Goal: Task Accomplishment & Management: Manage account settings

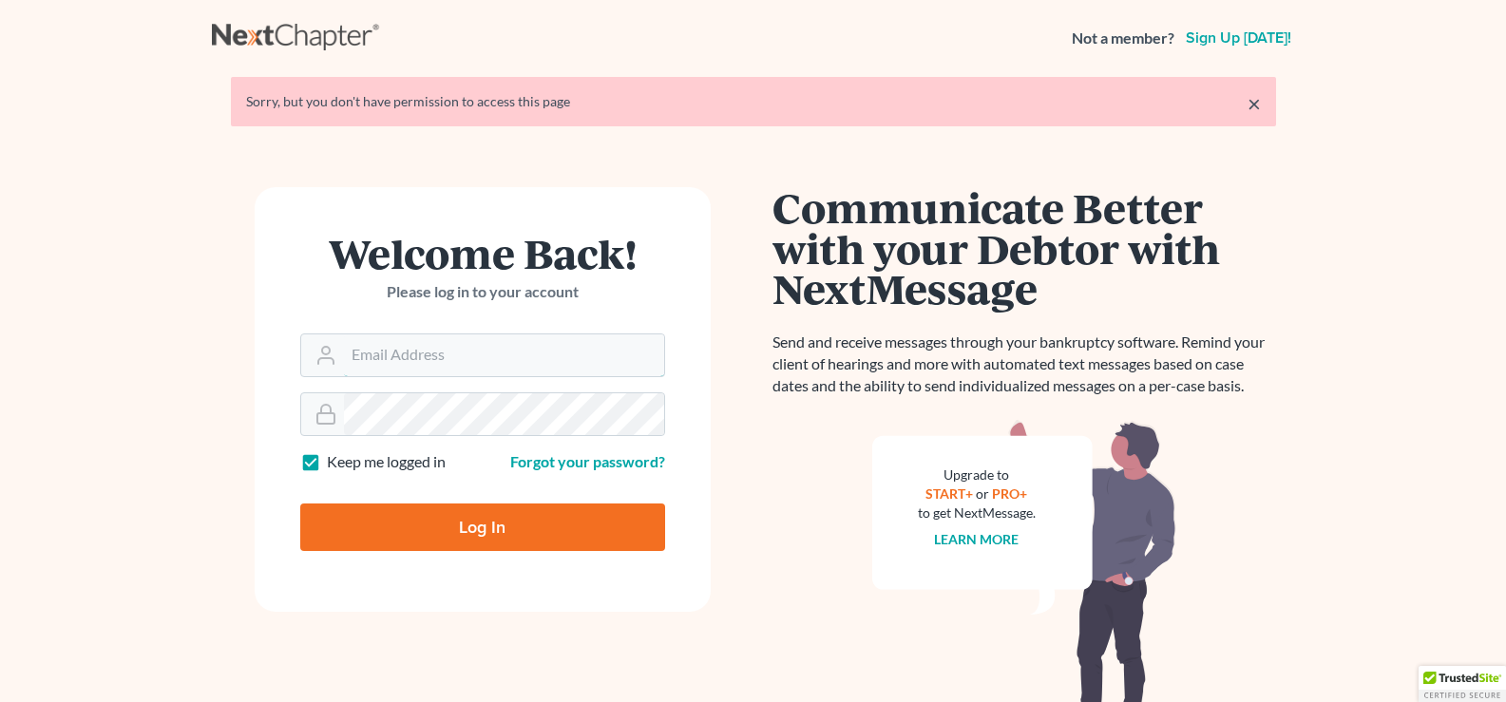
type input "lgibson@arthurlwalker.com"
click at [551, 539] on input "Log In" at bounding box center [482, 528] width 365 height 48
type input "Thinking..."
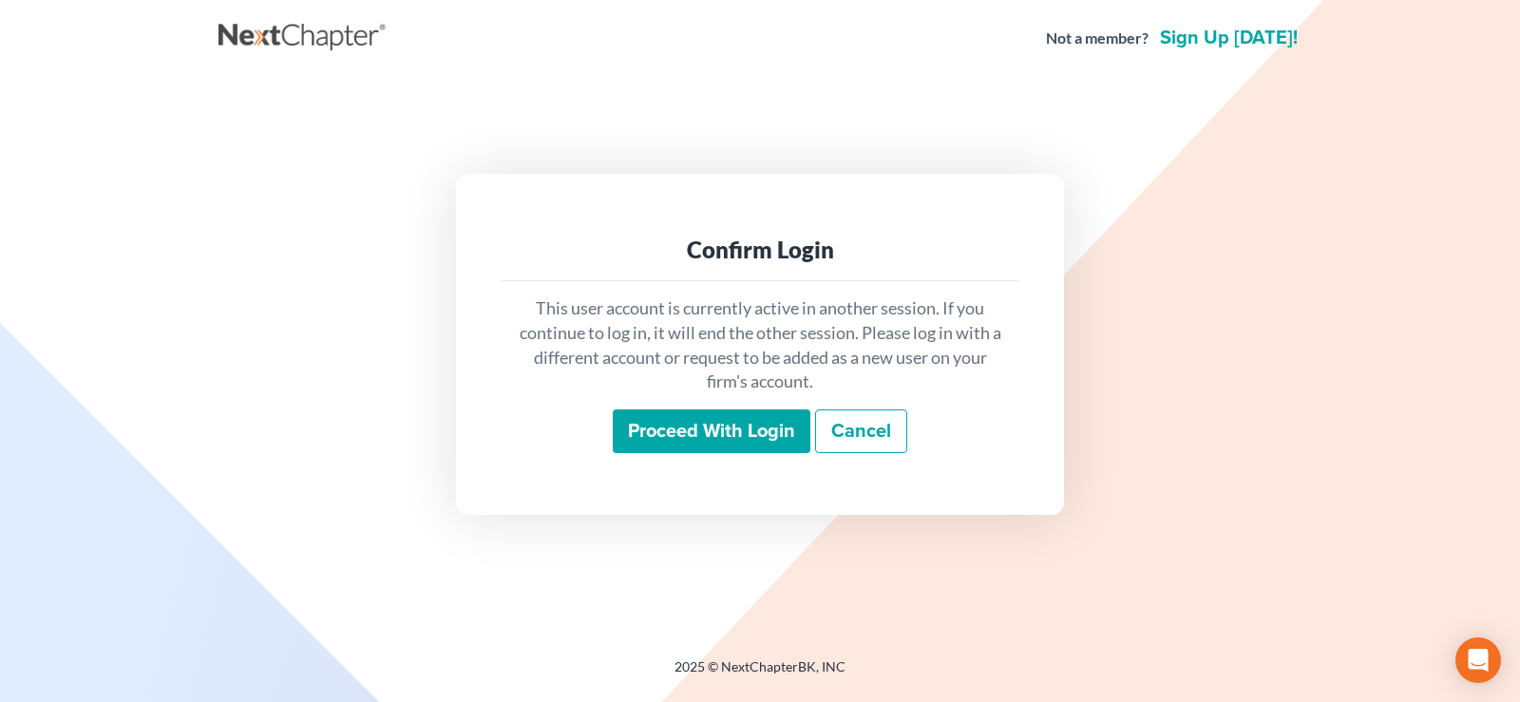
click at [670, 431] on input "Proceed with login" at bounding box center [712, 432] width 198 height 44
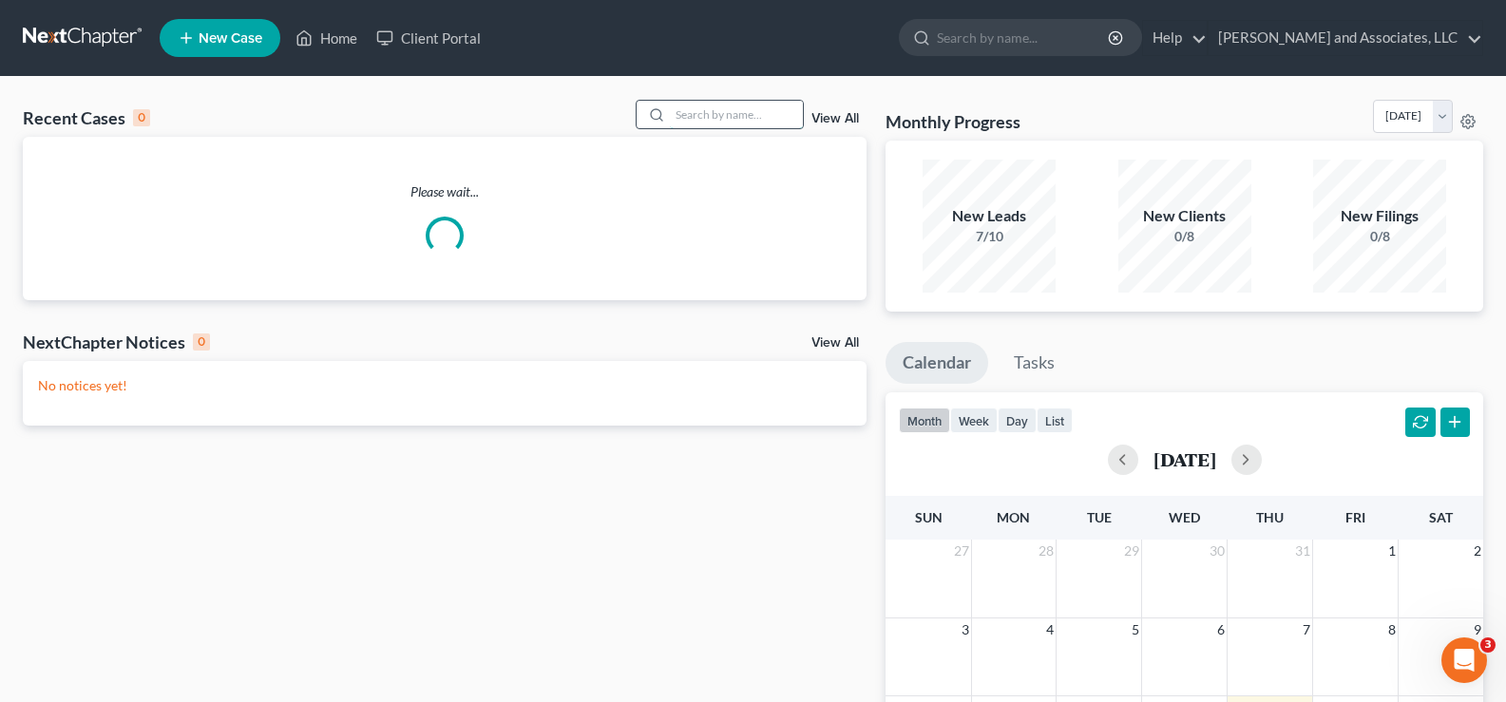
click at [714, 121] on input "search" at bounding box center [736, 115] width 133 height 28
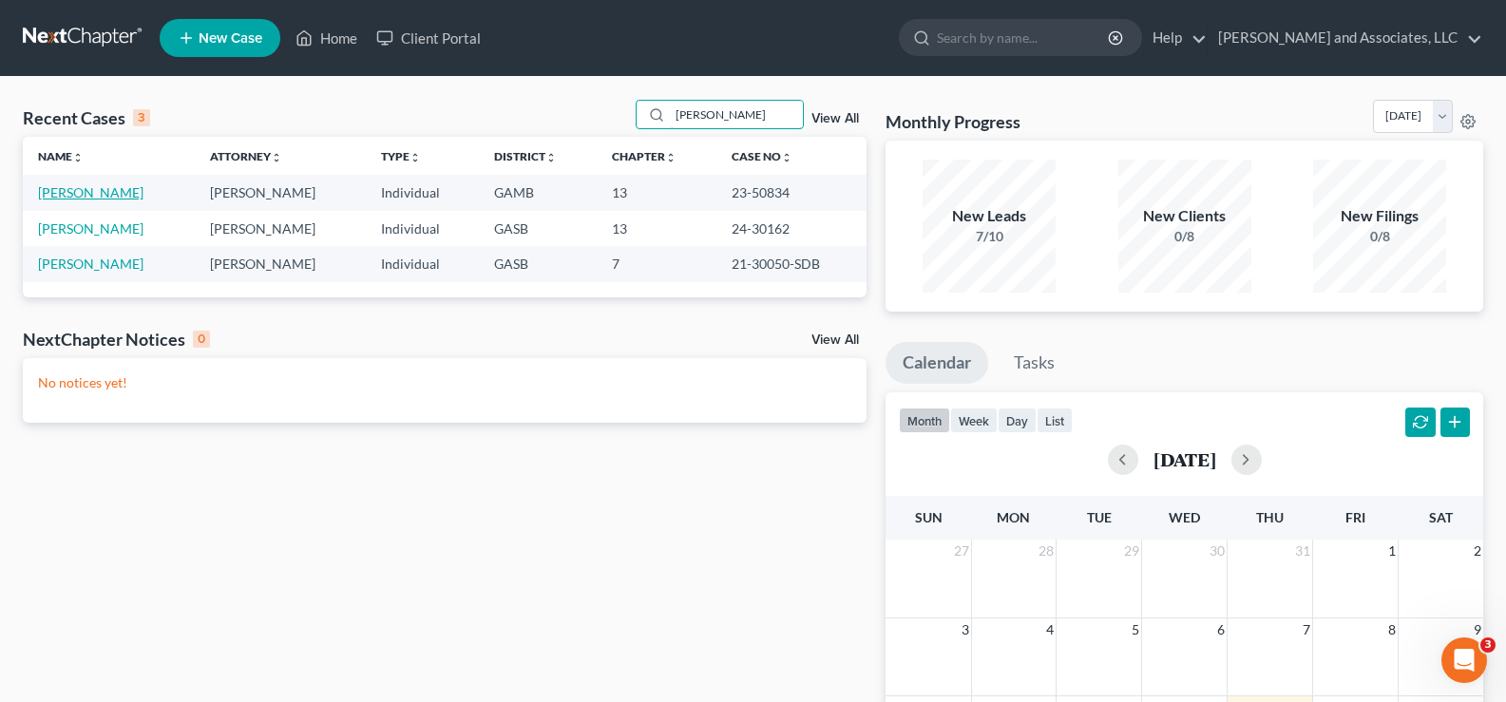
type input "pitts"
drag, startPoint x: 80, startPoint y: 193, endPoint x: 84, endPoint y: 225, distance: 32.5
click at [80, 195] on link "Pitts, Jerry" at bounding box center [90, 192] width 105 height 16
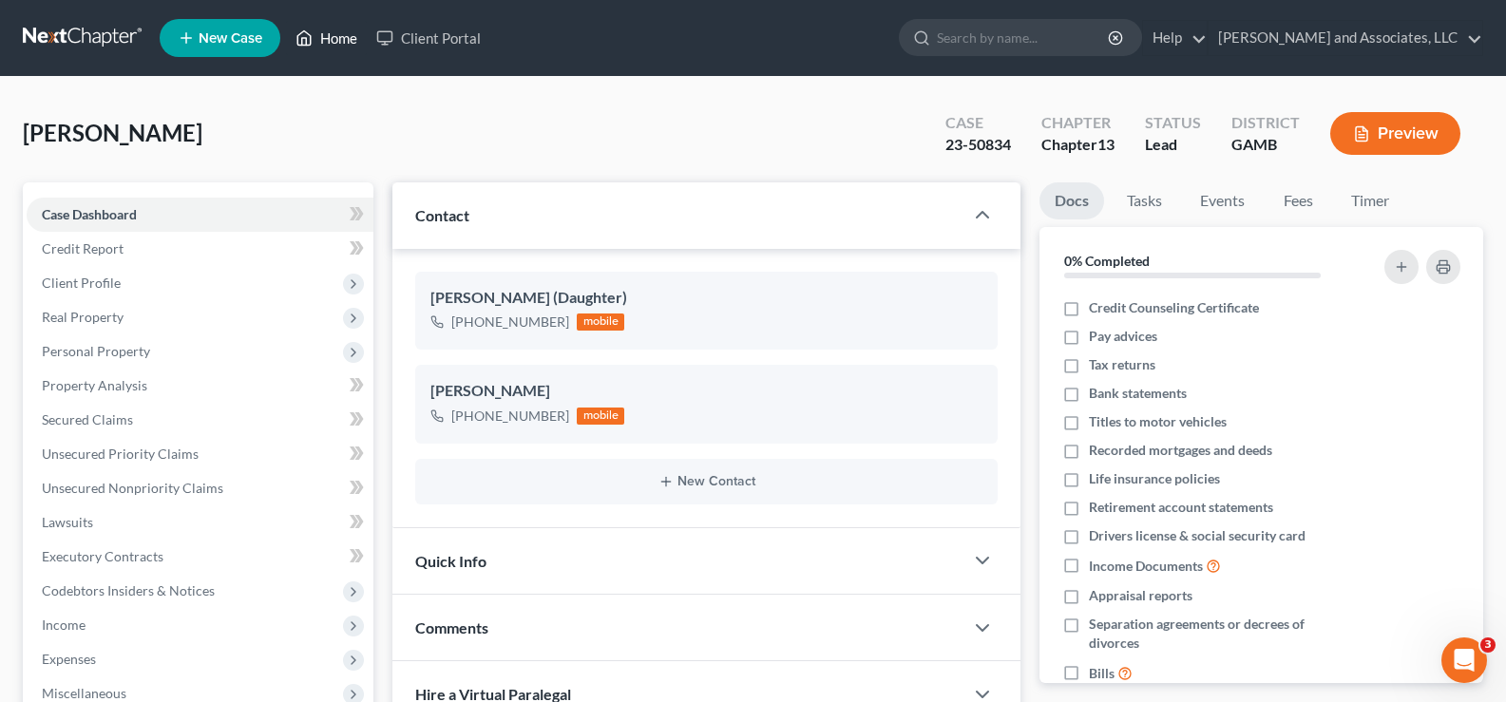
click at [351, 39] on link "Home" at bounding box center [326, 38] width 81 height 34
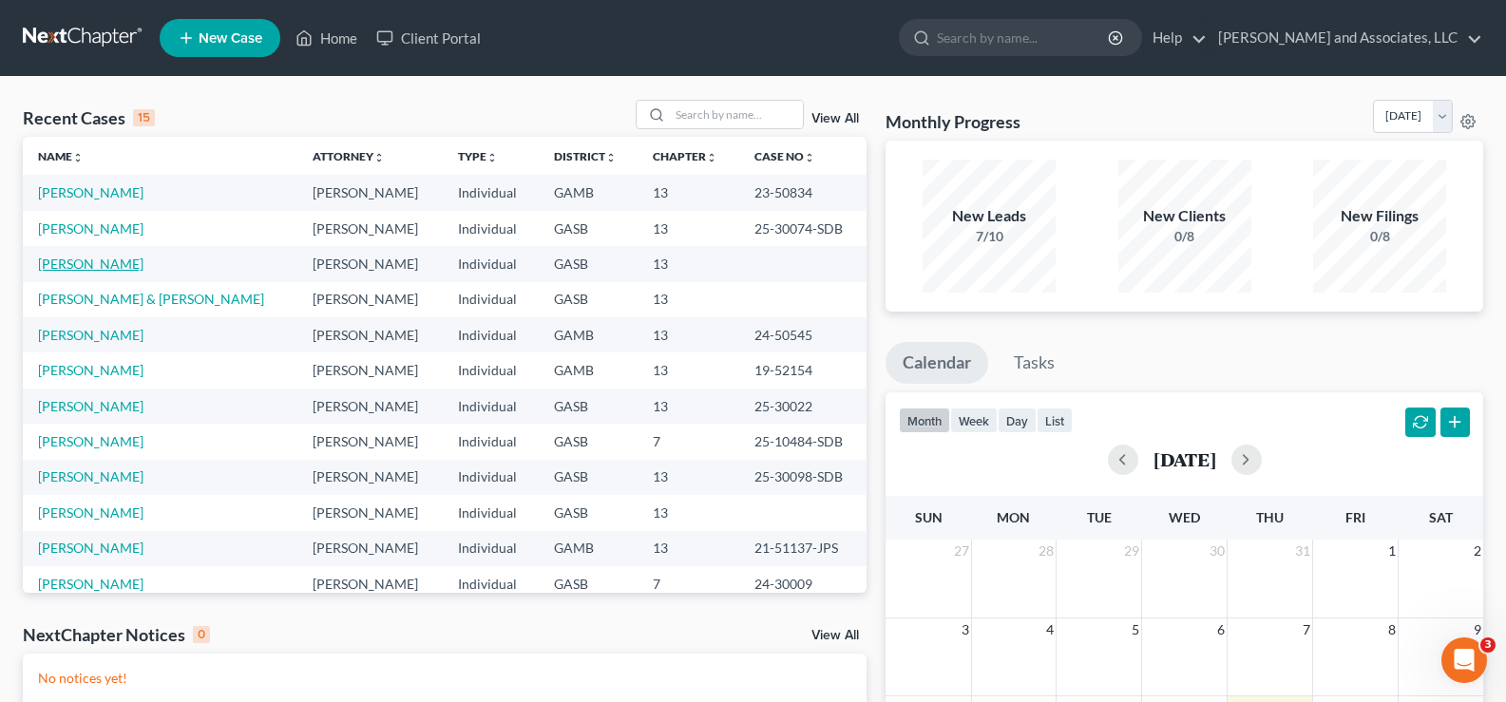
click at [53, 261] on link "Baskin, Denise" at bounding box center [90, 264] width 105 height 16
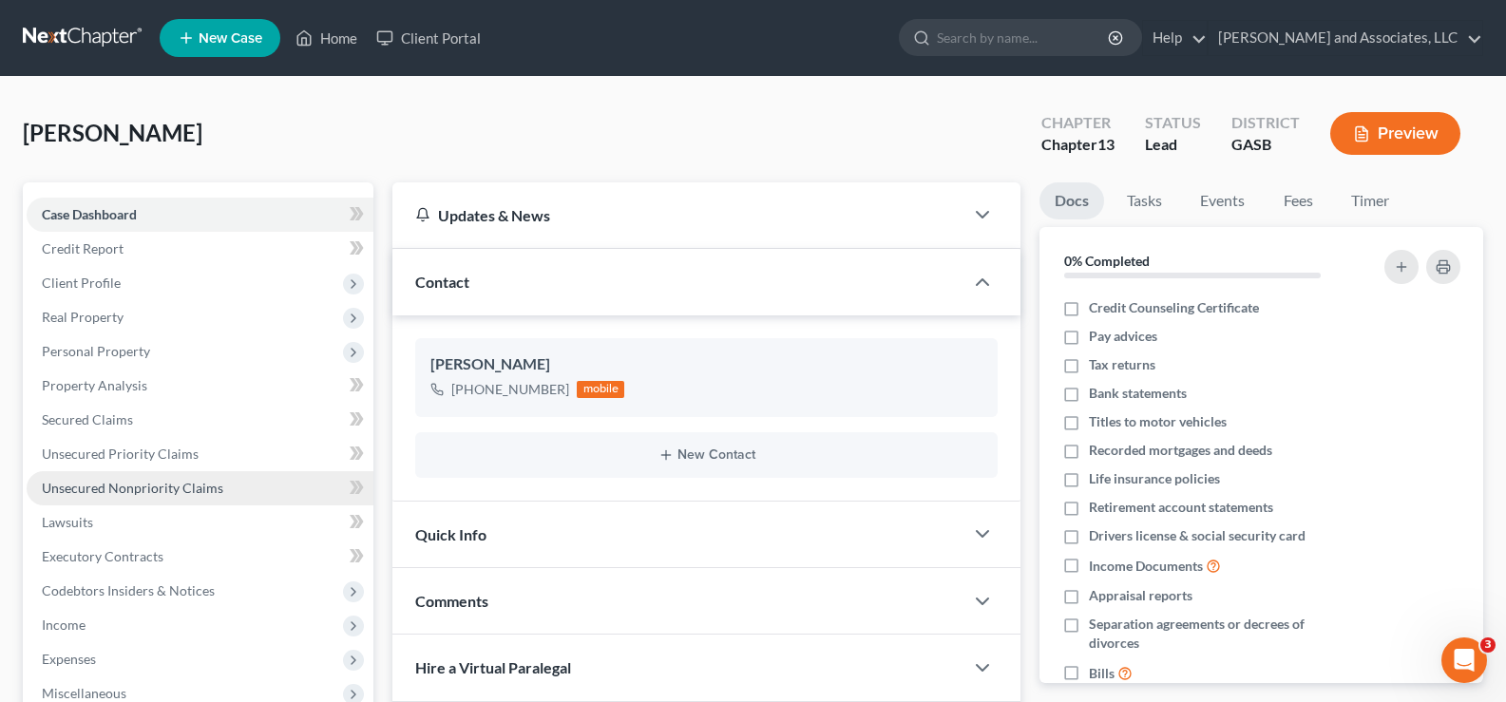
scroll to position [1220, 0]
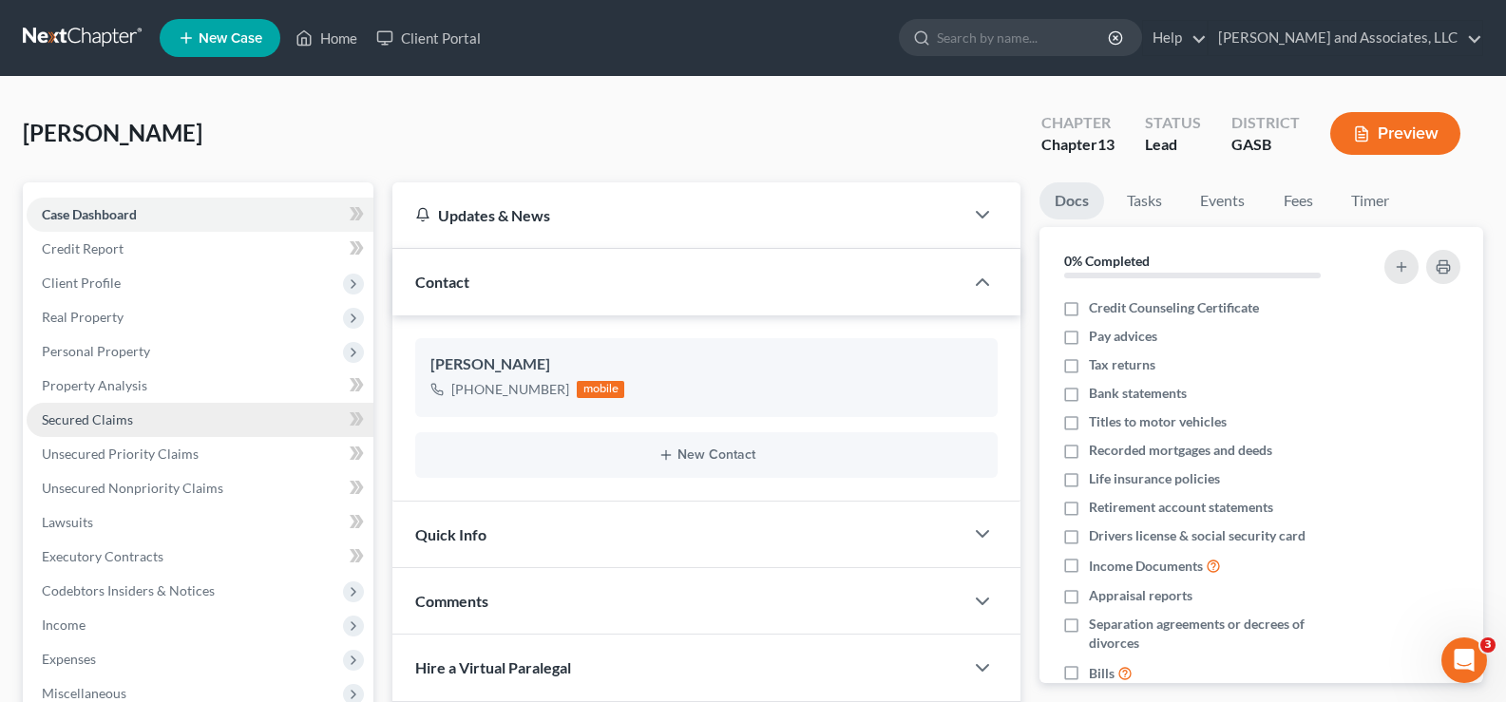
click at [78, 421] on span "Secured Claims" at bounding box center [87, 419] width 91 height 16
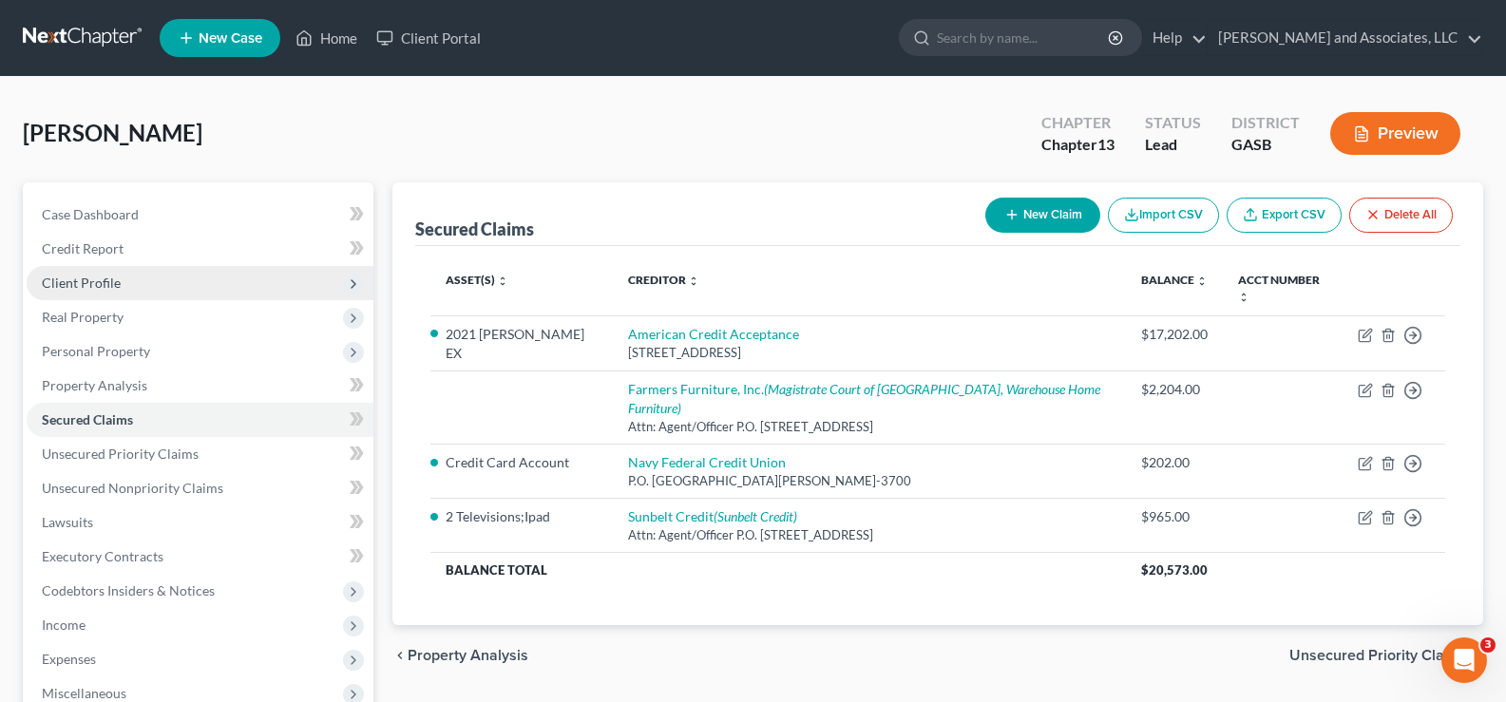
click at [97, 286] on span "Client Profile" at bounding box center [81, 283] width 79 height 16
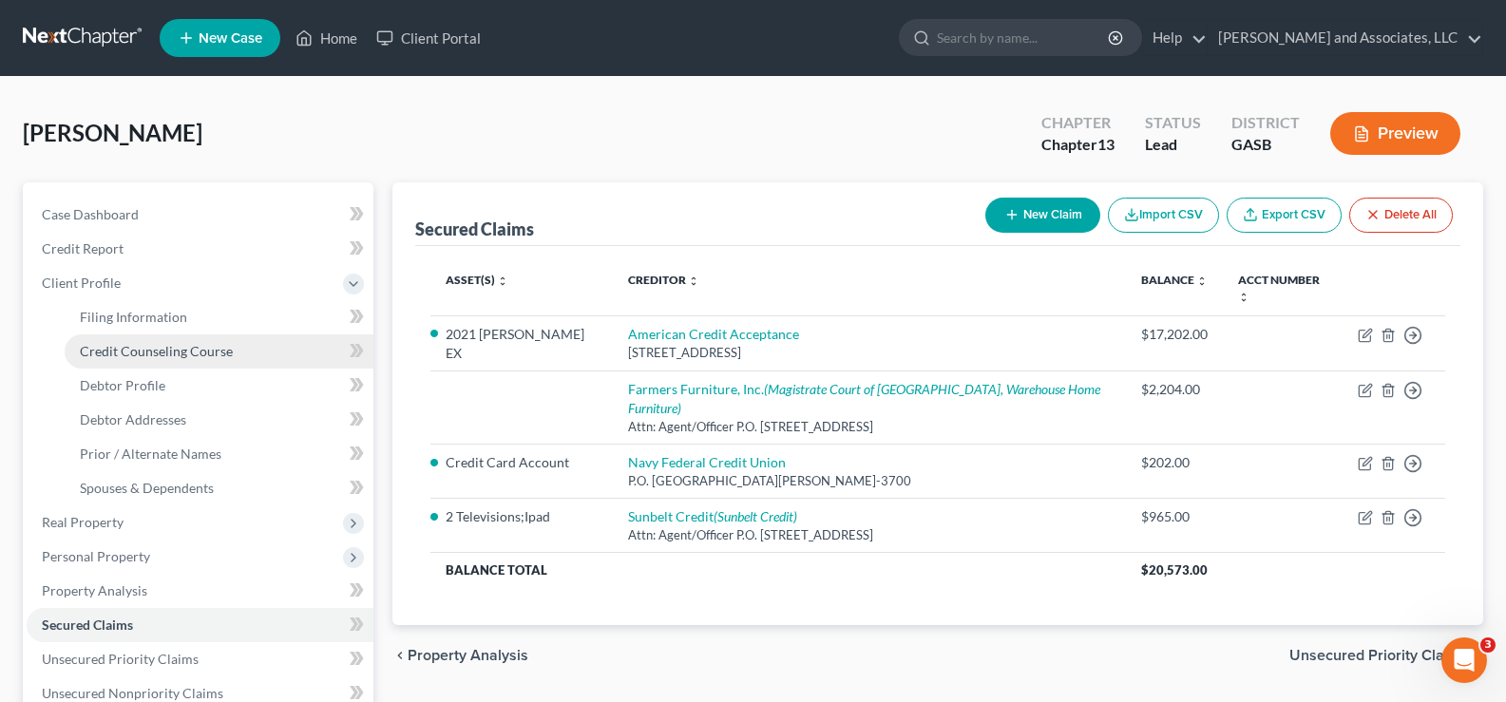
click at [115, 354] on span "Credit Counseling Course" at bounding box center [156, 351] width 153 height 16
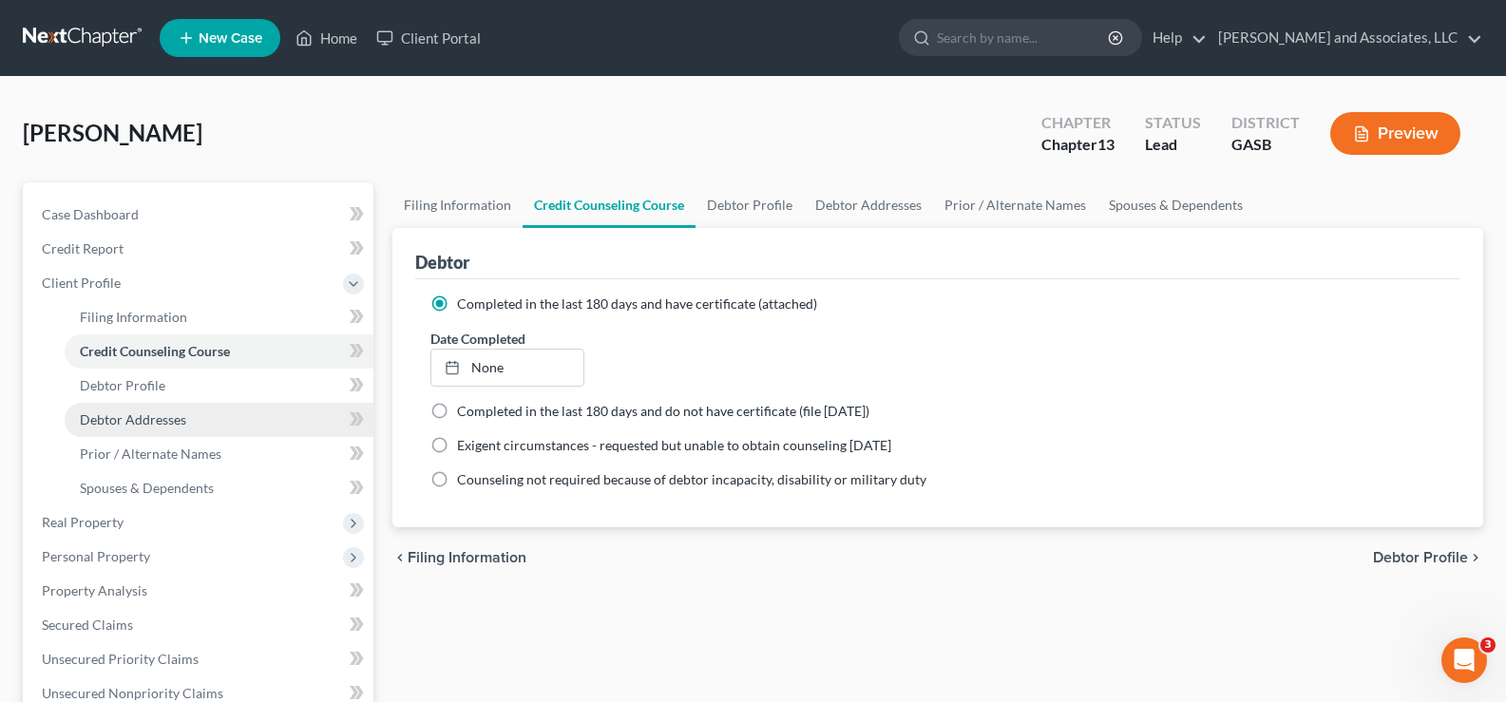
click at [109, 412] on span "Debtor Addresses" at bounding box center [133, 419] width 106 height 16
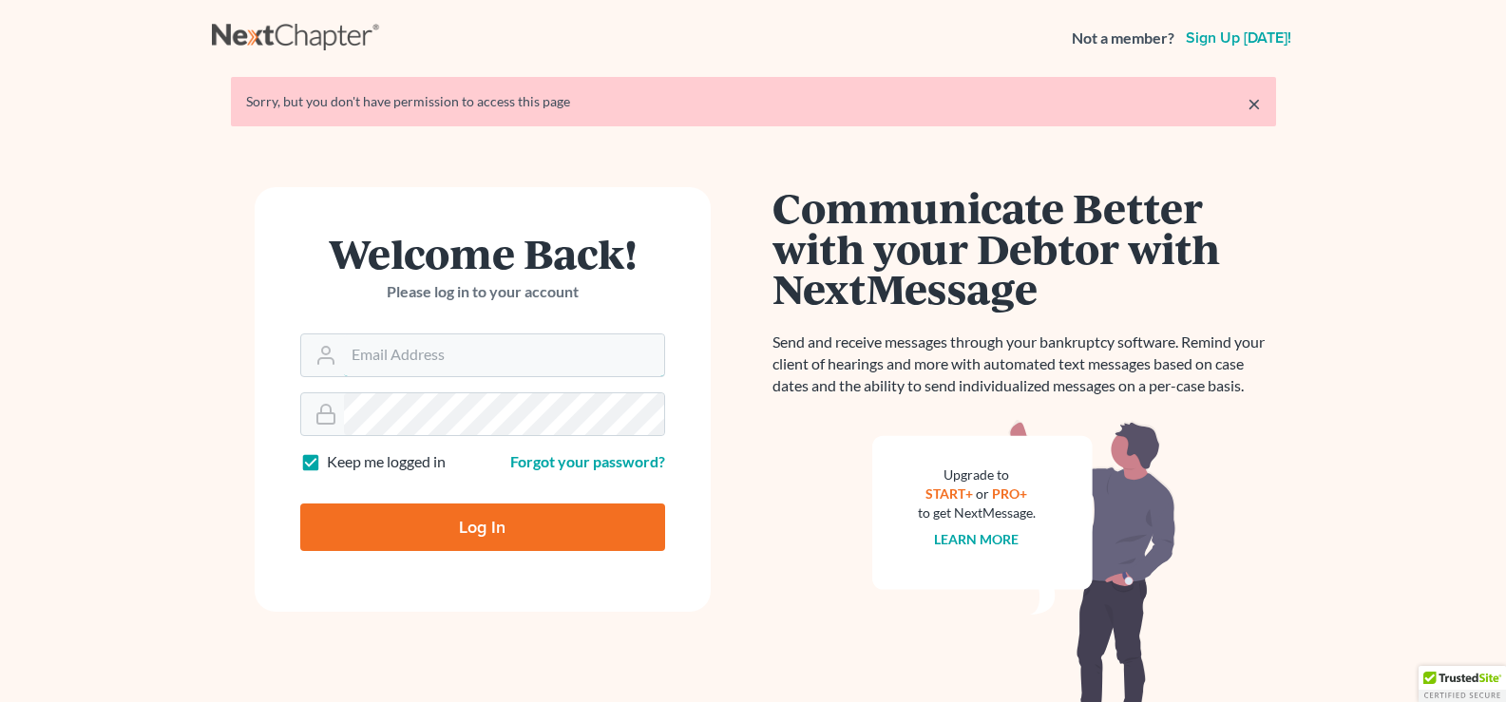
type input "[EMAIL_ADDRESS][DOMAIN_NAME]"
click at [537, 528] on input "Log In" at bounding box center [482, 528] width 365 height 48
type input "Thinking..."
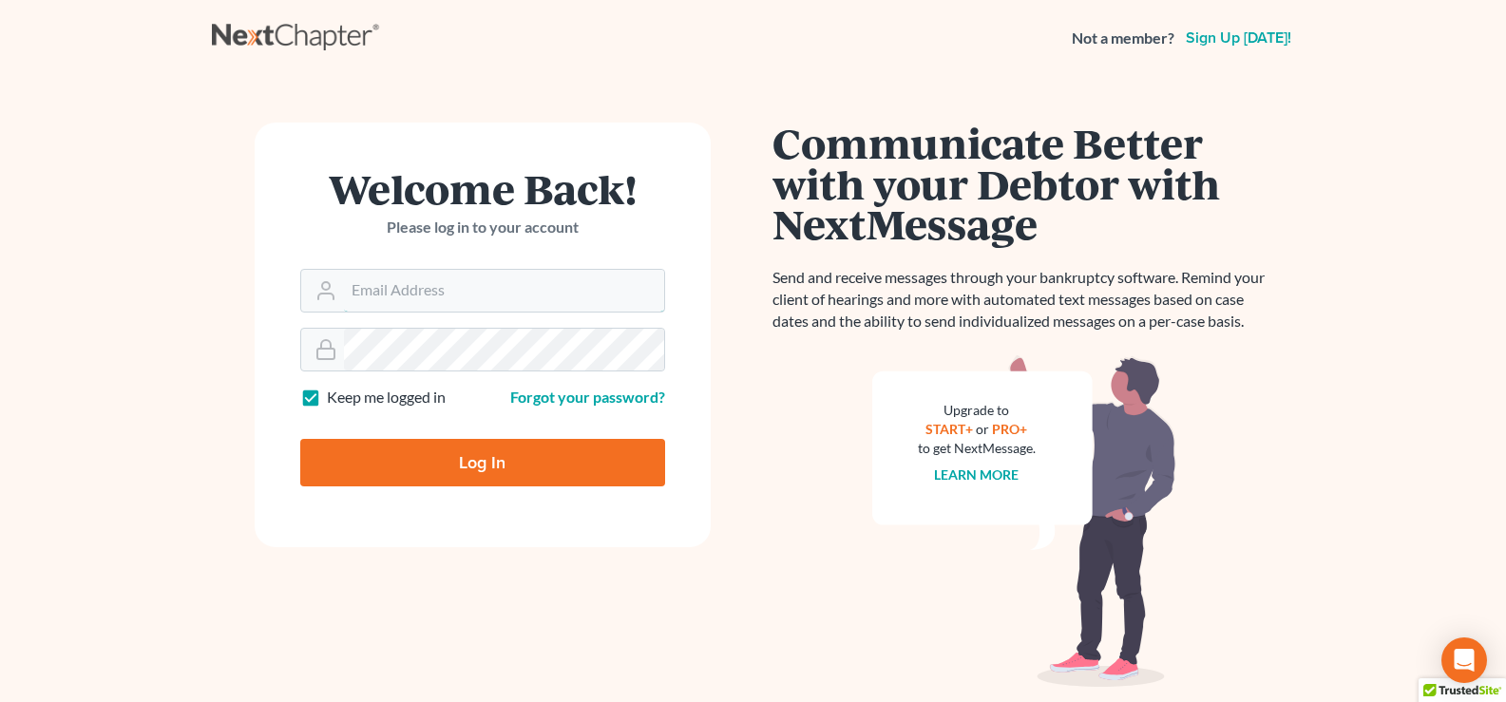
type input "[EMAIL_ADDRESS][DOMAIN_NAME]"
click at [498, 469] on input "Log In" at bounding box center [482, 463] width 365 height 48
type input "Thinking..."
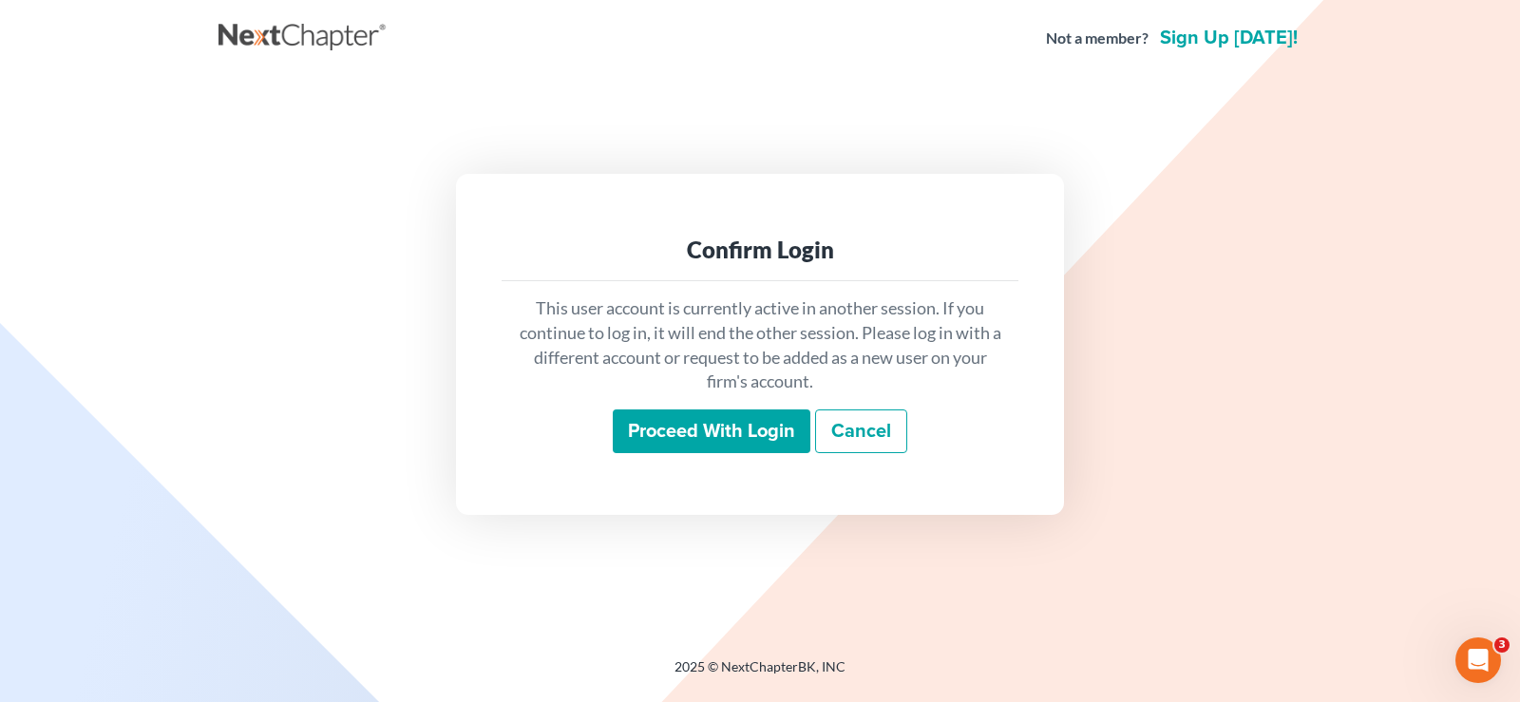
click at [643, 427] on input "Proceed with login" at bounding box center [712, 432] width 198 height 44
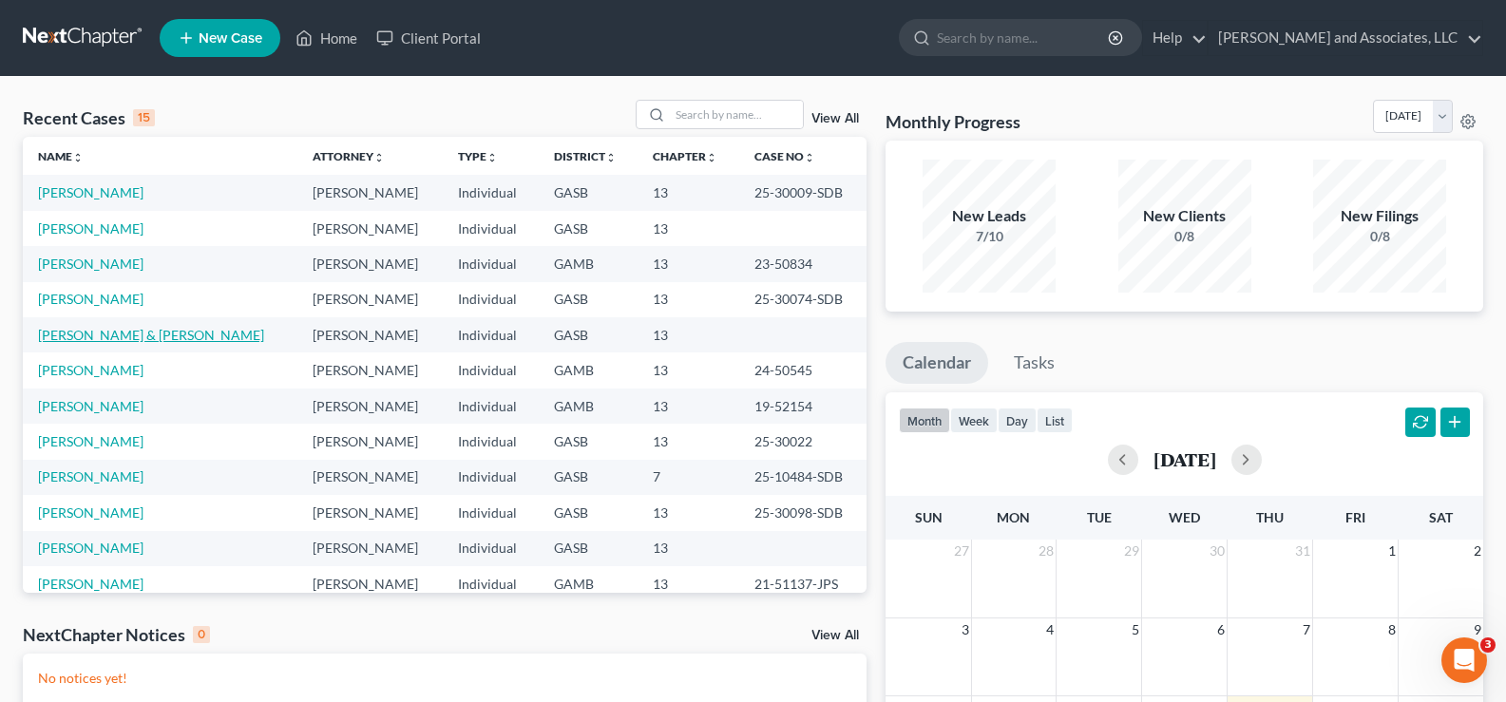
click at [116, 335] on link "Fisher, Daniel & Brittiany" at bounding box center [151, 335] width 226 height 16
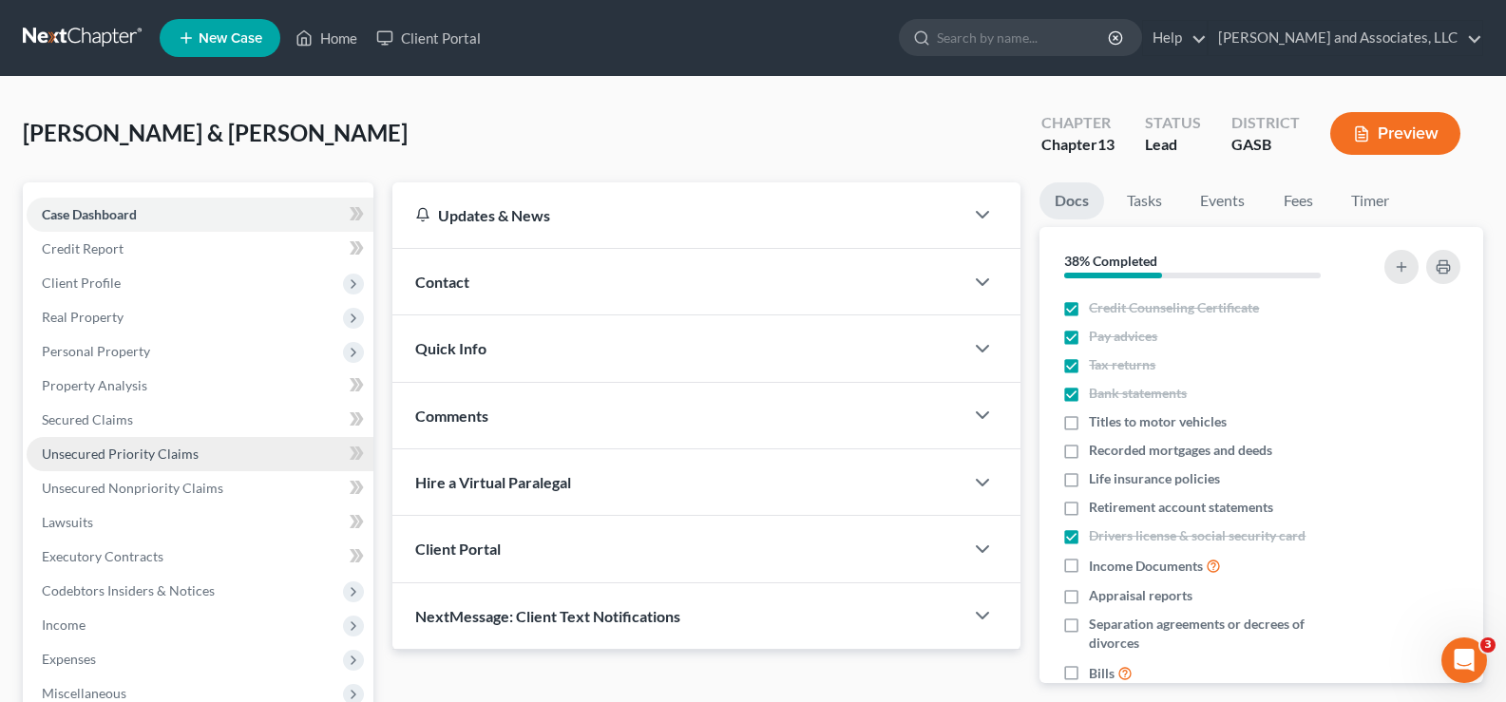
click at [120, 450] on span "Unsecured Priority Claims" at bounding box center [120, 454] width 157 height 16
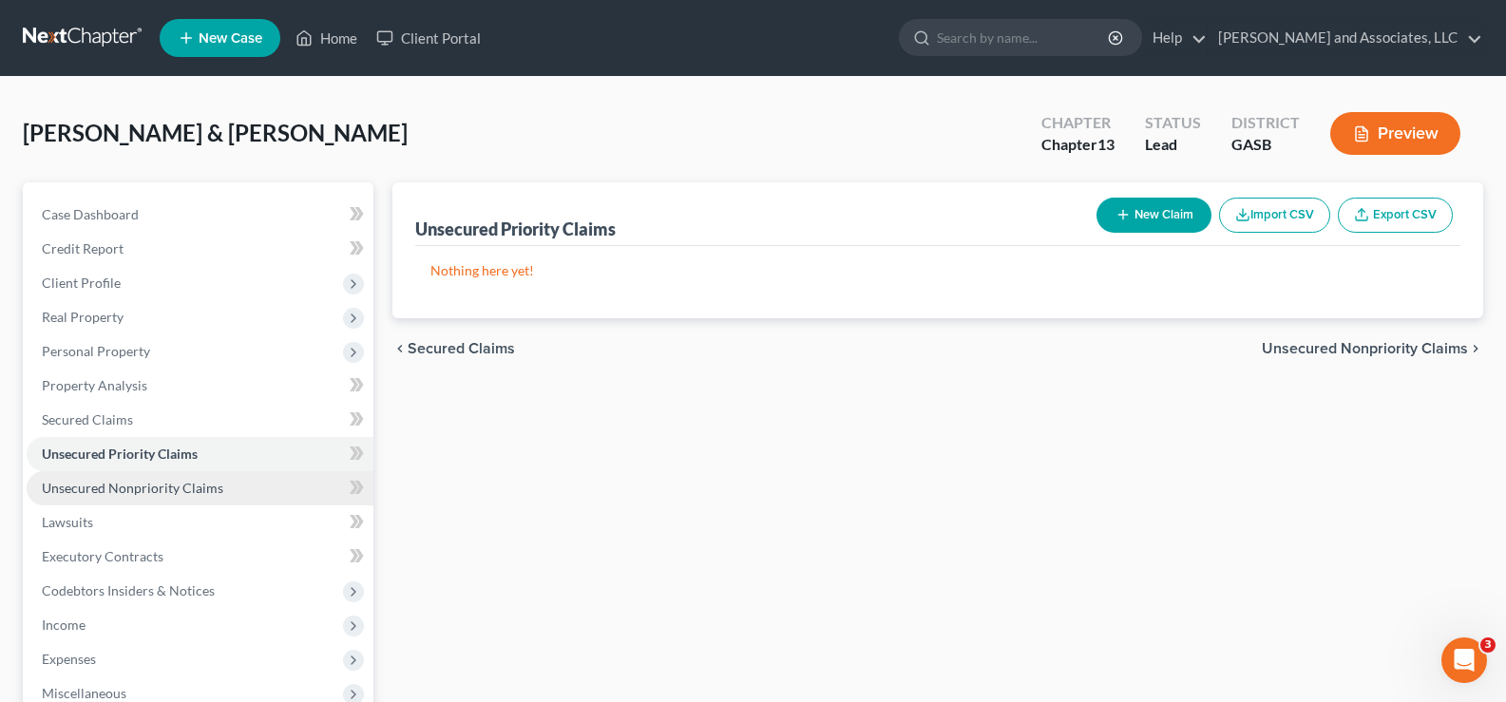
click at [120, 492] on span "Unsecured Nonpriority Claims" at bounding box center [133, 488] width 182 height 16
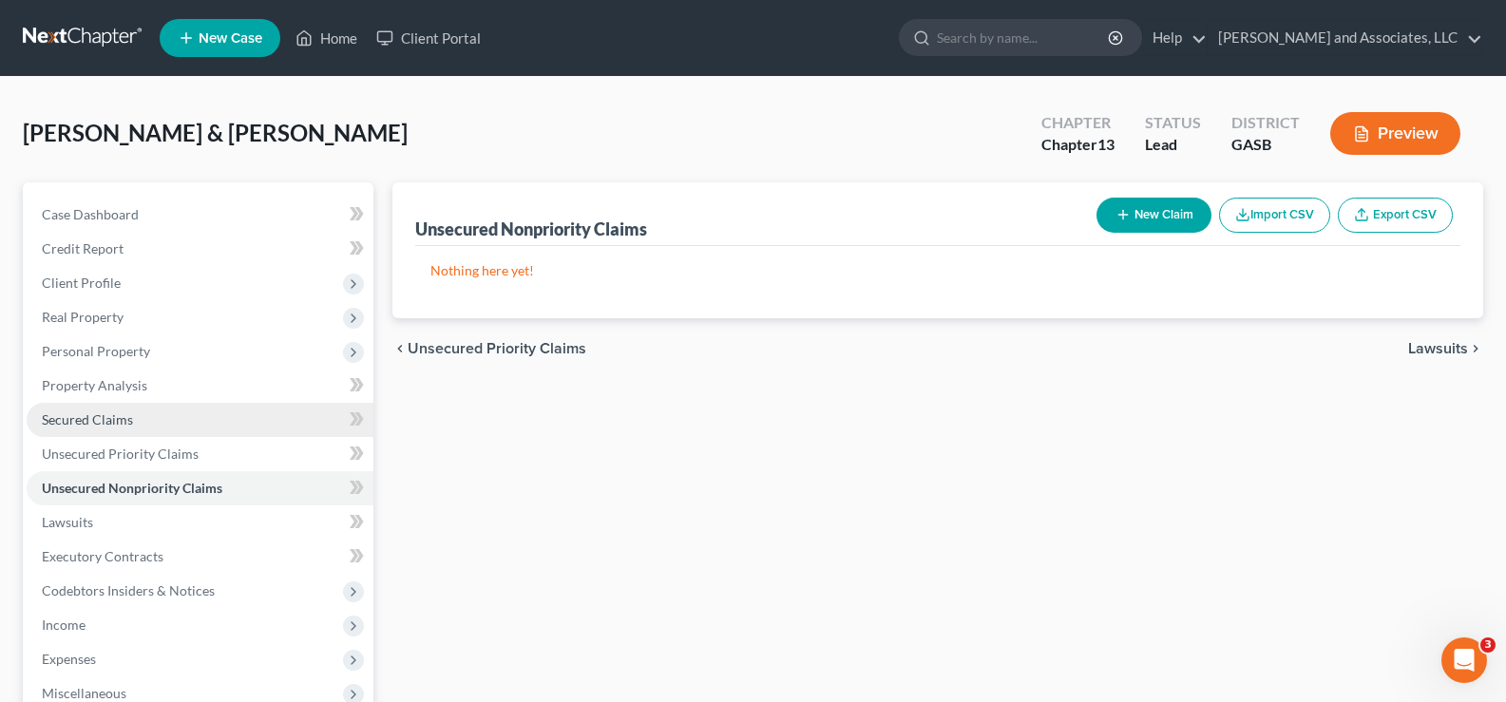
click at [105, 412] on span "Secured Claims" at bounding box center [87, 419] width 91 height 16
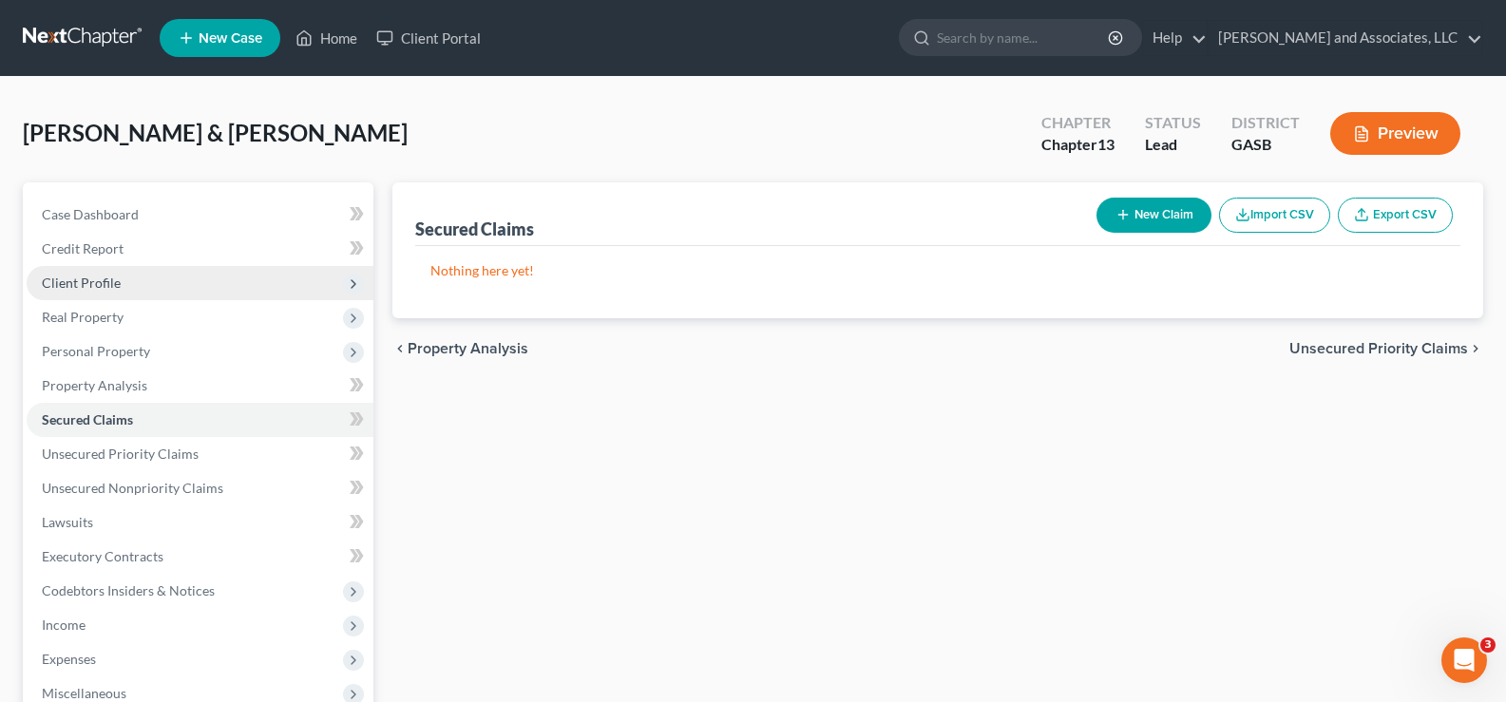
click at [106, 283] on span "Client Profile" at bounding box center [81, 283] width 79 height 16
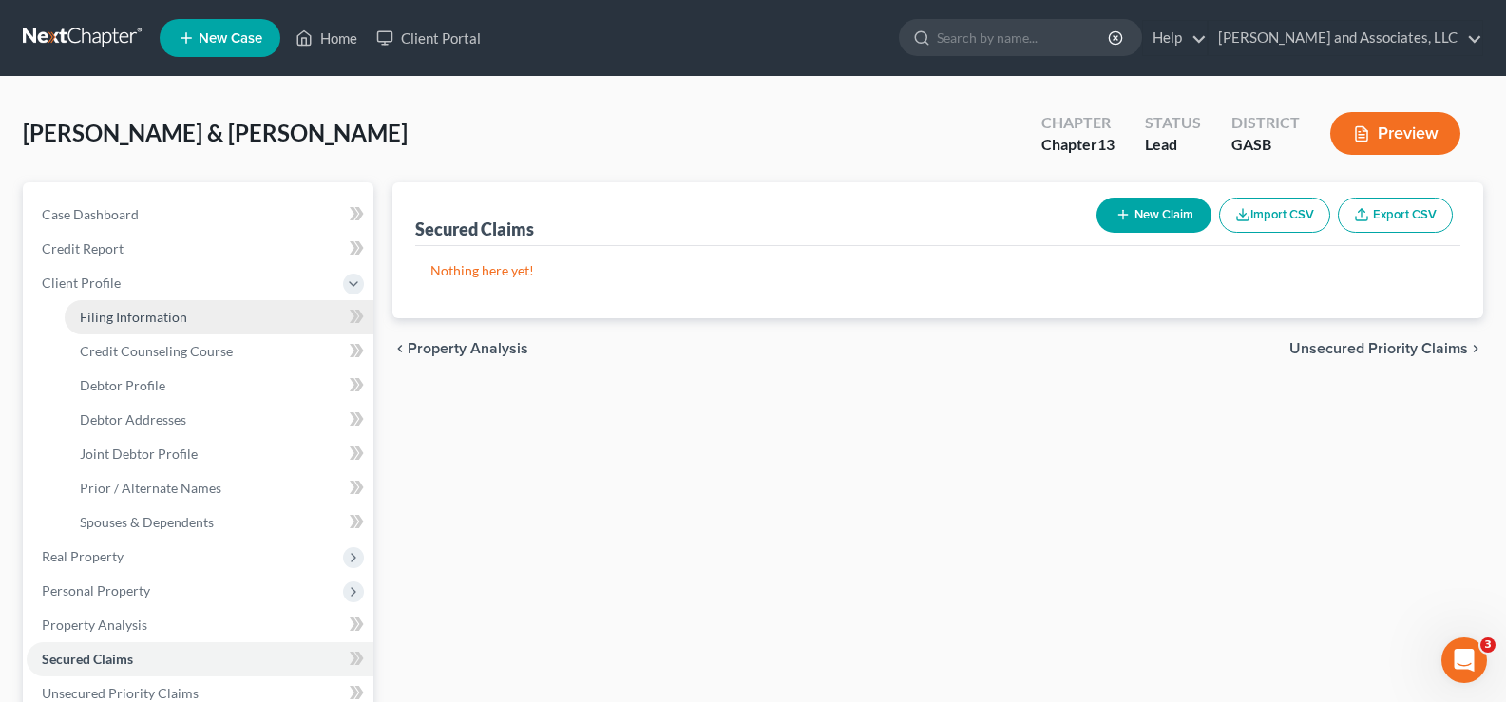
click at [116, 317] on span "Filing Information" at bounding box center [133, 317] width 107 height 16
select select "1"
select select "3"
select select "10"
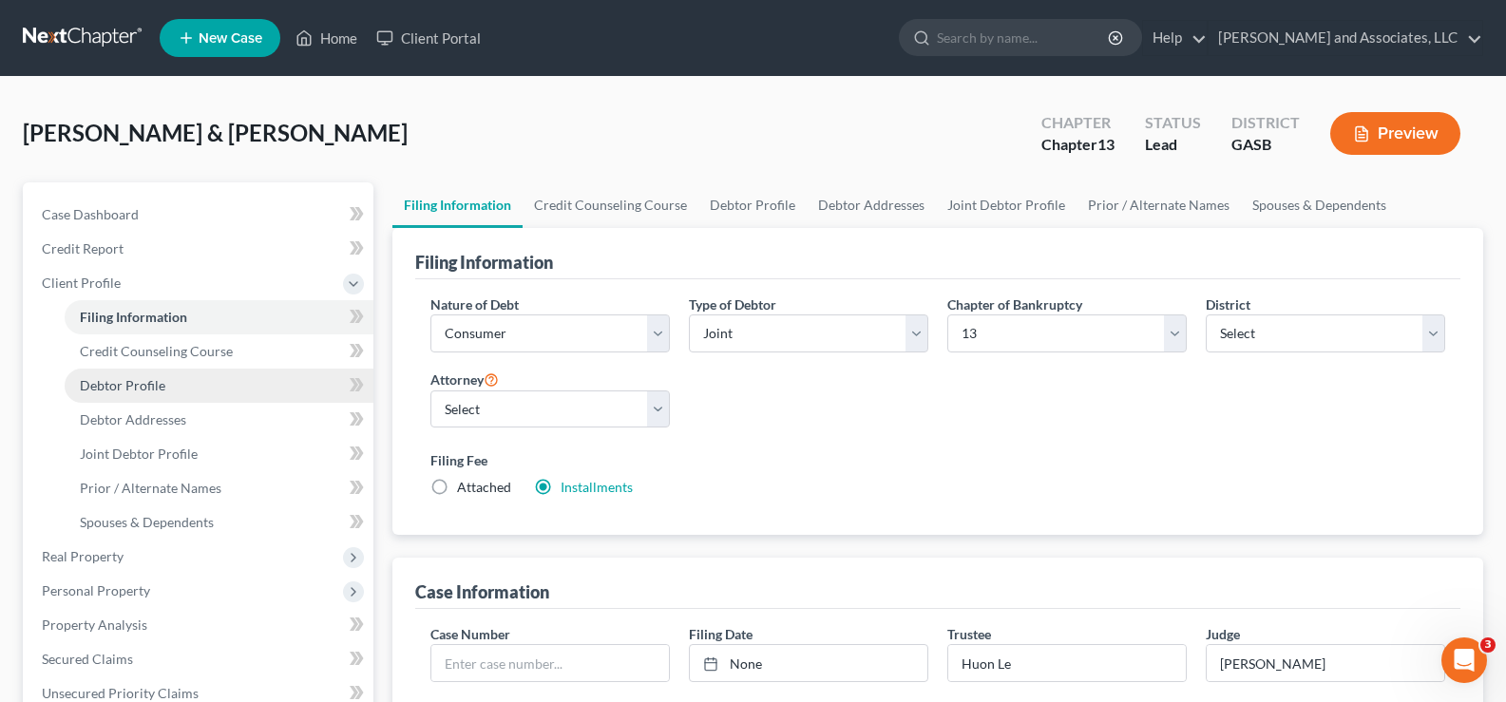
click at [124, 388] on span "Debtor Profile" at bounding box center [123, 385] width 86 height 16
select select "1"
select select "2"
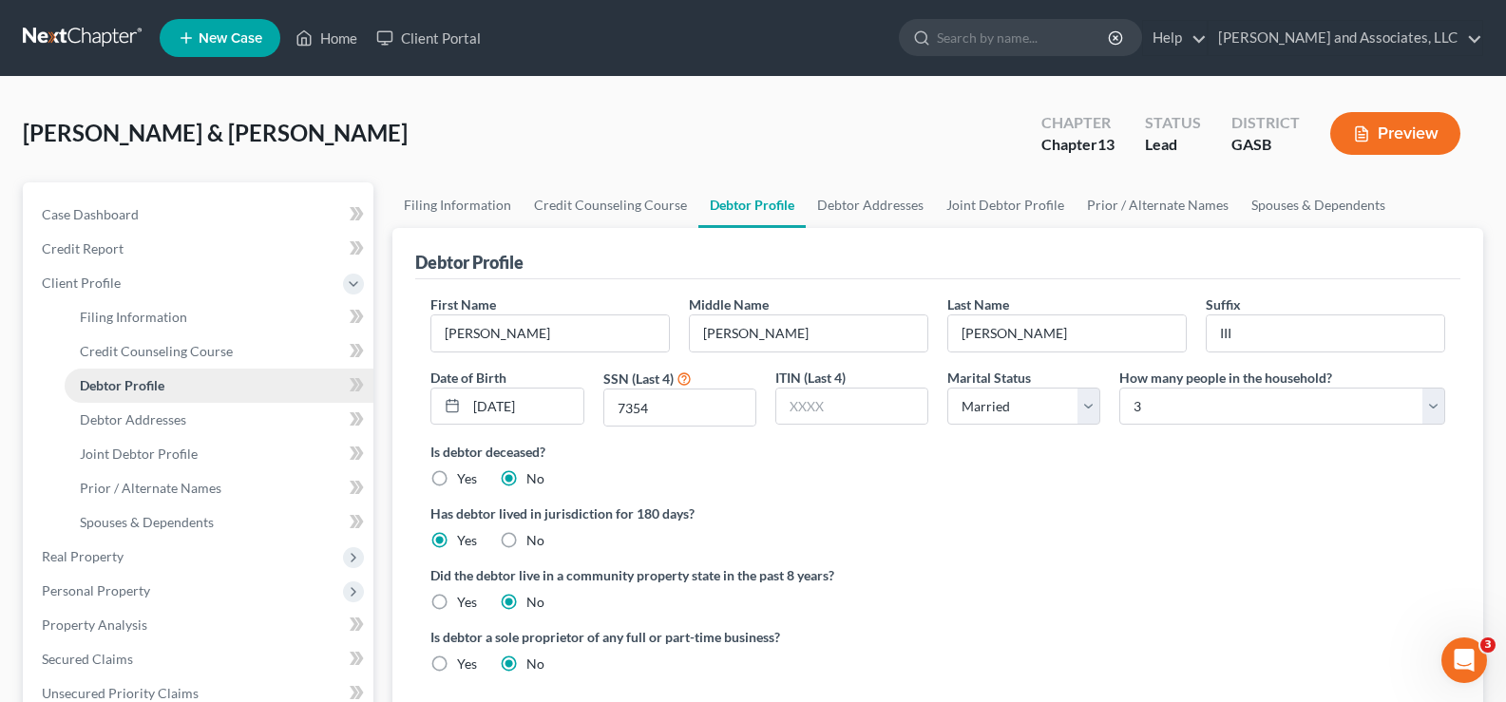
radio input "true"
click at [143, 424] on span "Debtor Addresses" at bounding box center [133, 419] width 106 height 16
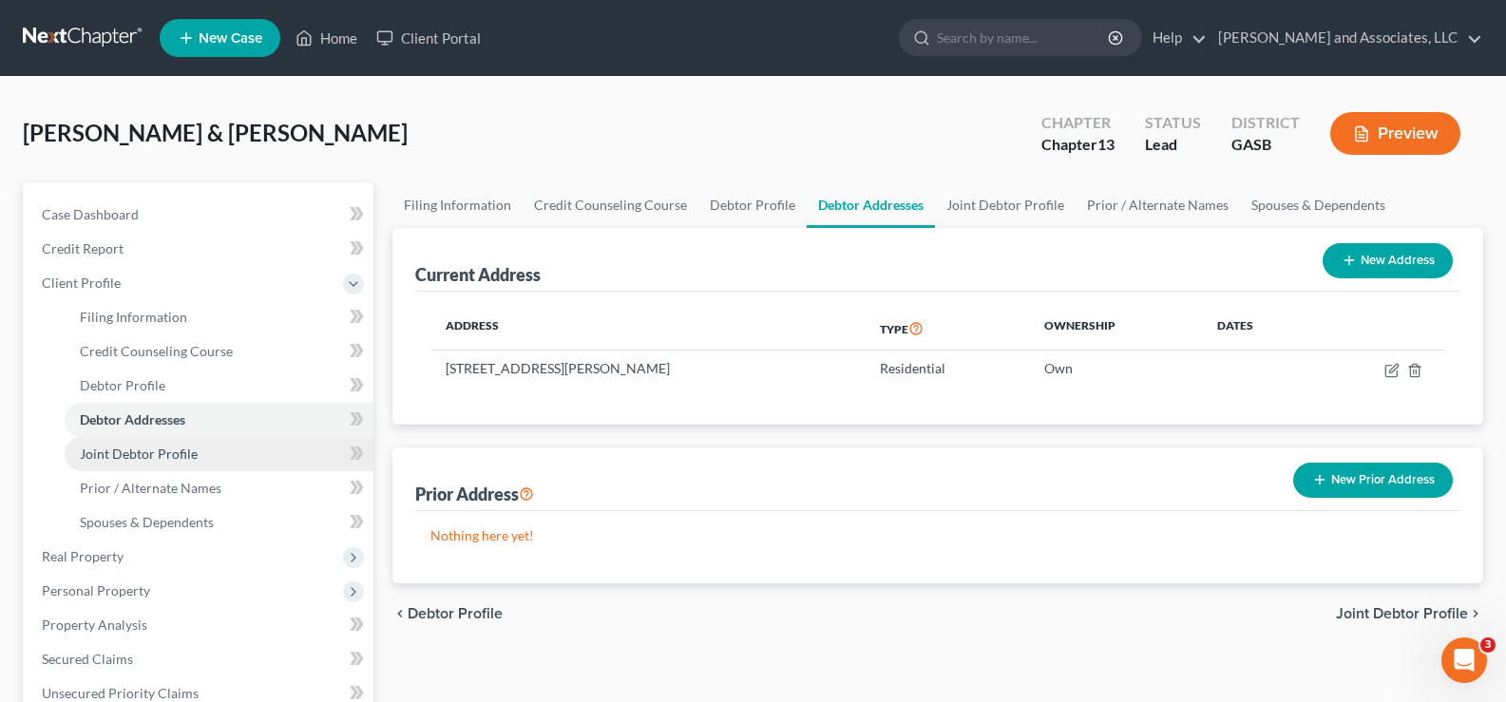
click at [143, 454] on span "Joint Debtor Profile" at bounding box center [139, 454] width 118 height 16
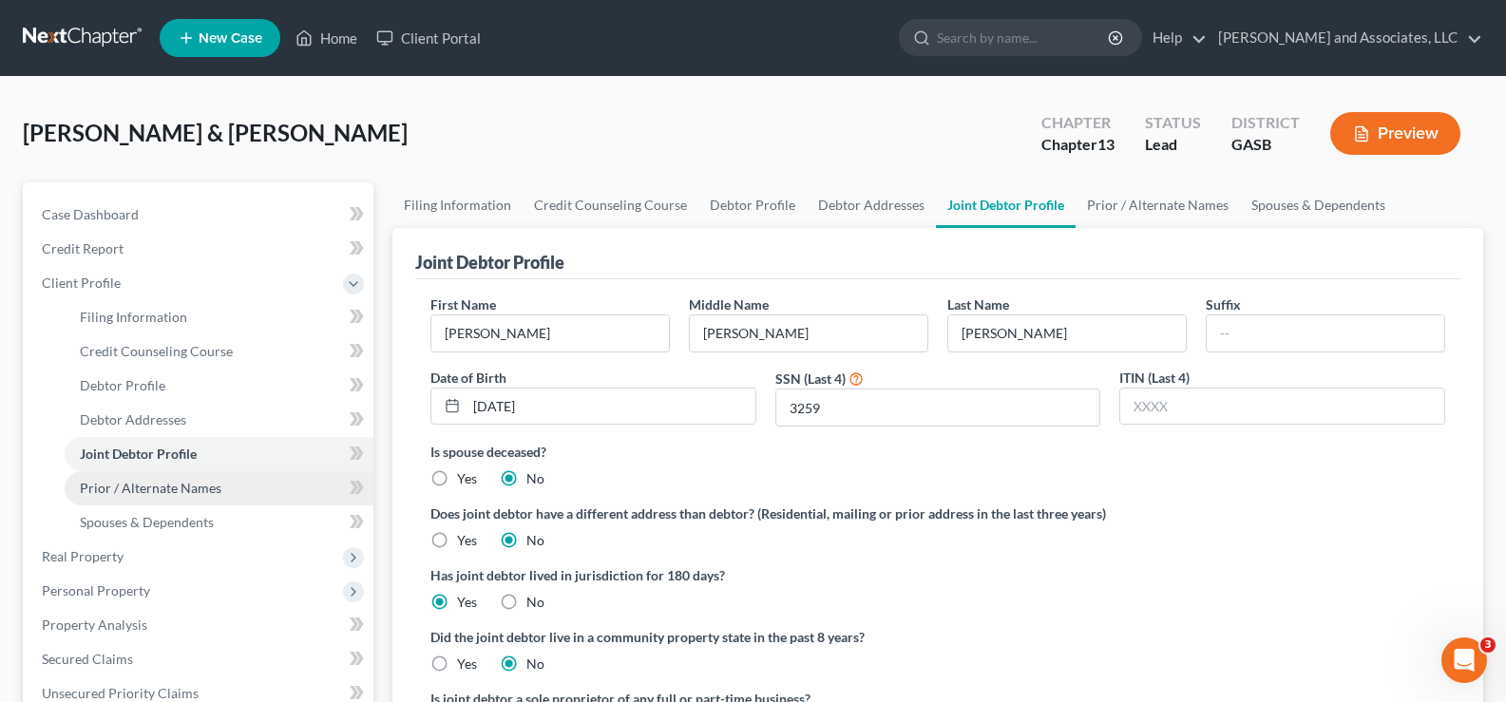
click at [152, 485] on span "Prior / Alternate Names" at bounding box center [151, 488] width 142 height 16
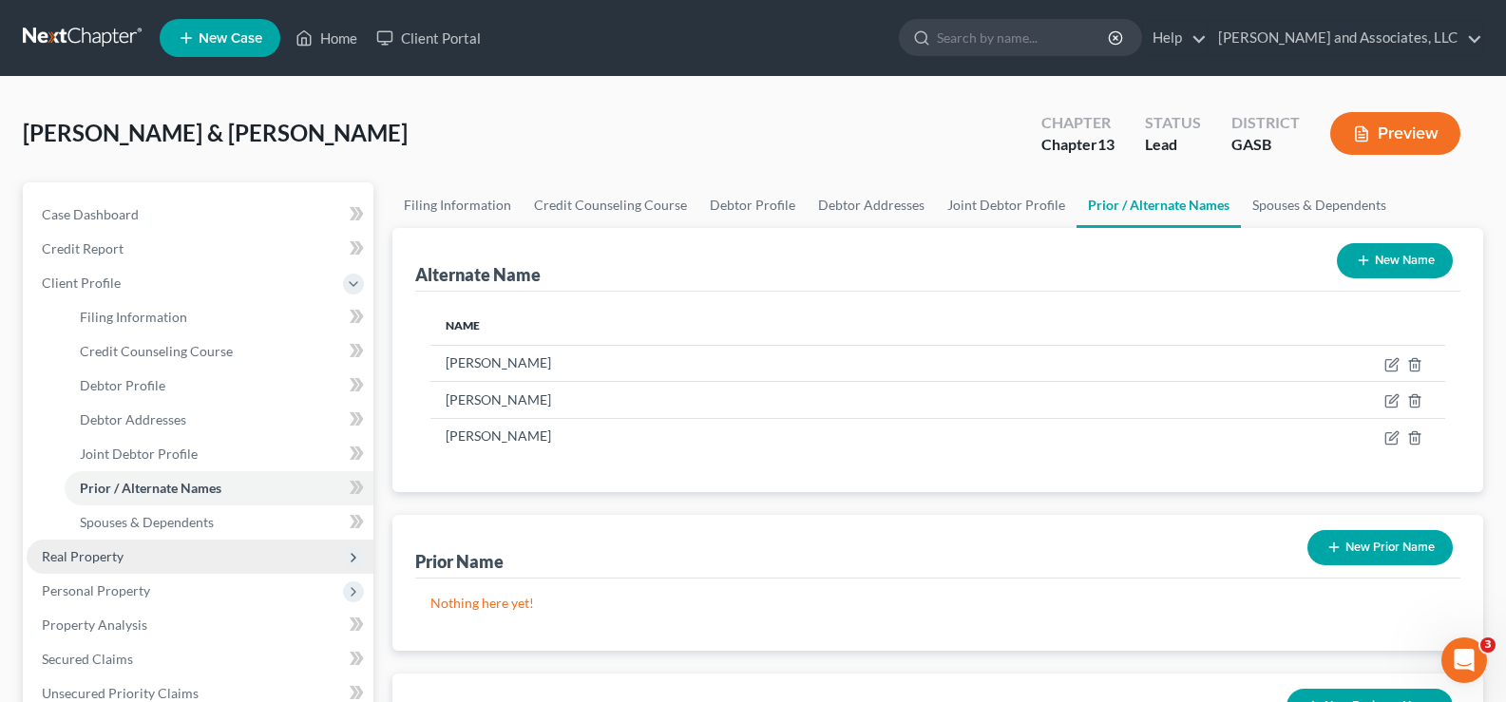
click at [95, 558] on span "Real Property" at bounding box center [83, 556] width 82 height 16
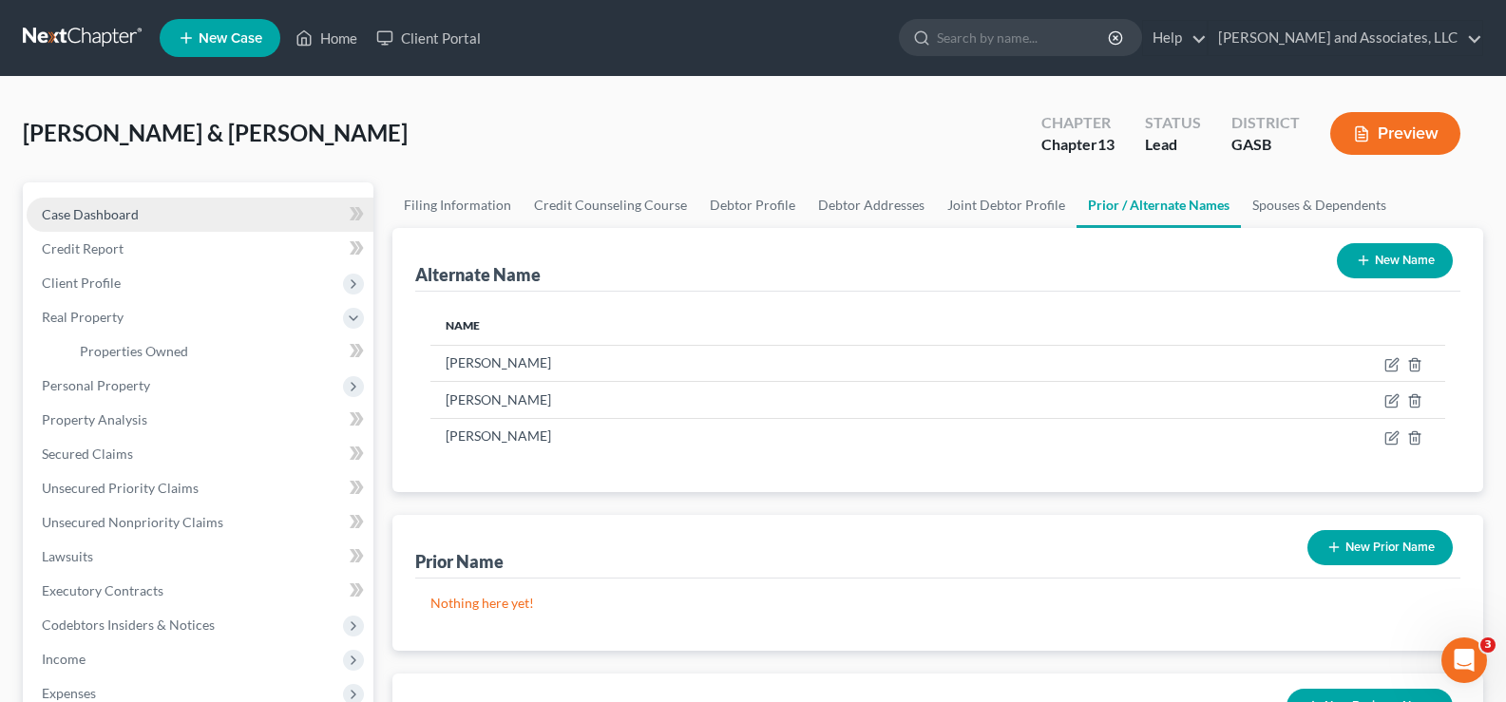
click at [98, 220] on span "Case Dashboard" at bounding box center [90, 214] width 97 height 16
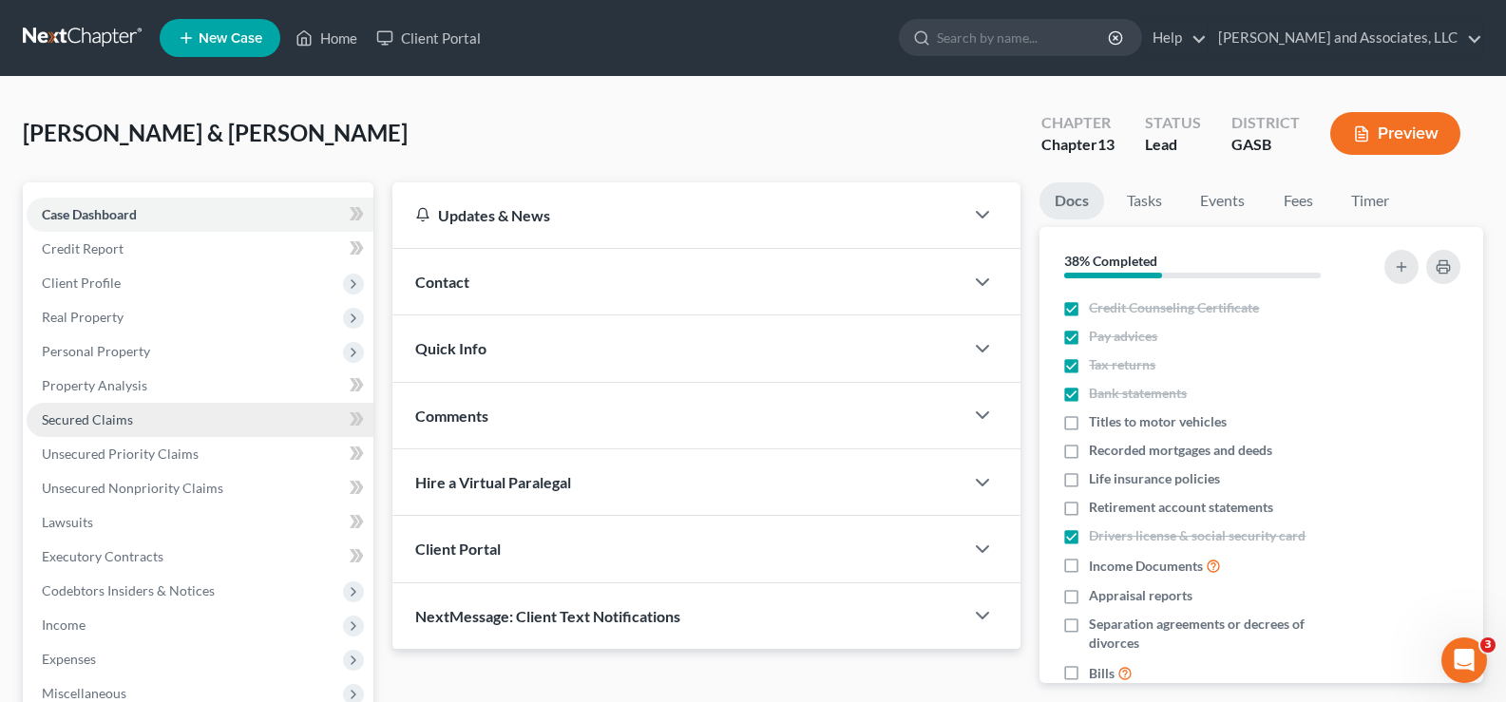
click at [87, 422] on span "Secured Claims" at bounding box center [87, 419] width 91 height 16
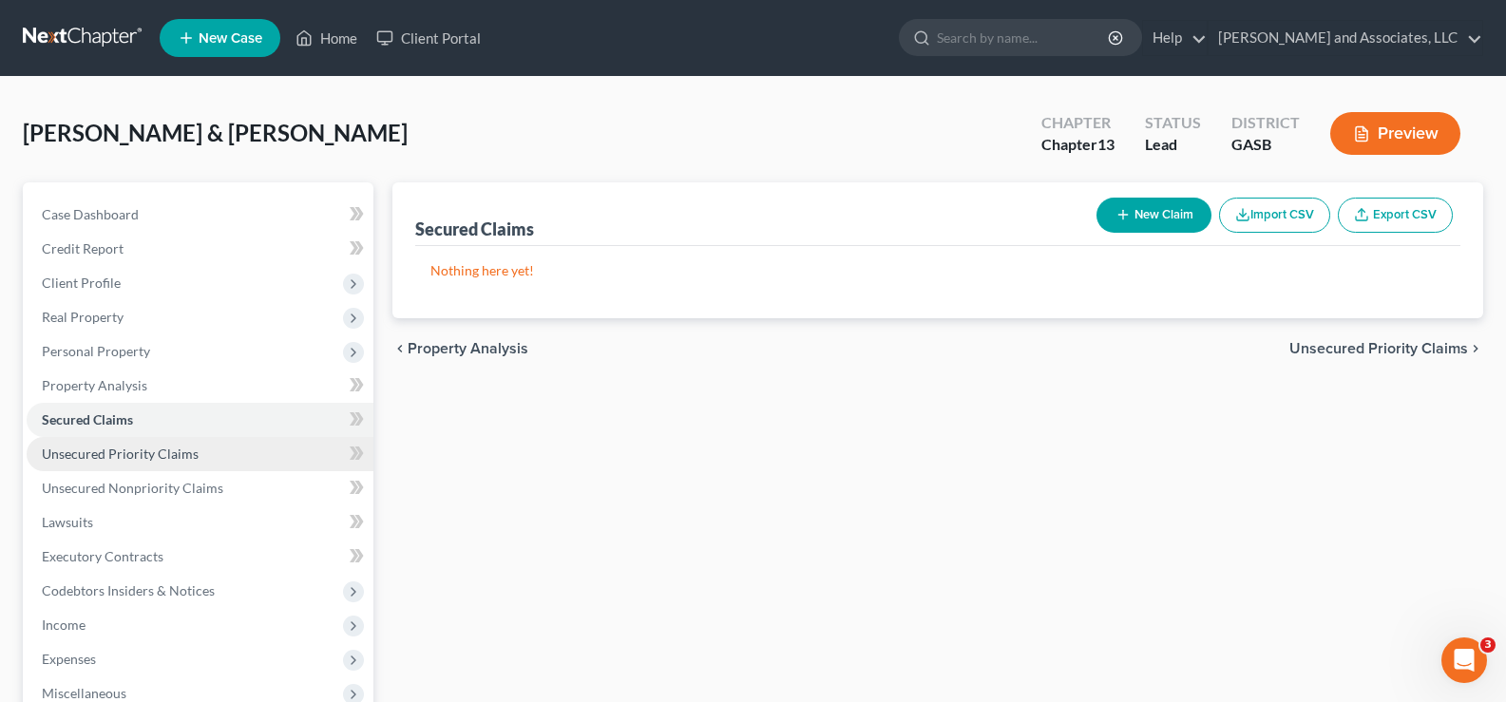
click at [163, 458] on span "Unsecured Priority Claims" at bounding box center [120, 454] width 157 height 16
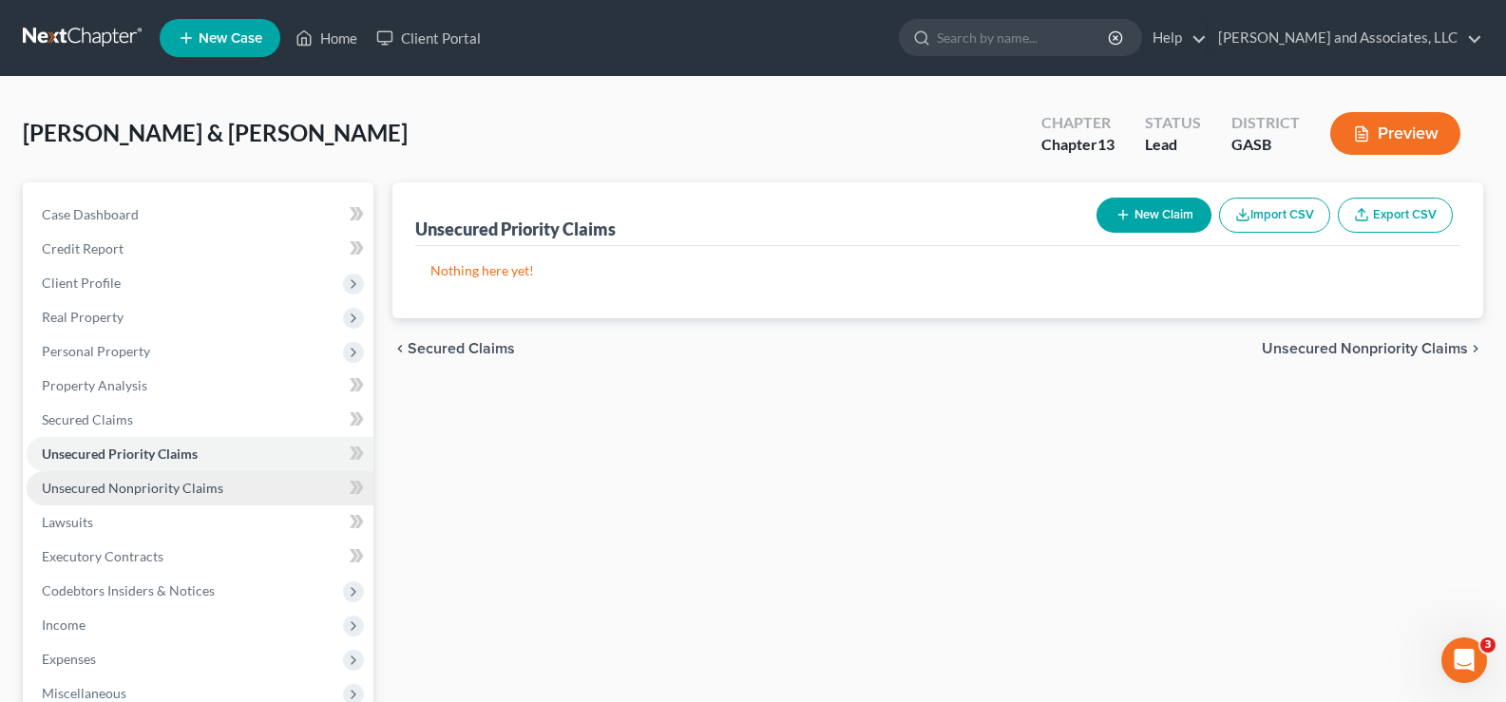
click at [162, 488] on span "Unsecured Nonpriority Claims" at bounding box center [133, 488] width 182 height 16
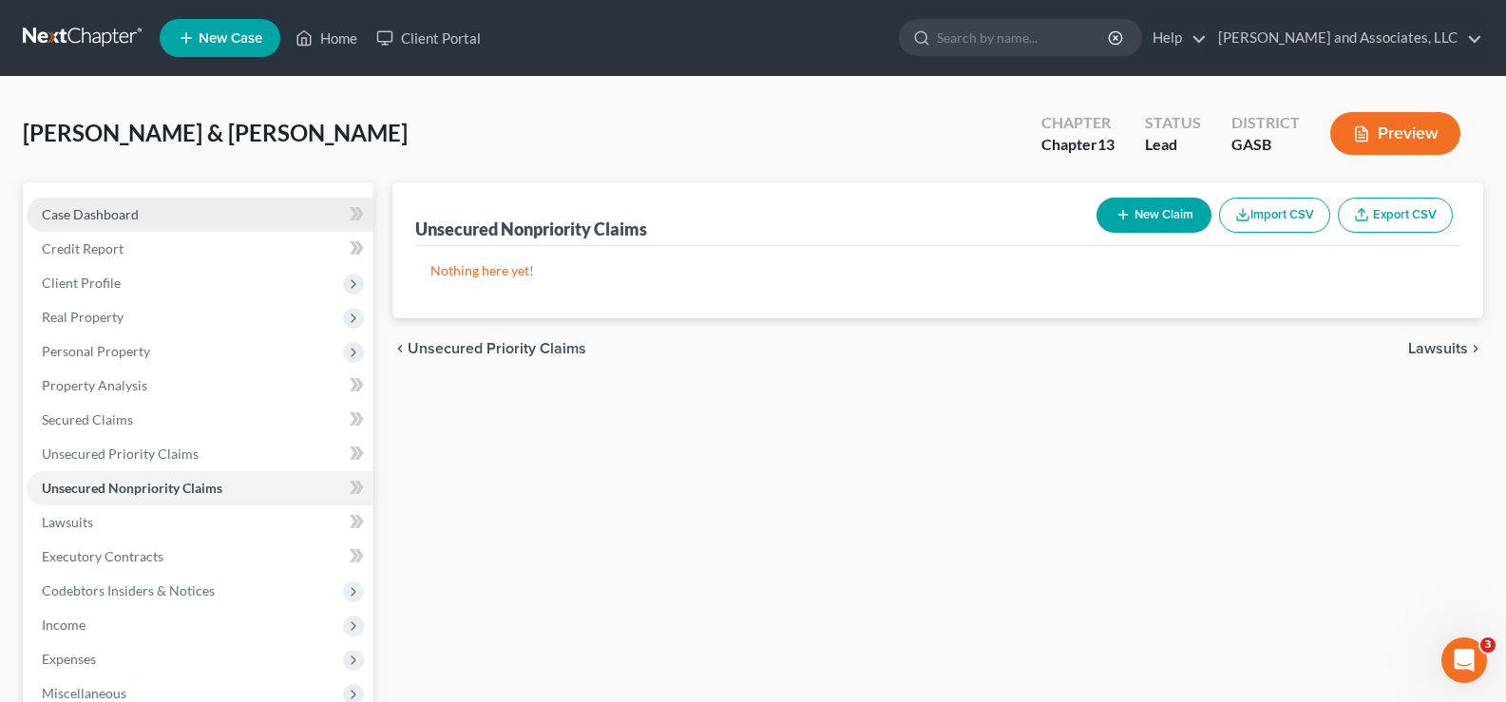
click at [106, 211] on span "Case Dashboard" at bounding box center [90, 214] width 97 height 16
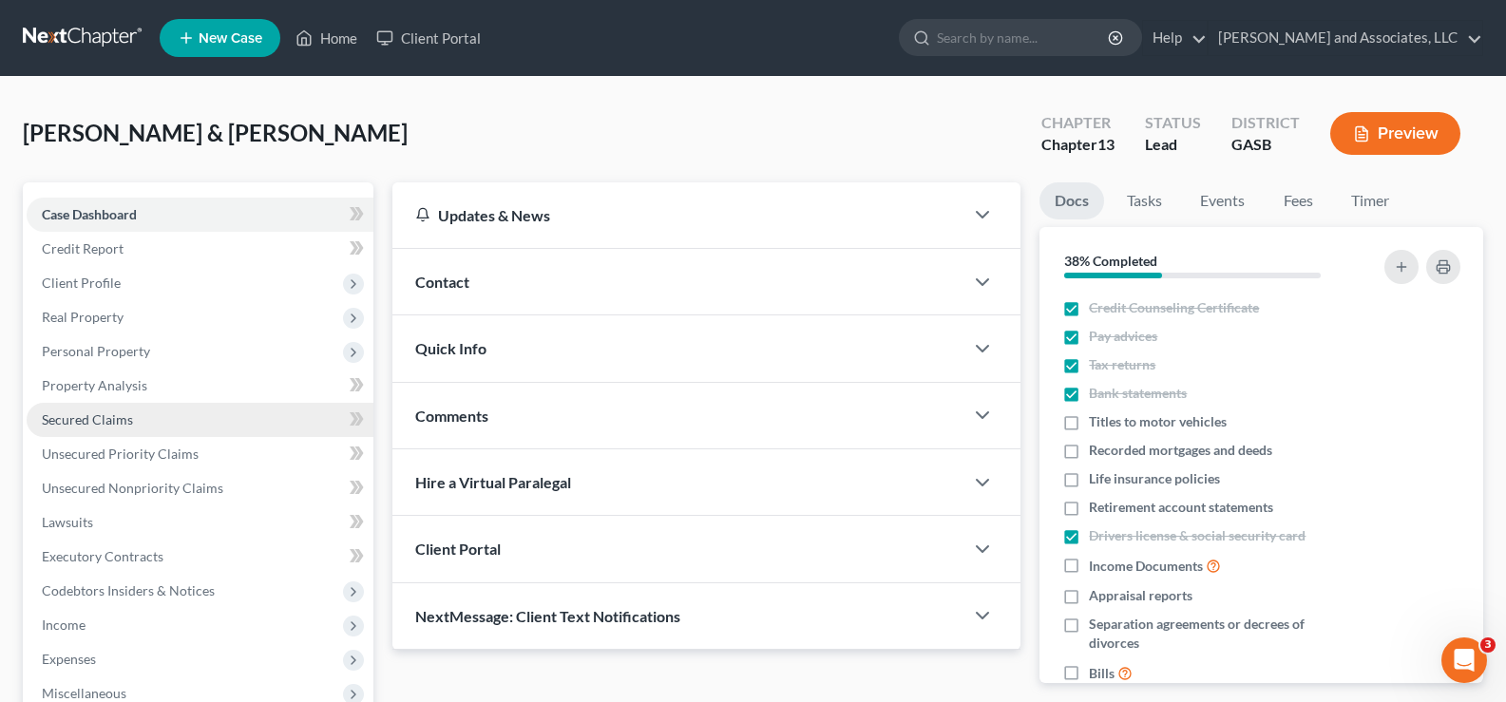
click at [78, 419] on span "Secured Claims" at bounding box center [87, 419] width 91 height 16
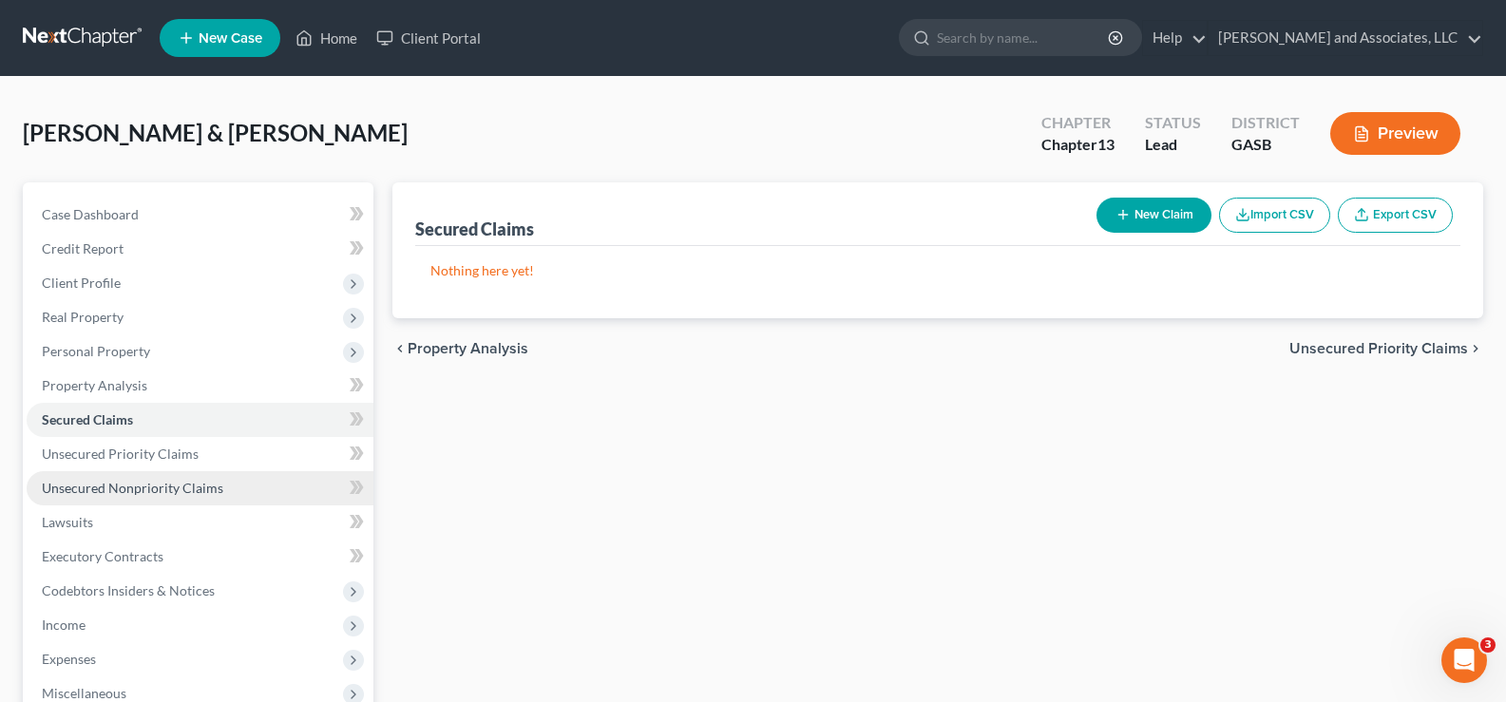
click at [154, 488] on span "Unsecured Nonpriority Claims" at bounding box center [133, 488] width 182 height 16
click at [97, 413] on span "Secured Claims" at bounding box center [87, 419] width 91 height 16
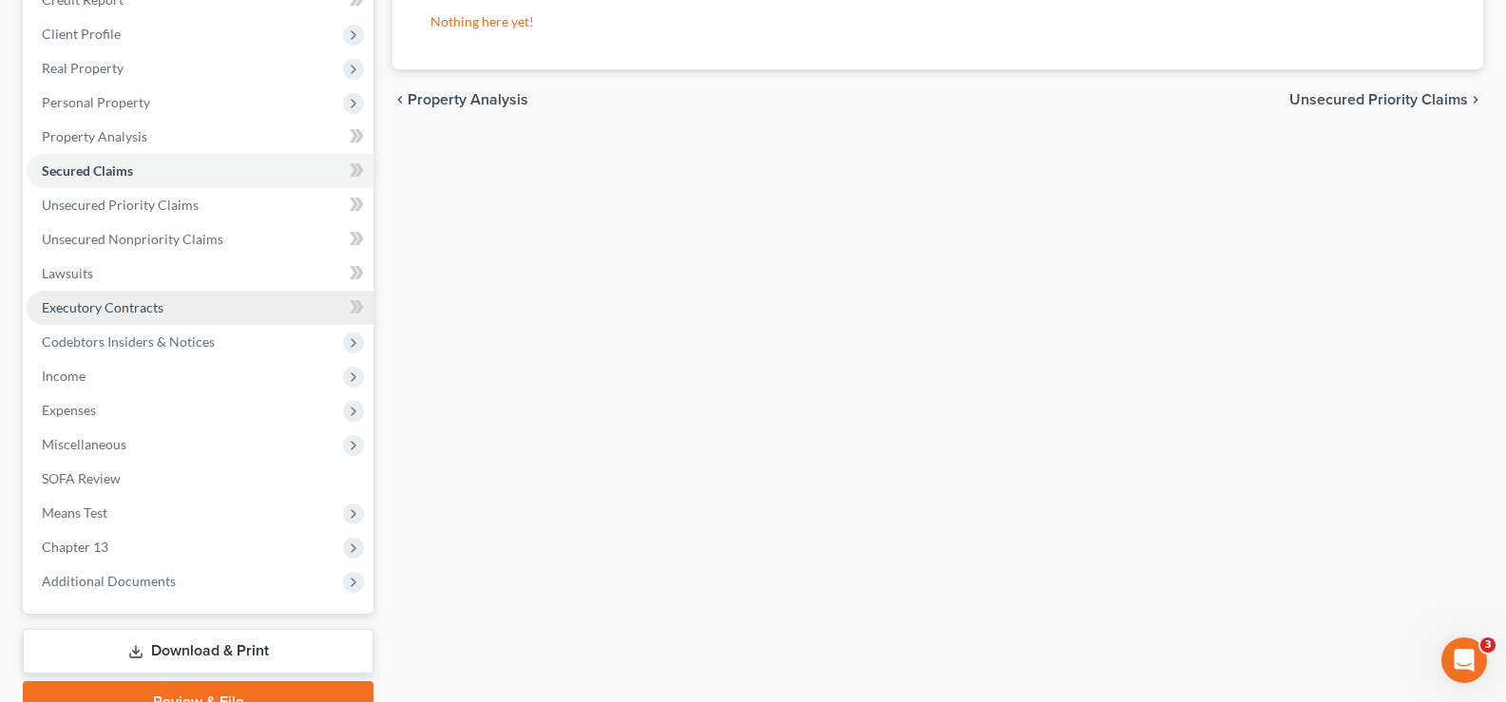
scroll to position [285, 0]
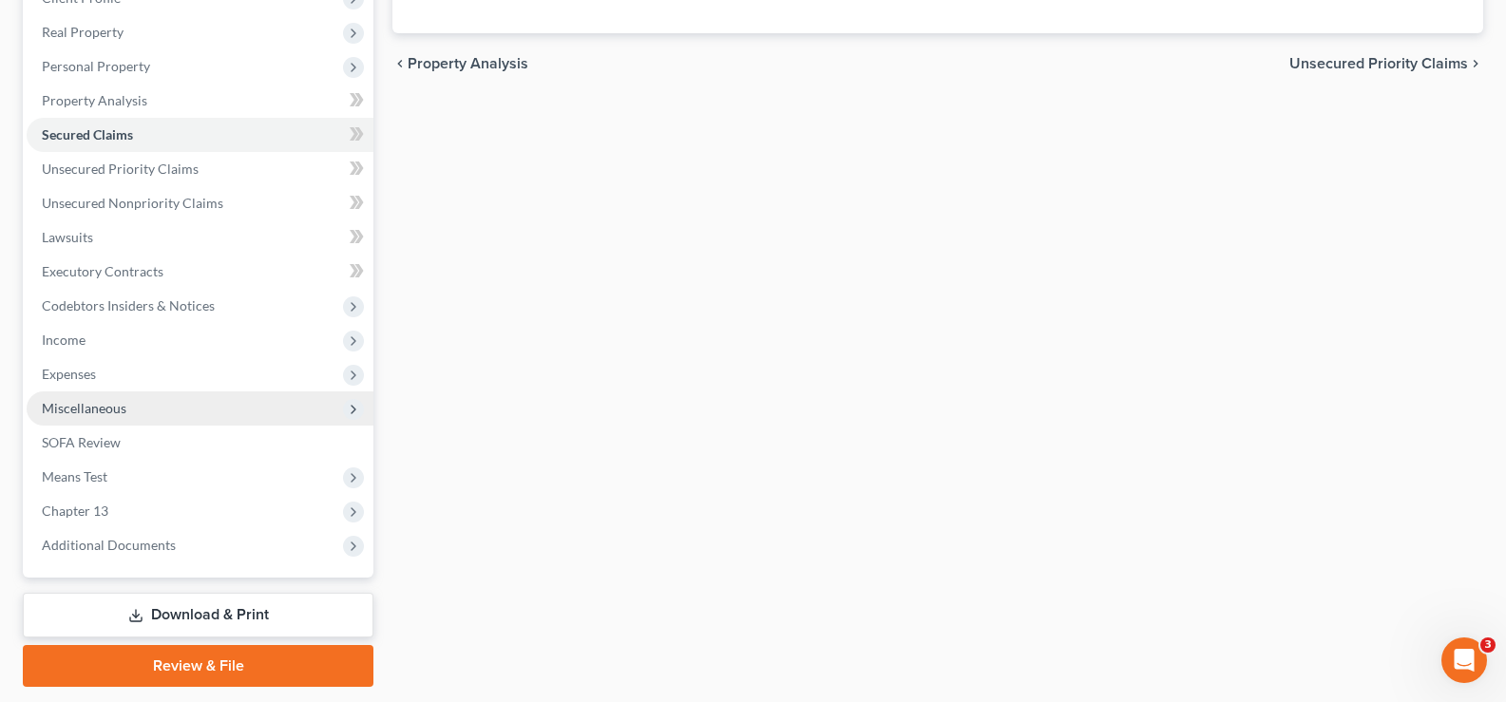
click at [67, 410] on span "Miscellaneous" at bounding box center [84, 408] width 85 height 16
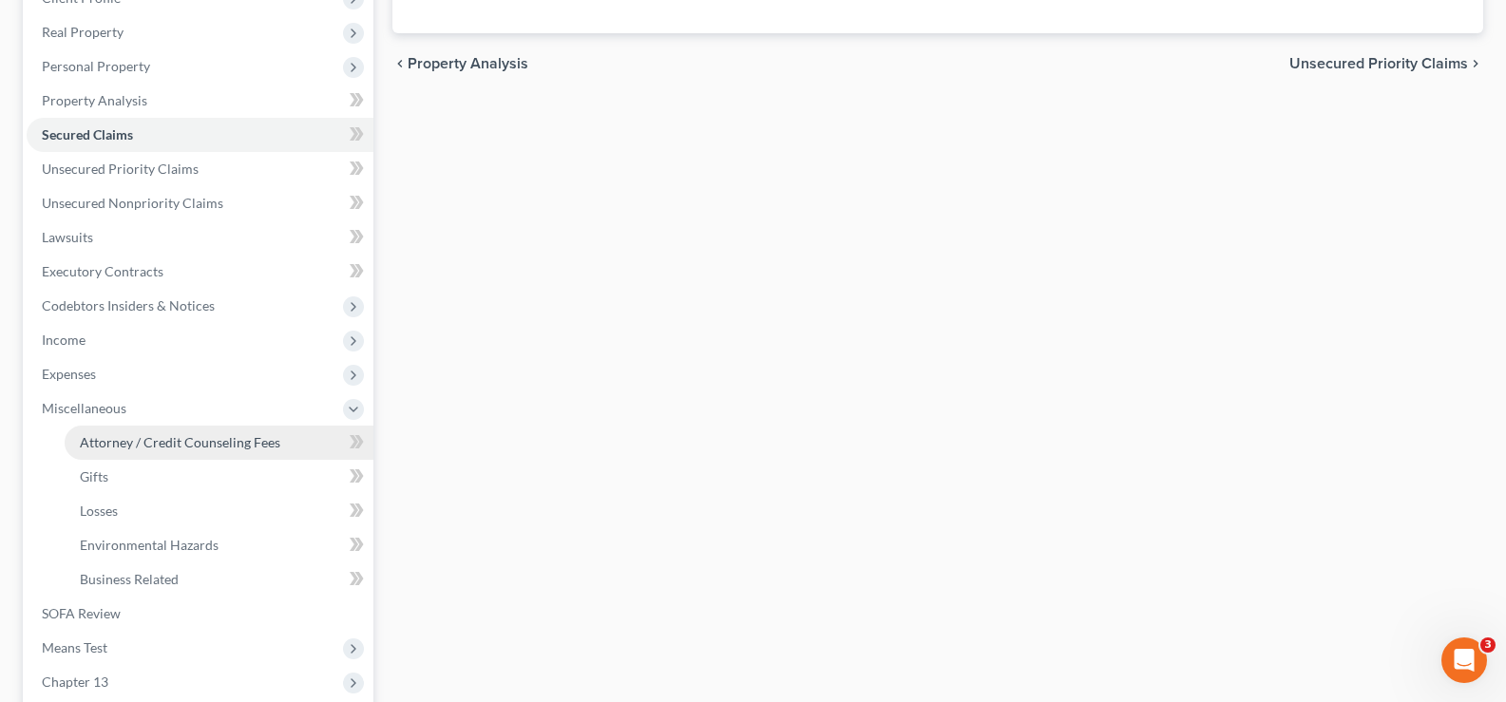
click at [116, 443] on span "Attorney / Credit Counseling Fees" at bounding box center [180, 442] width 201 height 16
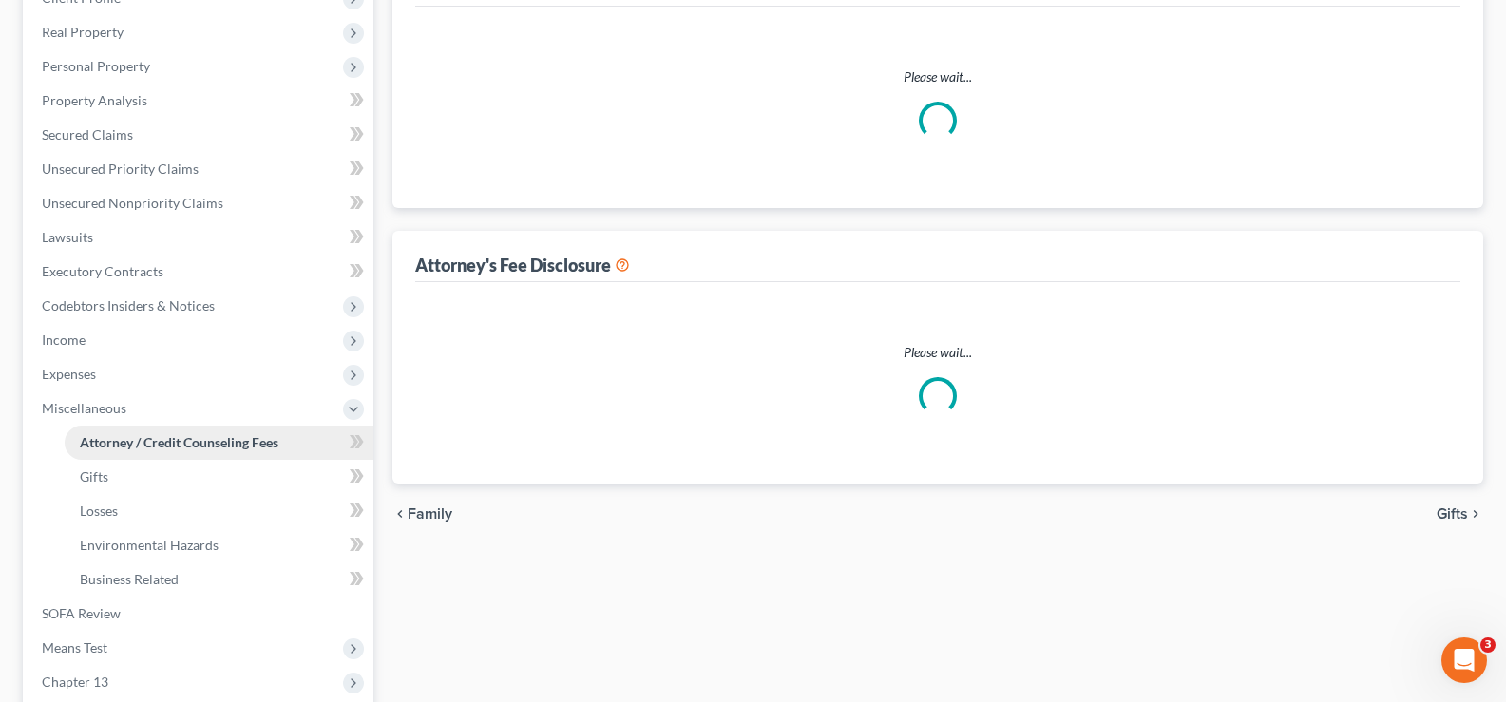
scroll to position [4, 0]
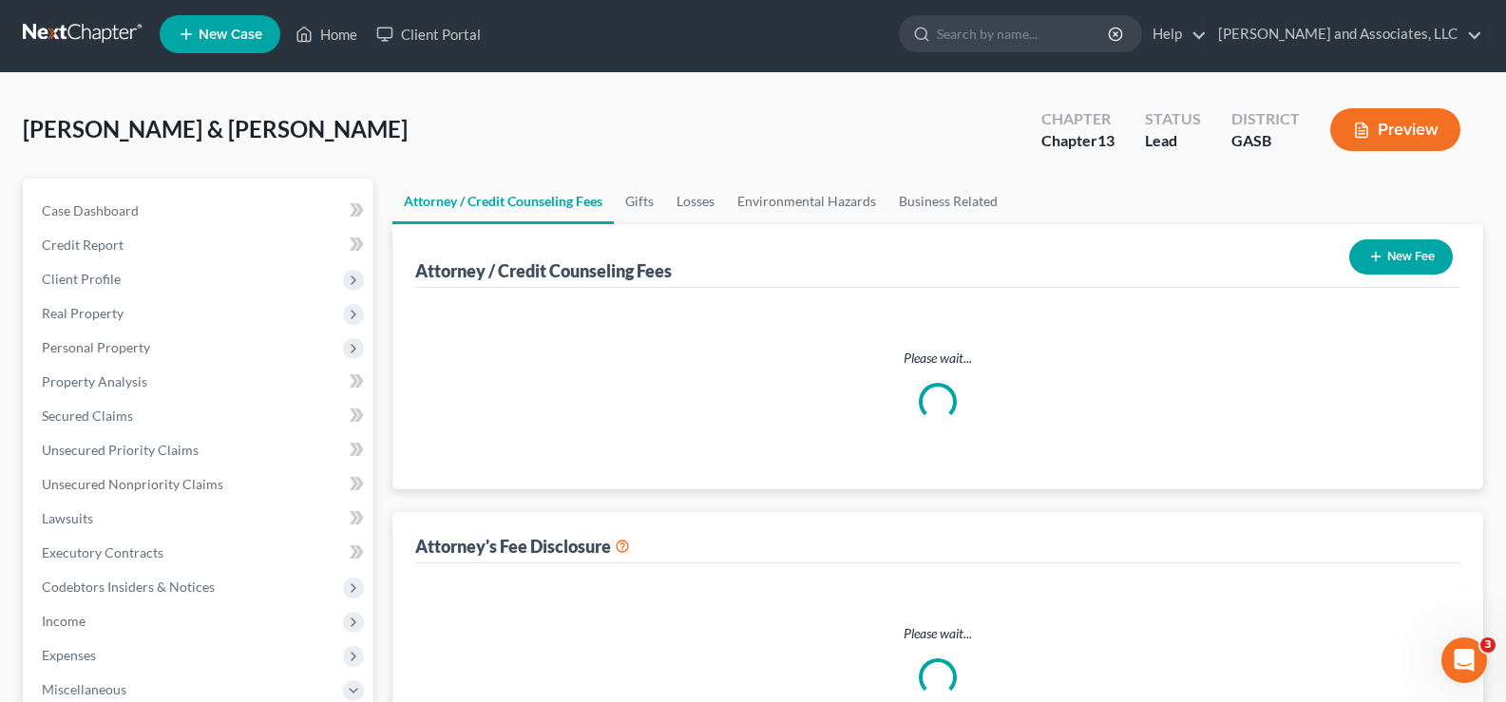
select select "0"
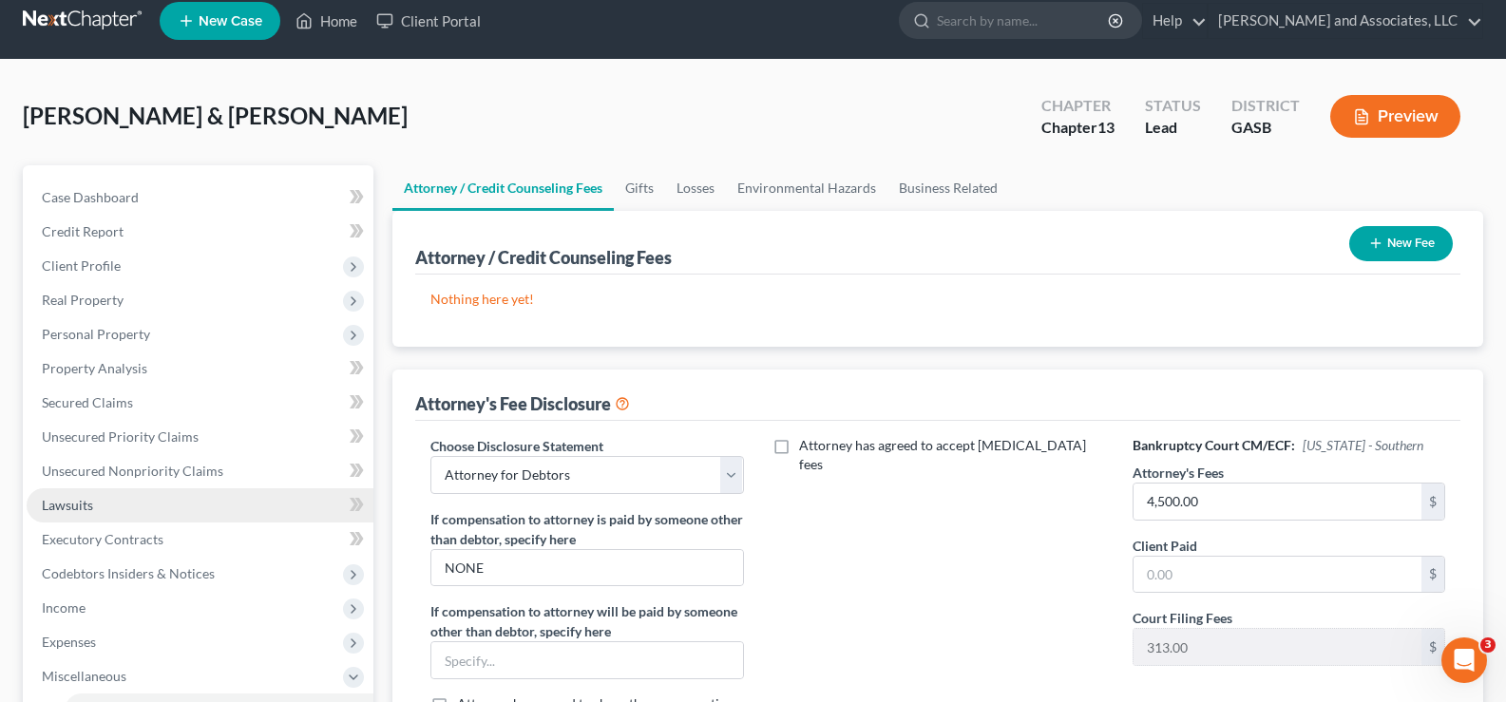
scroll to position [0, 0]
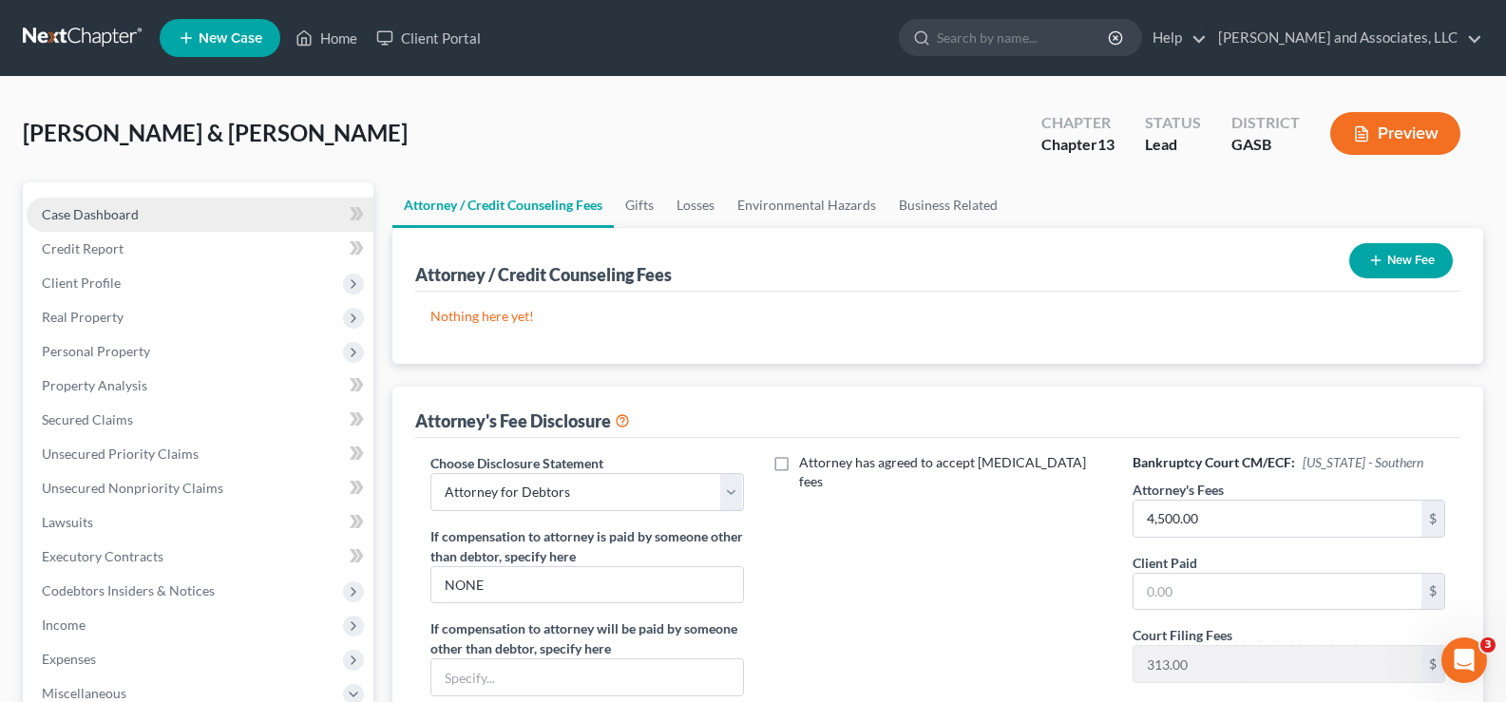
click at [105, 220] on span "Case Dashboard" at bounding box center [90, 214] width 97 height 16
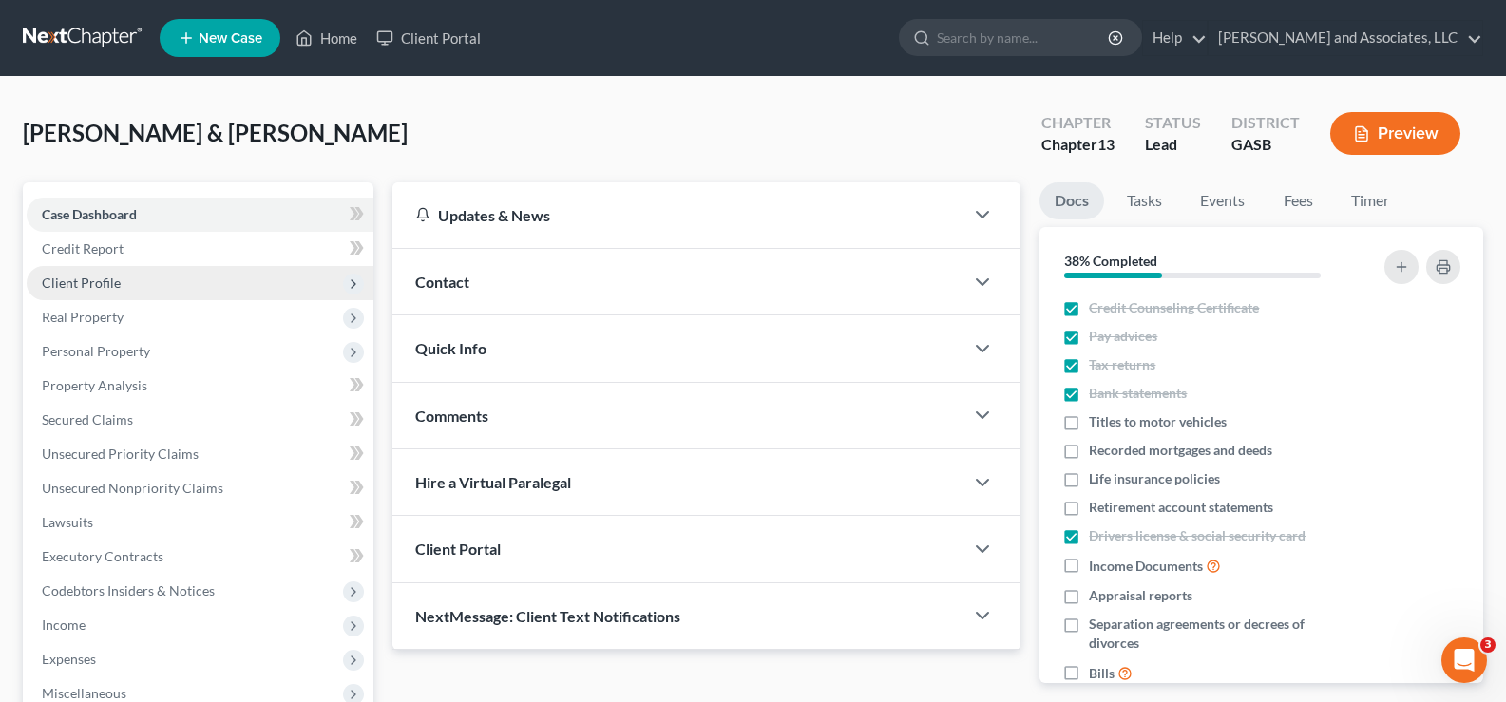
click at [100, 286] on span "Client Profile" at bounding box center [81, 283] width 79 height 16
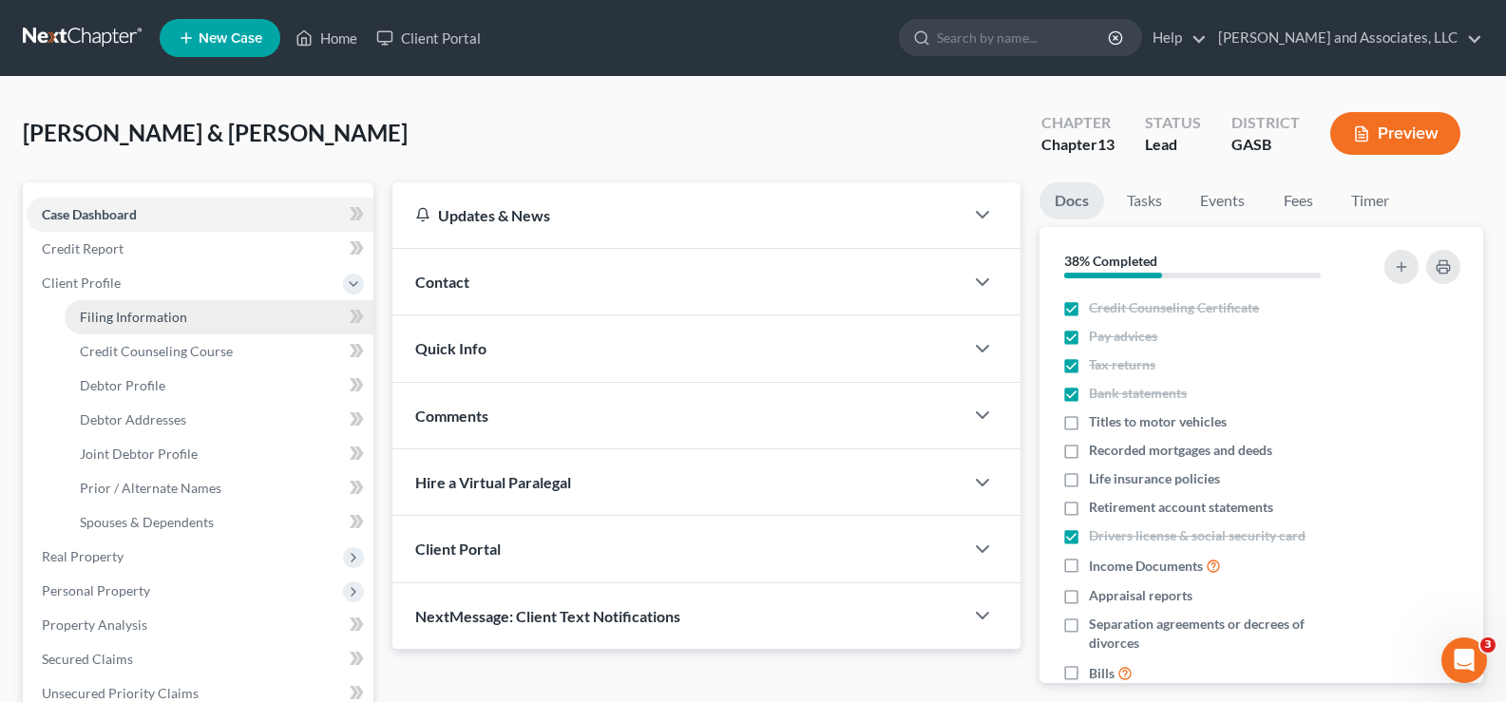
click at [141, 324] on span "Filing Information" at bounding box center [133, 317] width 107 height 16
select select "1"
select select "3"
select select "20"
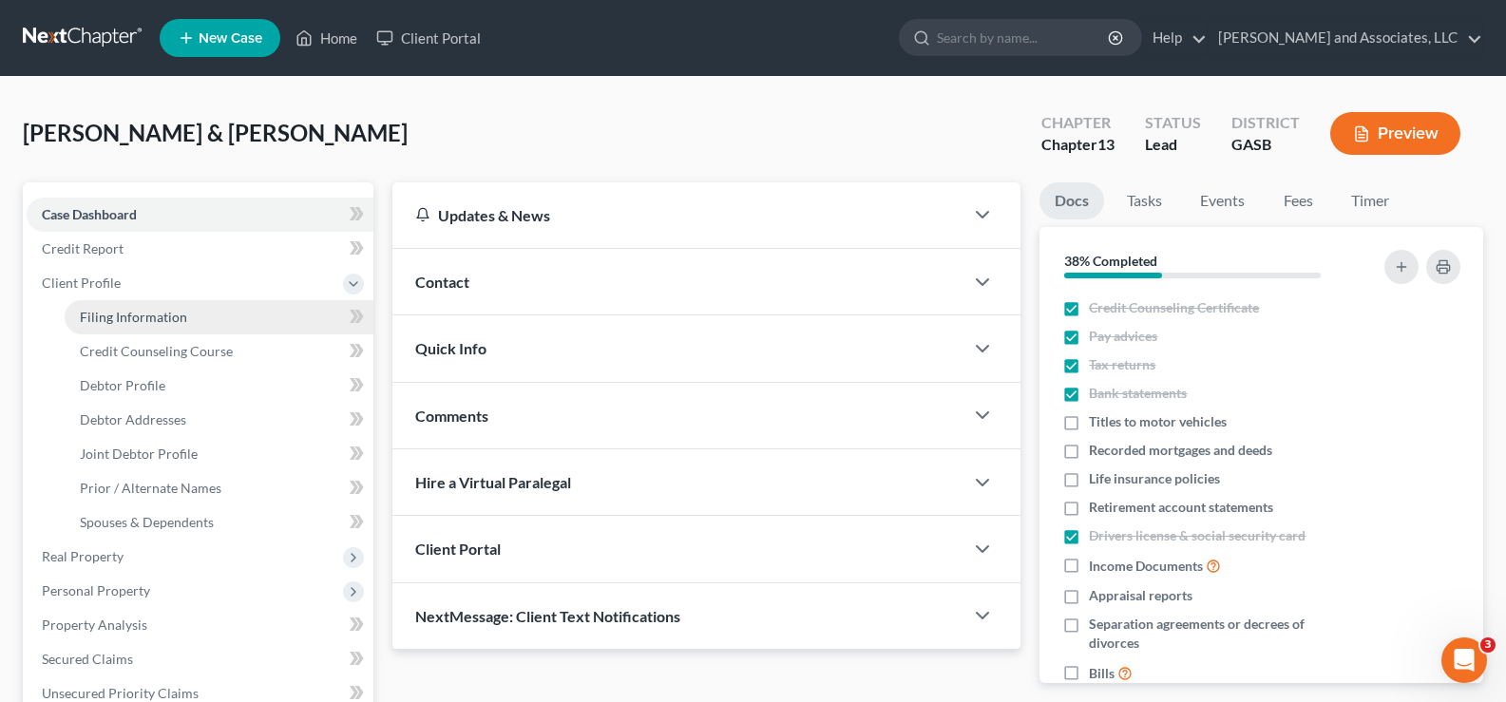
select select "0"
select select "10"
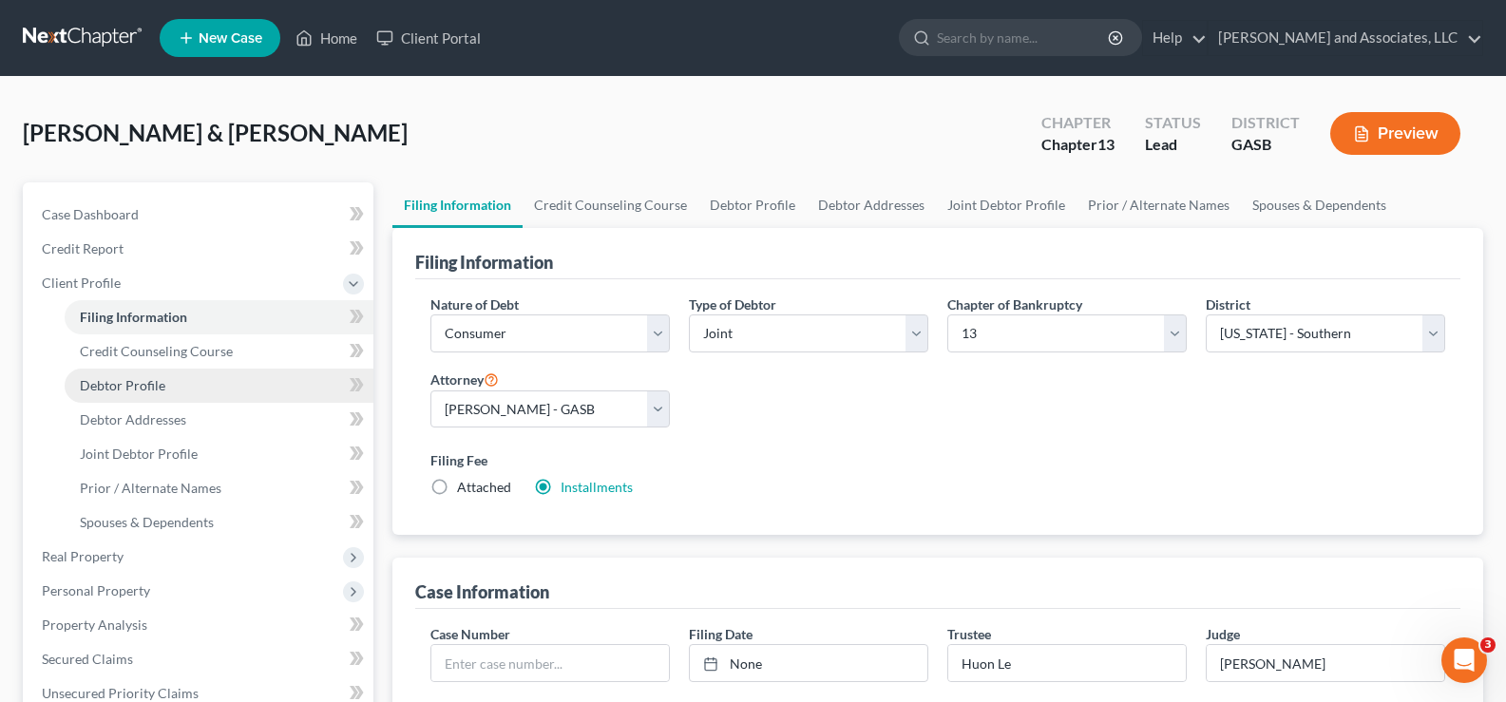
click at [122, 387] on span "Debtor Profile" at bounding box center [123, 385] width 86 height 16
select select "1"
select select "2"
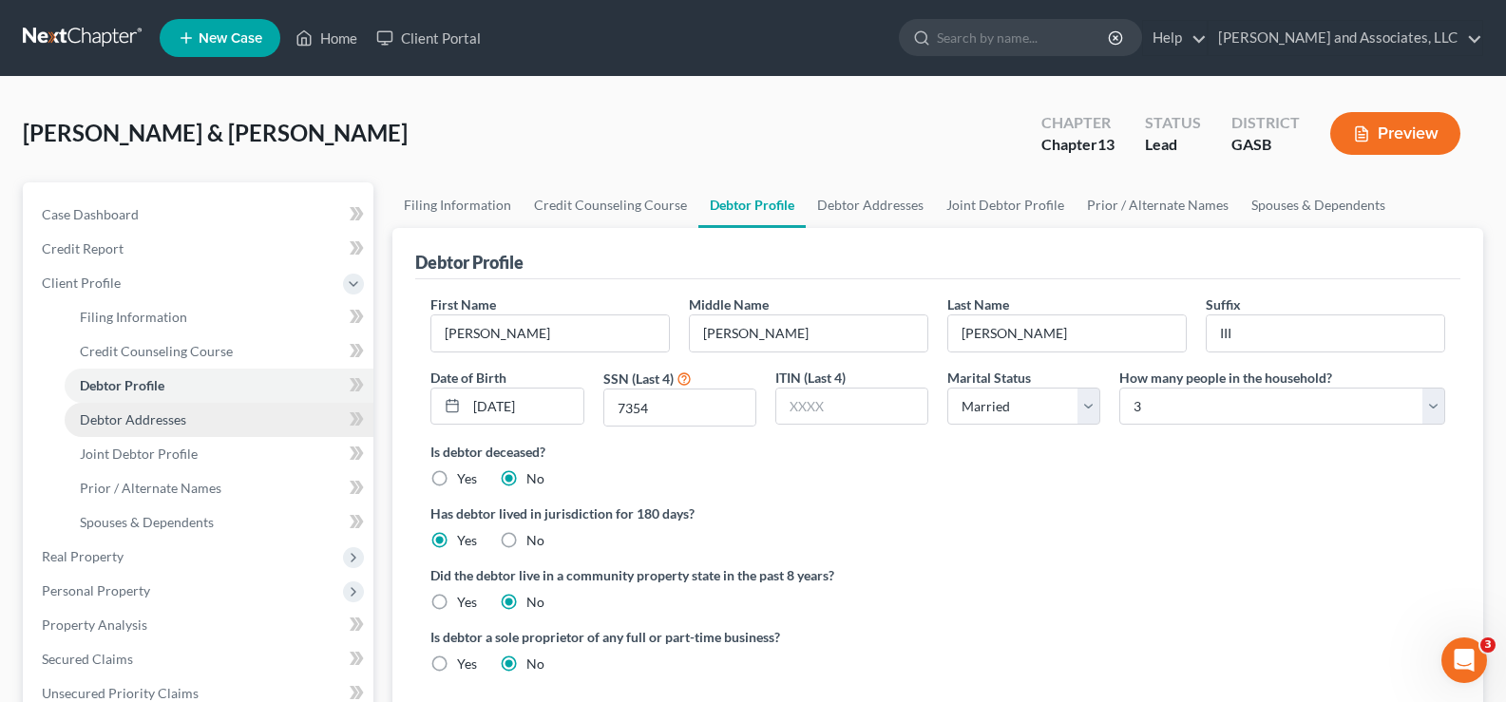
click at [131, 418] on span "Debtor Addresses" at bounding box center [133, 419] width 106 height 16
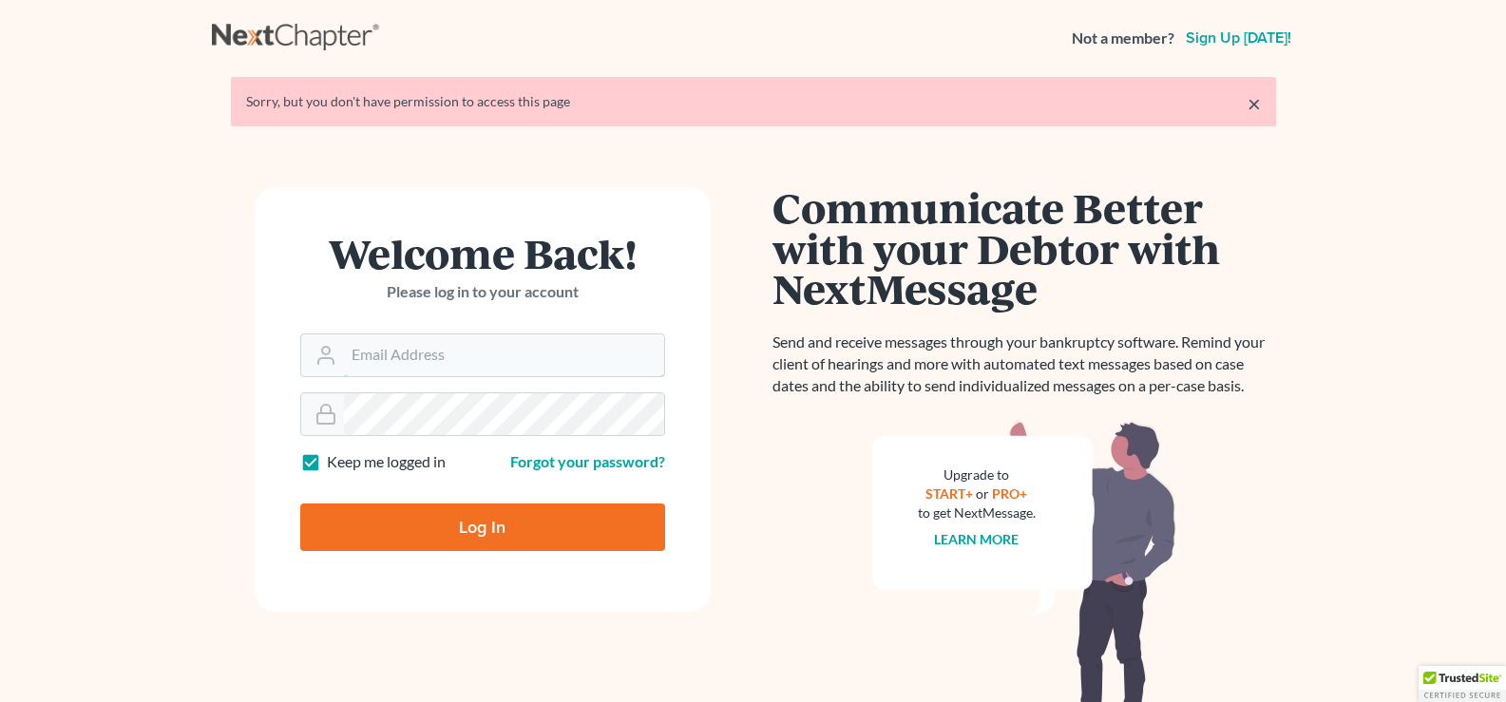
type input "[EMAIL_ADDRESS][DOMAIN_NAME]"
click at [528, 521] on input "Log In" at bounding box center [482, 528] width 365 height 48
type input "Thinking..."
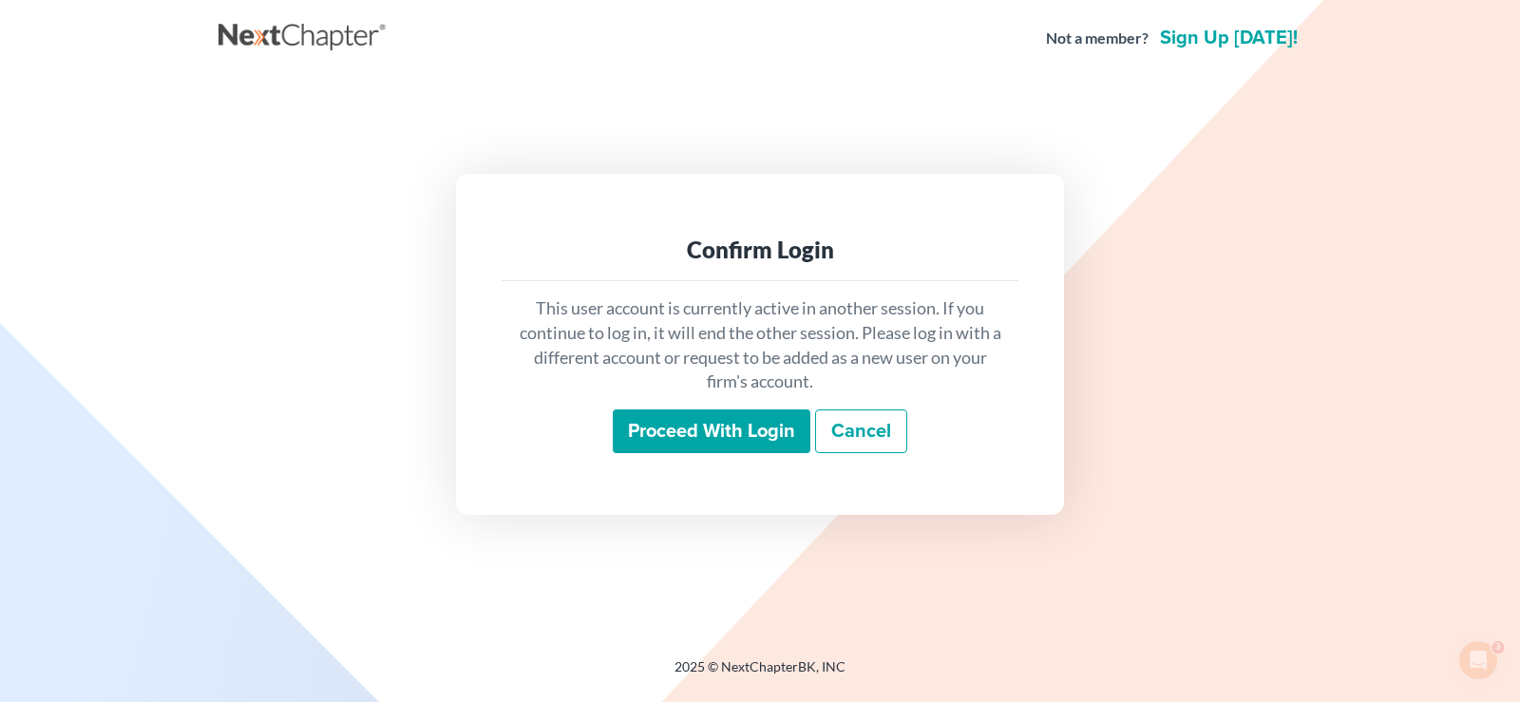
click at [706, 422] on input "Proceed with login" at bounding box center [712, 432] width 198 height 44
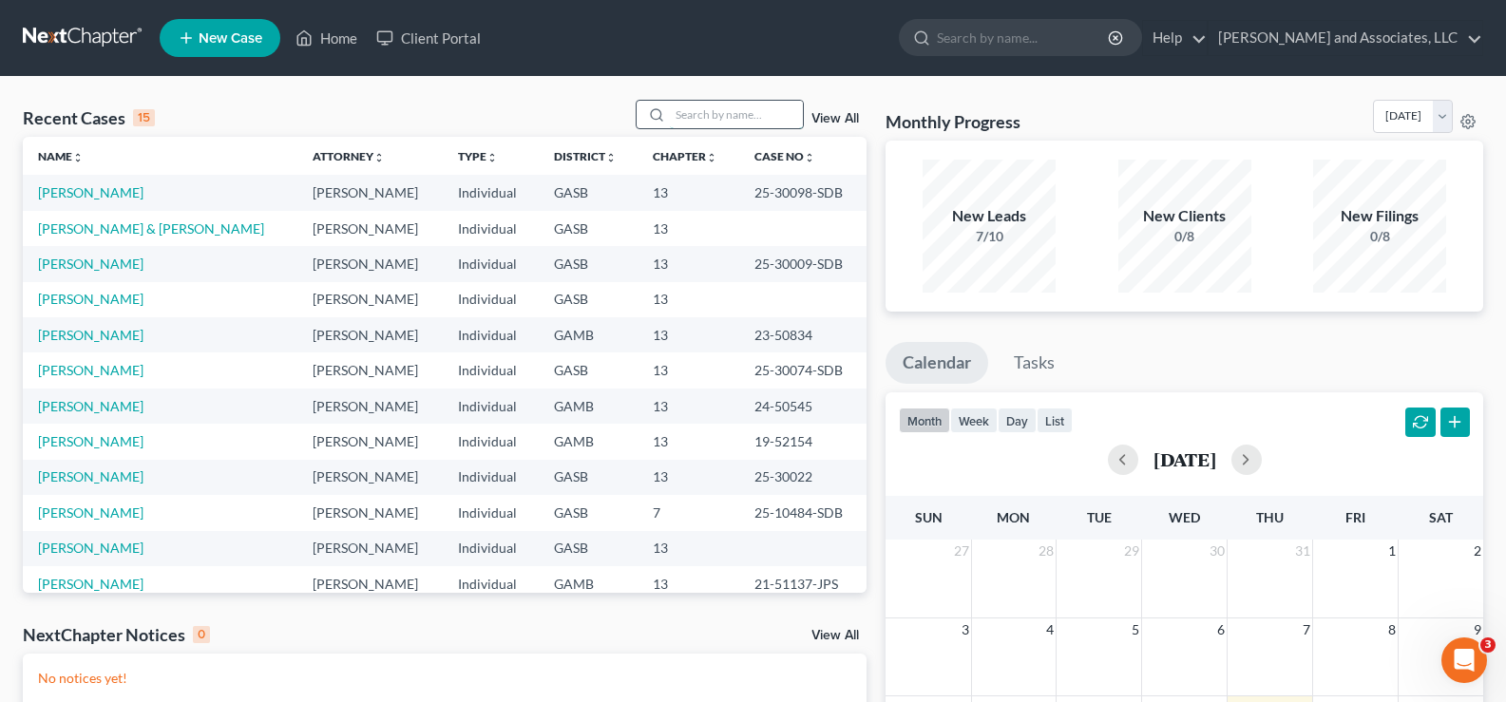
click at [714, 106] on input "search" at bounding box center [736, 115] width 133 height 28
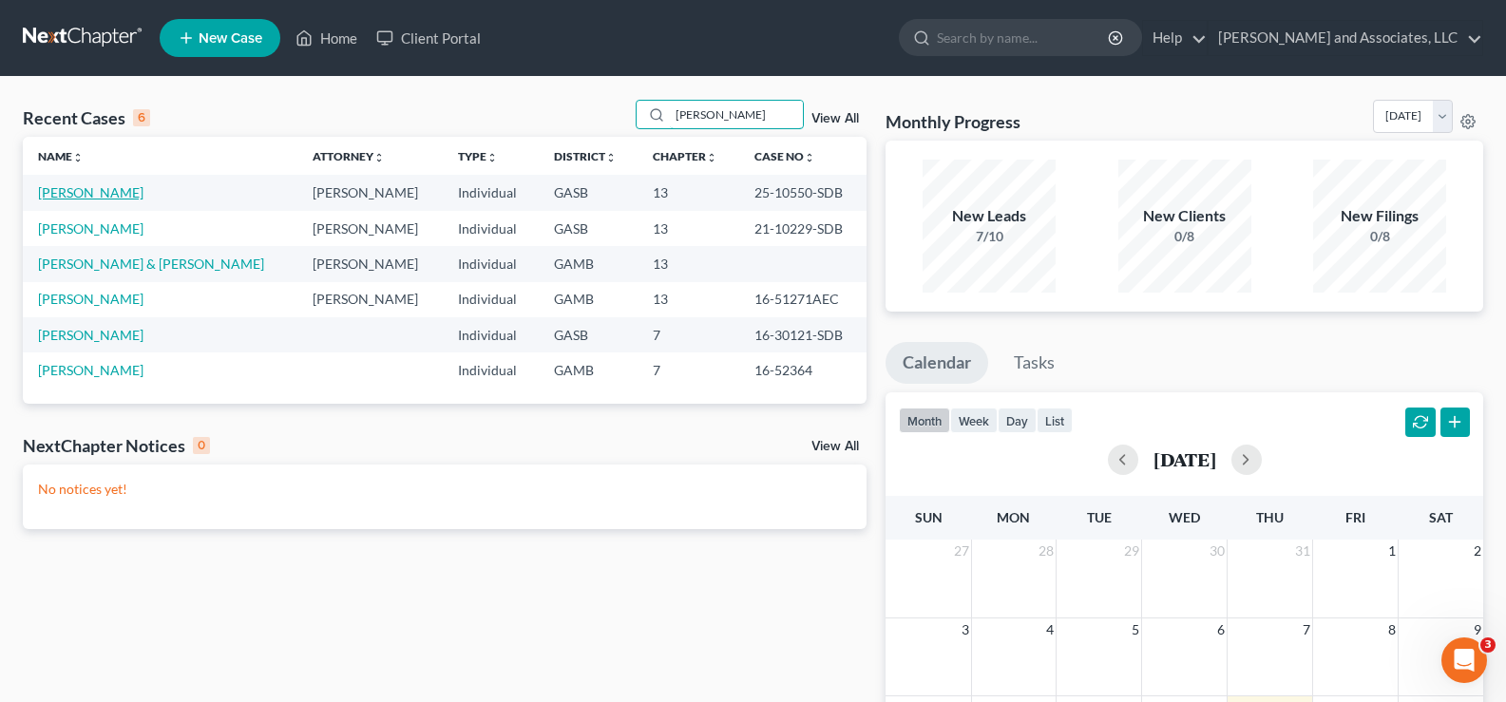
type input "simpson"
click at [118, 188] on link "[PERSON_NAME]" at bounding box center [90, 192] width 105 height 16
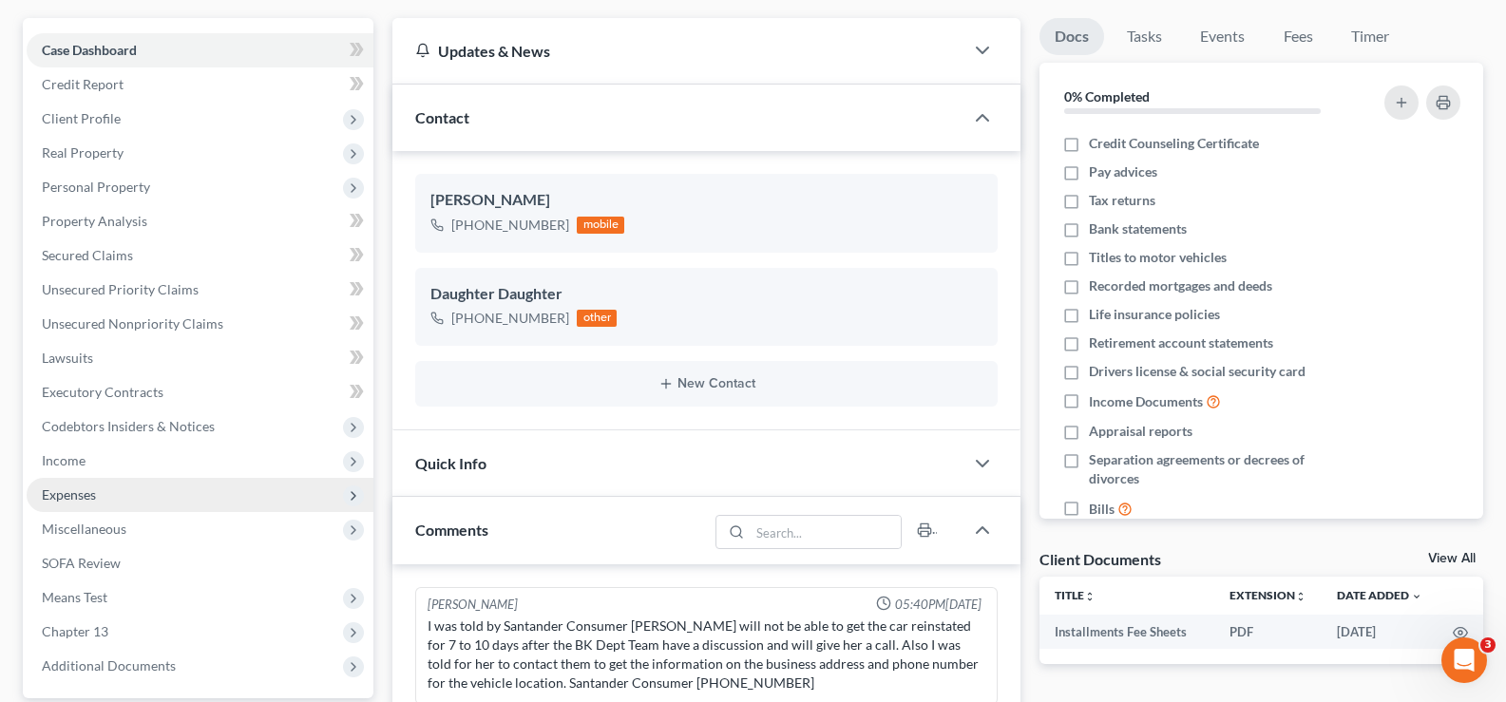
scroll to position [190, 0]
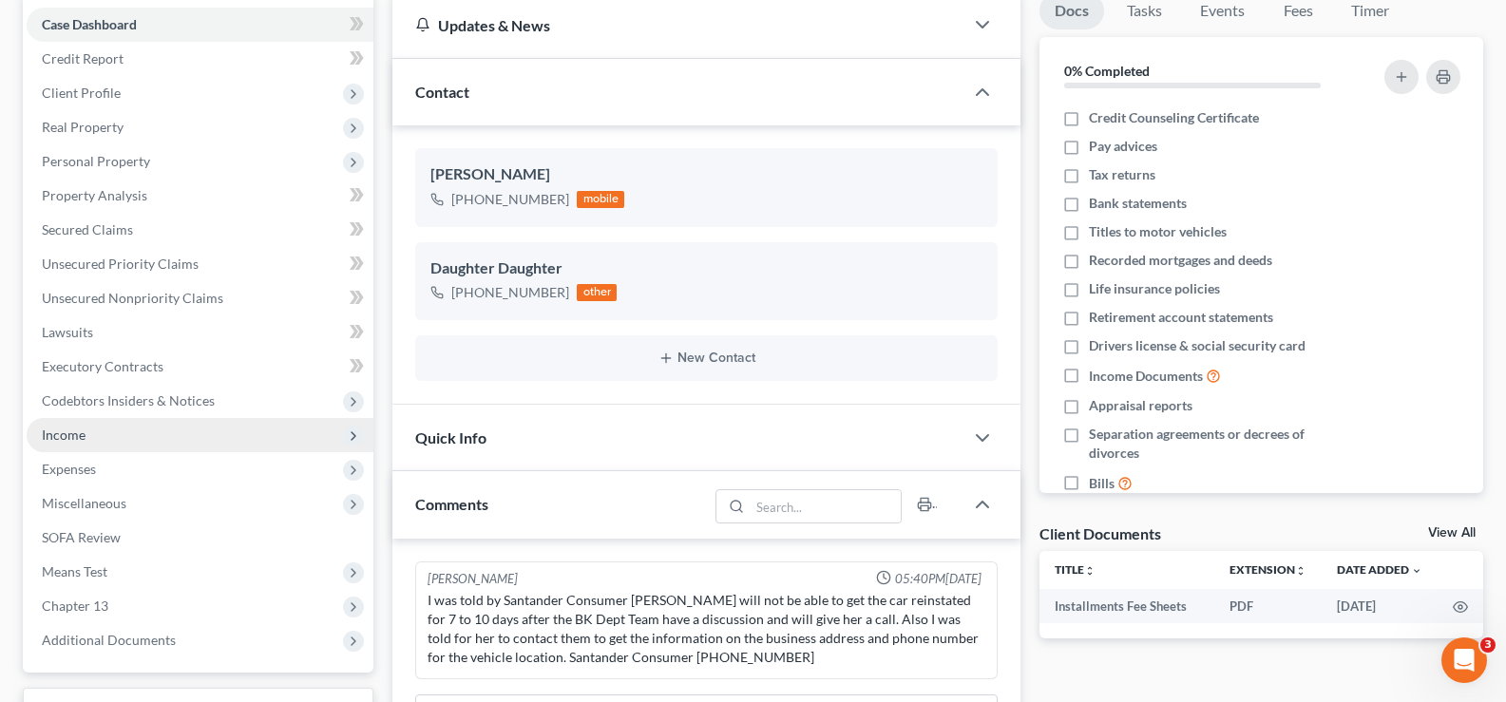
click at [57, 425] on span "Income" at bounding box center [200, 435] width 347 height 34
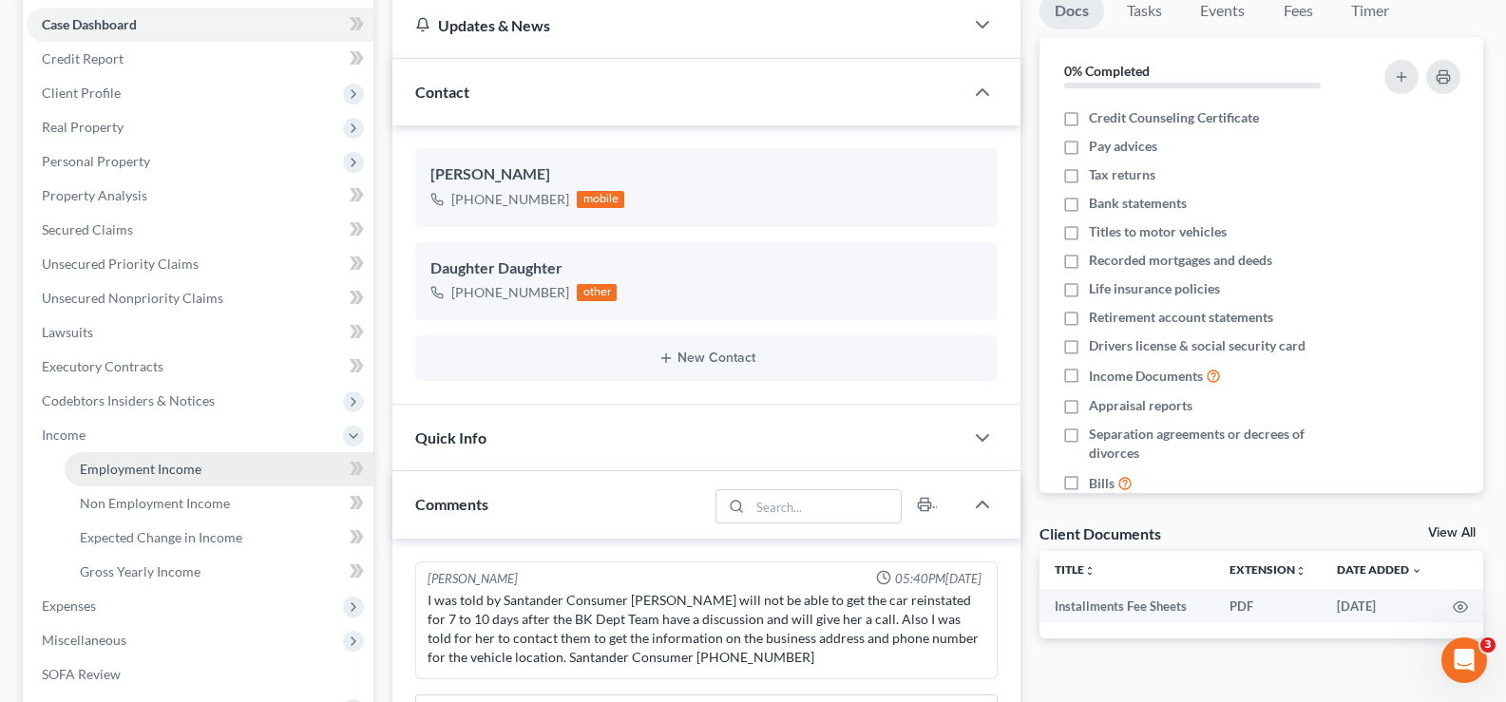
click at [130, 463] on span "Employment Income" at bounding box center [141, 469] width 122 height 16
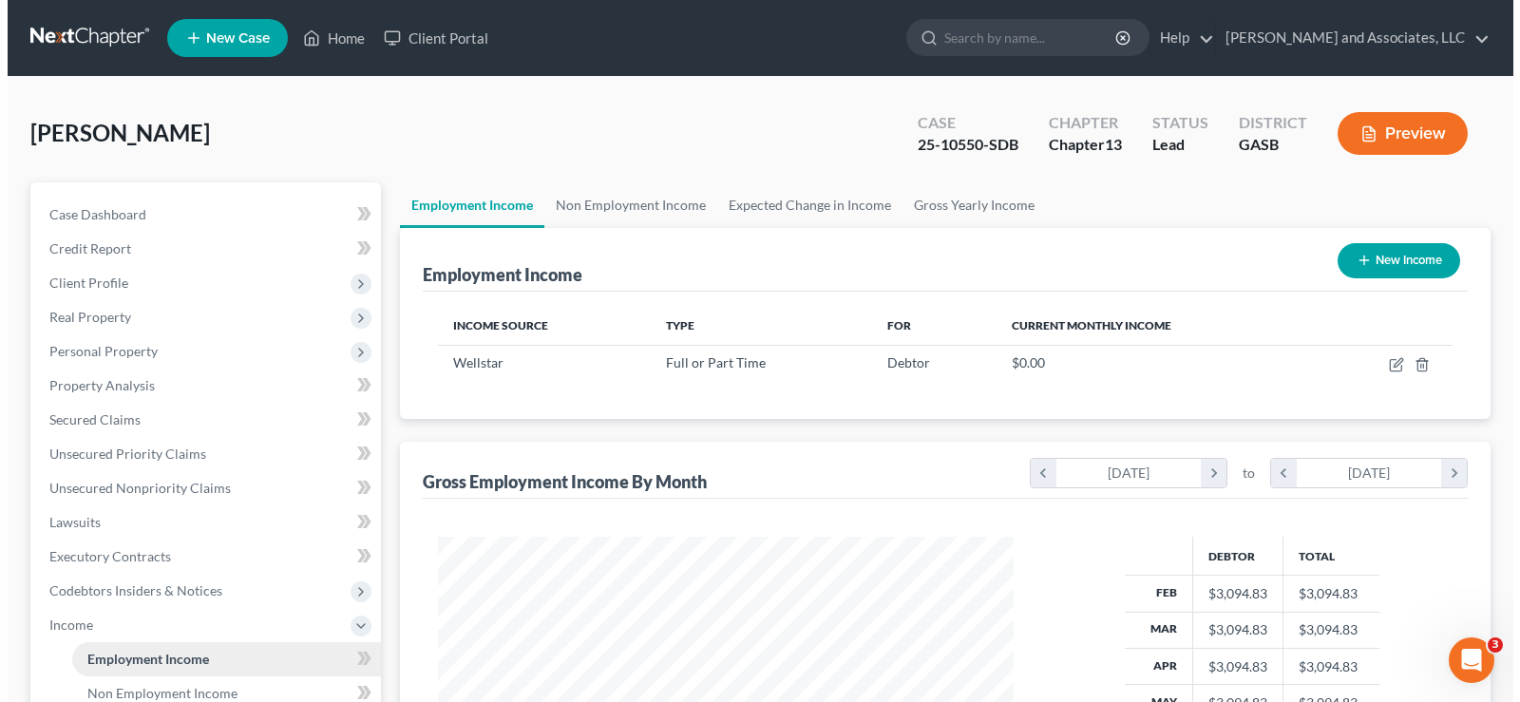
scroll to position [341, 614]
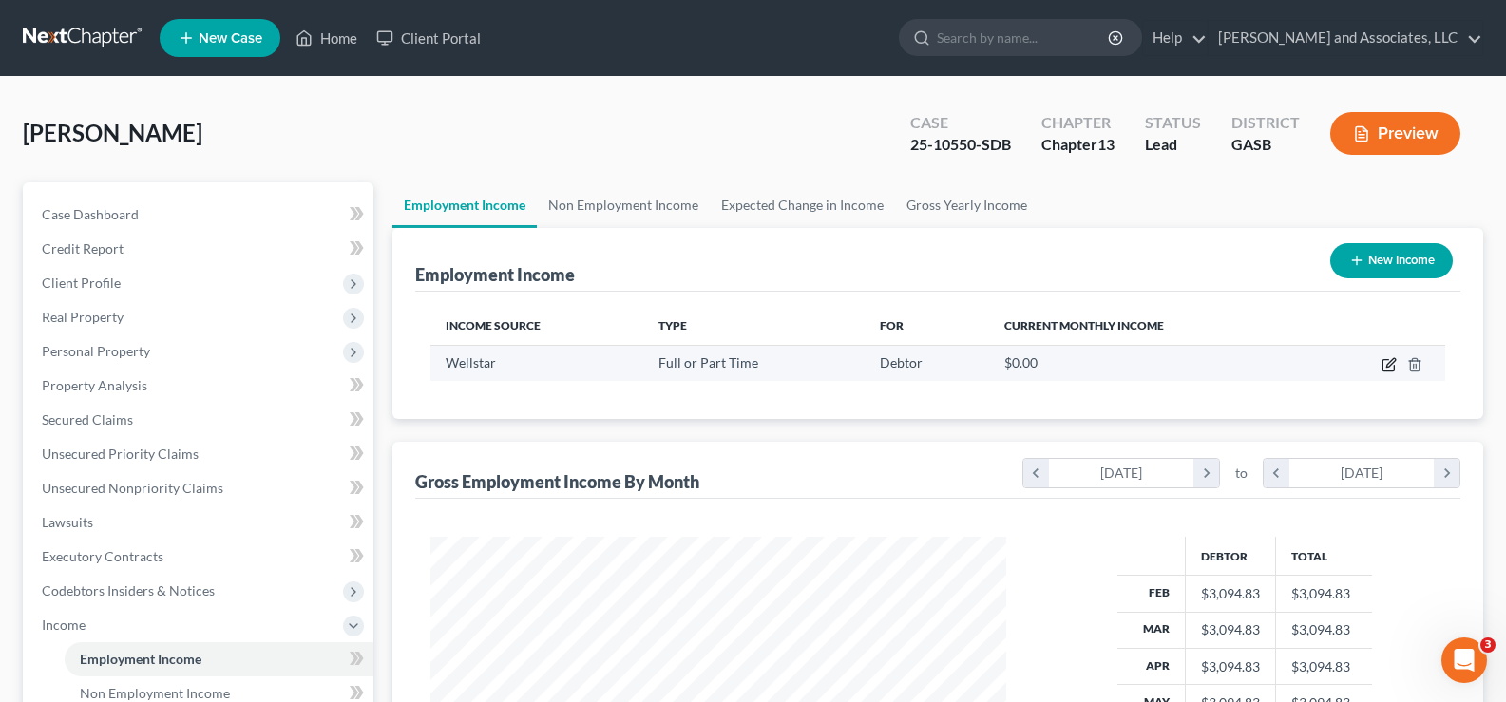
click at [1392, 368] on icon "button" at bounding box center [1389, 364] width 15 height 15
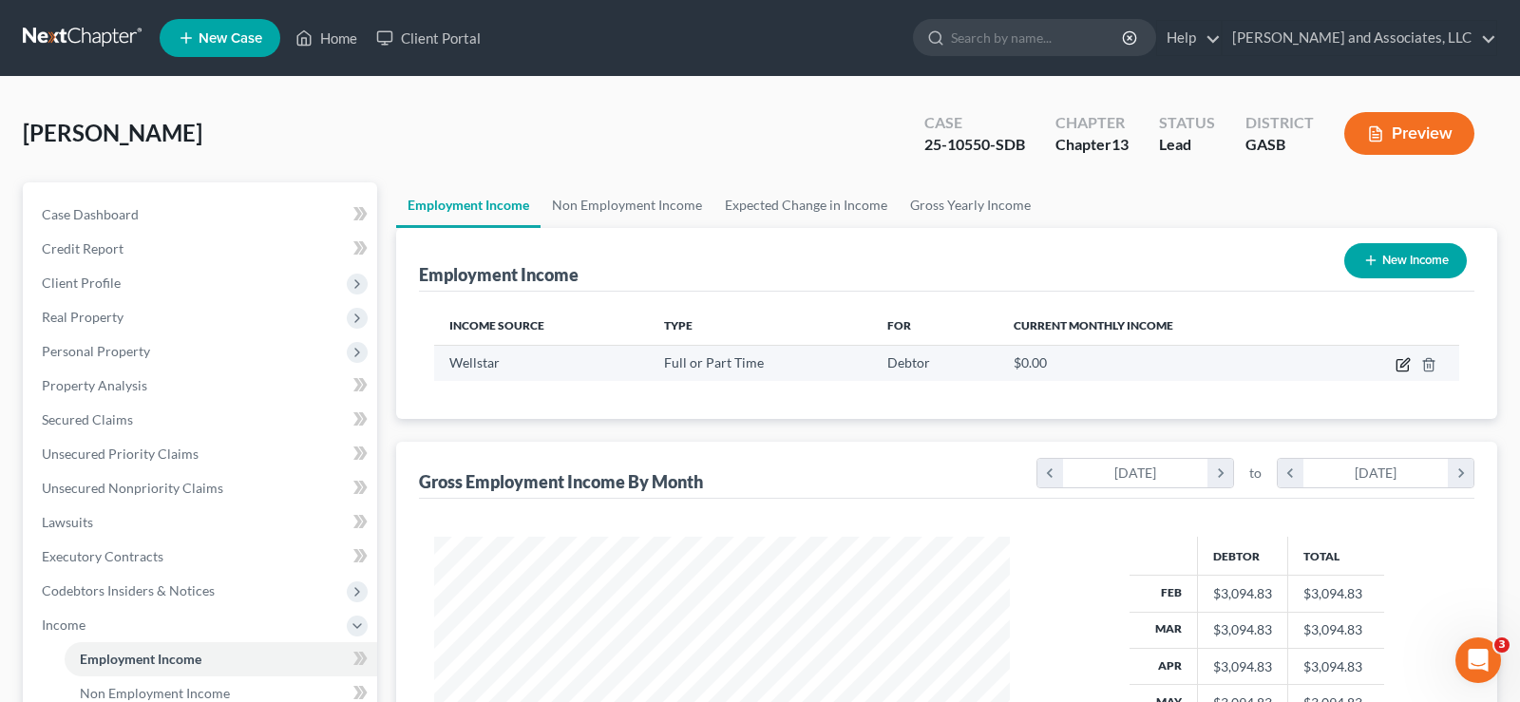
select select "0"
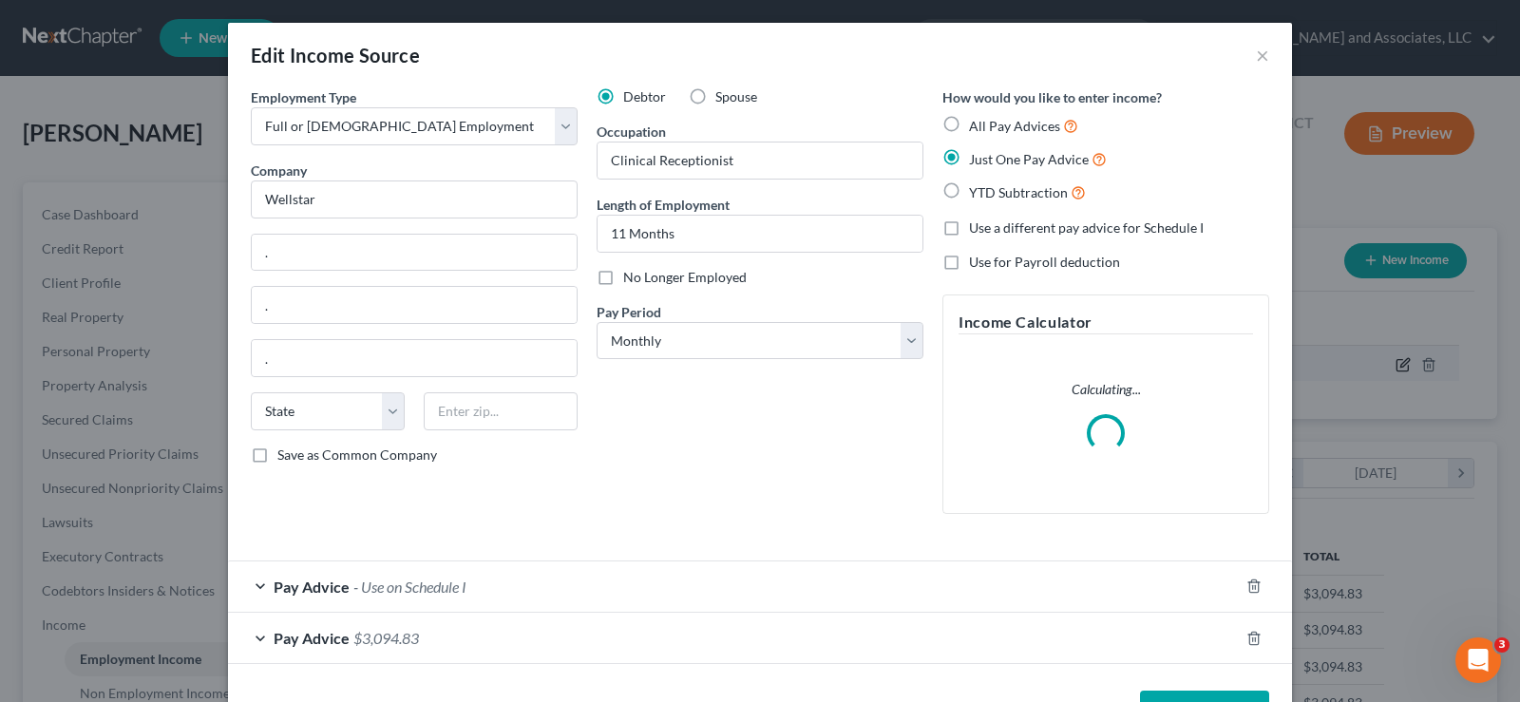
scroll to position [341, 621]
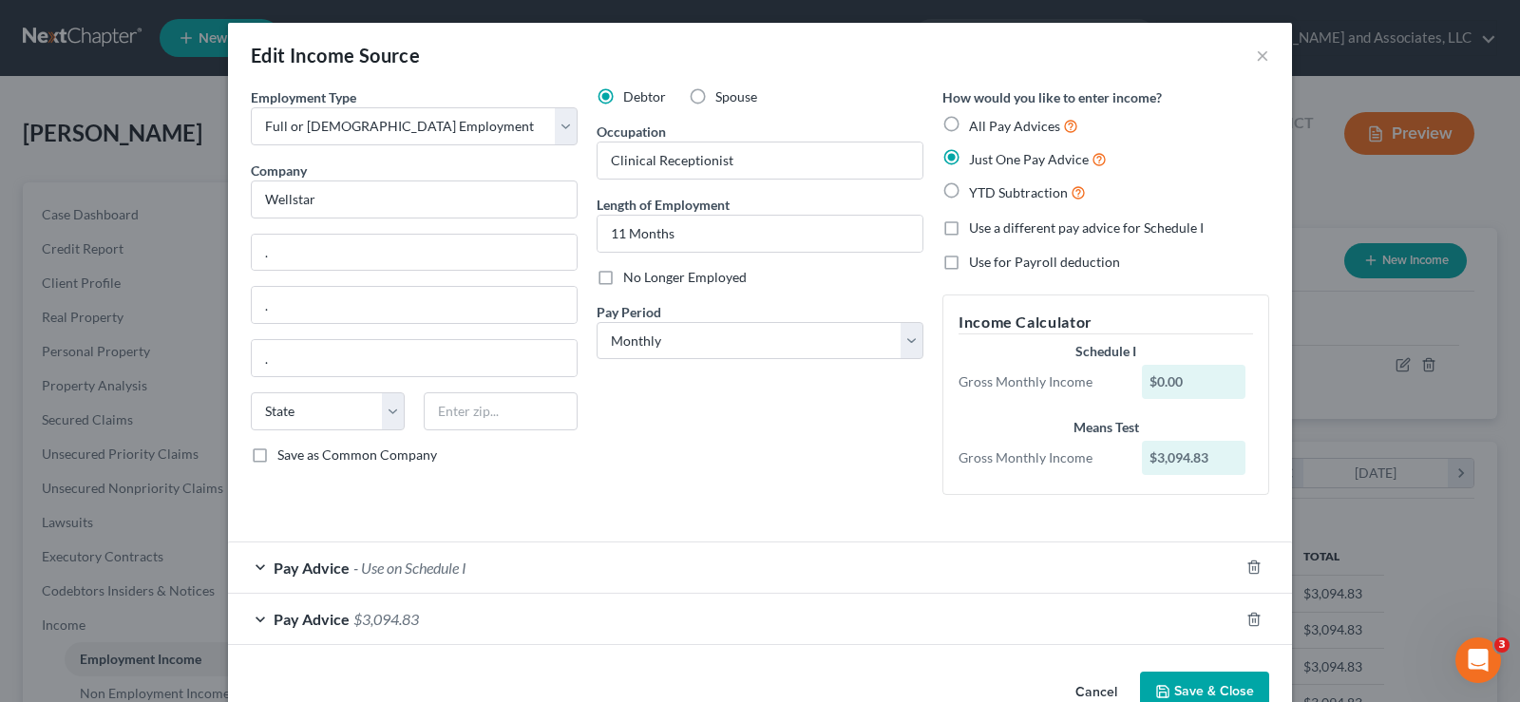
click at [408, 565] on span "- Use on Schedule I" at bounding box center [410, 568] width 113 height 18
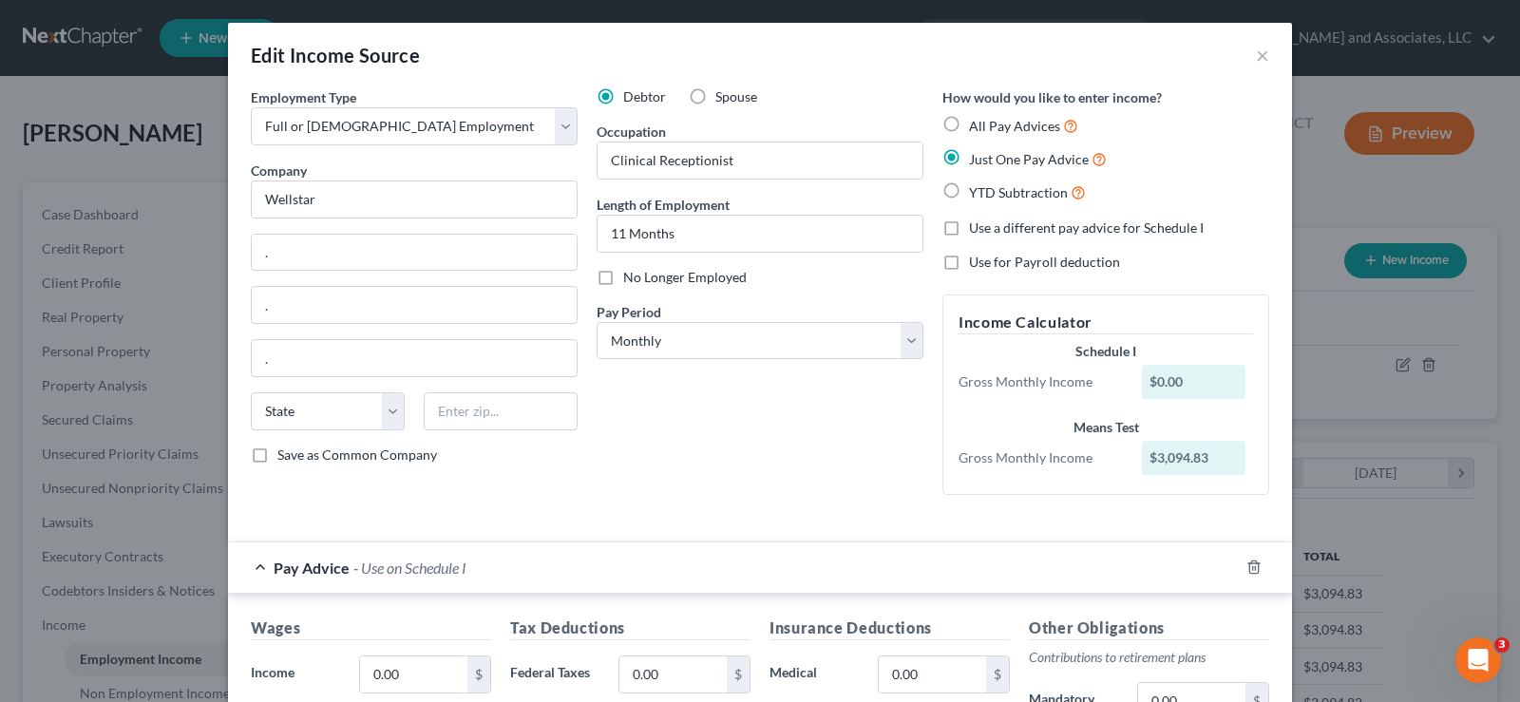
scroll to position [95, 0]
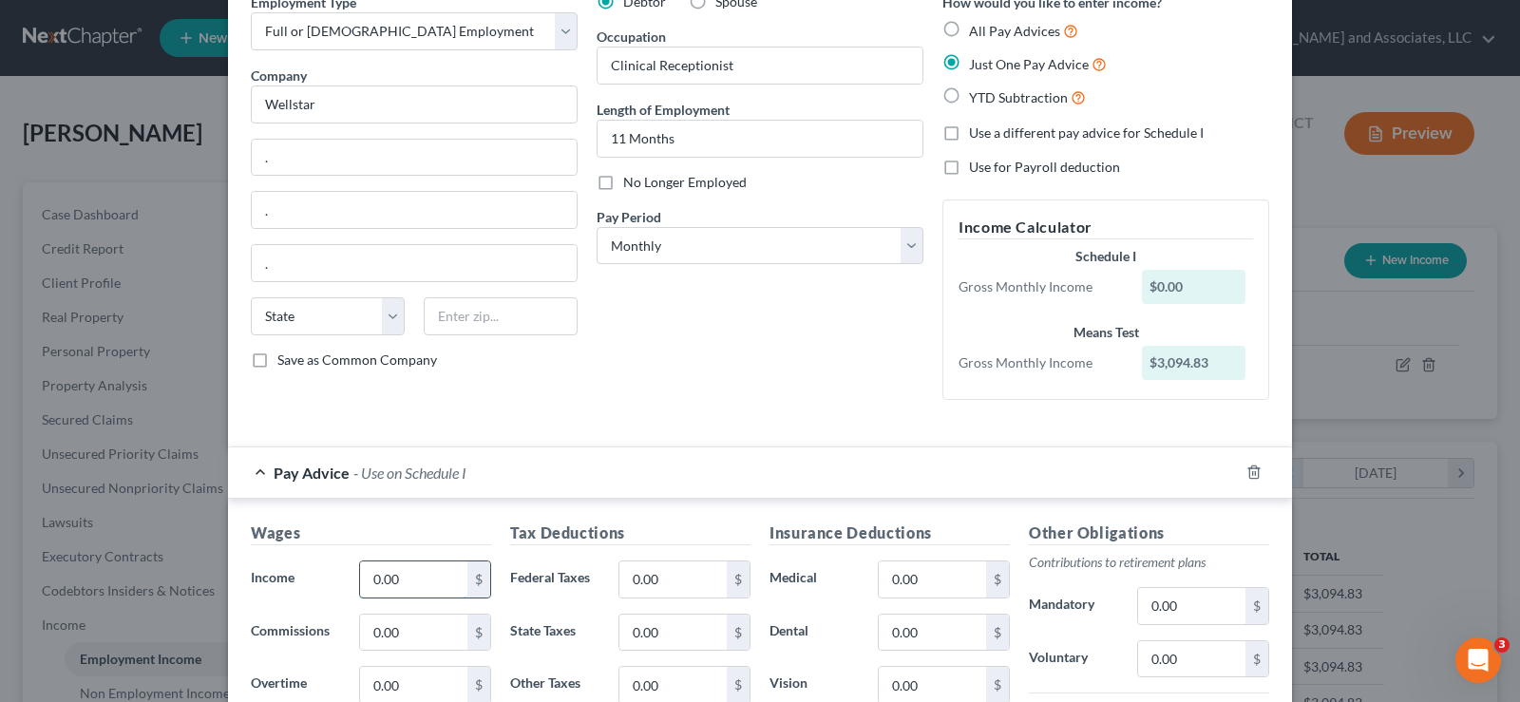
click at [414, 581] on input "0.00" at bounding box center [413, 580] width 107 height 36
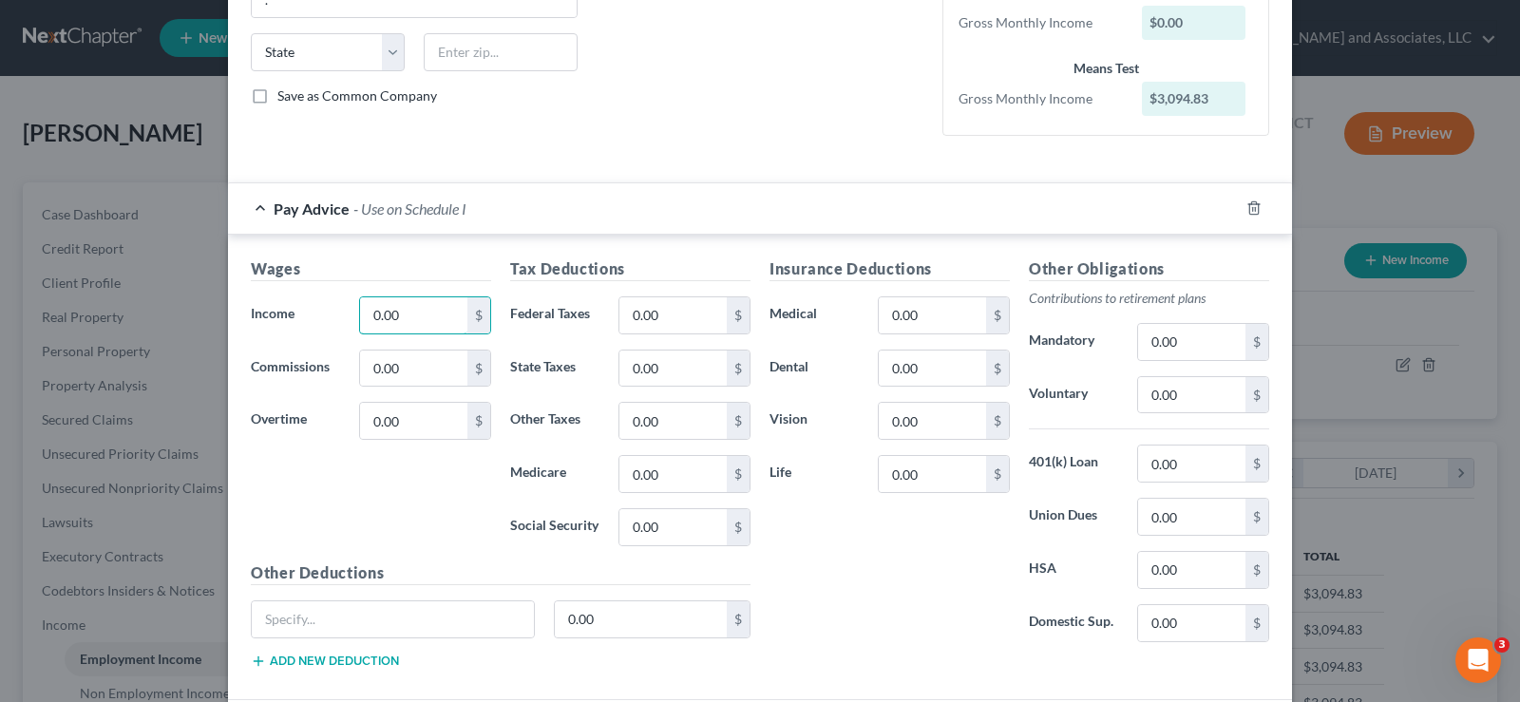
scroll to position [380, 0]
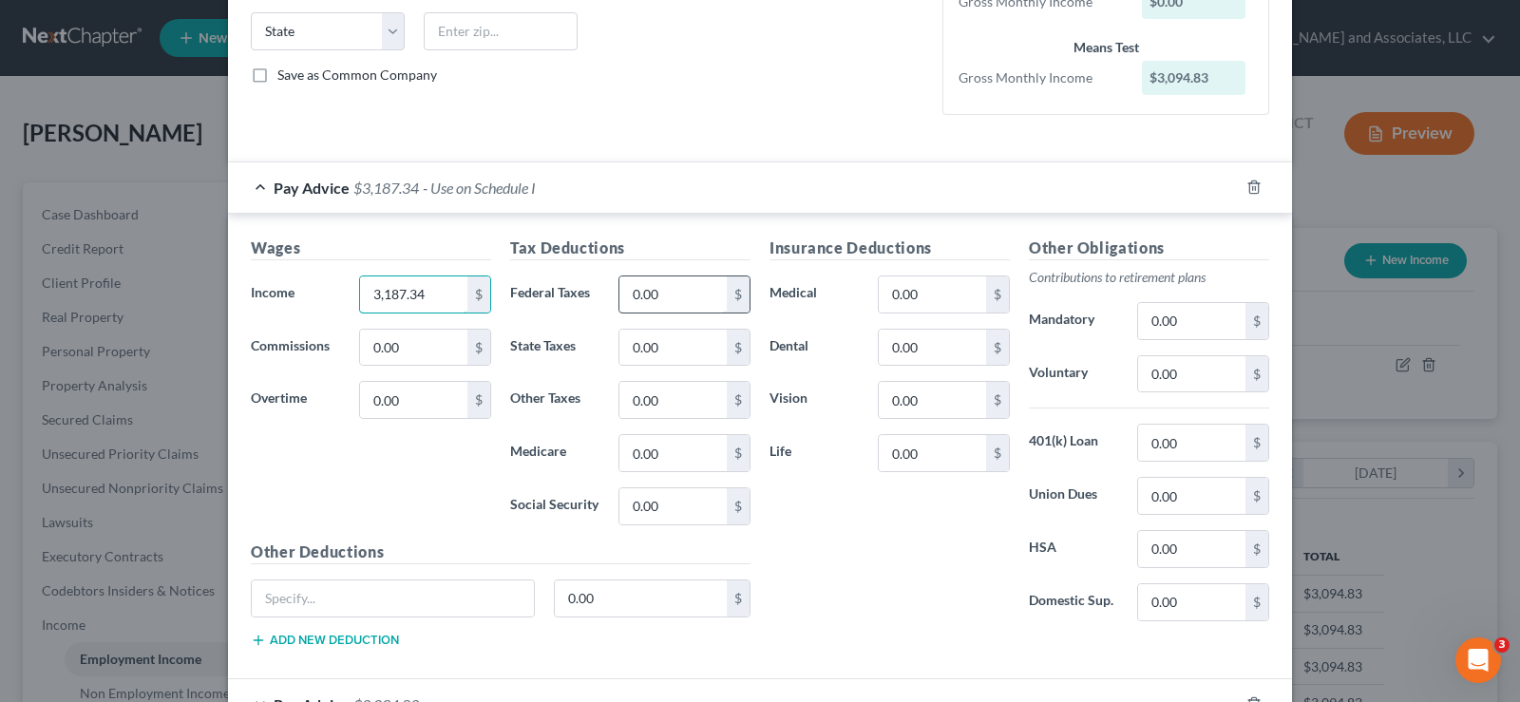
type input "3,187.34"
click at [686, 302] on input "0.00" at bounding box center [673, 295] width 107 height 36
type input "235.59"
click at [1177, 376] on input "0.00" at bounding box center [1191, 374] width 107 height 36
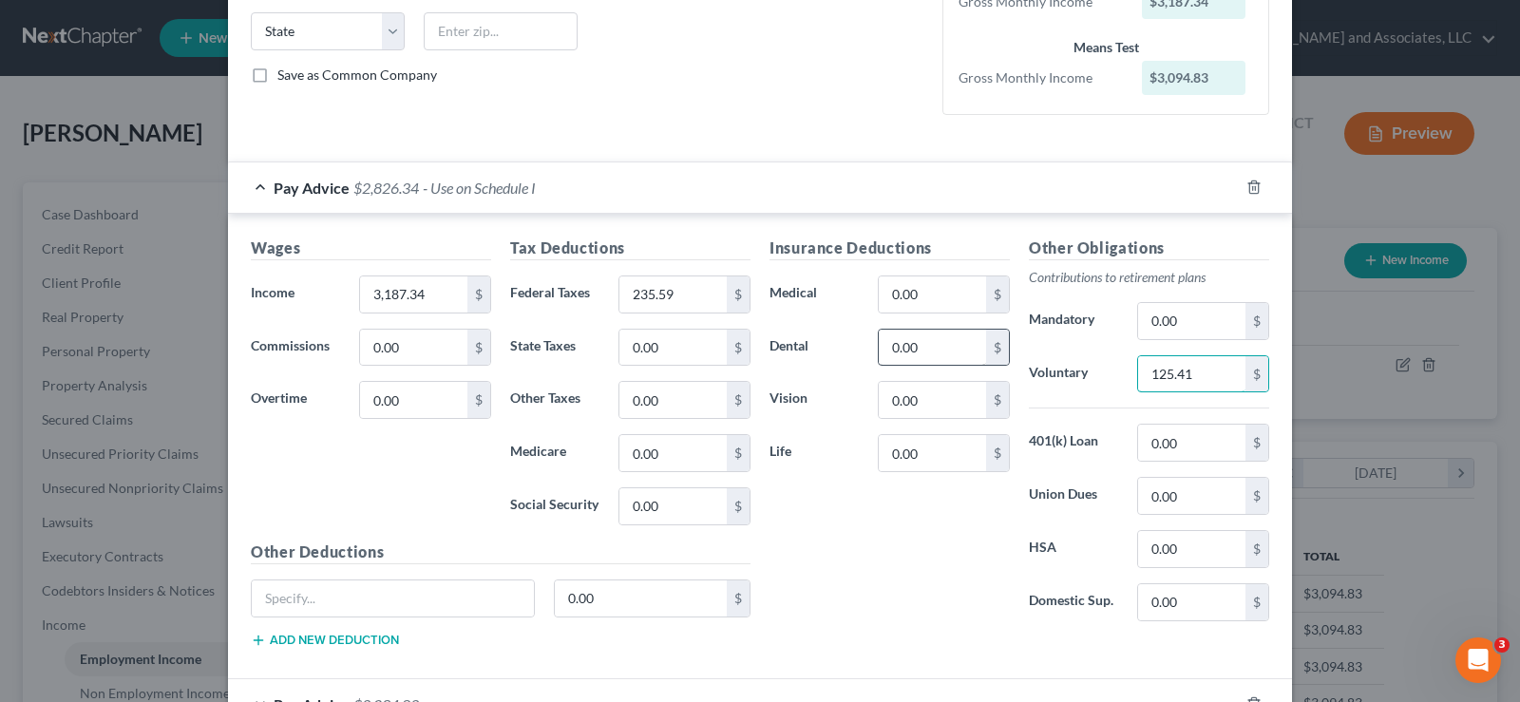
type input "125.41"
click at [915, 355] on input "0.00" at bounding box center [932, 348] width 107 height 36
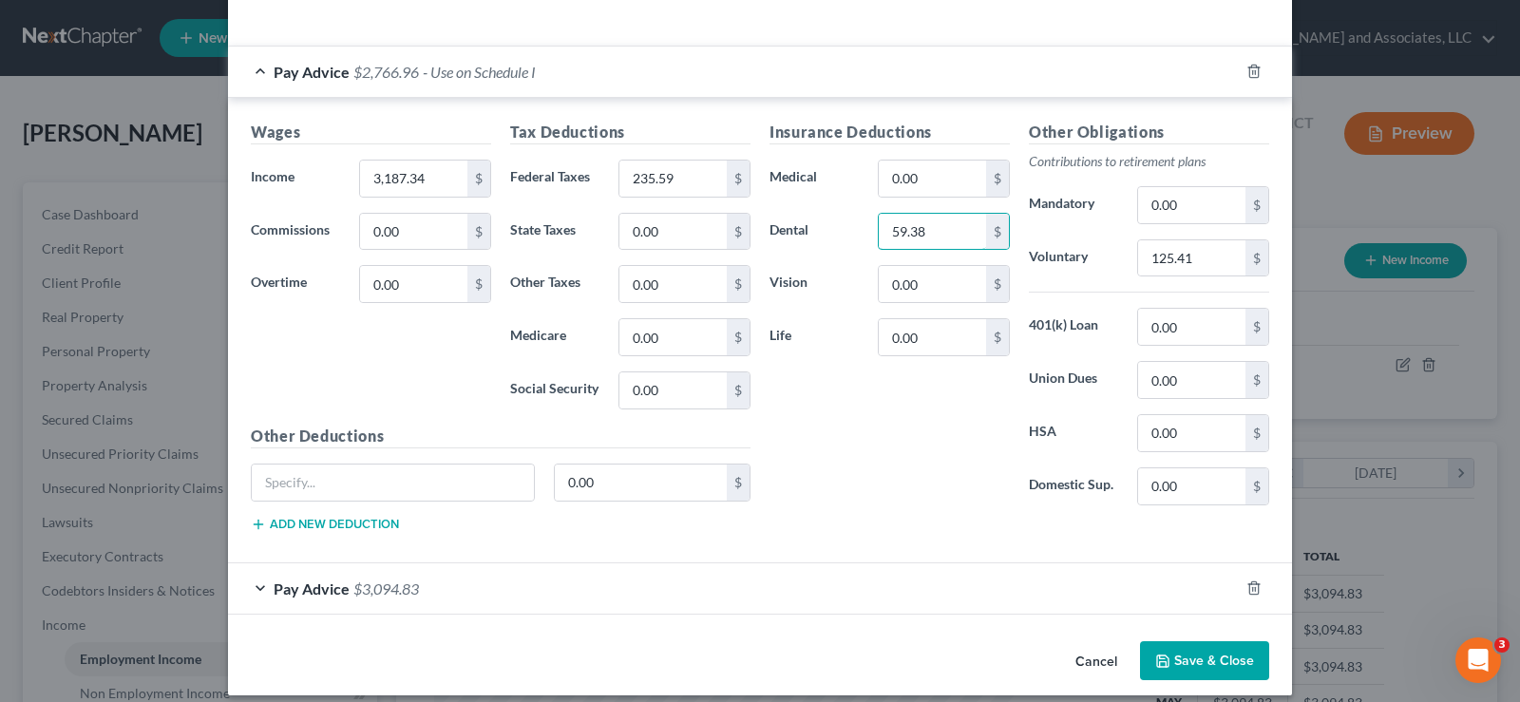
scroll to position [512, 0]
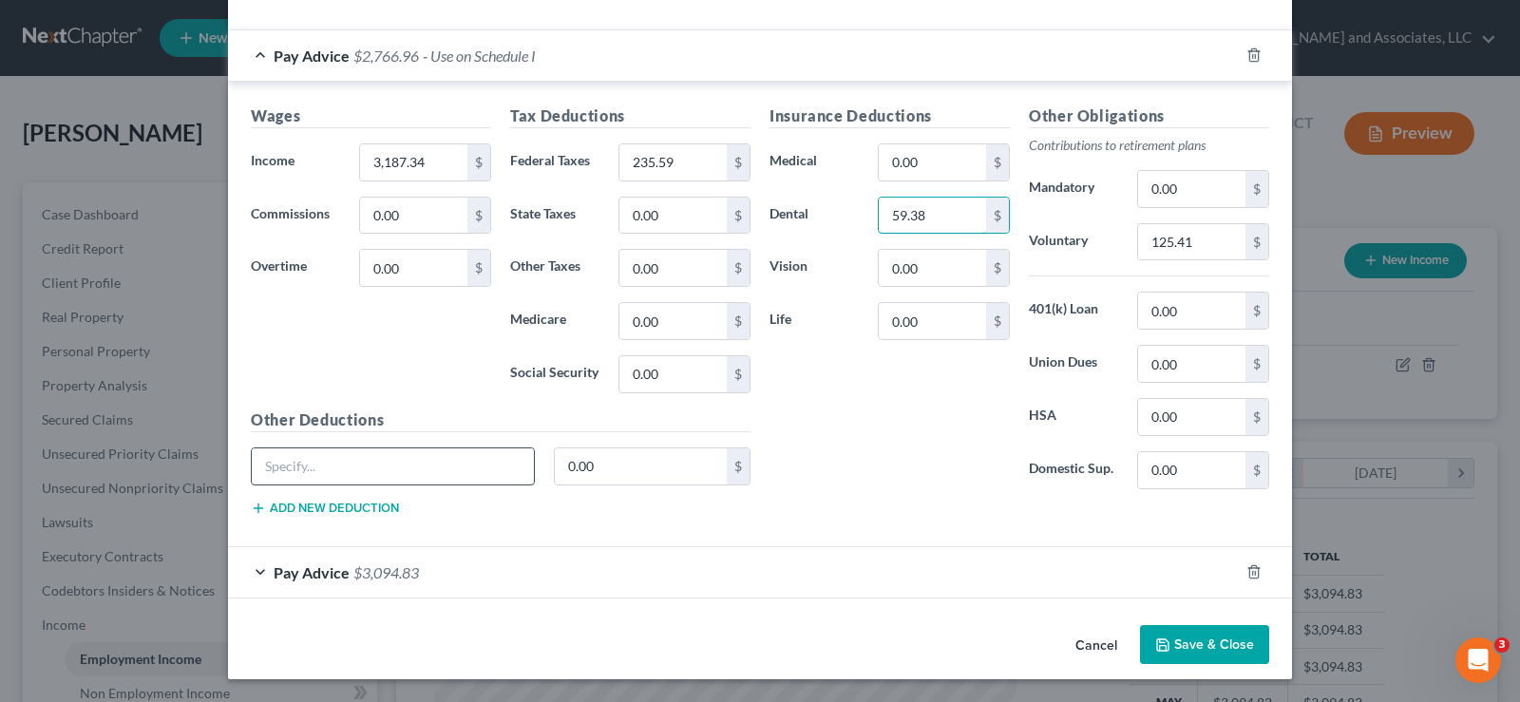
type input "59.38"
click at [389, 473] on input "text" at bounding box center [393, 467] width 282 height 36
type input "(HSA) Health Saving Account Family"
click at [649, 469] on input "0.00" at bounding box center [641, 467] width 173 height 36
type input "21.60"
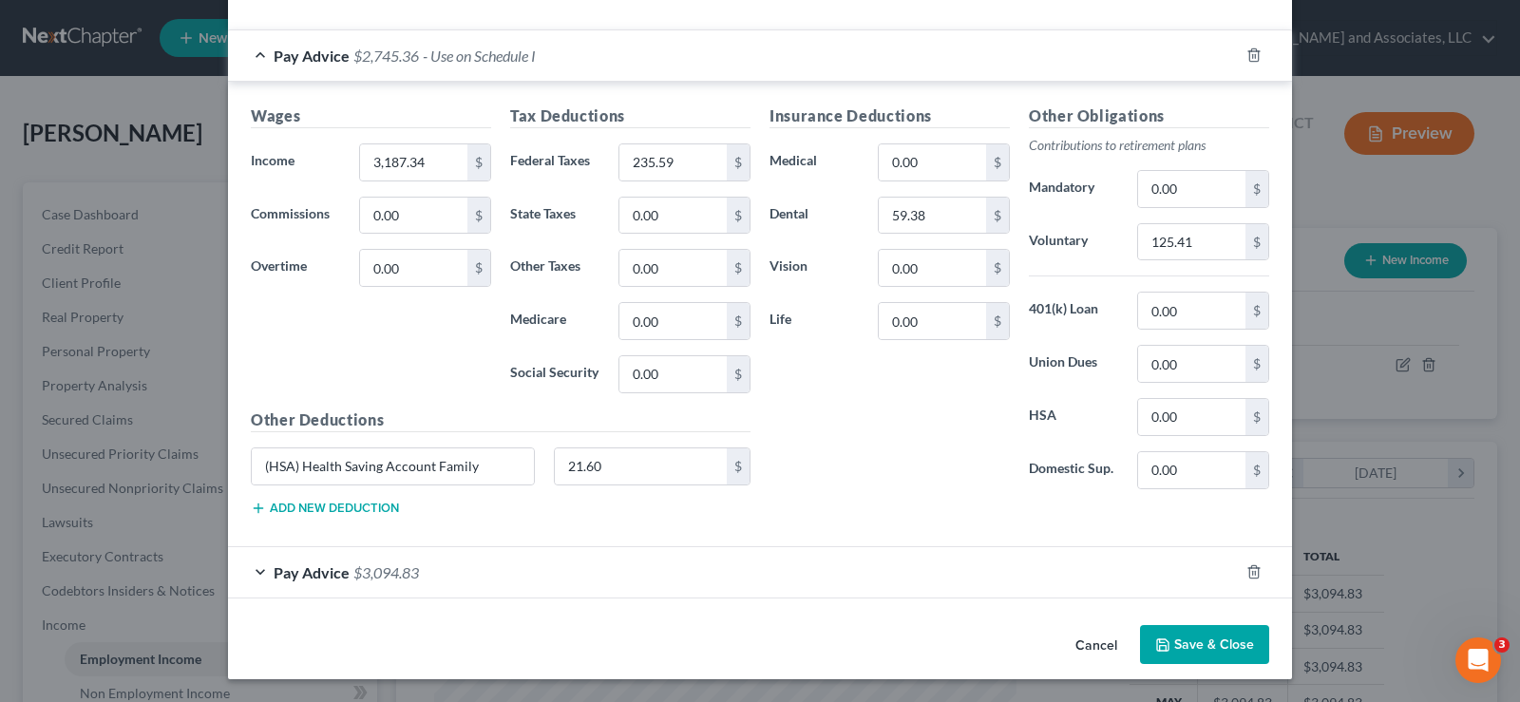
click at [396, 504] on div "Other Deductions (HSA) Health Saving Account Family 21.60 $ Add new deduction" at bounding box center [500, 470] width 519 height 123
click at [347, 510] on button "Add new deduction" at bounding box center [325, 508] width 148 height 15
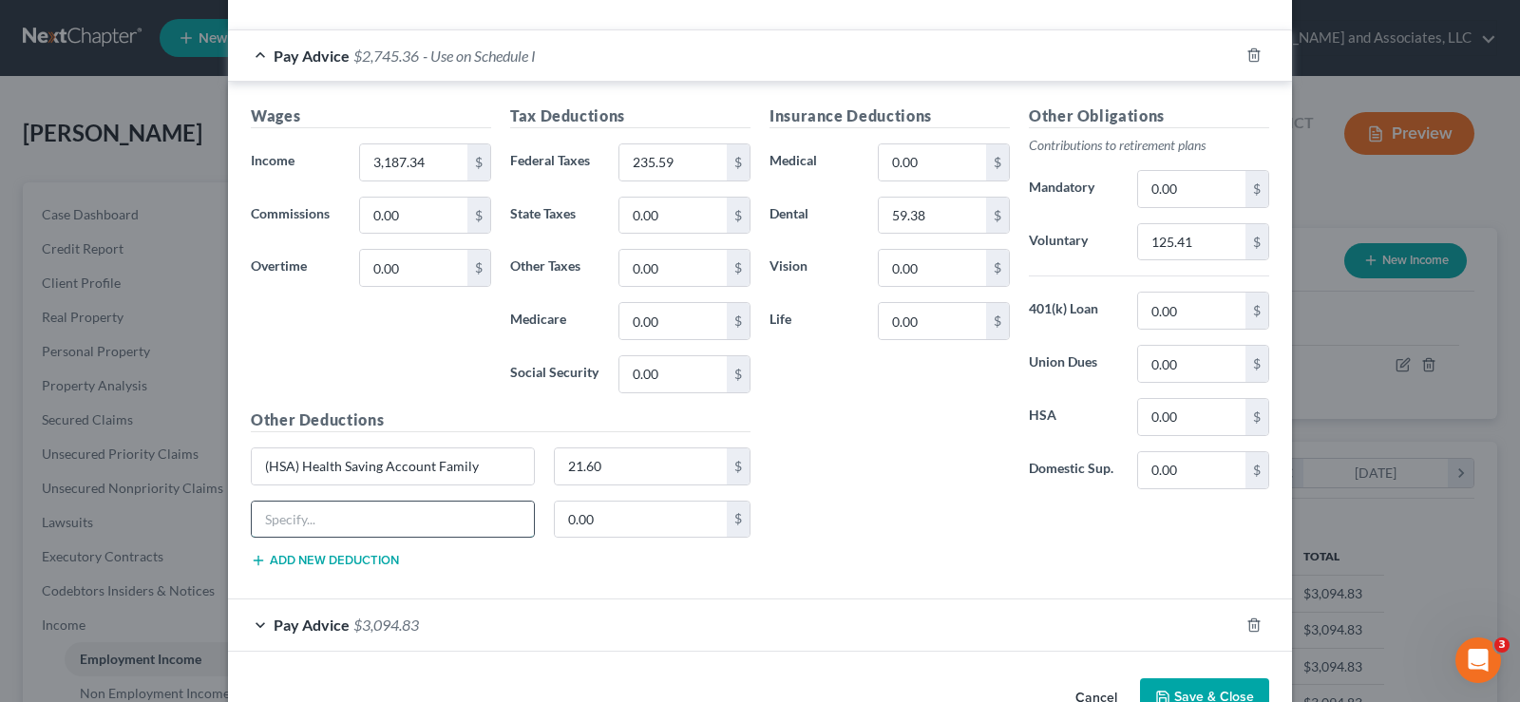
click at [347, 513] on input "text" at bounding box center [393, 520] width 282 height 36
type input "Meals"
type input "75.45"
click at [920, 170] on input "0.00" at bounding box center [932, 162] width 107 height 36
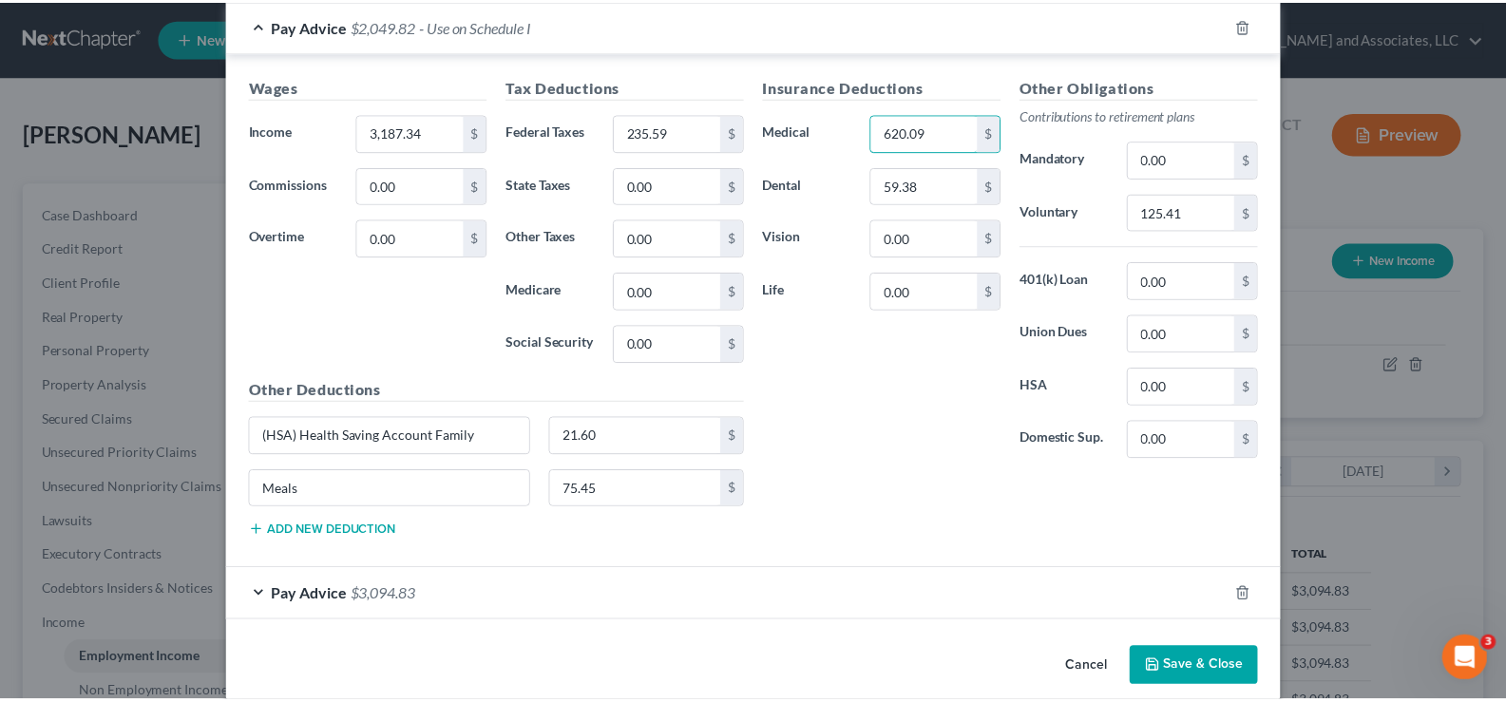
scroll to position [565, 0]
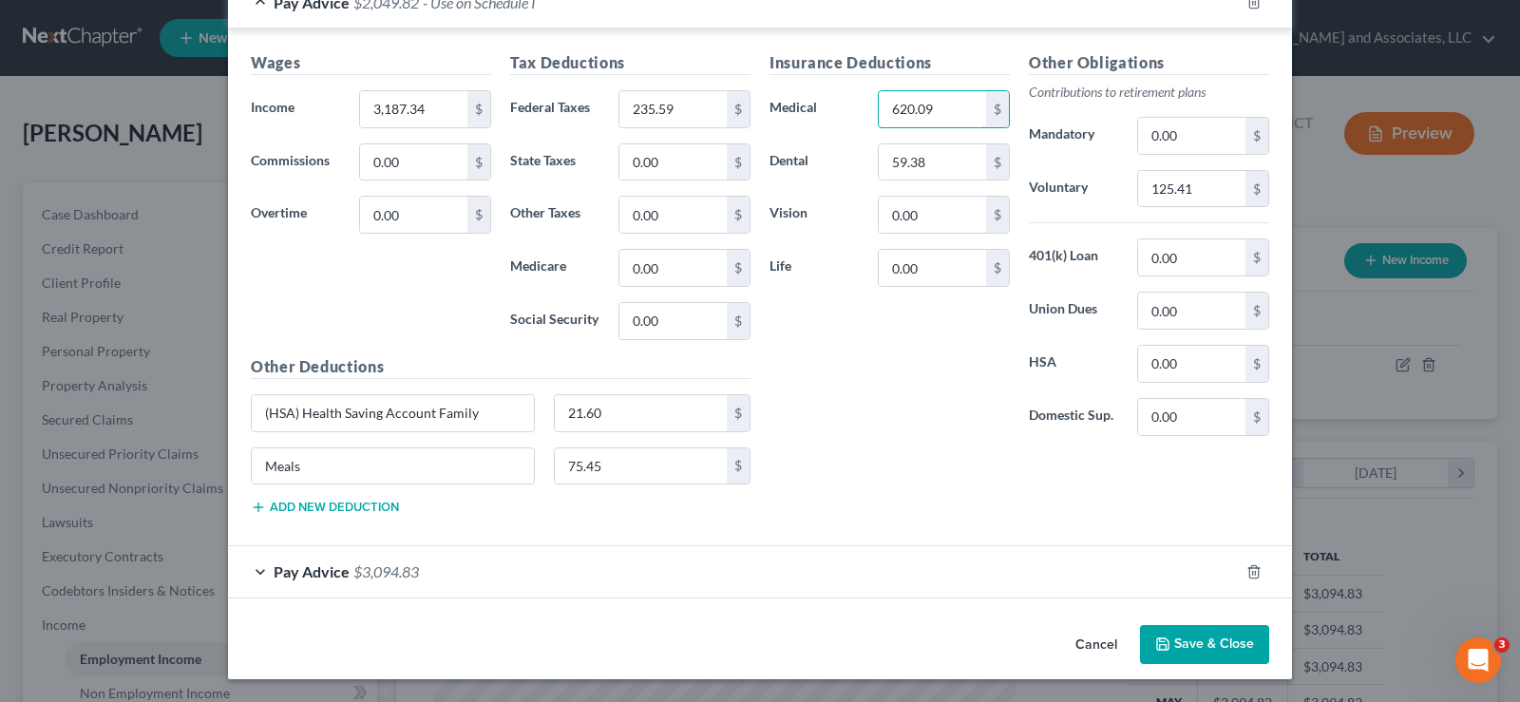
type input "620.09"
click at [1215, 641] on button "Save & Close" at bounding box center [1204, 645] width 129 height 40
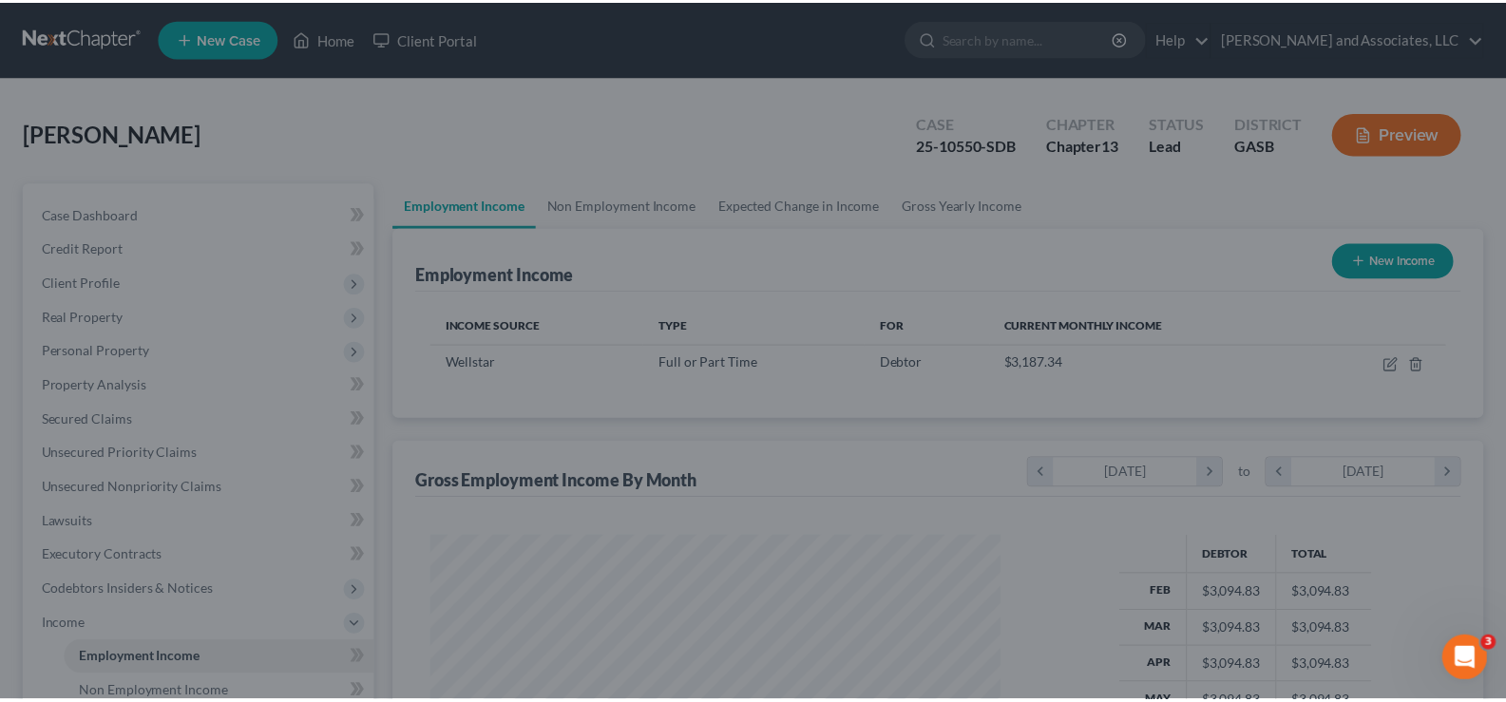
scroll to position [949969, 949695]
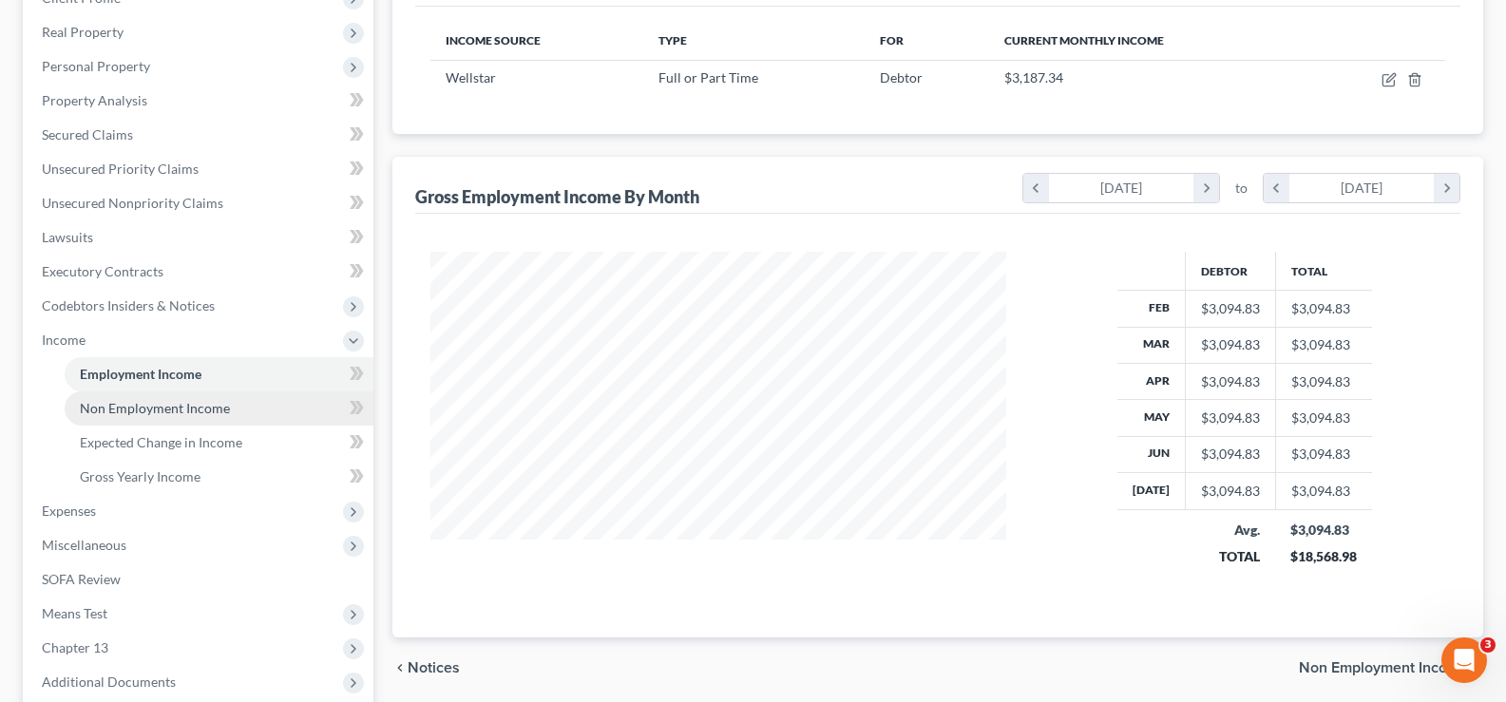
click at [196, 409] on span "Non Employment Income" at bounding box center [155, 408] width 150 height 16
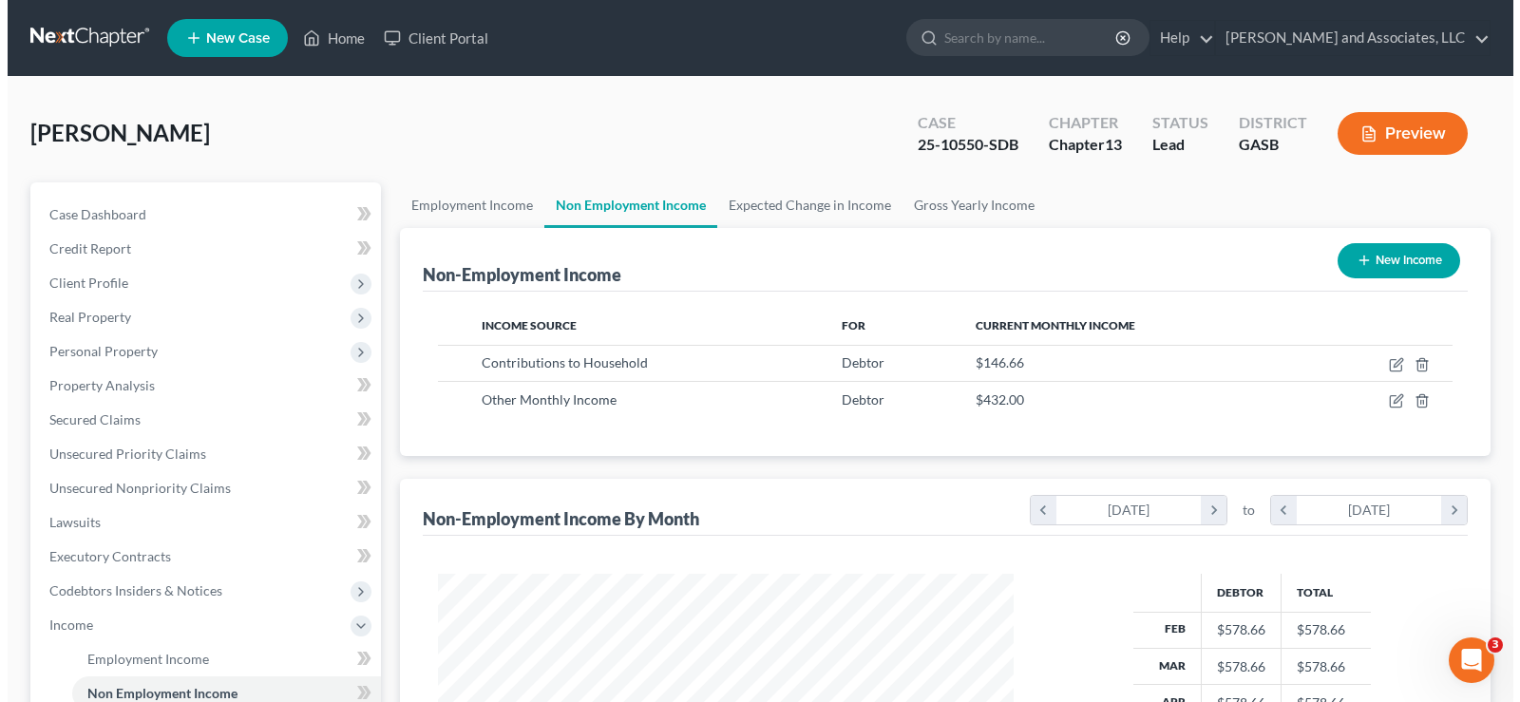
scroll to position [341, 614]
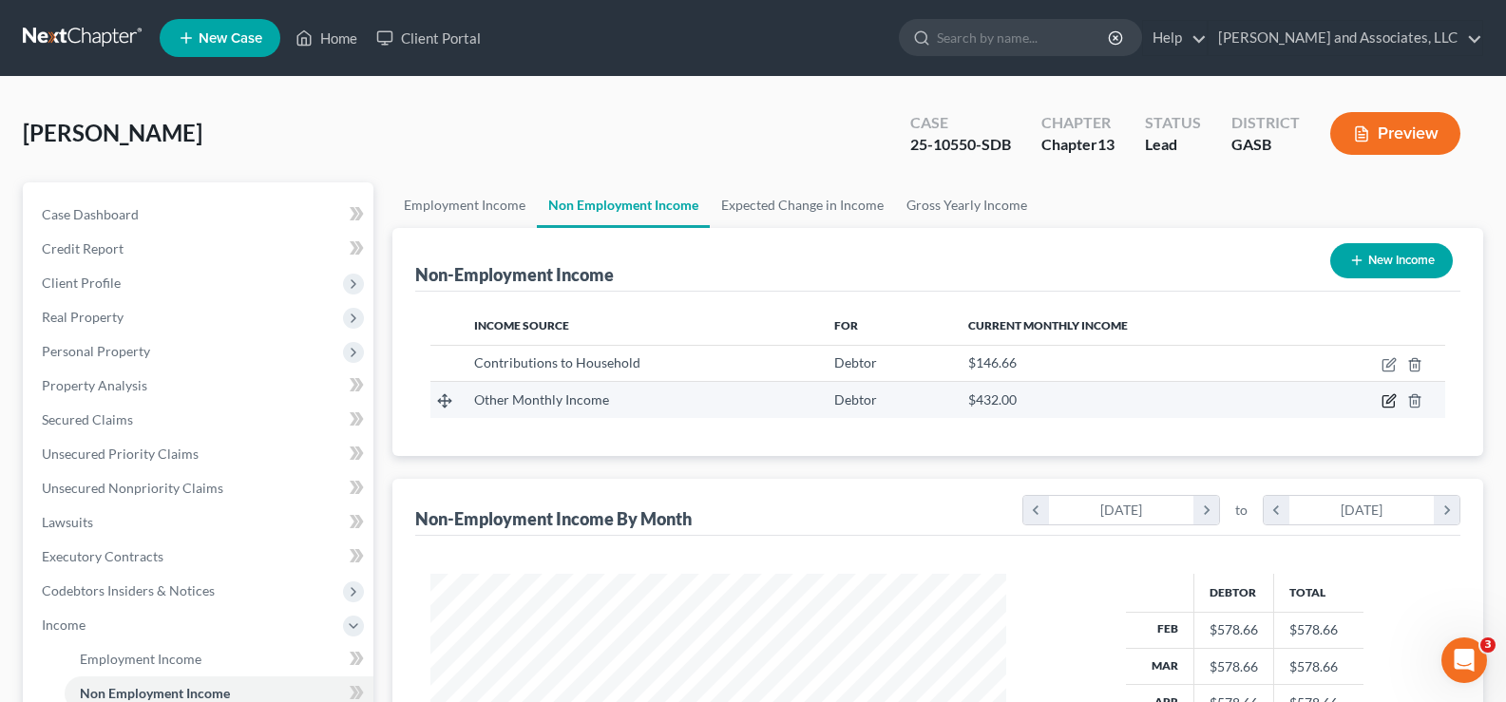
click at [1390, 402] on icon "button" at bounding box center [1391, 399] width 9 height 9
select select "13"
select select "0"
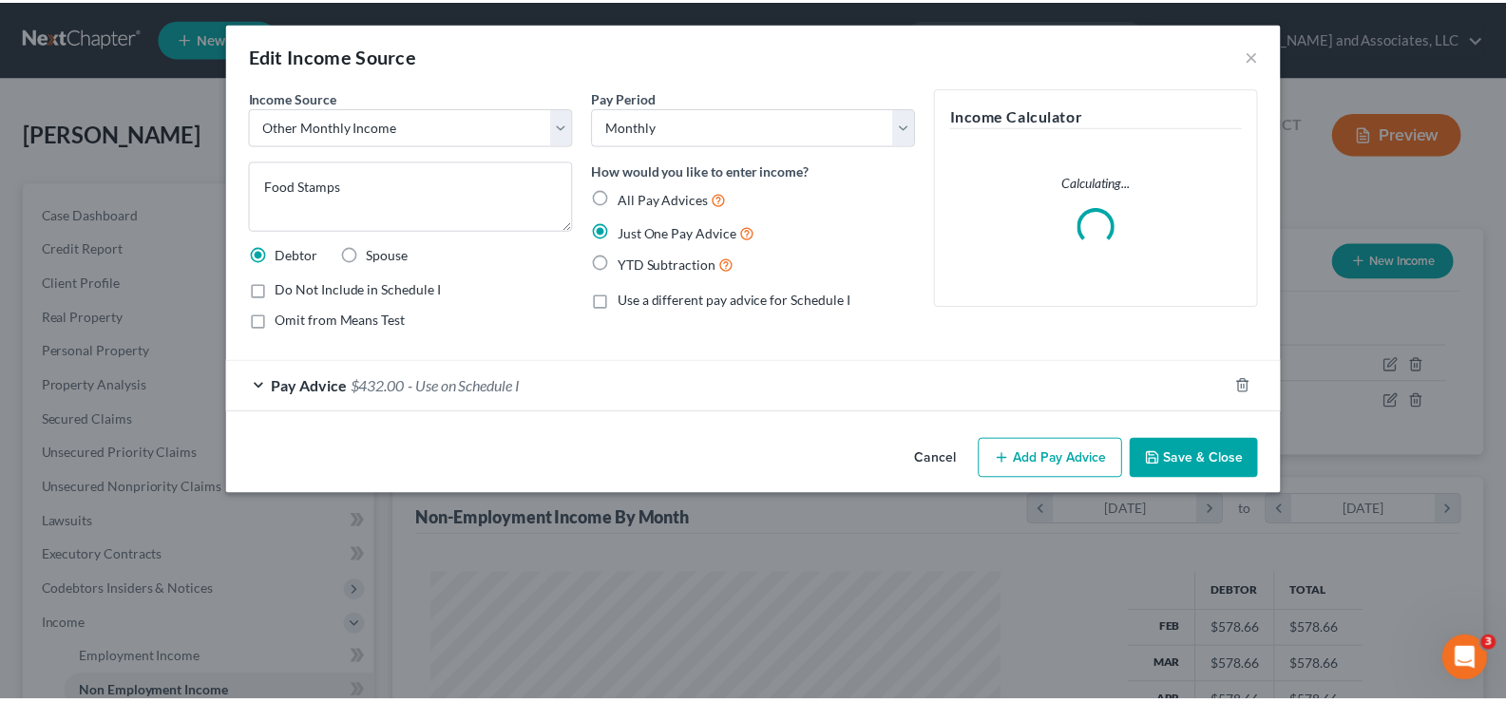
scroll to position [341, 621]
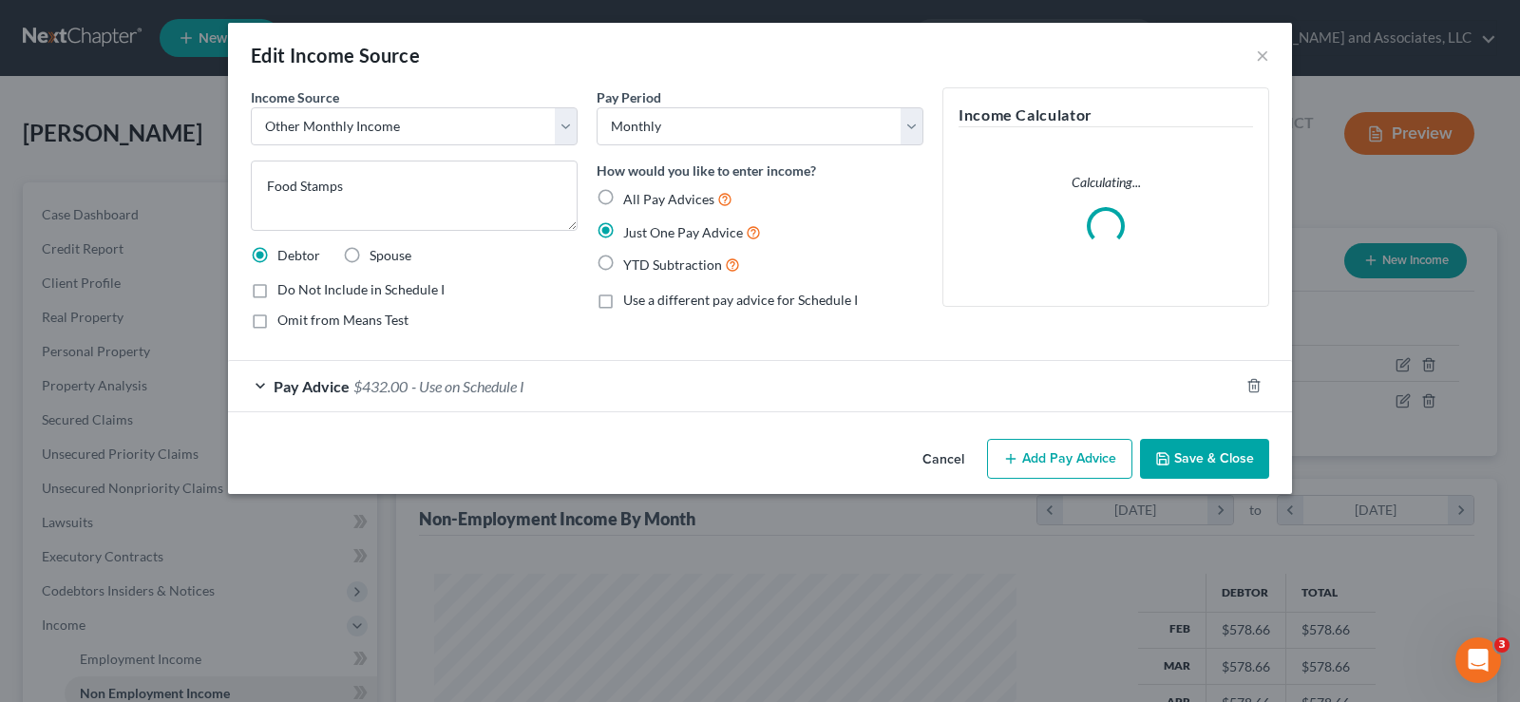
click at [428, 387] on span "- Use on Schedule I" at bounding box center [467, 386] width 113 height 18
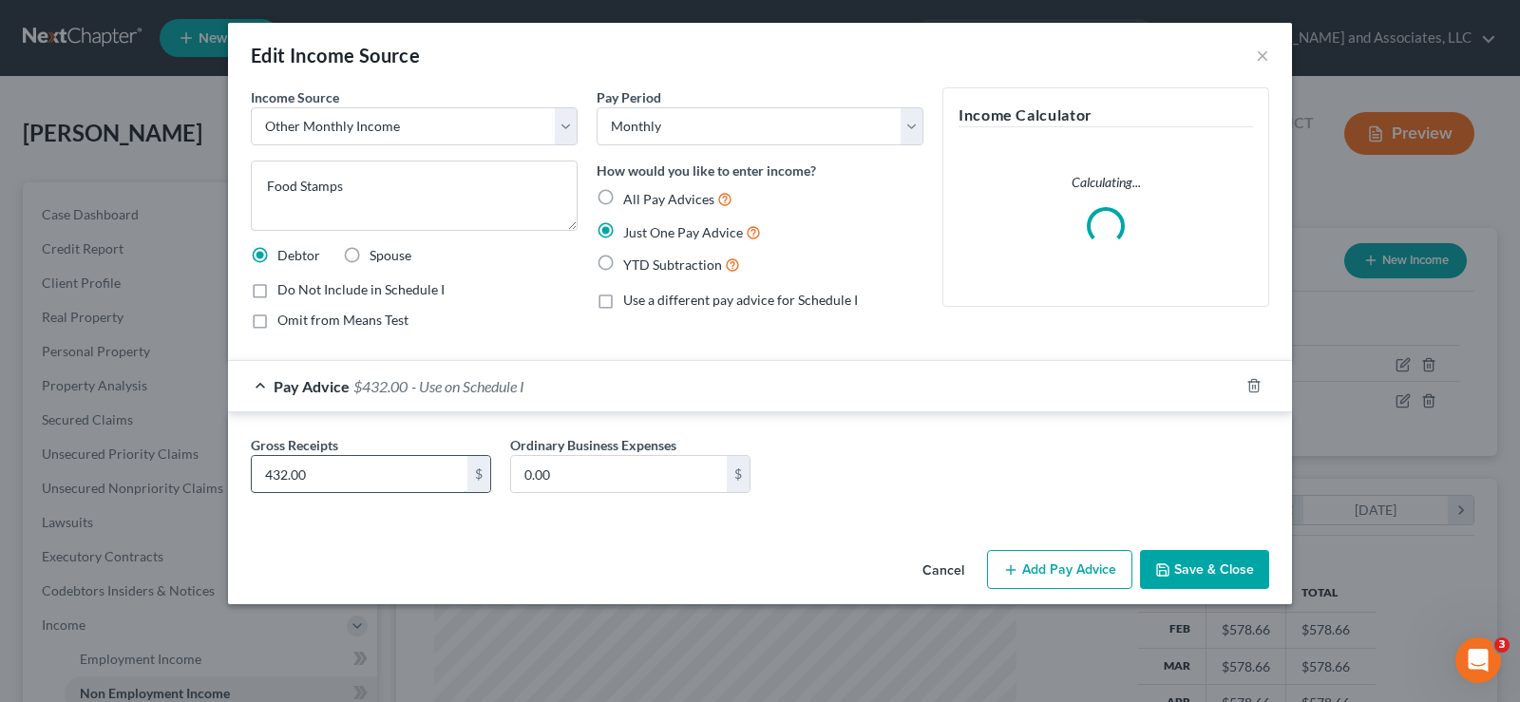
click at [335, 475] on input "432.00" at bounding box center [360, 474] width 216 height 36
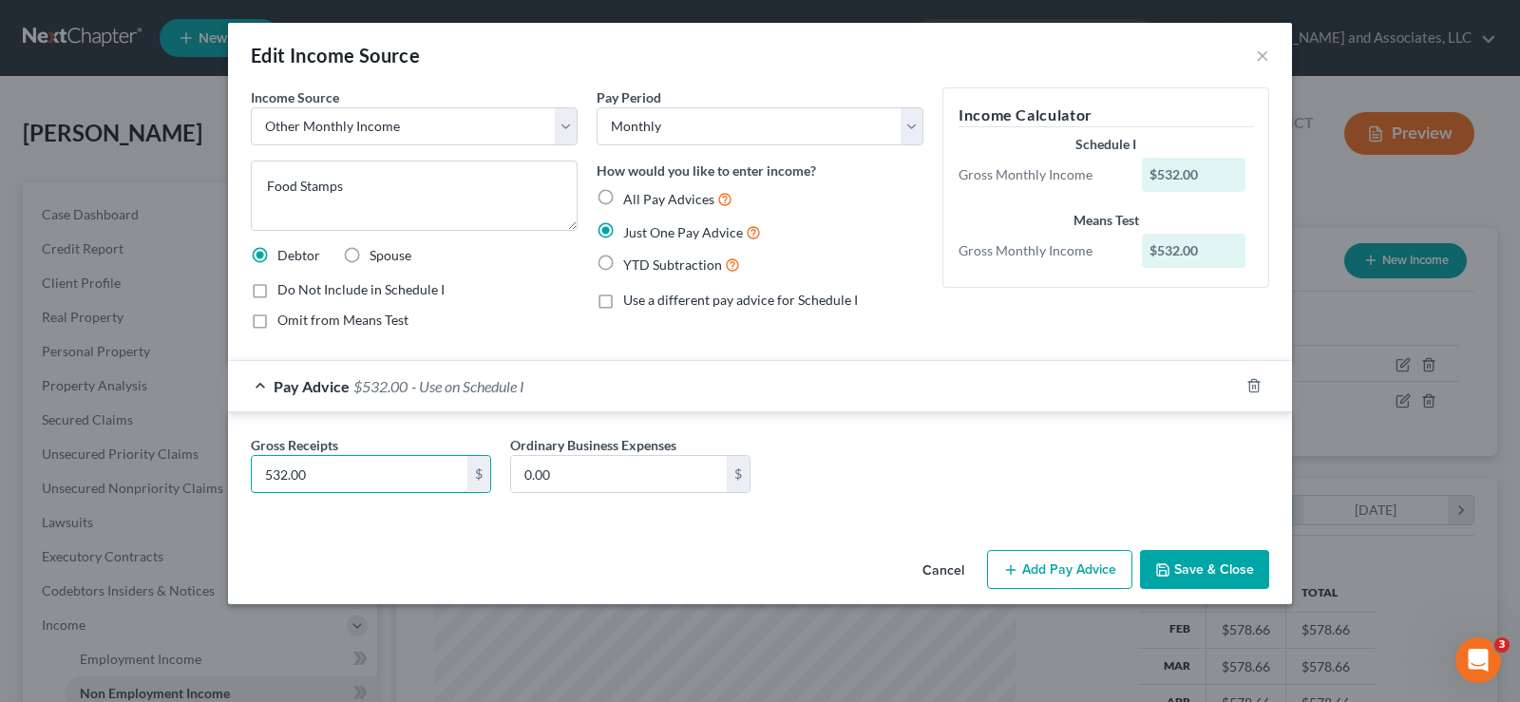
type input "532.00"
click at [1209, 569] on button "Save & Close" at bounding box center [1204, 570] width 129 height 40
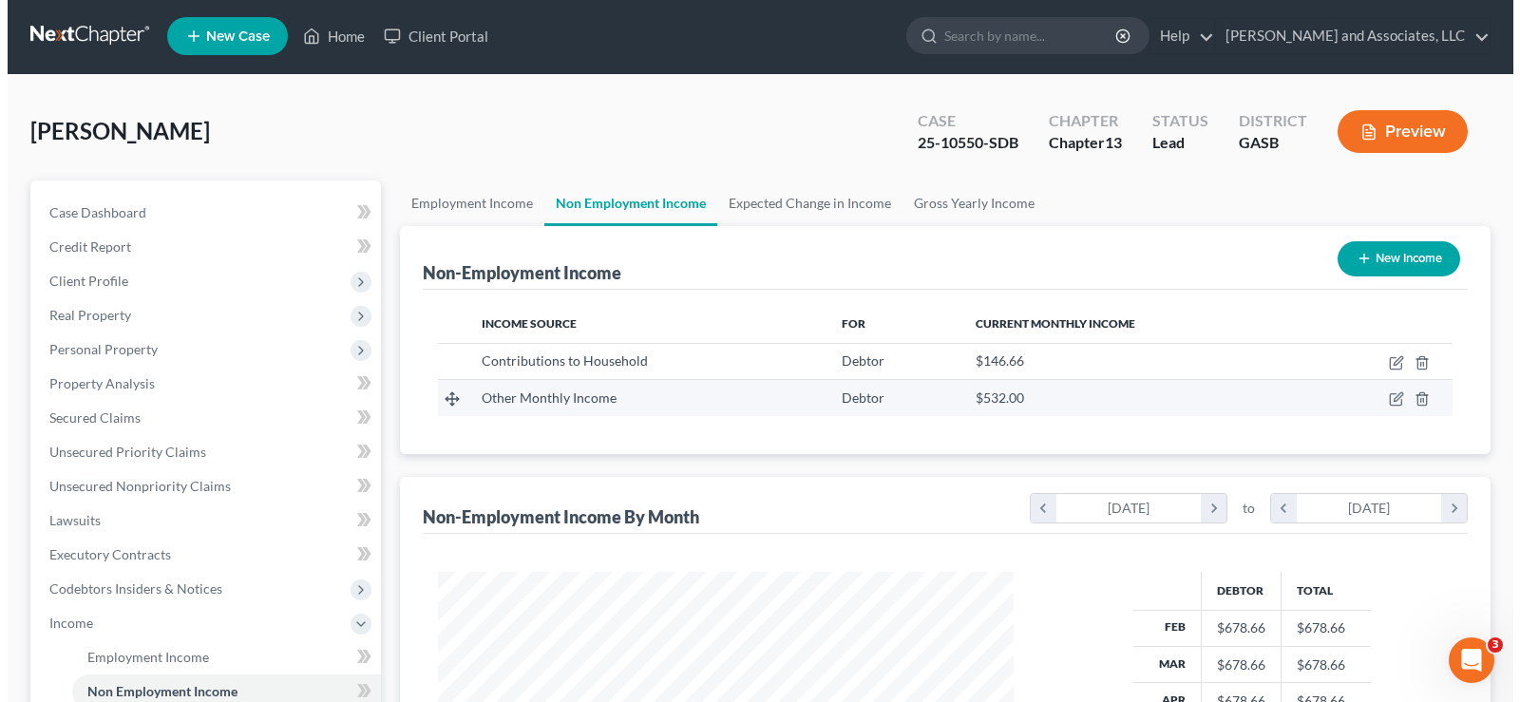
scroll to position [0, 0]
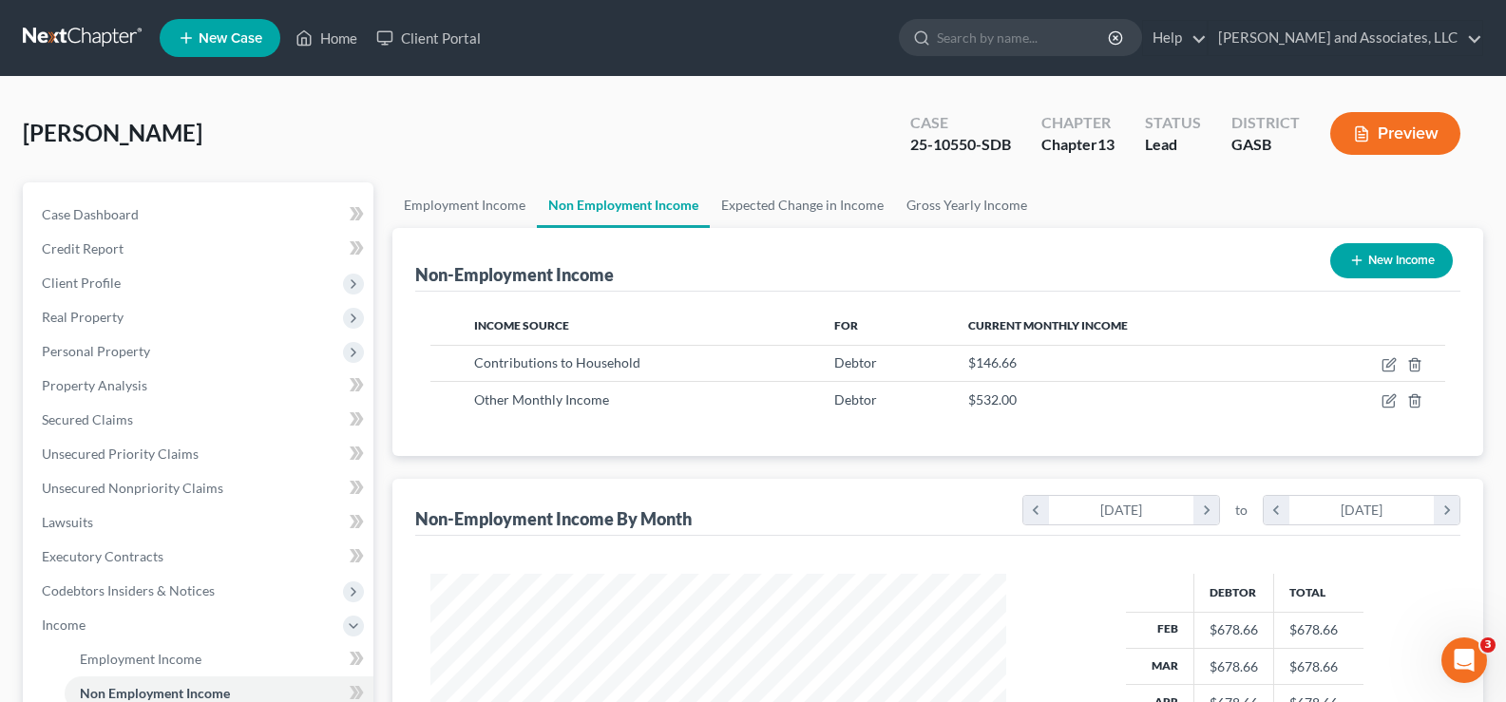
click at [1367, 258] on button "New Income" at bounding box center [1391, 260] width 123 height 35
select select "0"
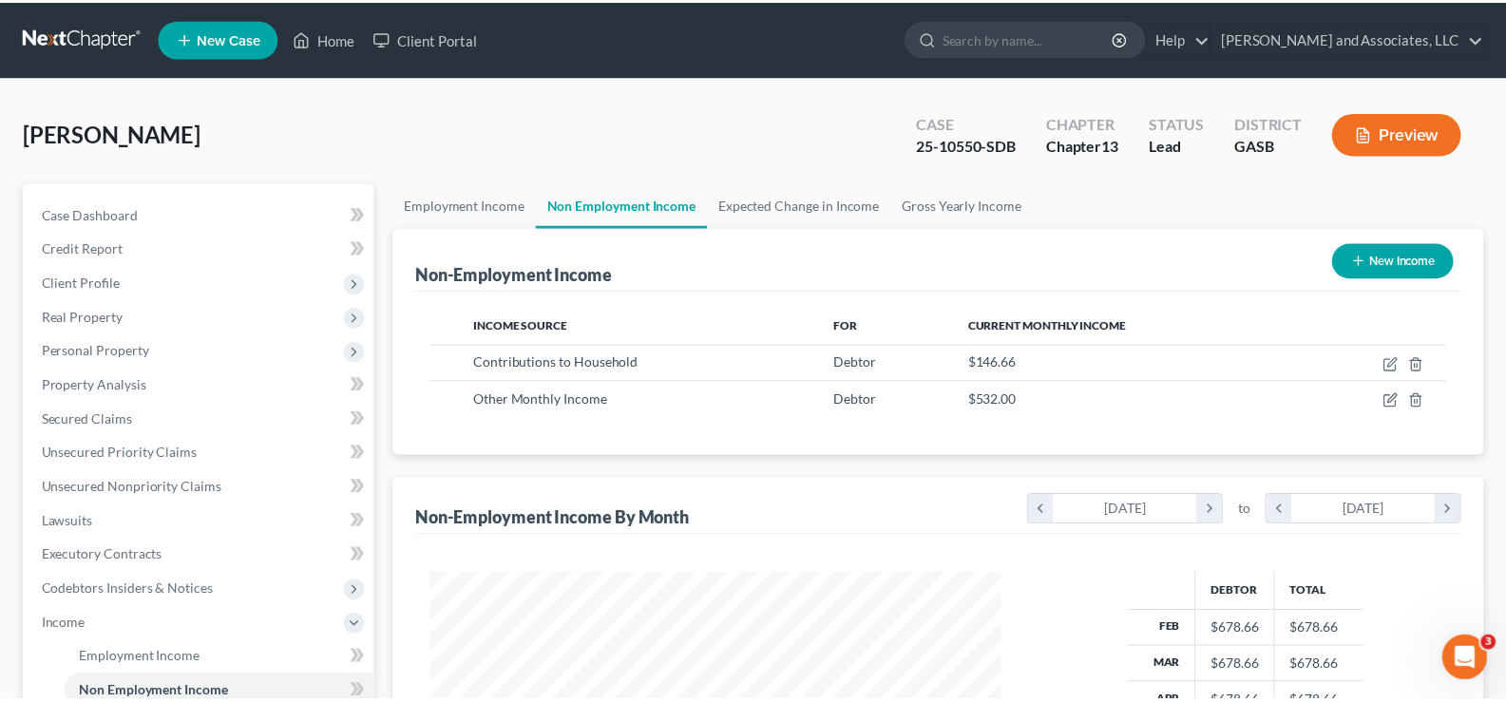
scroll to position [341, 621]
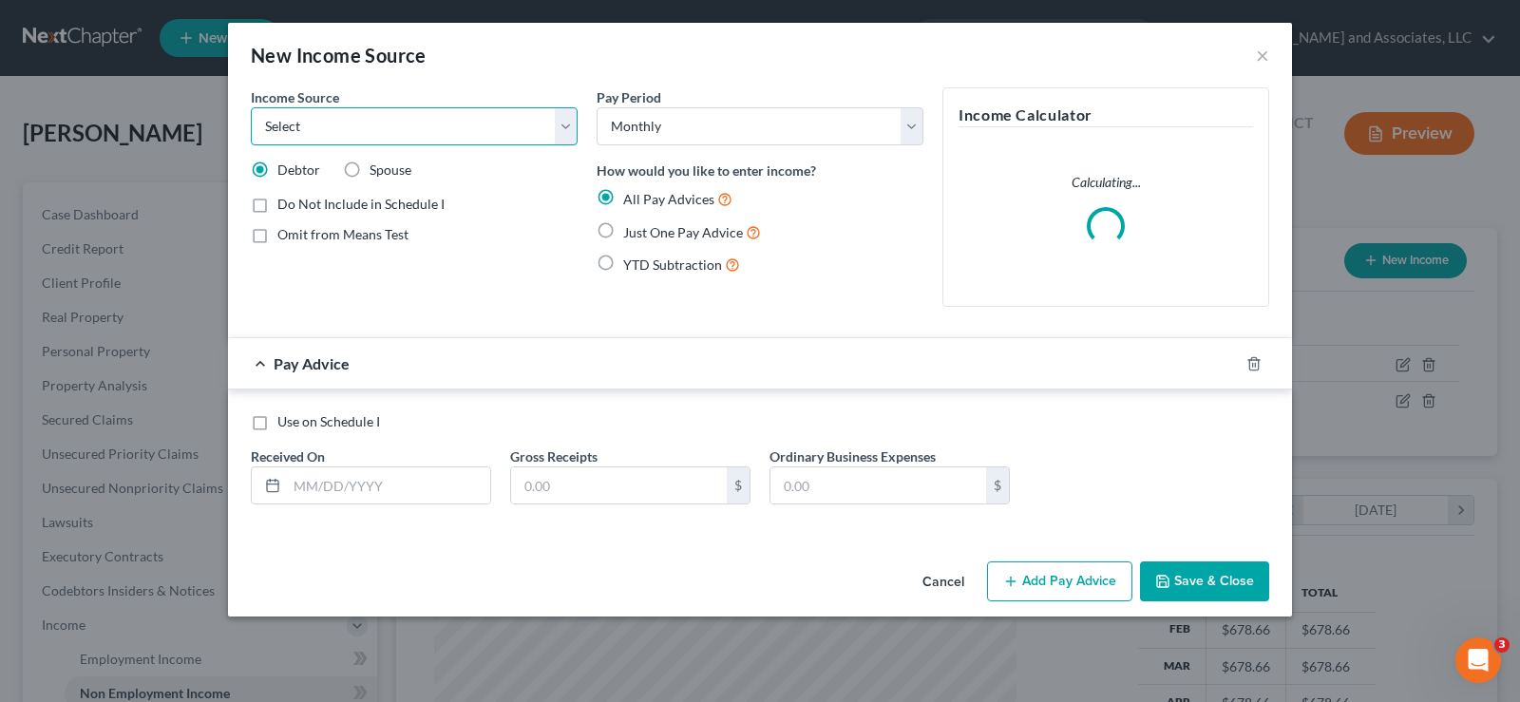
click at [380, 127] on select "Select Unemployment Disability (from employer) Pension Retirement Social Securi…" at bounding box center [414, 126] width 327 height 38
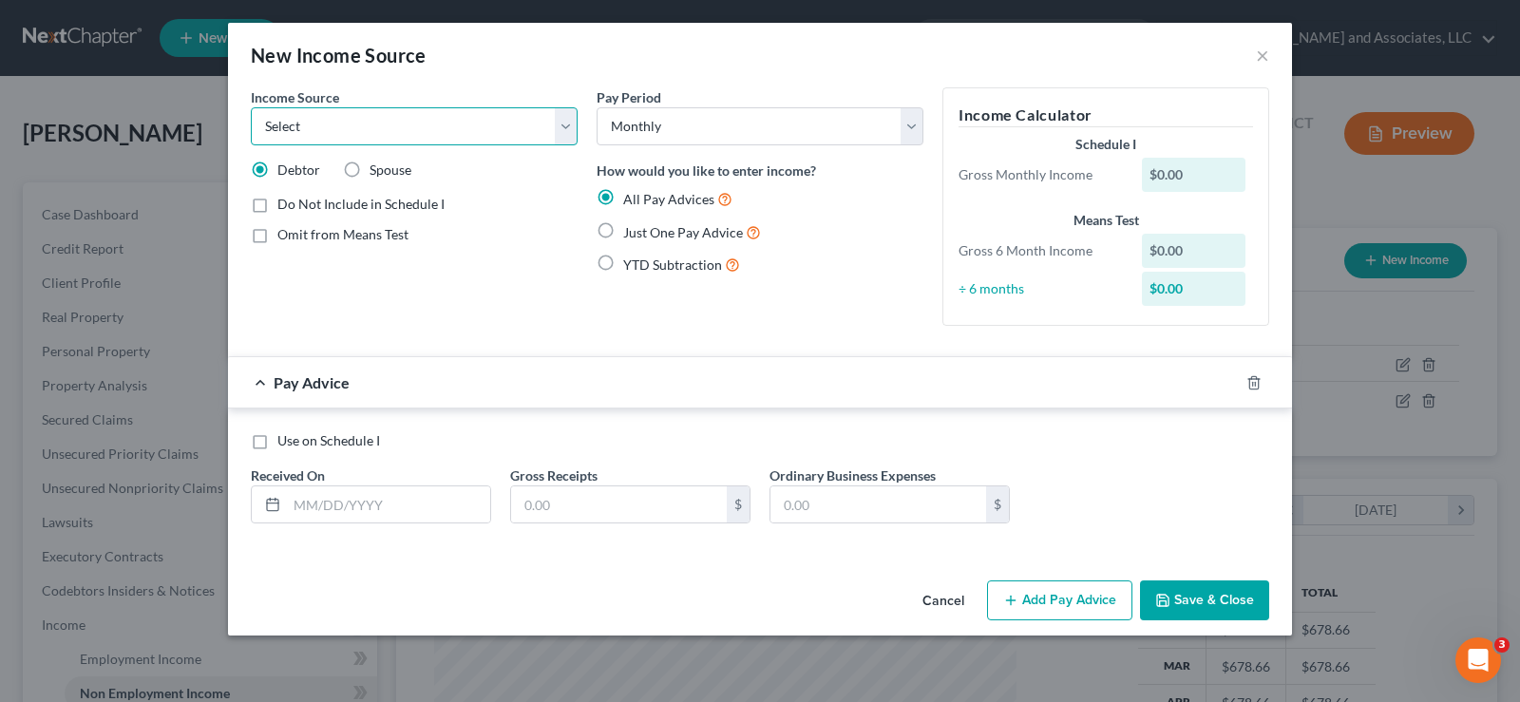
select select "13"
click at [251, 107] on select "Select Unemployment Disability (from employer) Pension Retirement Social Securi…" at bounding box center [414, 126] width 327 height 38
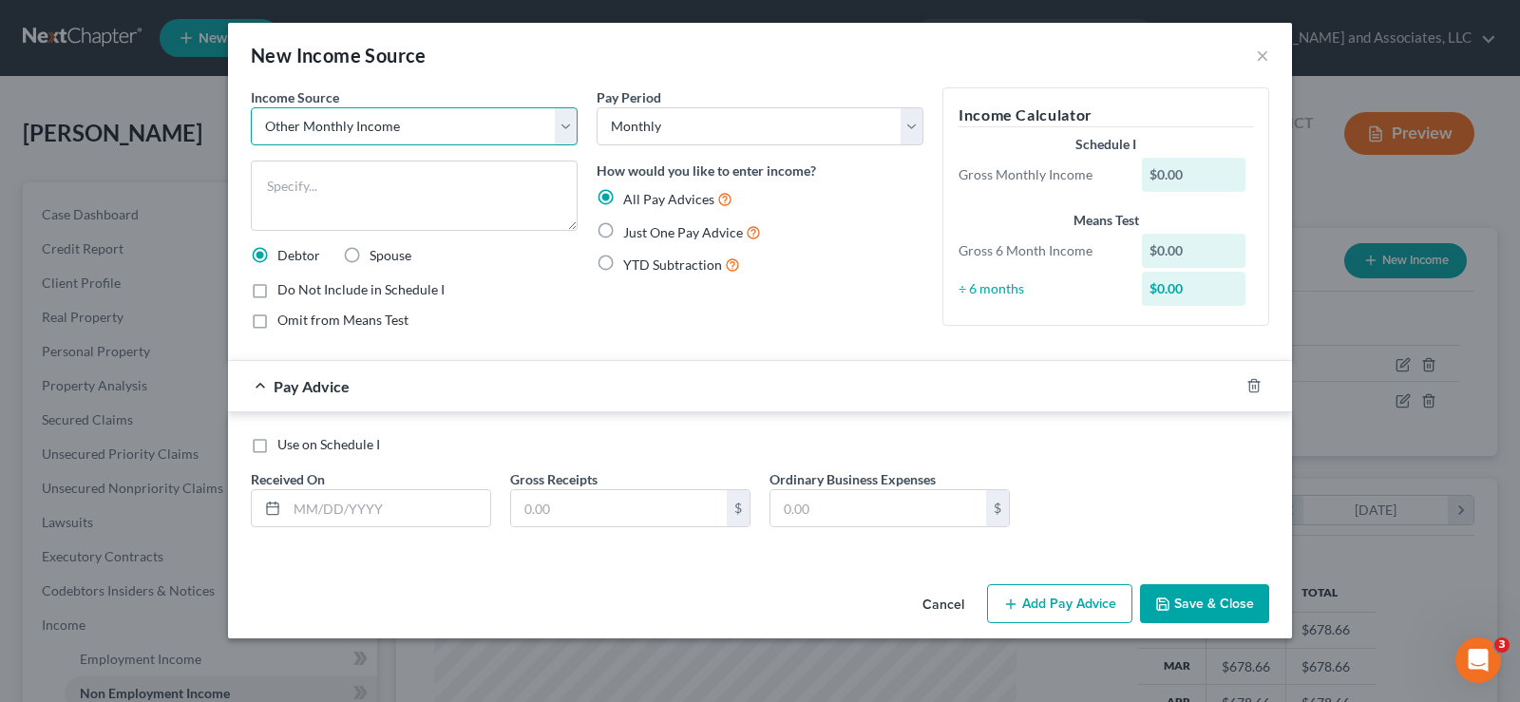
click at [567, 127] on select "Select Unemployment Disability (from employer) Pension Retirement Social Securi…" at bounding box center [414, 126] width 327 height 38
click at [251, 107] on select "Select Unemployment Disability (from employer) Pension Retirement Social Securi…" at bounding box center [414, 126] width 327 height 38
click at [284, 206] on textarea at bounding box center [414, 196] width 327 height 70
type textarea "2024 Tax Refund Pro-rata"
click at [366, 511] on input "text" at bounding box center [388, 508] width 203 height 36
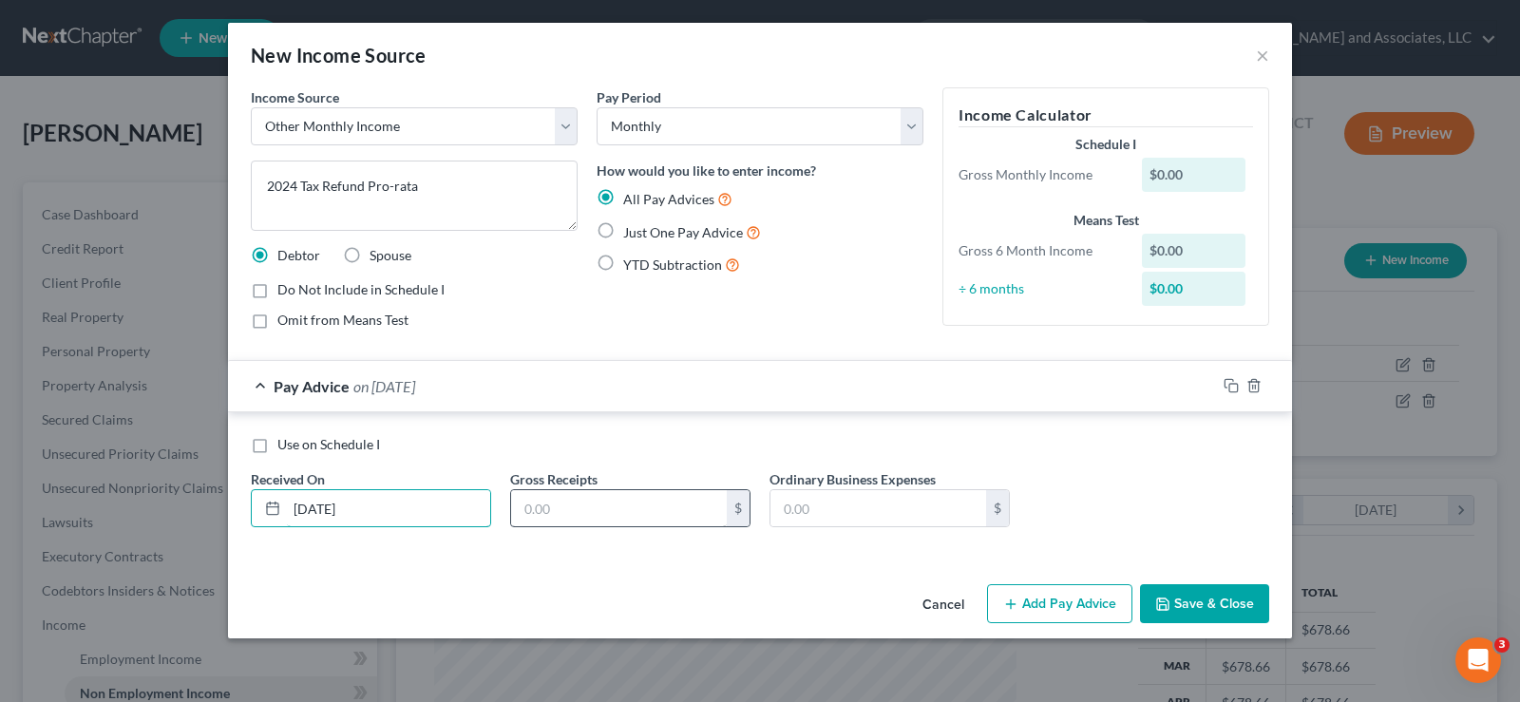
type input "08/14/2025"
click at [604, 522] on input "text" at bounding box center [619, 508] width 216 height 36
type input "881.50"
click at [1180, 601] on button "Save & Close" at bounding box center [1204, 604] width 129 height 40
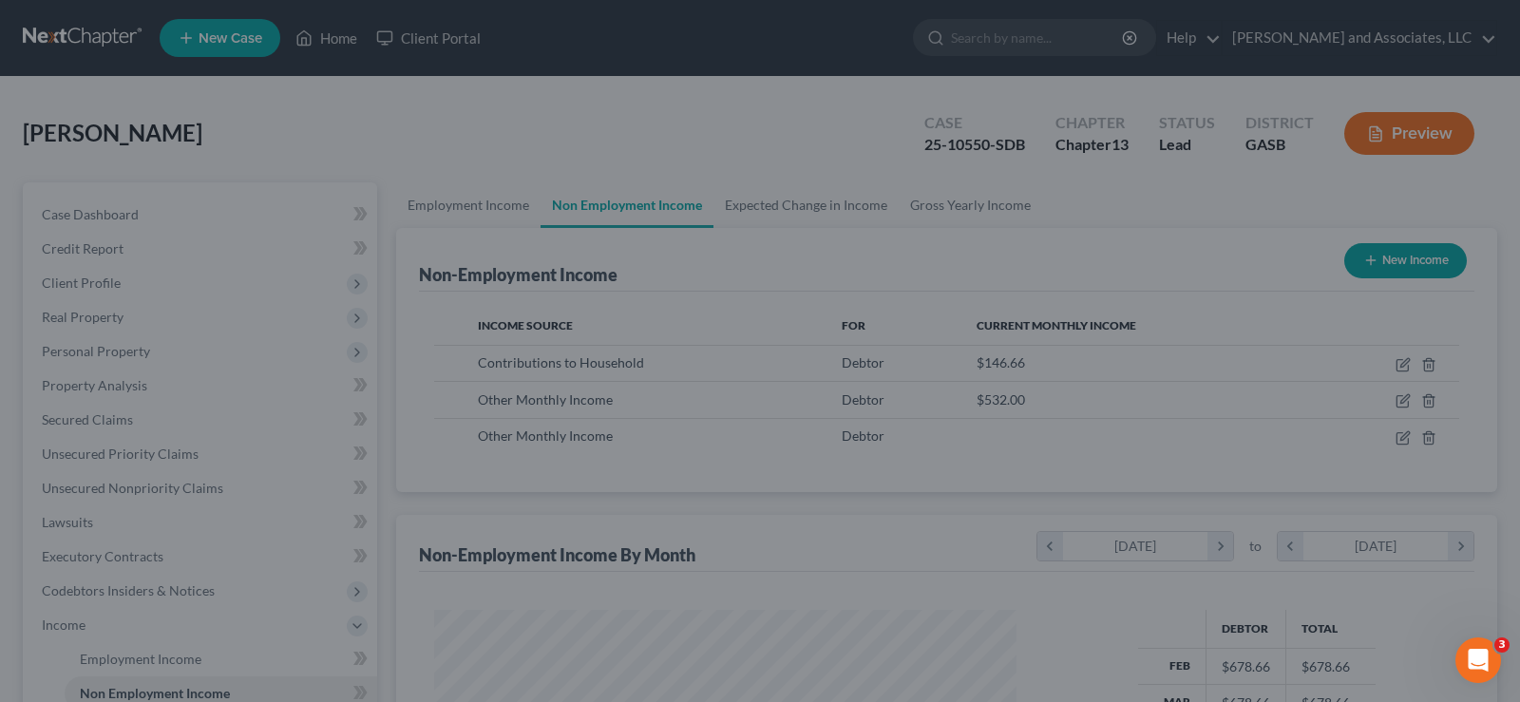
scroll to position [949969, 949695]
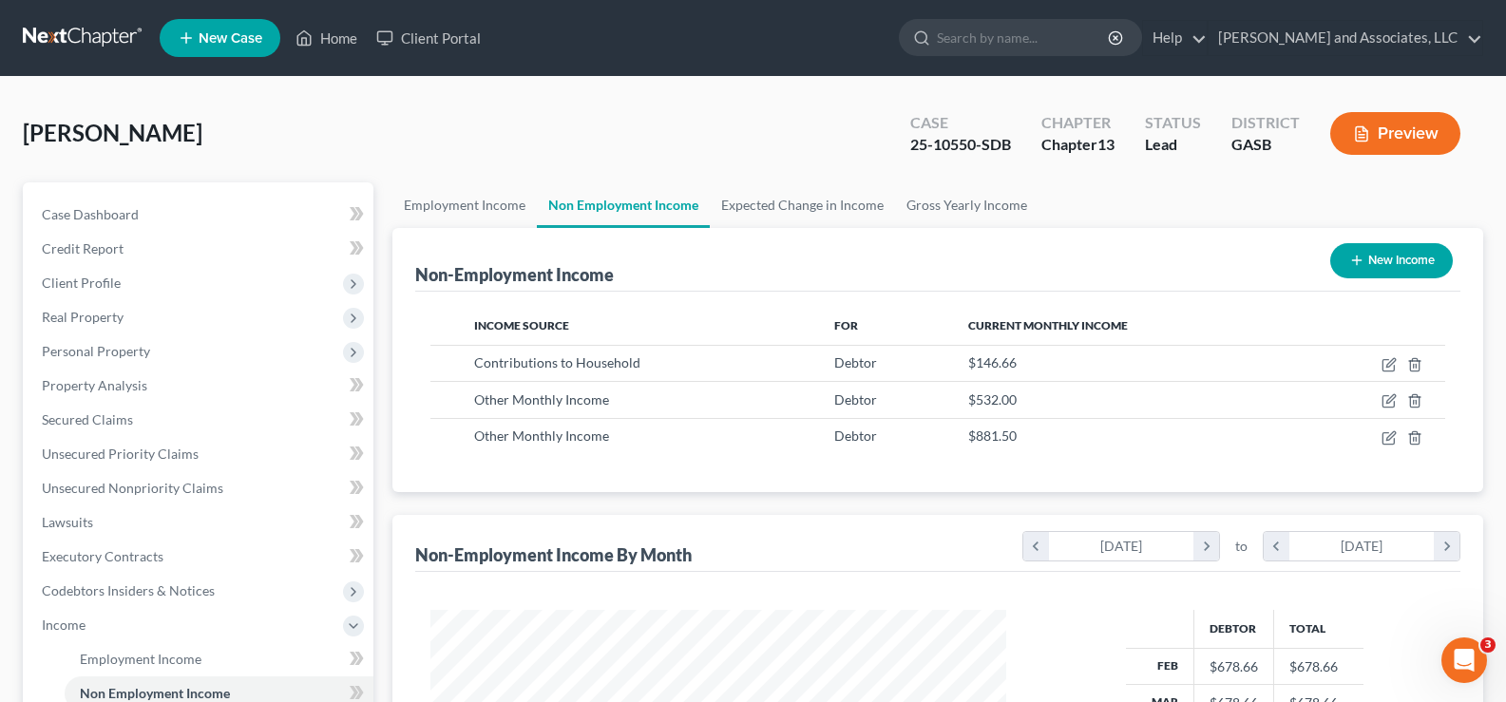
click at [1430, 139] on button "Preview" at bounding box center [1395, 133] width 130 height 43
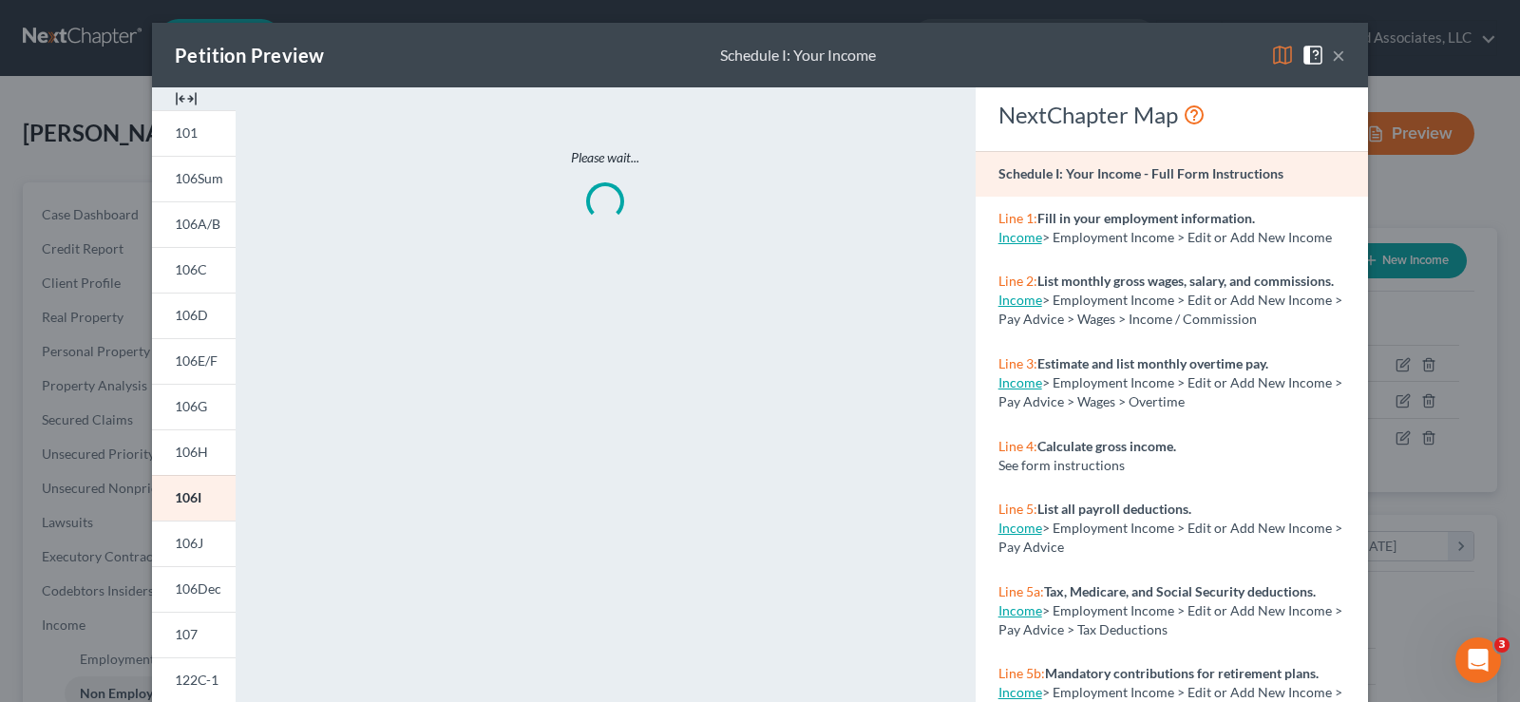
click at [182, 98] on img at bounding box center [186, 98] width 23 height 23
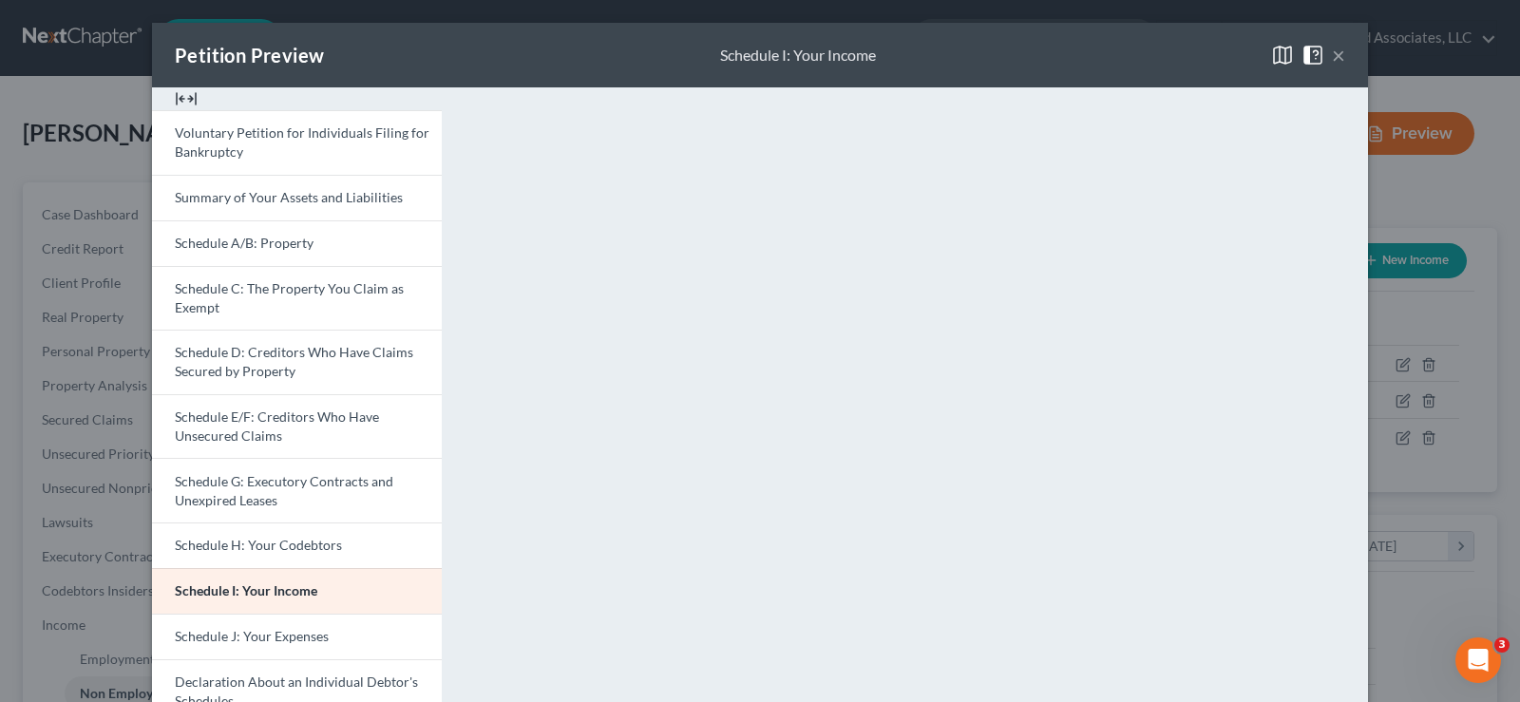
click at [1333, 55] on button "×" at bounding box center [1338, 55] width 13 height 23
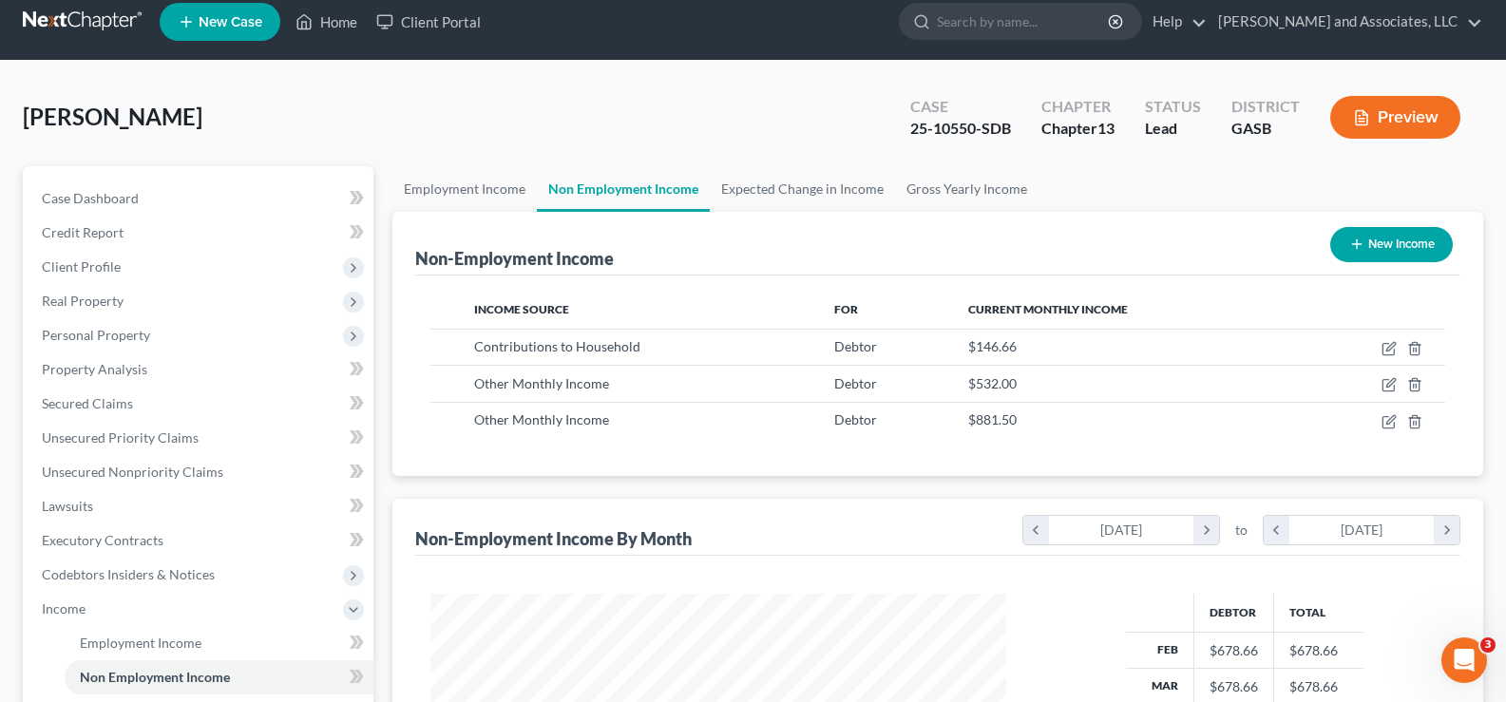
scroll to position [0, 0]
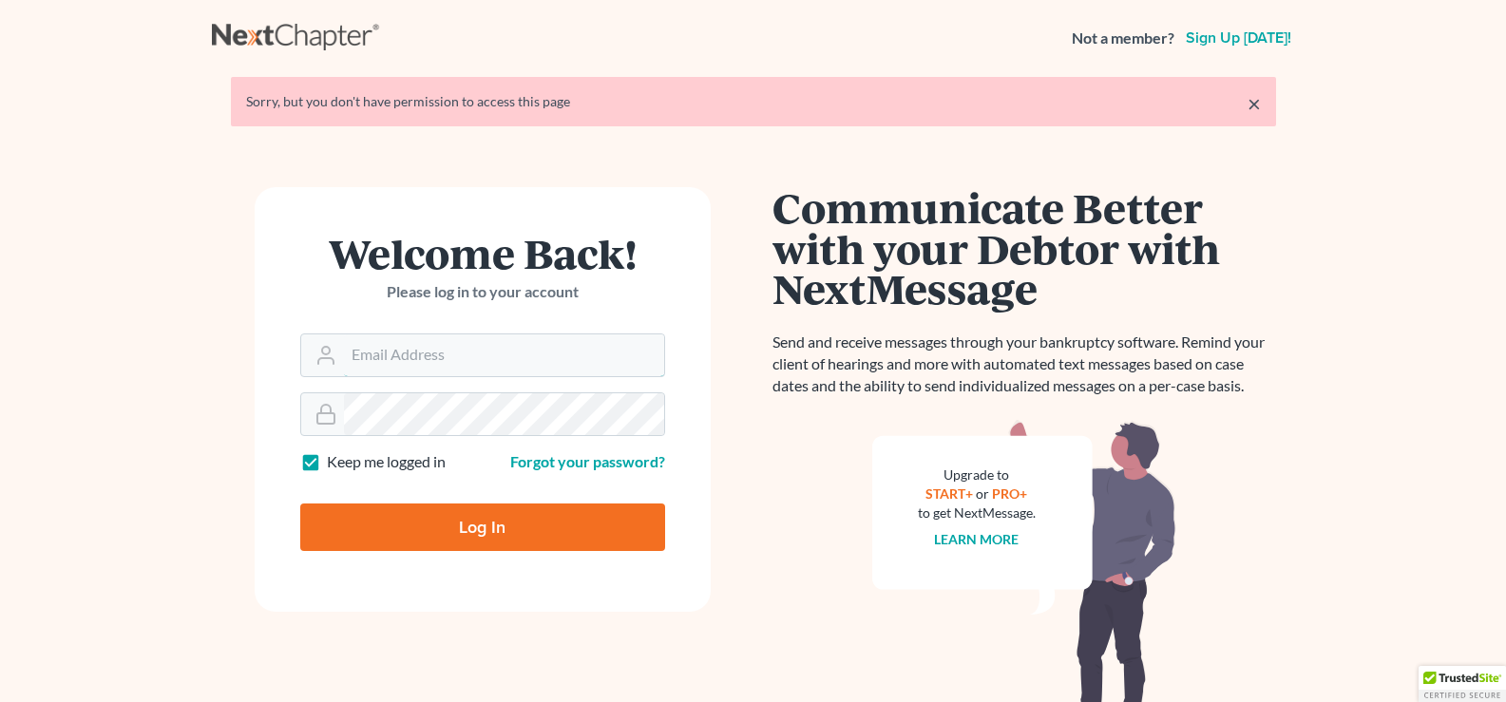
type input "[EMAIL_ADDRESS][DOMAIN_NAME]"
click at [551, 527] on input "Log In" at bounding box center [482, 528] width 365 height 48
type input "Thinking..."
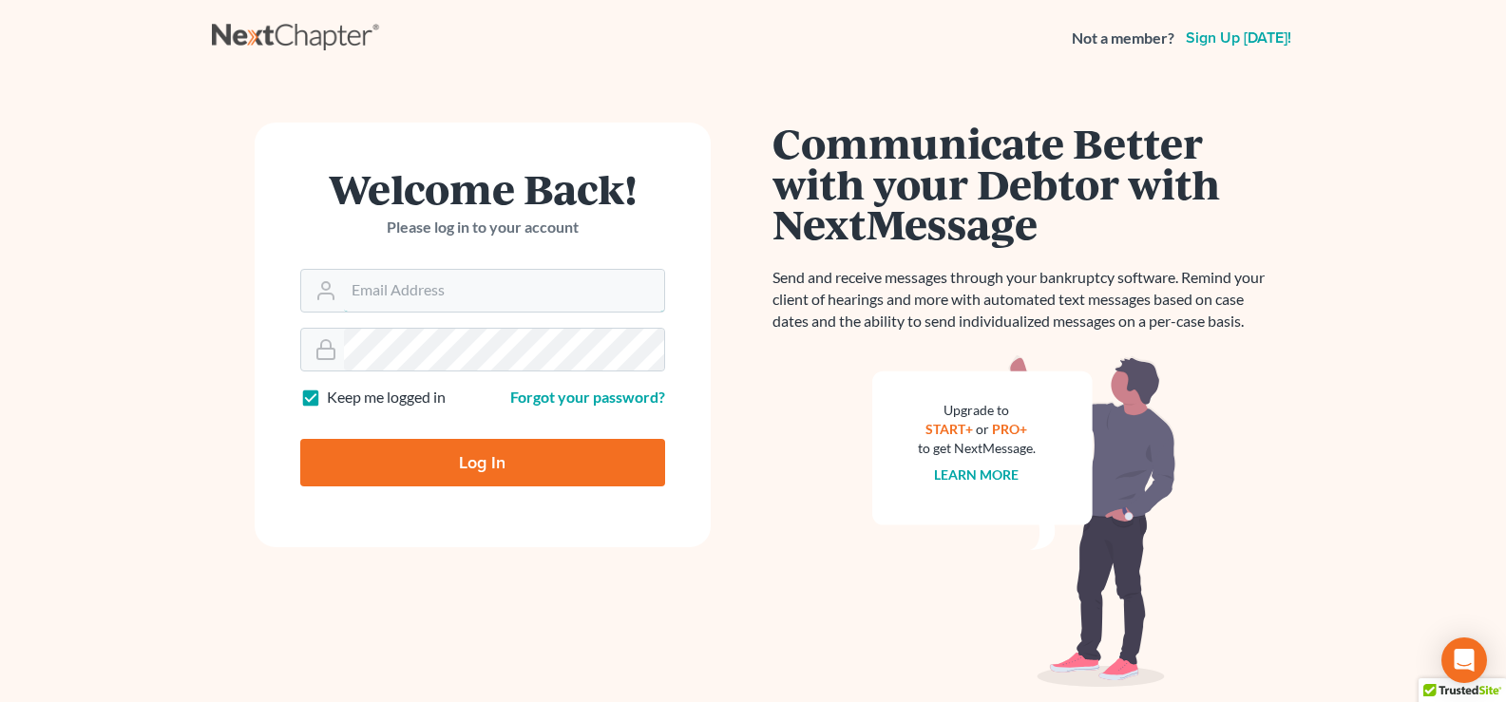
type input "[EMAIL_ADDRESS][DOMAIN_NAME]"
click at [457, 467] on input "Log In" at bounding box center [482, 463] width 365 height 48
type input "Thinking..."
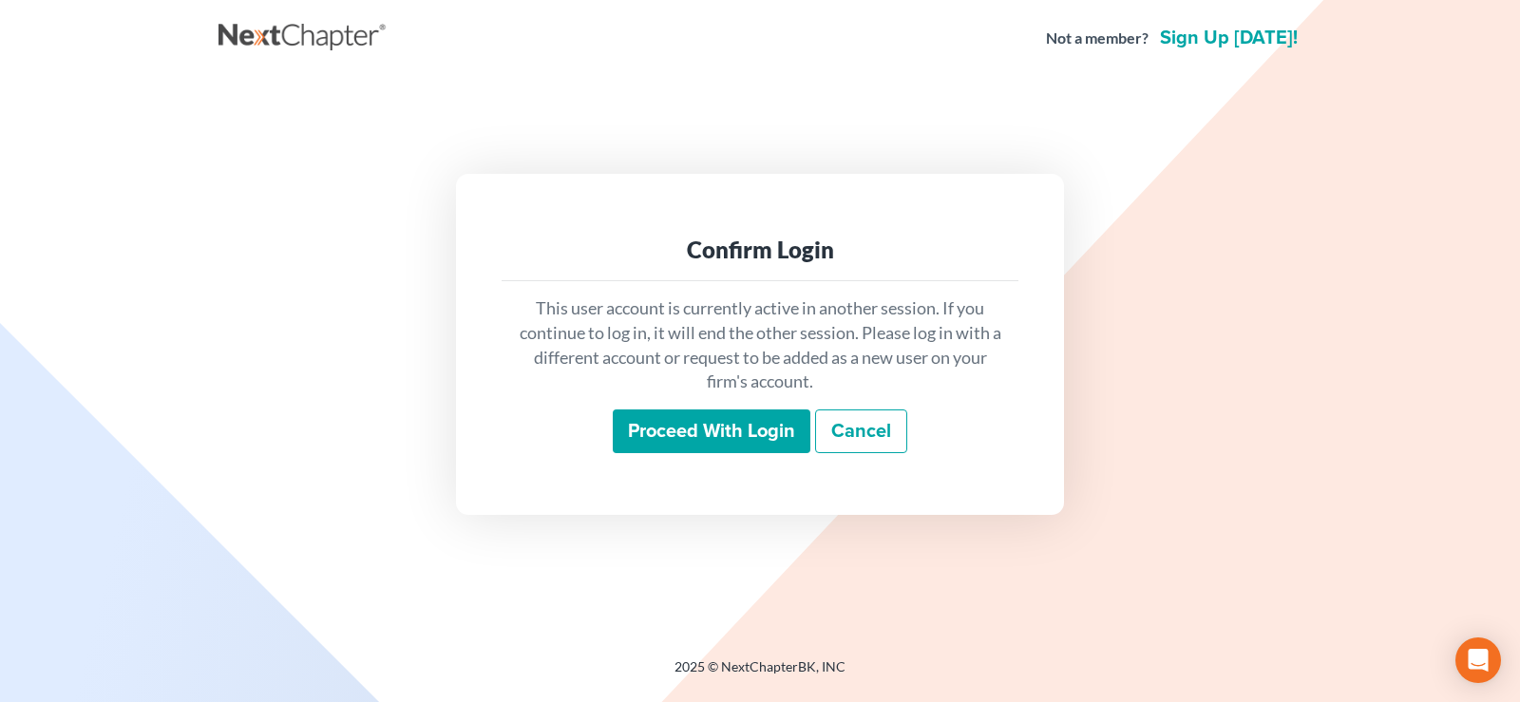
click at [716, 434] on input "Proceed with login" at bounding box center [712, 432] width 198 height 44
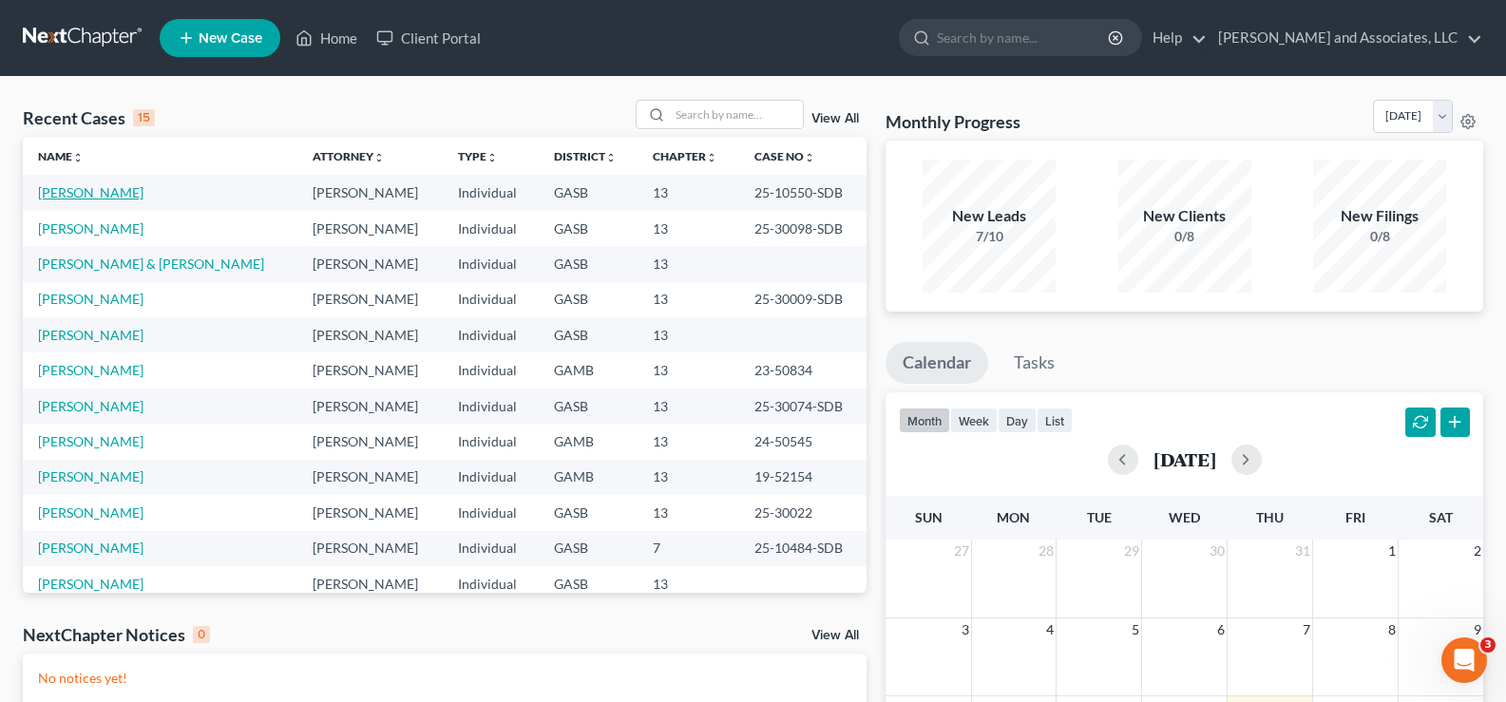
click at [118, 195] on link "[PERSON_NAME]" at bounding box center [90, 192] width 105 height 16
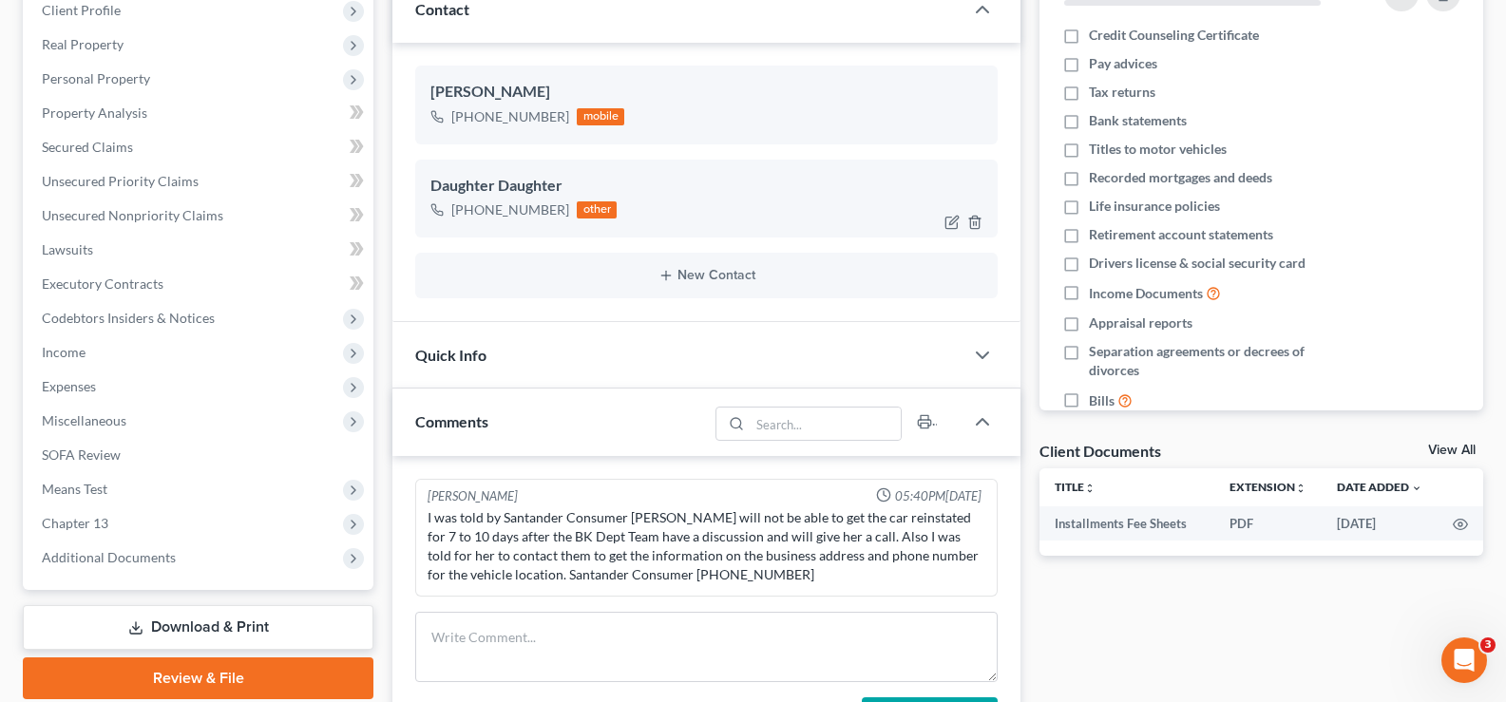
scroll to position [285, 0]
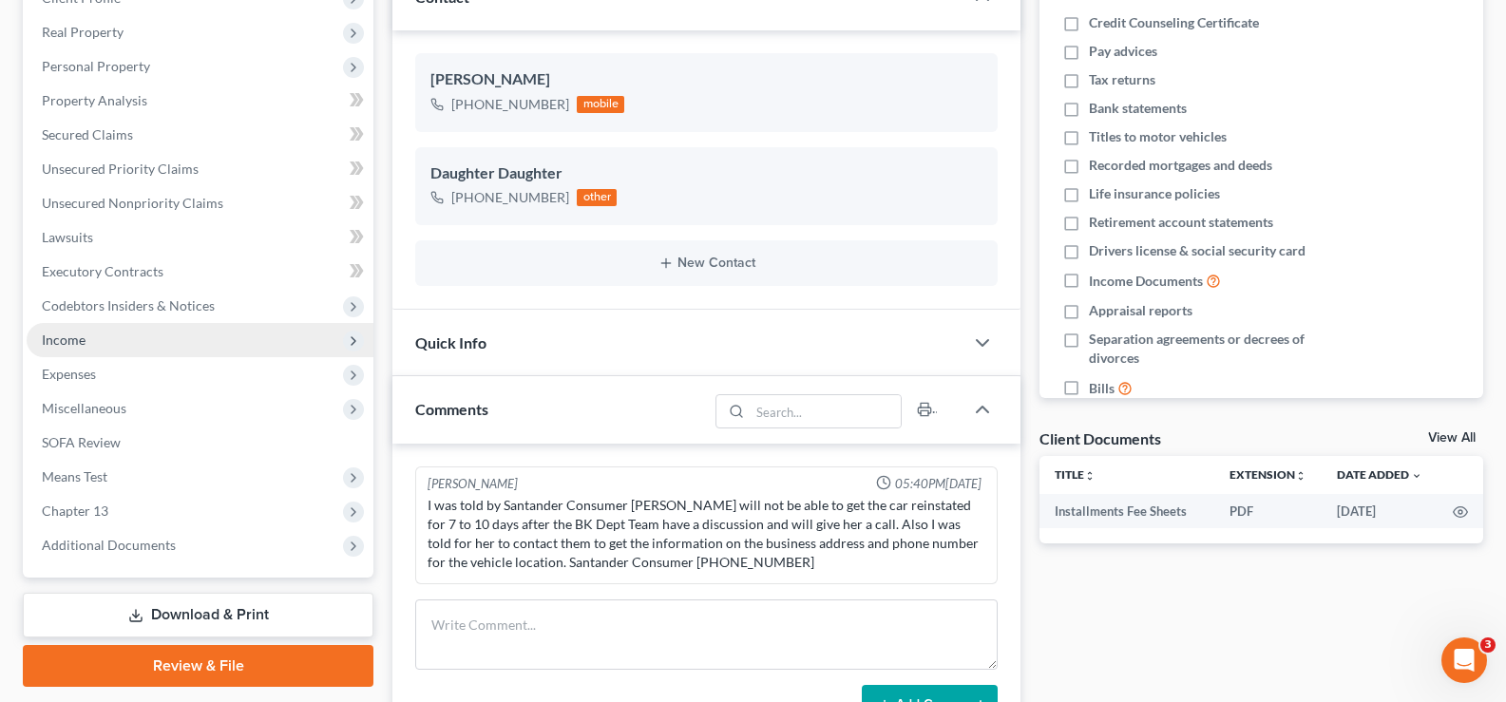
click at [68, 346] on span "Income" at bounding box center [64, 340] width 44 height 16
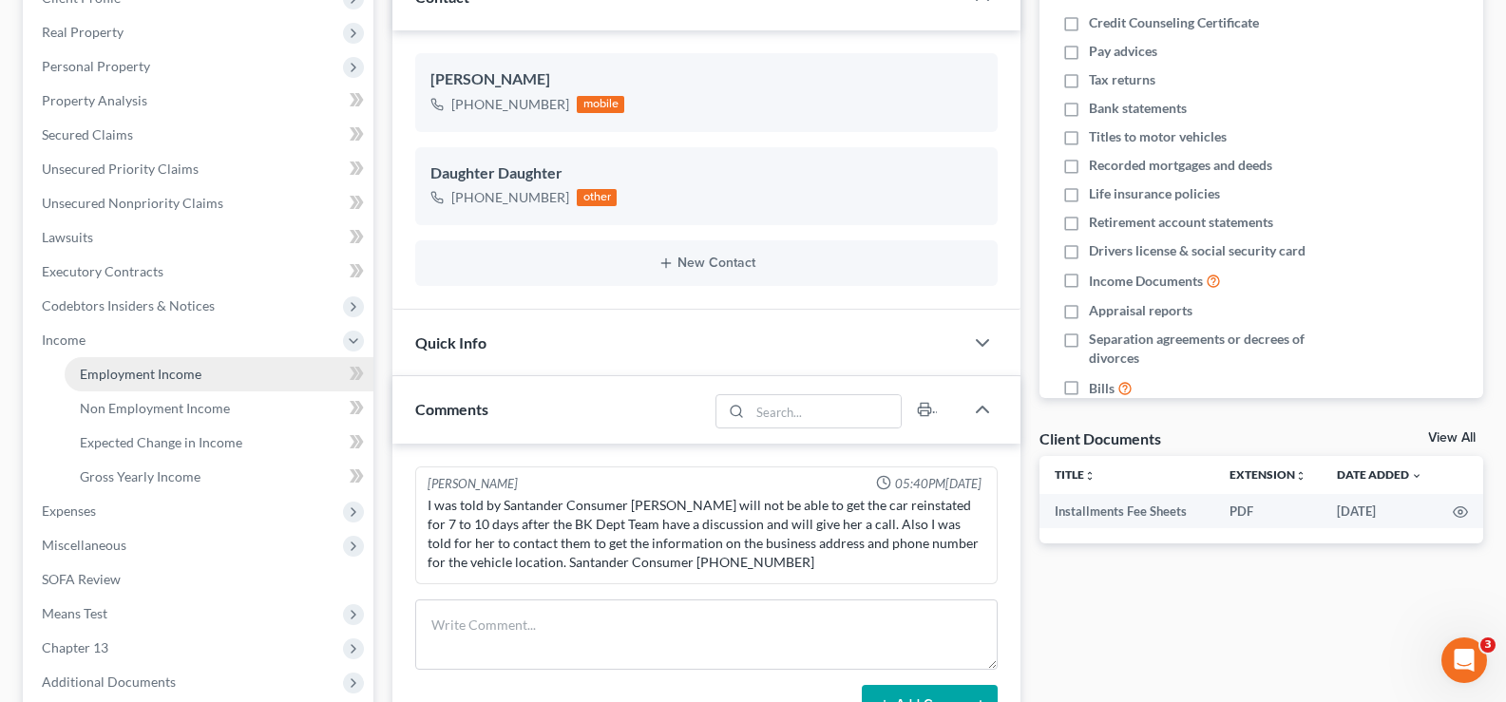
click at [170, 371] on span "Employment Income" at bounding box center [141, 374] width 122 height 16
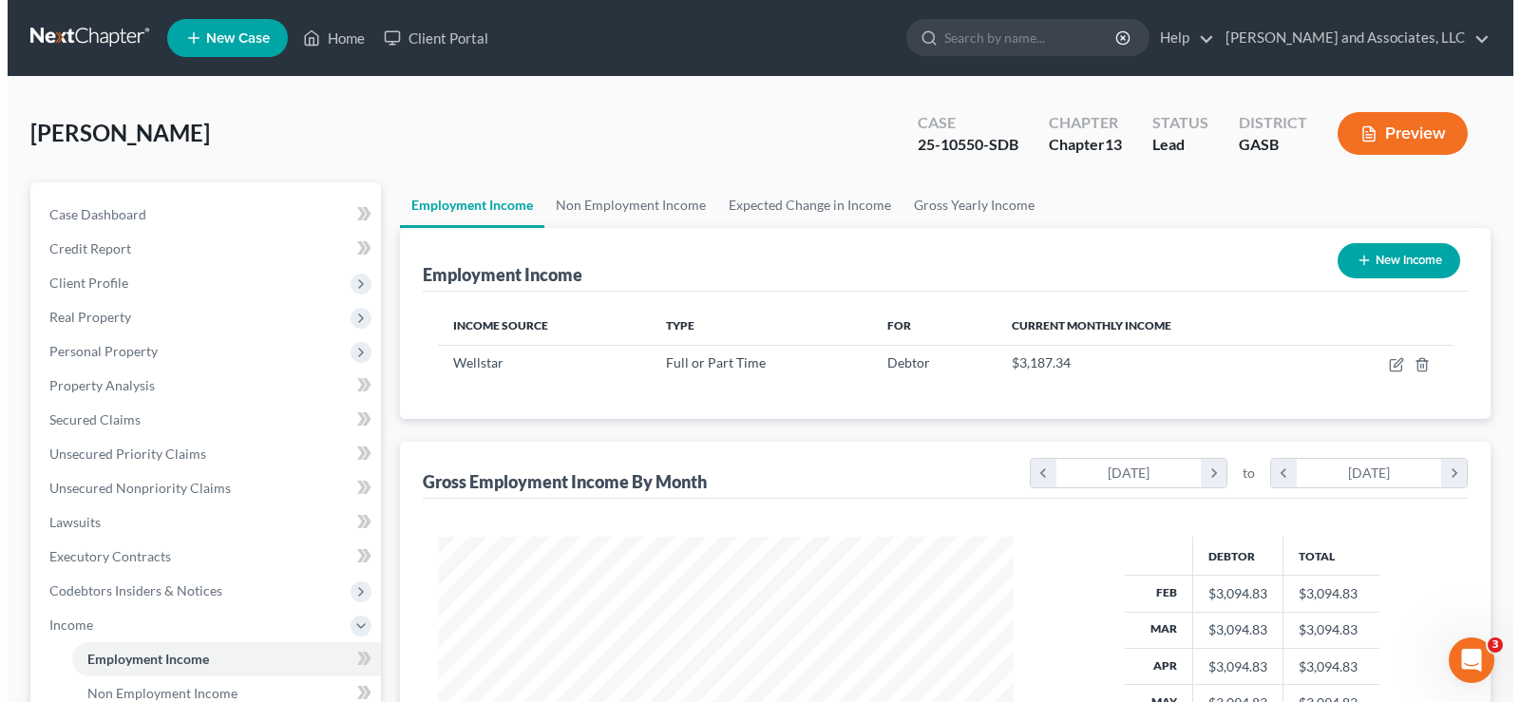
scroll to position [341, 614]
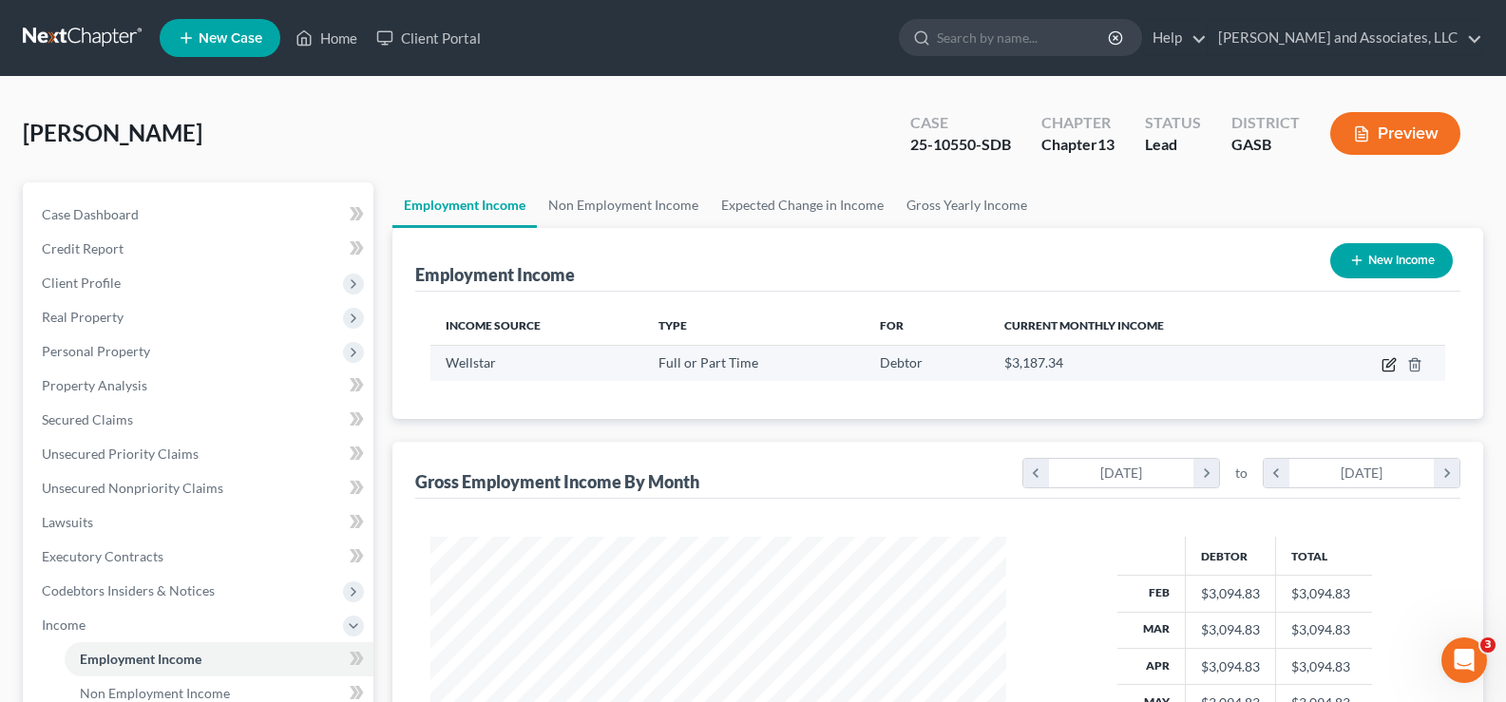
click at [1388, 360] on icon "button" at bounding box center [1388, 365] width 11 height 11
select select "0"
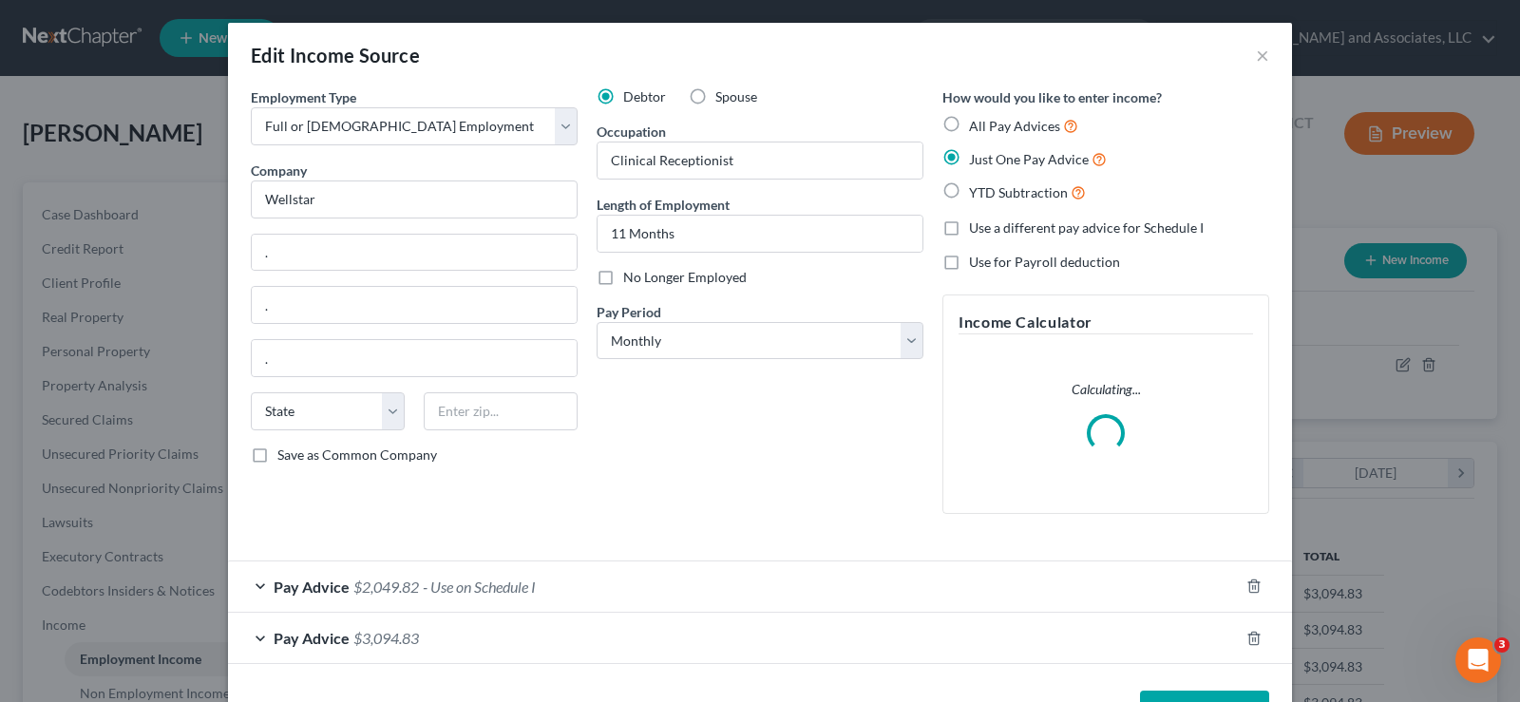
scroll to position [341, 621]
click at [349, 187] on input "Wellstar" at bounding box center [414, 200] width 327 height 38
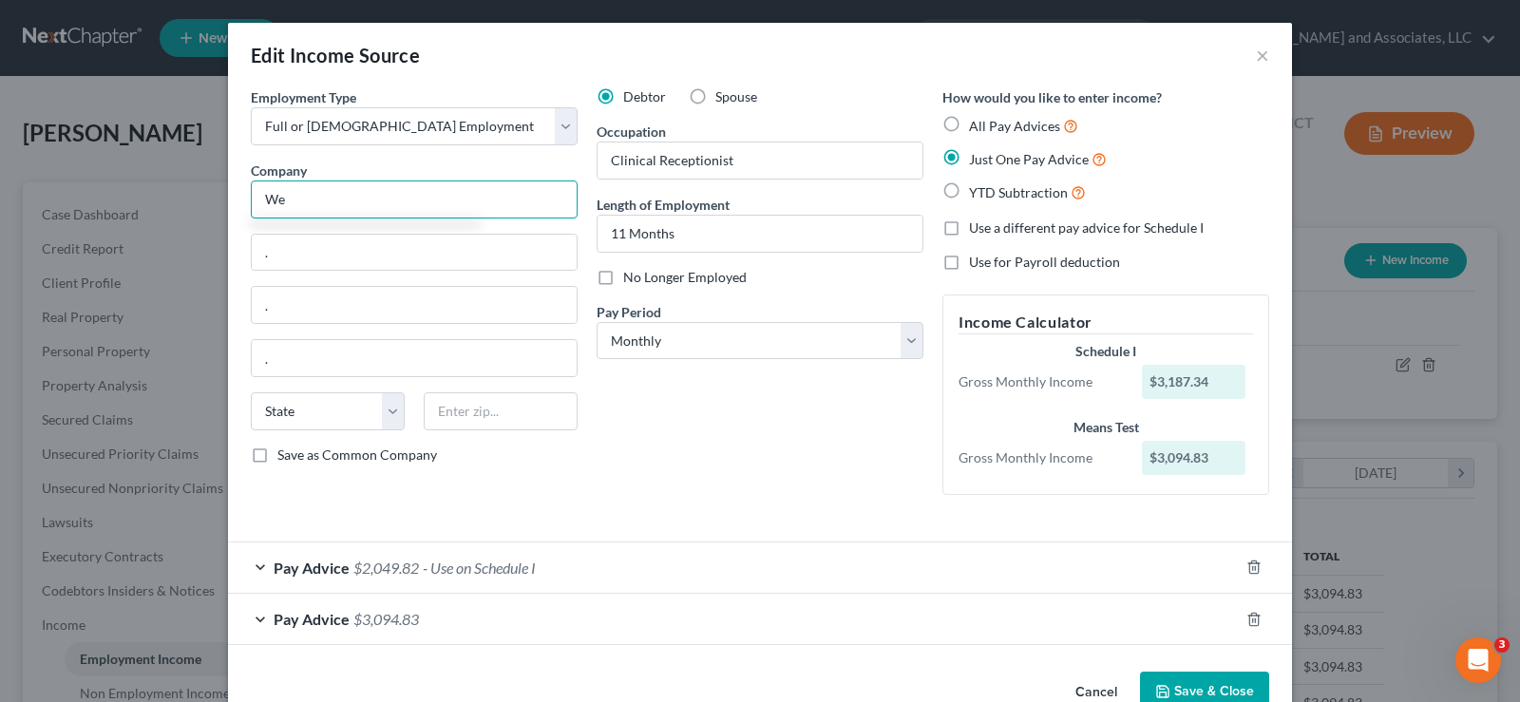
type input "W"
type input "AU Medical Center, Inc."
type input "1120 15th Street"
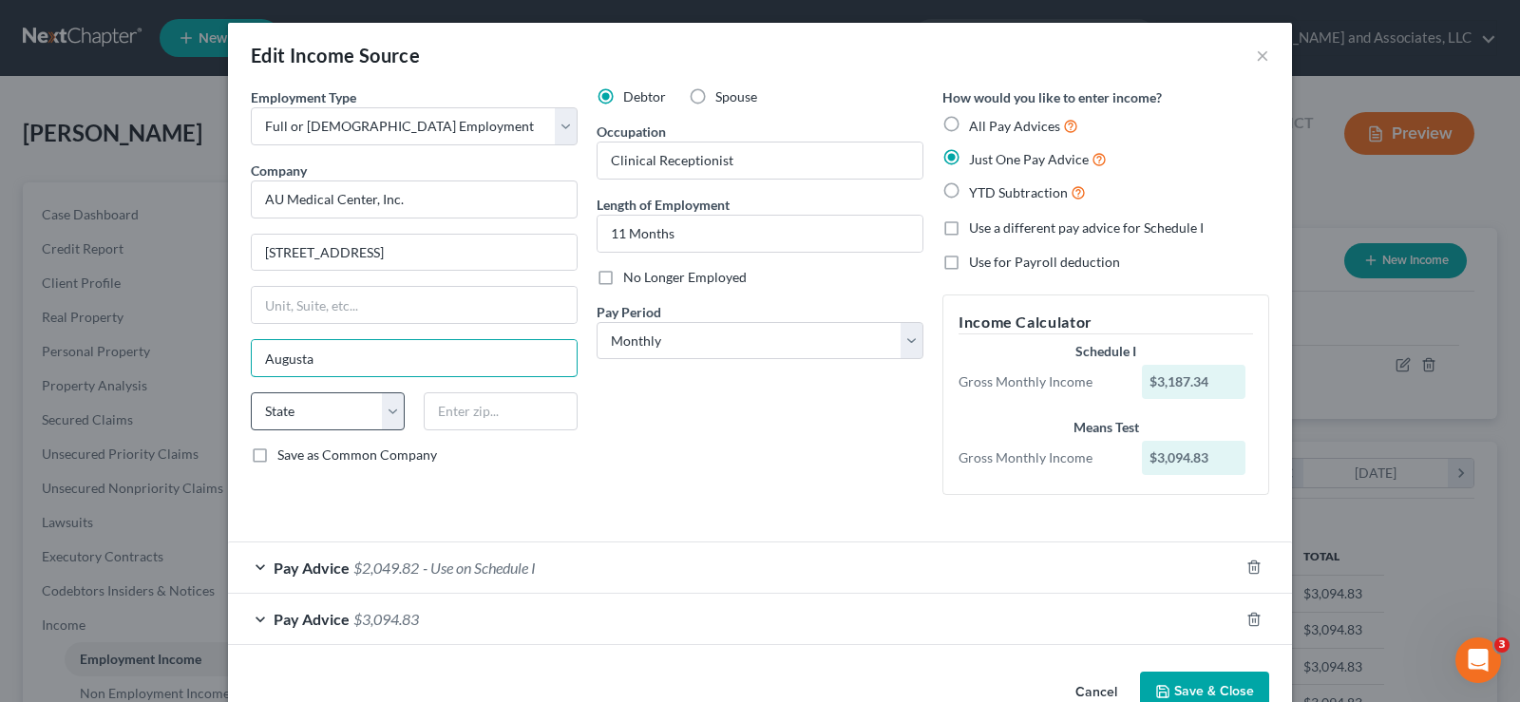
type input "Augusta"
click at [338, 416] on select "State AL AK AR AZ CA CO CT DE DC FL GA GU HI ID IL IN IA KS KY LA ME MD MA MI M…" at bounding box center [328, 411] width 154 height 38
select select "10"
click at [251, 392] on select "State AL AK AR AZ CA CO CT DE DC FL GA GU HI ID IL IN IA KS KY LA ME MD MA MI M…" at bounding box center [328, 411] width 154 height 38
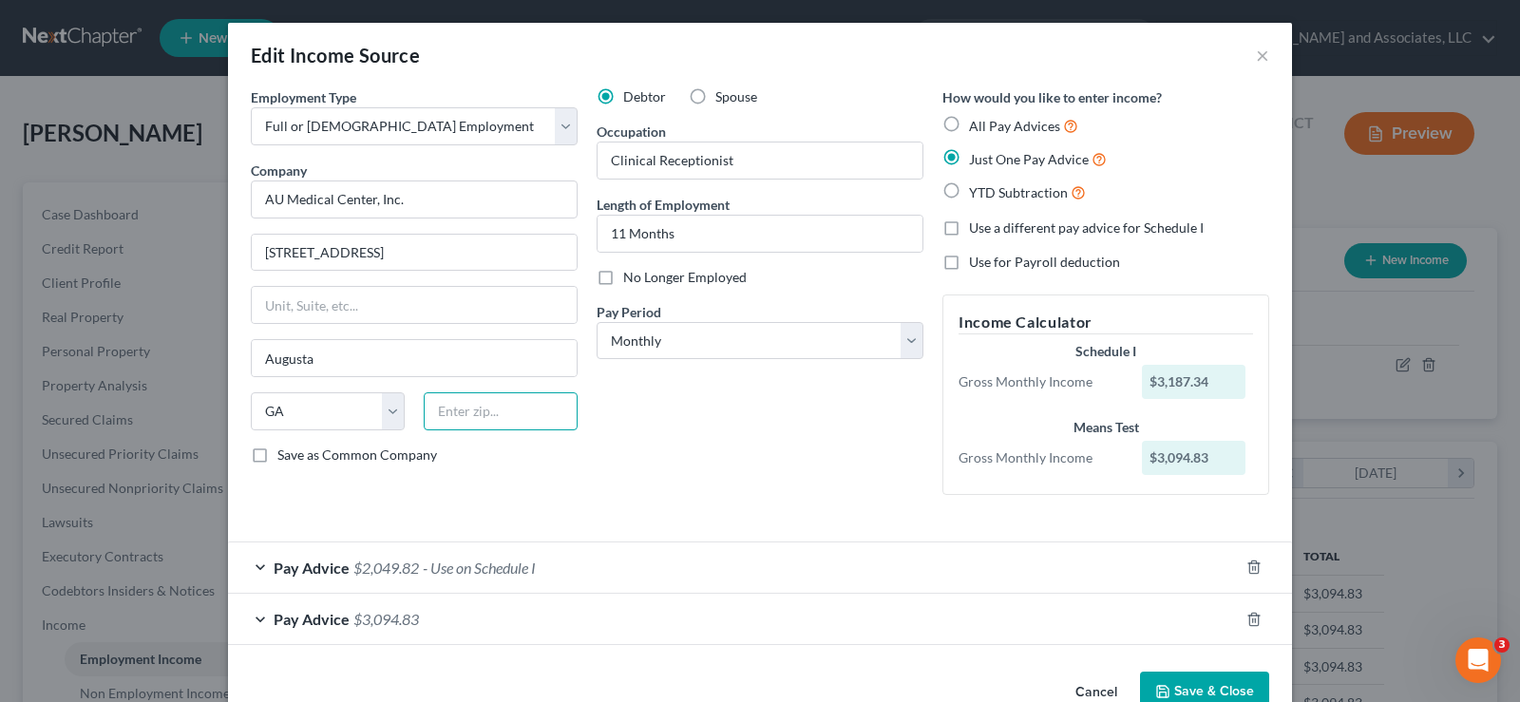
click at [462, 407] on input "text" at bounding box center [501, 411] width 154 height 38
type input "30912"
click at [716, 423] on div "Debtor Spouse Occupation Clinical Receptionist Length of Employment 11 Months N…" at bounding box center [760, 298] width 346 height 423
click at [400, 568] on span "$2,049.82" at bounding box center [387, 568] width 66 height 18
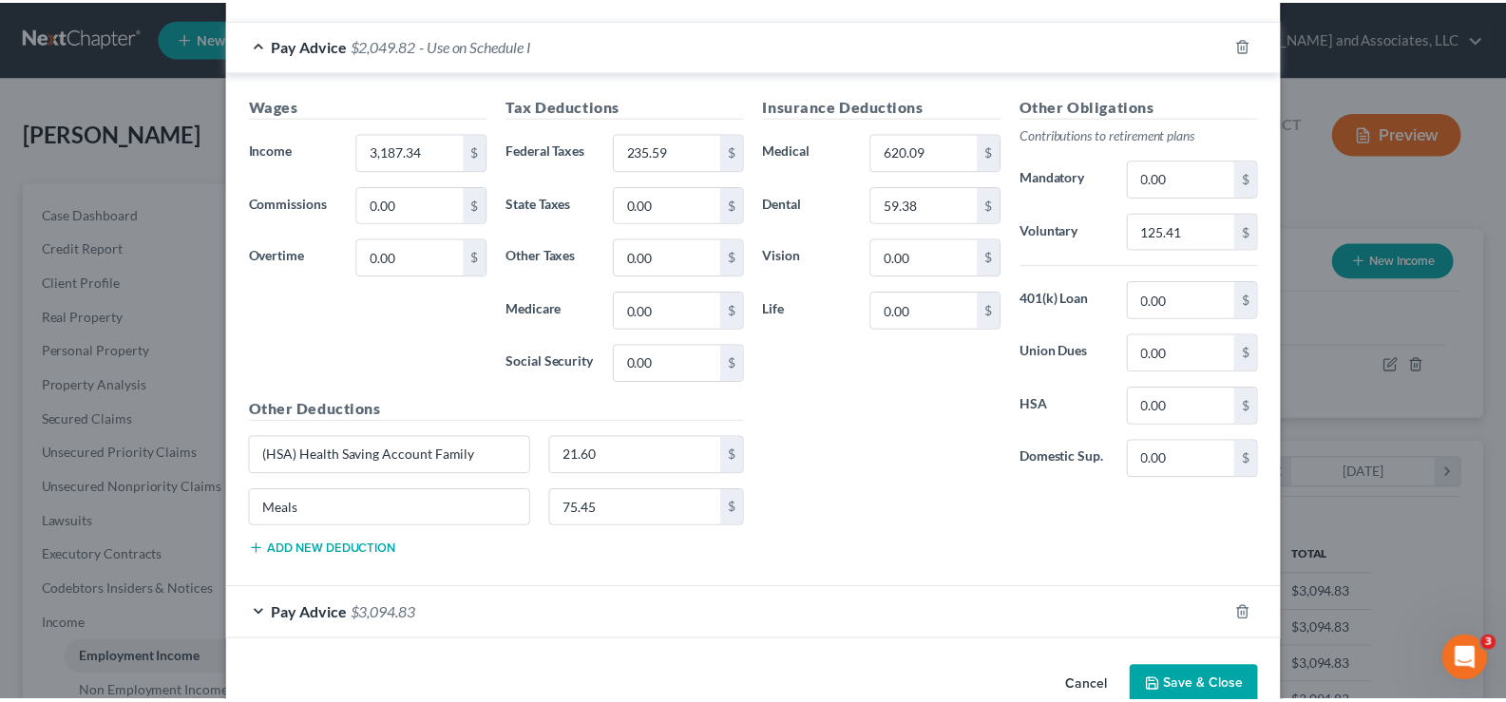
scroll to position [565, 0]
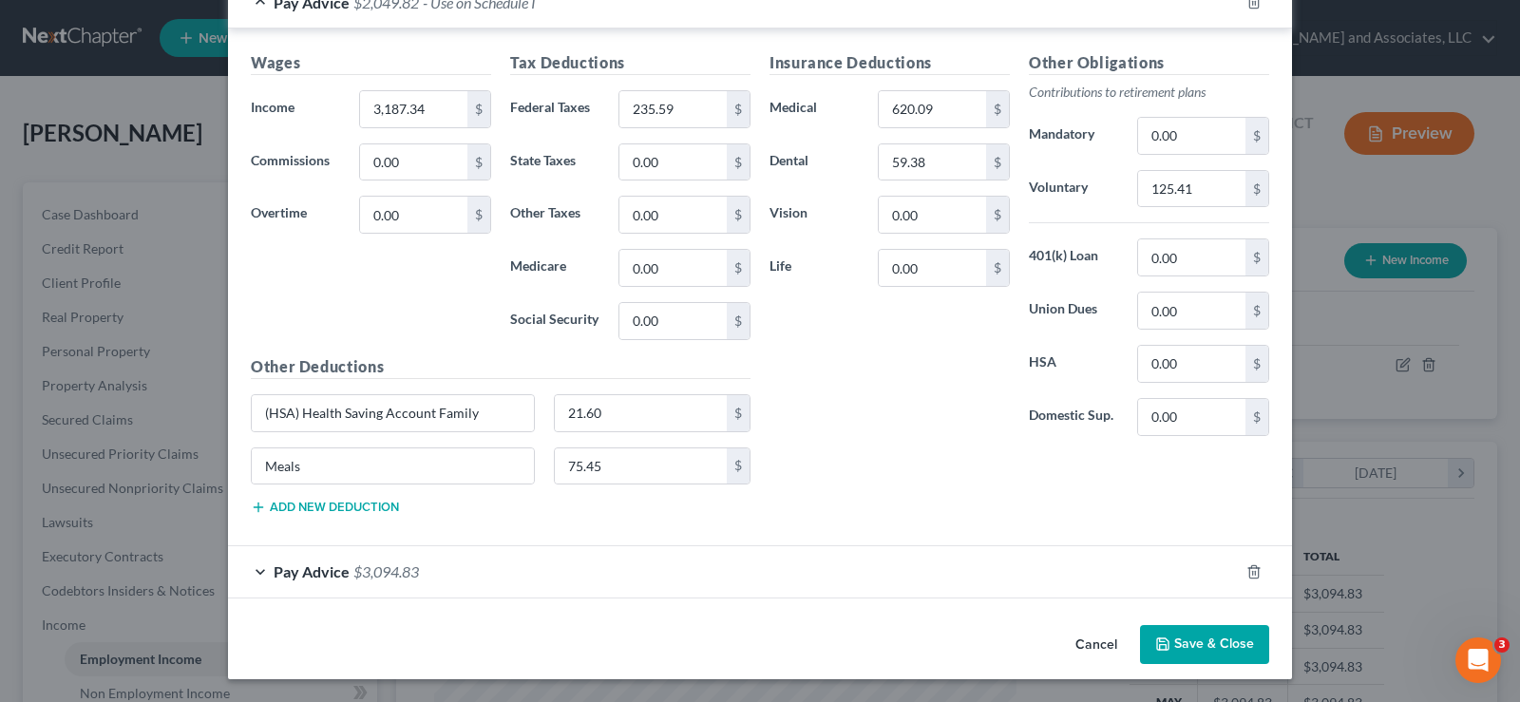
click at [1158, 649] on icon "button" at bounding box center [1163, 644] width 15 height 15
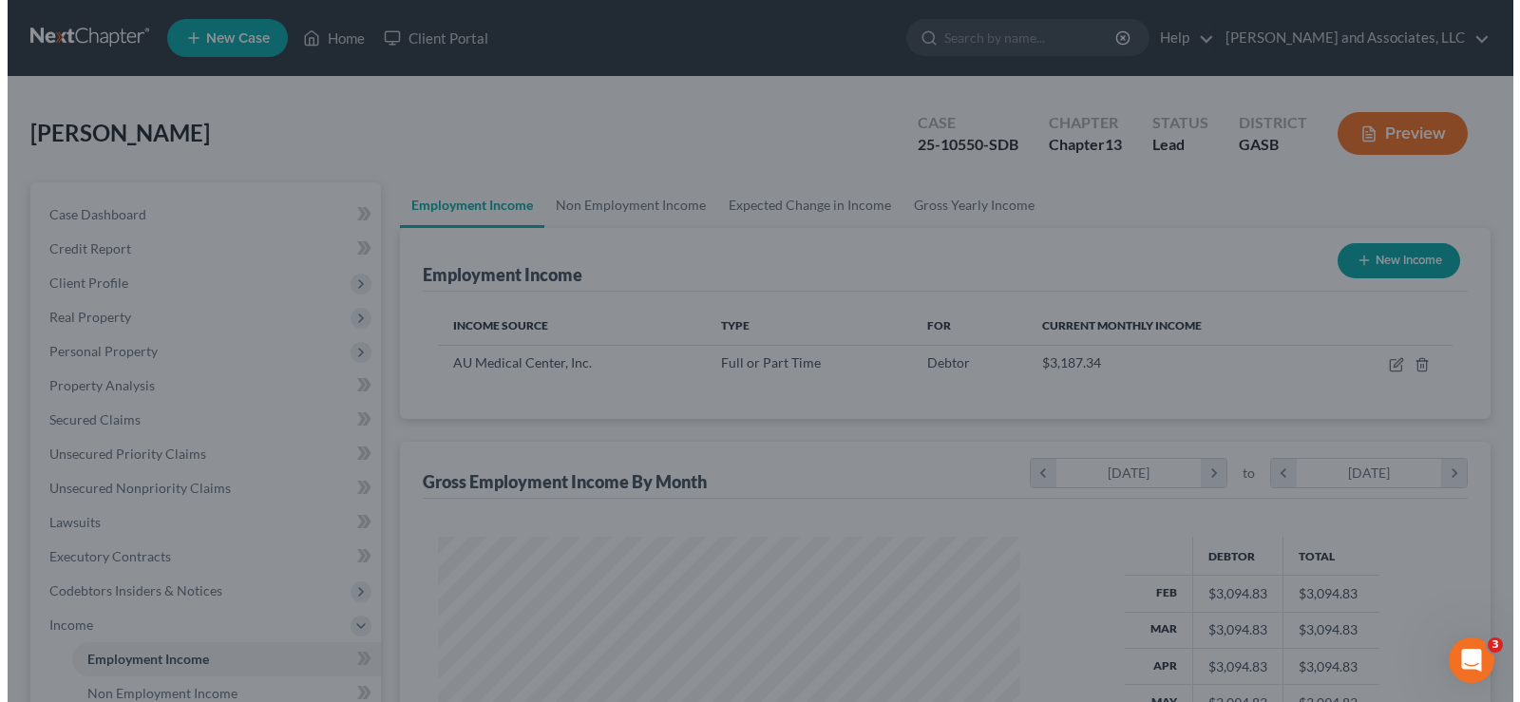
scroll to position [949969, 949695]
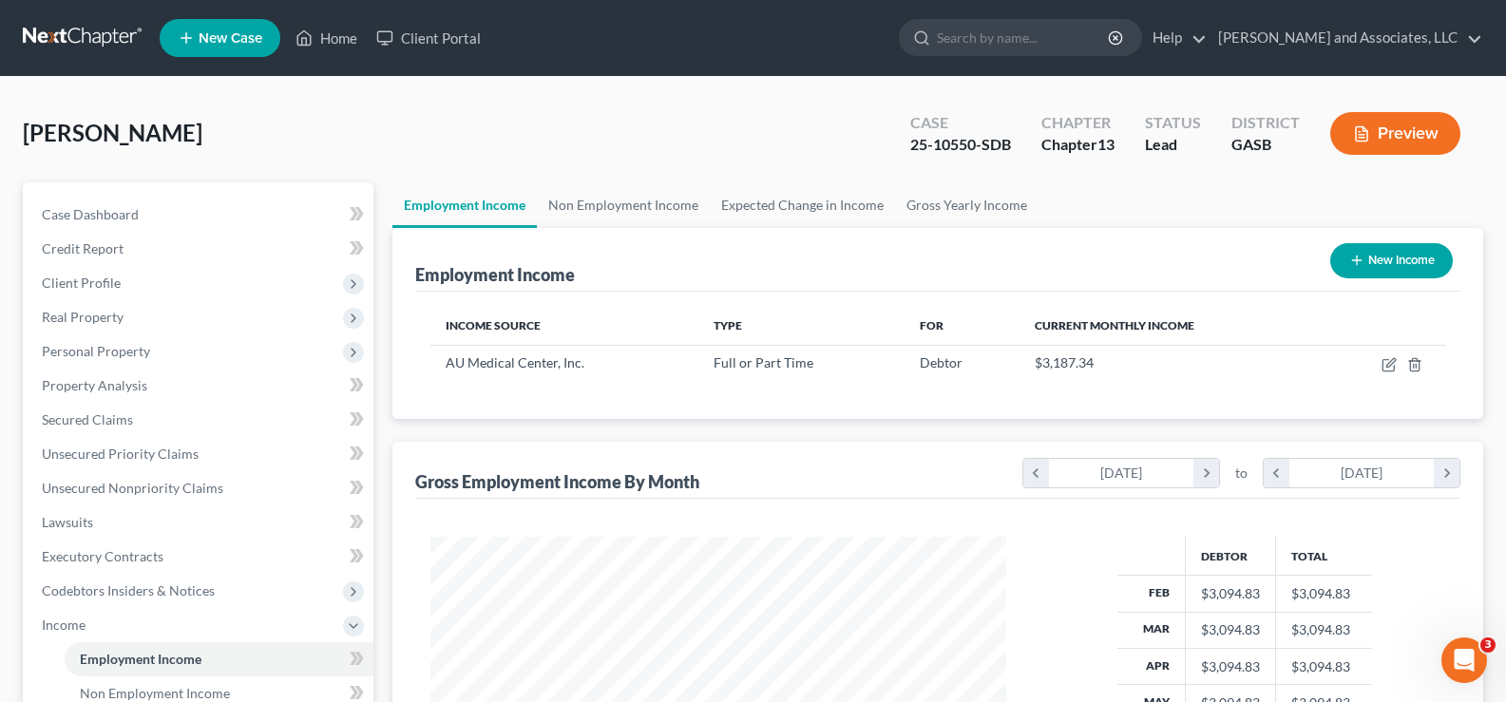
click at [1407, 130] on button "Preview" at bounding box center [1395, 133] width 130 height 43
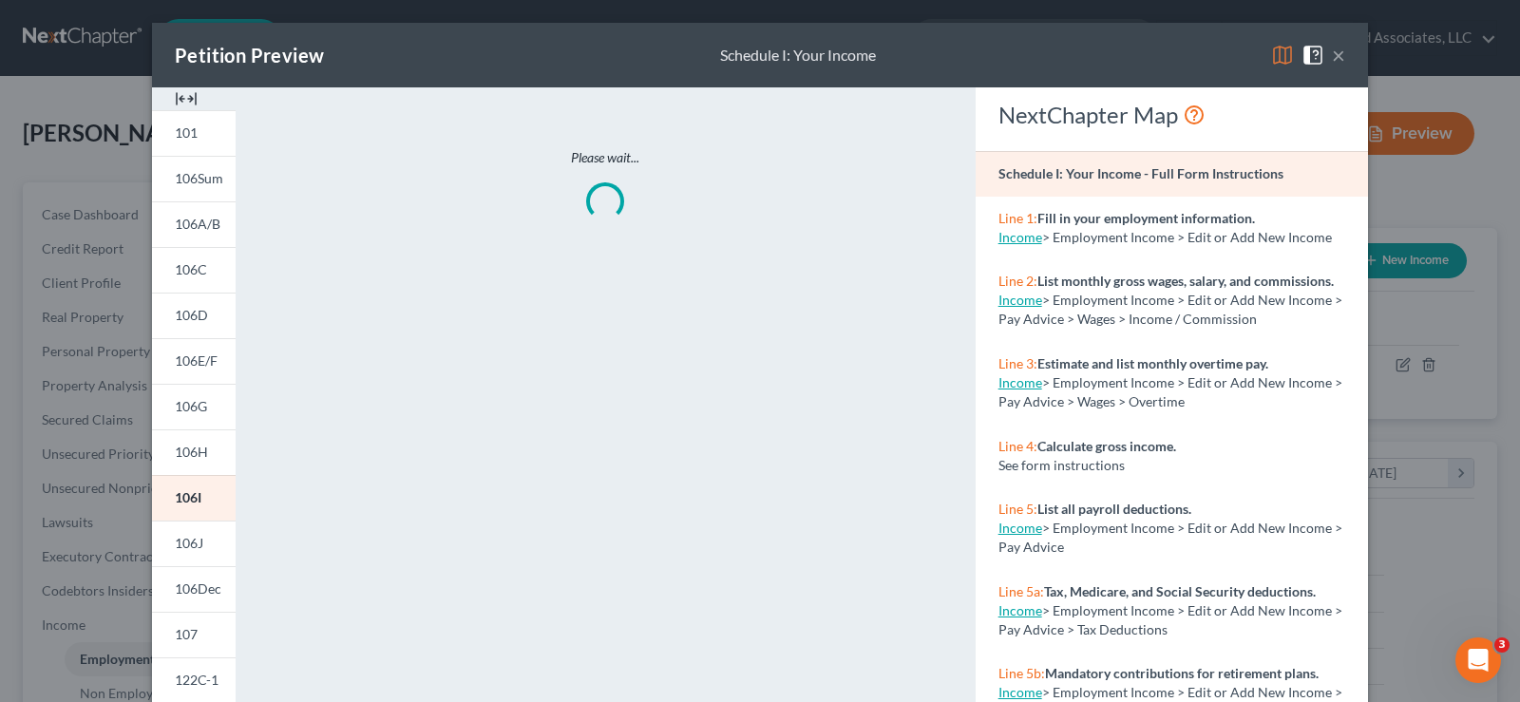
click at [181, 98] on img at bounding box center [186, 98] width 23 height 23
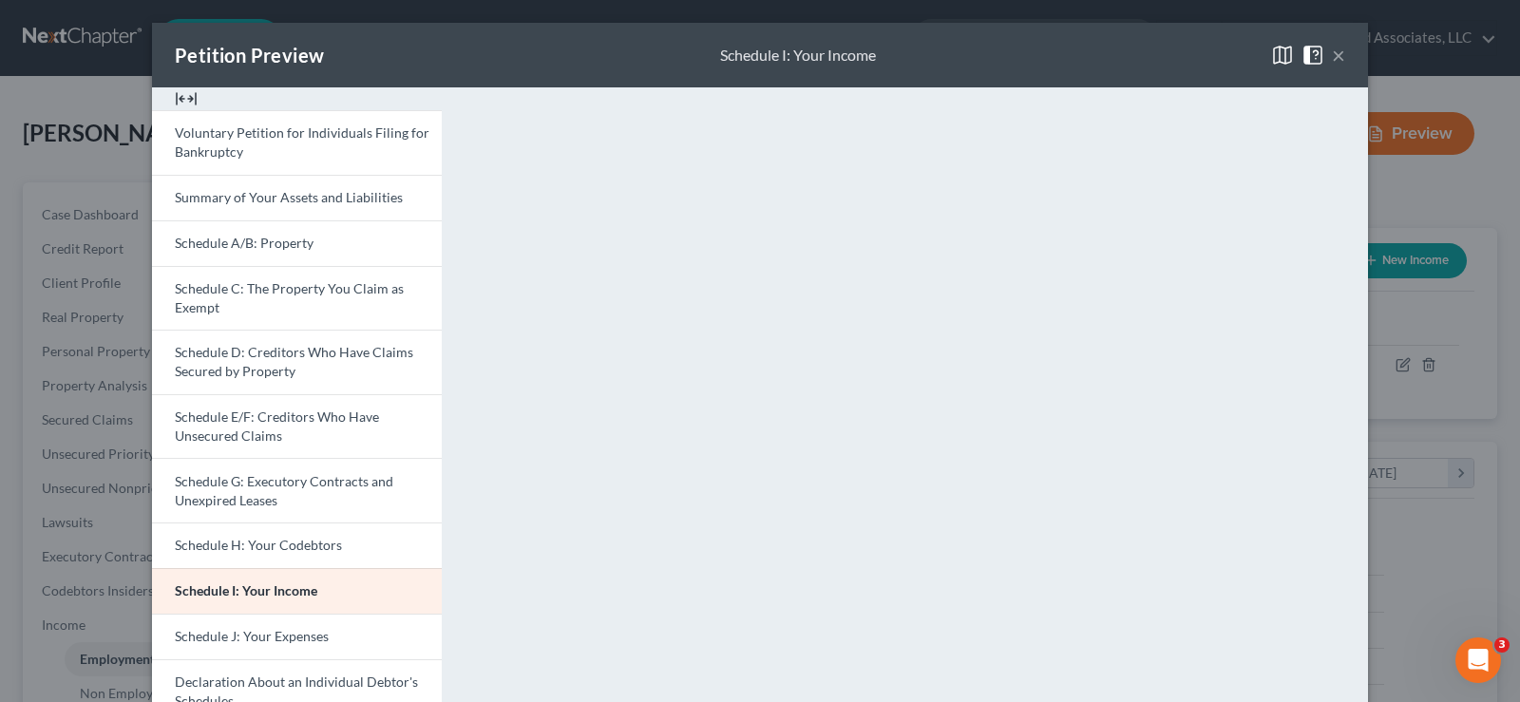
click at [1335, 50] on button "×" at bounding box center [1338, 55] width 13 height 23
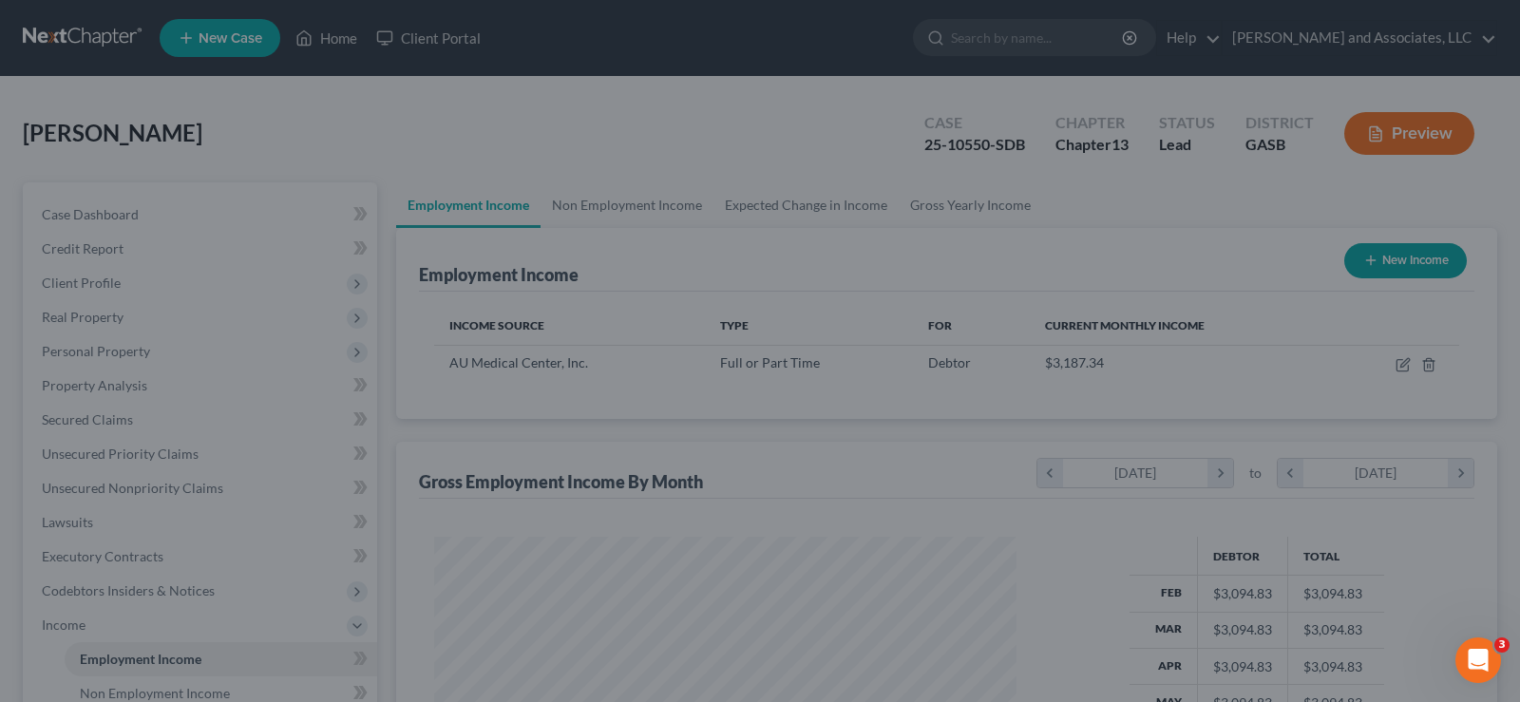
scroll to position [949969, 949695]
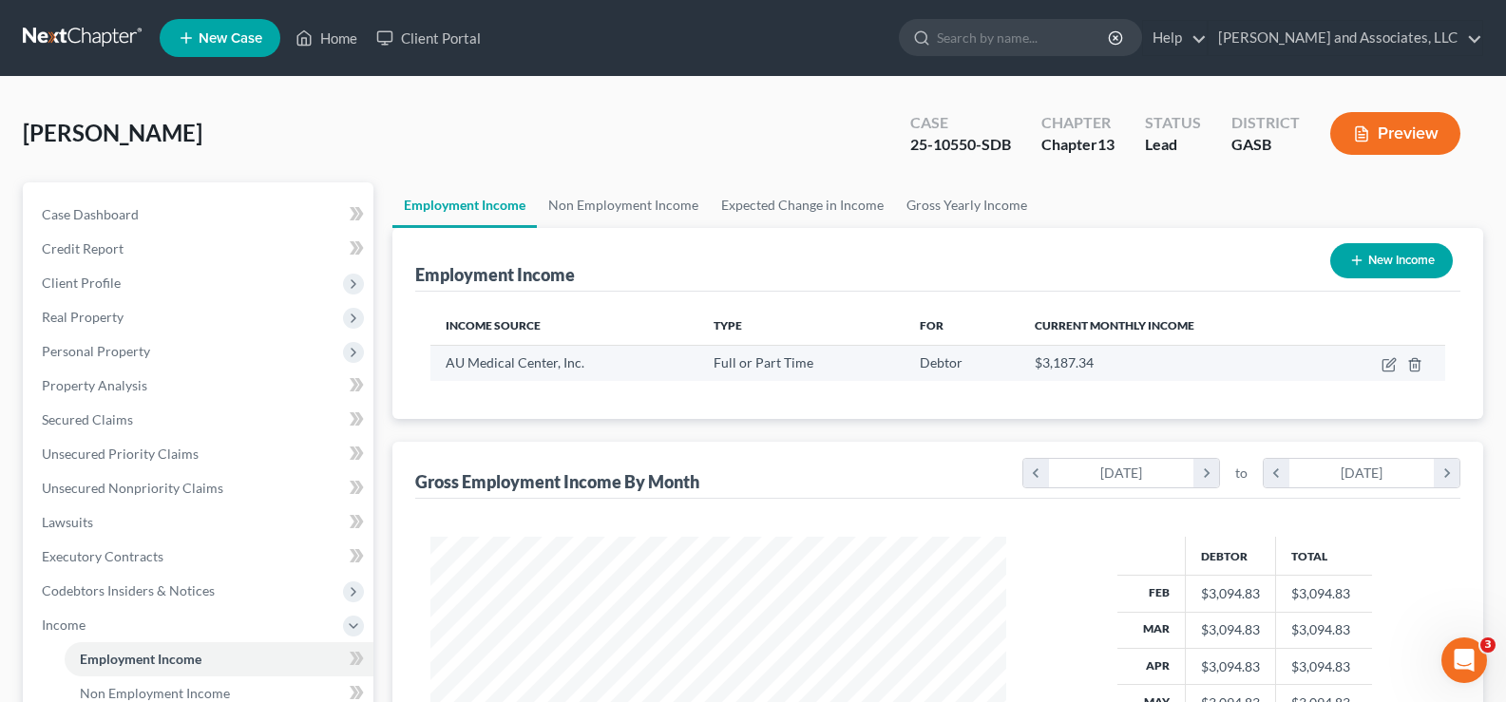
click at [1381, 363] on td at bounding box center [1383, 363] width 124 height 36
click at [1387, 362] on icon "button" at bounding box center [1389, 364] width 15 height 15
select select "0"
select select "10"
select select "0"
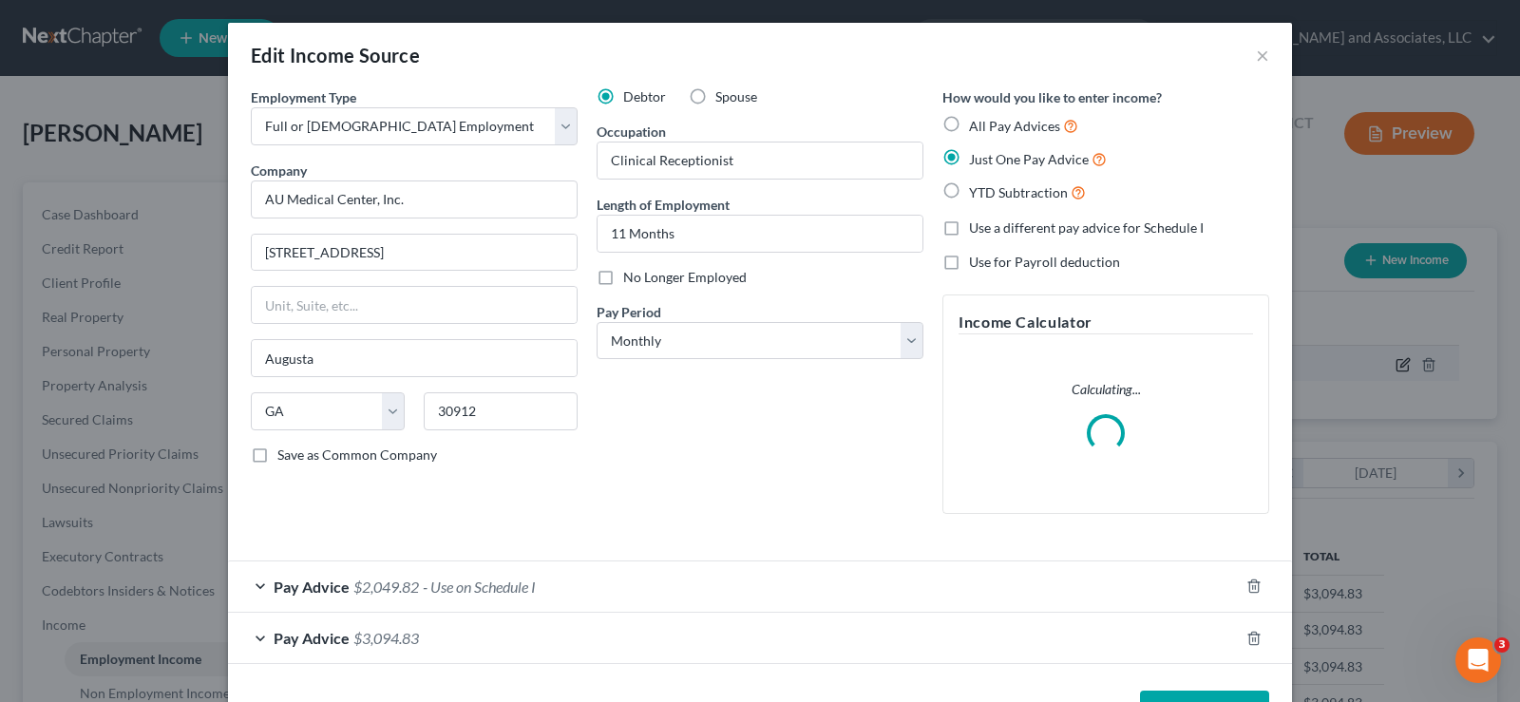
scroll to position [341, 621]
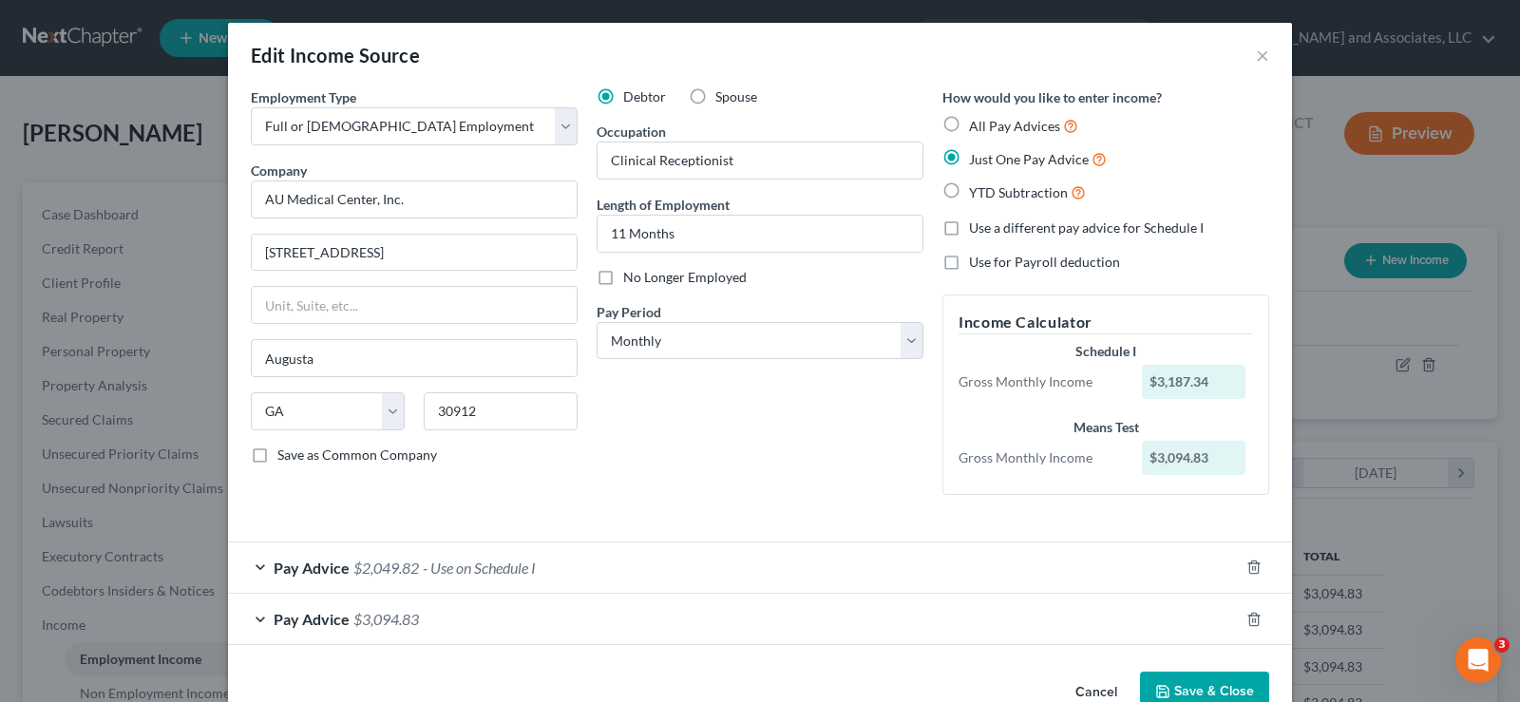
click at [423, 562] on span "- Use on Schedule I" at bounding box center [479, 568] width 113 height 18
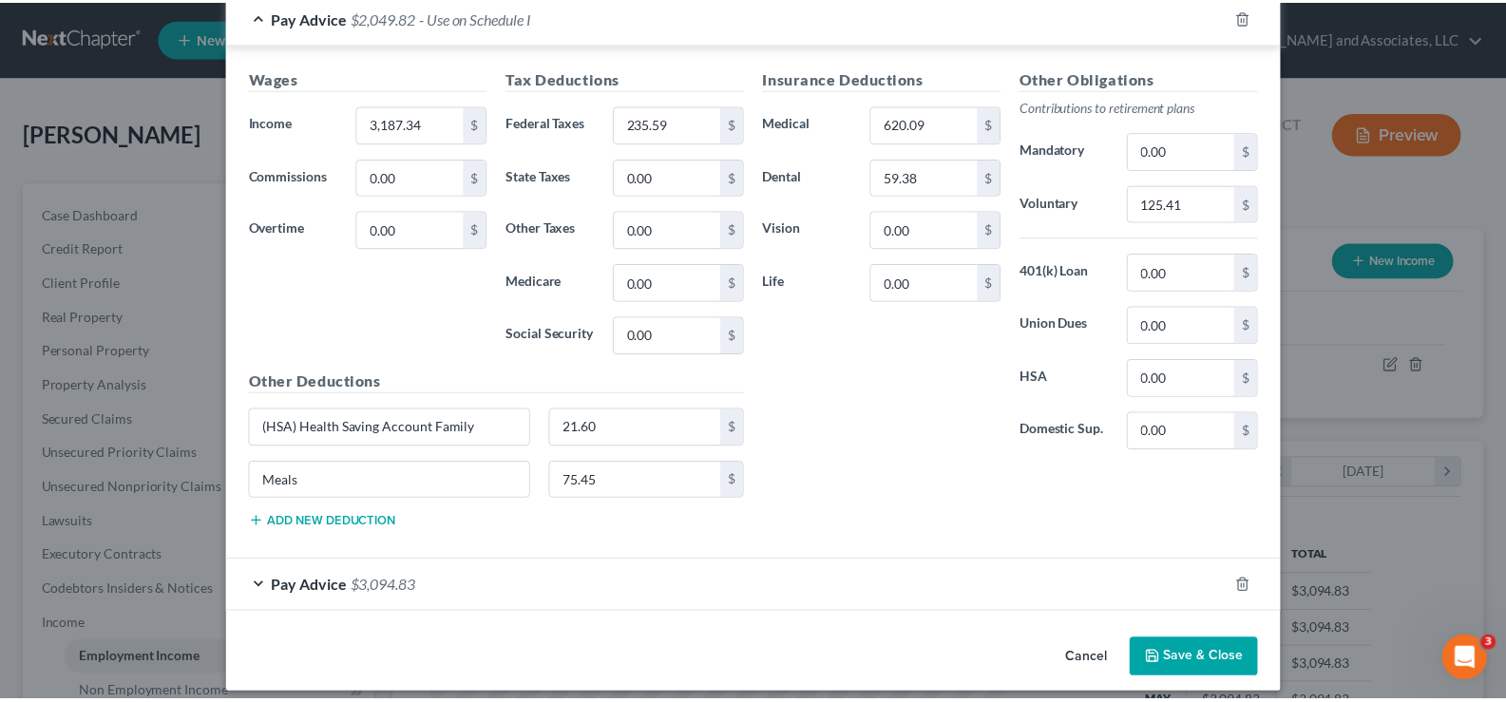
scroll to position [565, 0]
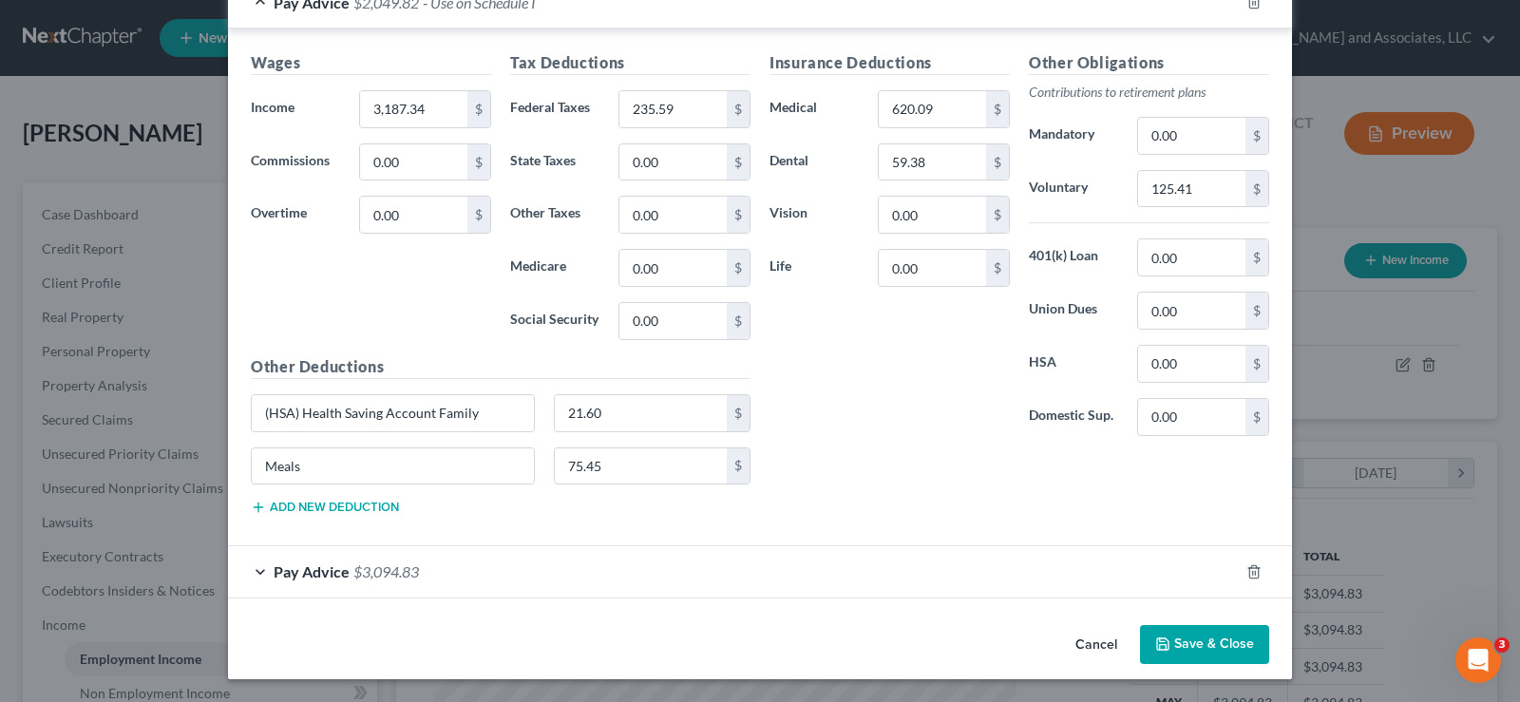
click at [1214, 651] on button "Save & Close" at bounding box center [1204, 645] width 129 height 40
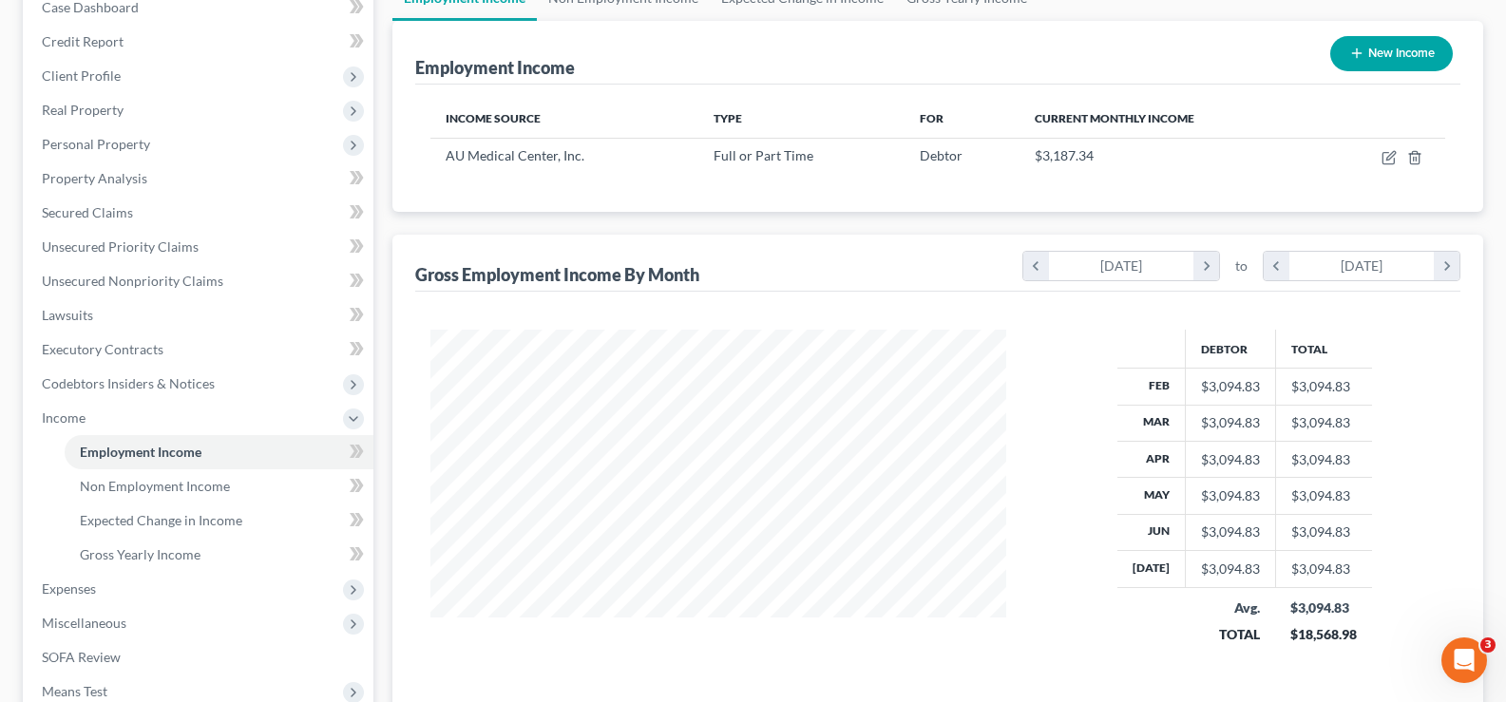
scroll to position [0, 0]
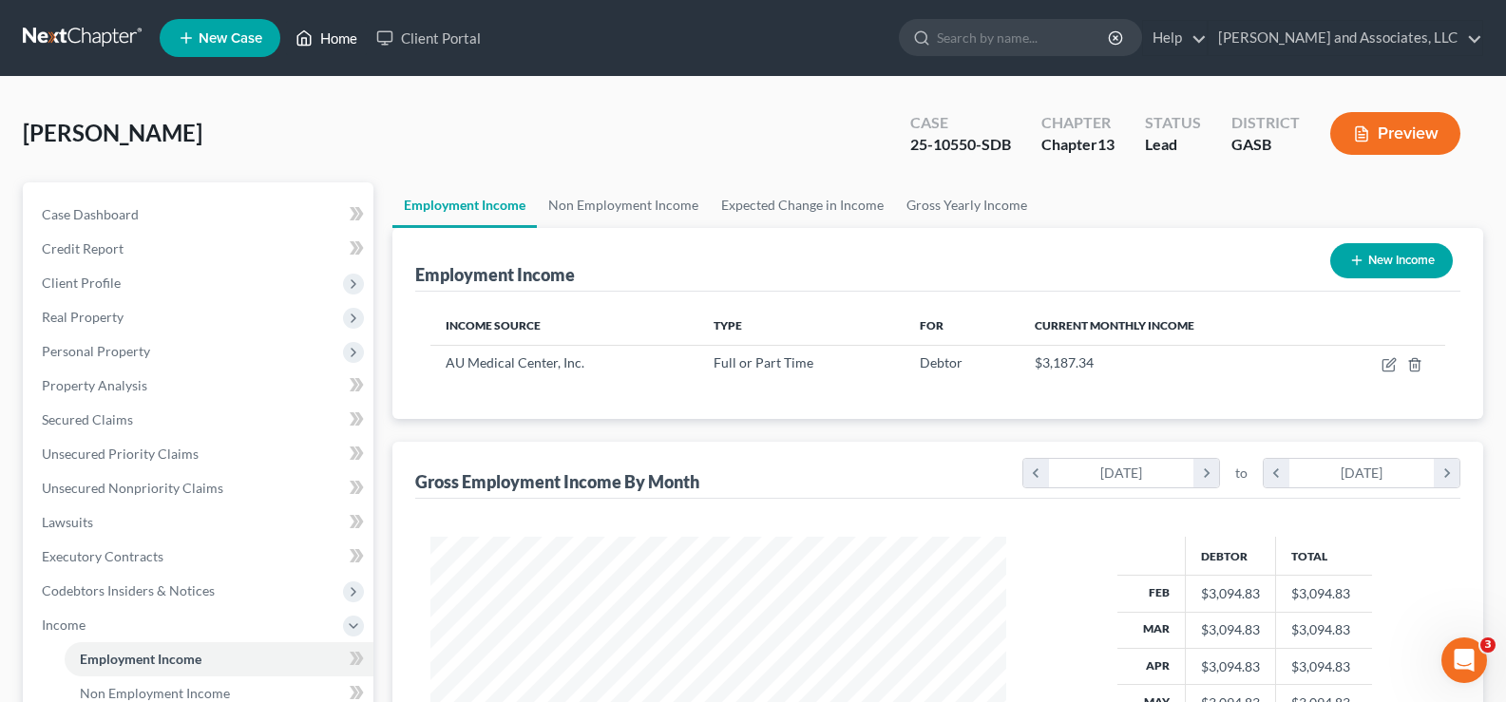
click at [348, 41] on link "Home" at bounding box center [326, 38] width 81 height 34
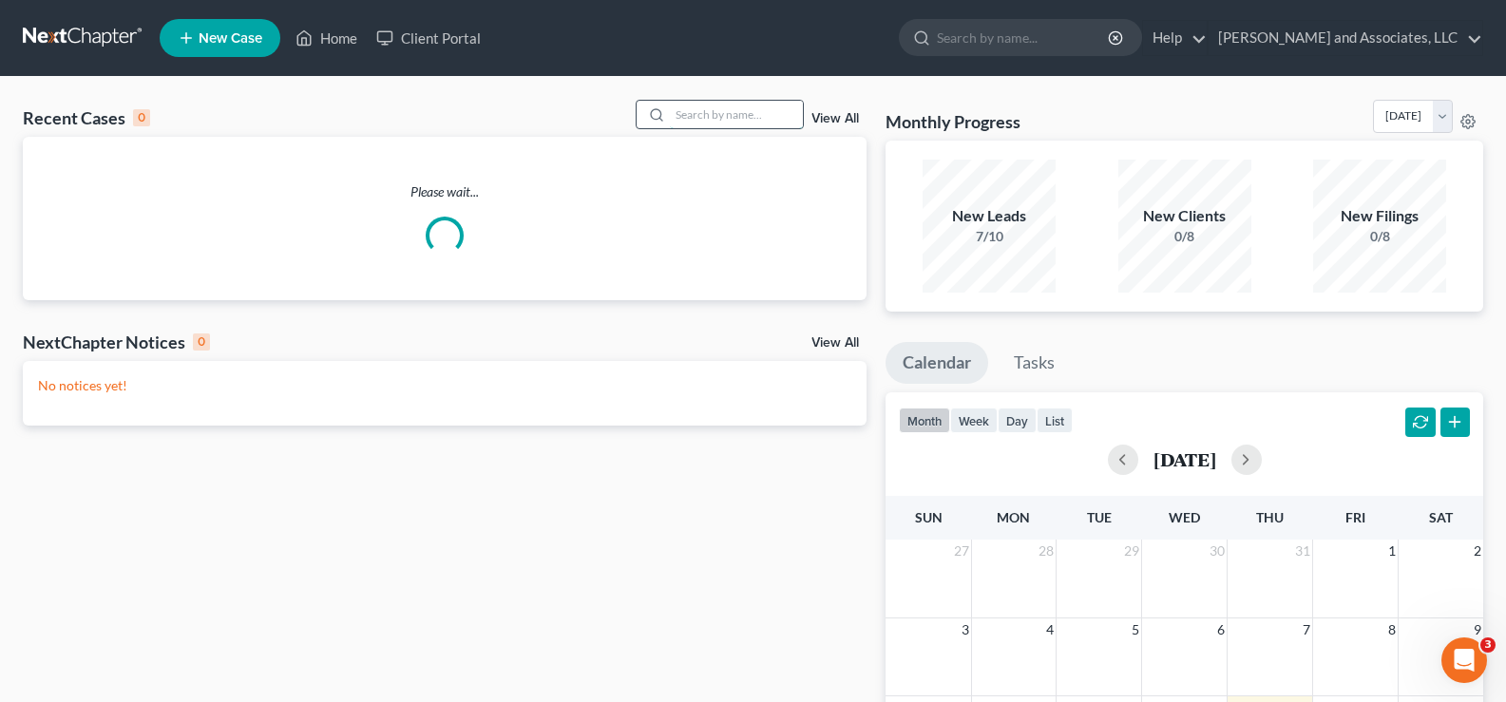
click at [719, 121] on input "search" at bounding box center [736, 115] width 133 height 28
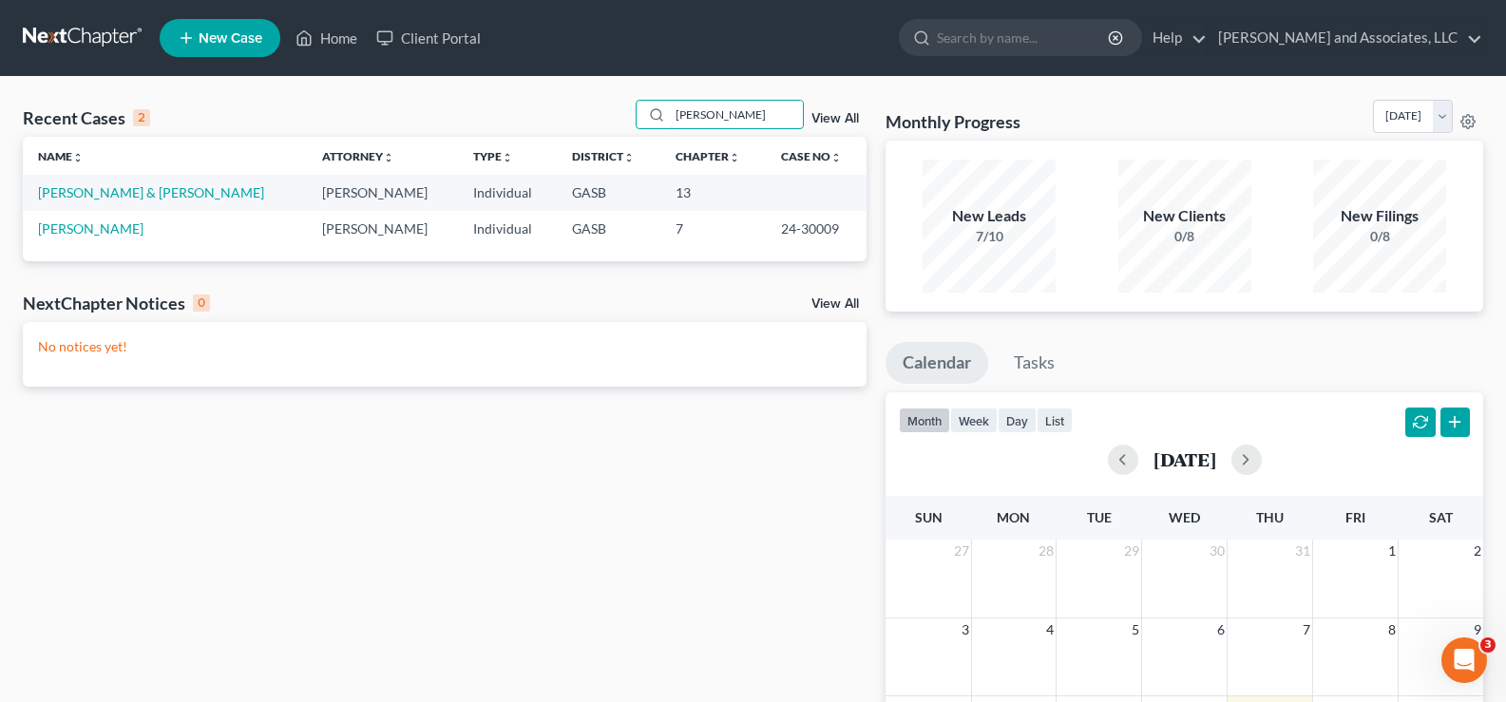
type input "[PERSON_NAME]"
click at [118, 201] on td "[PERSON_NAME] & [PERSON_NAME]" at bounding box center [165, 192] width 284 height 35
click at [118, 190] on link "[PERSON_NAME] & [PERSON_NAME]" at bounding box center [151, 192] width 226 height 16
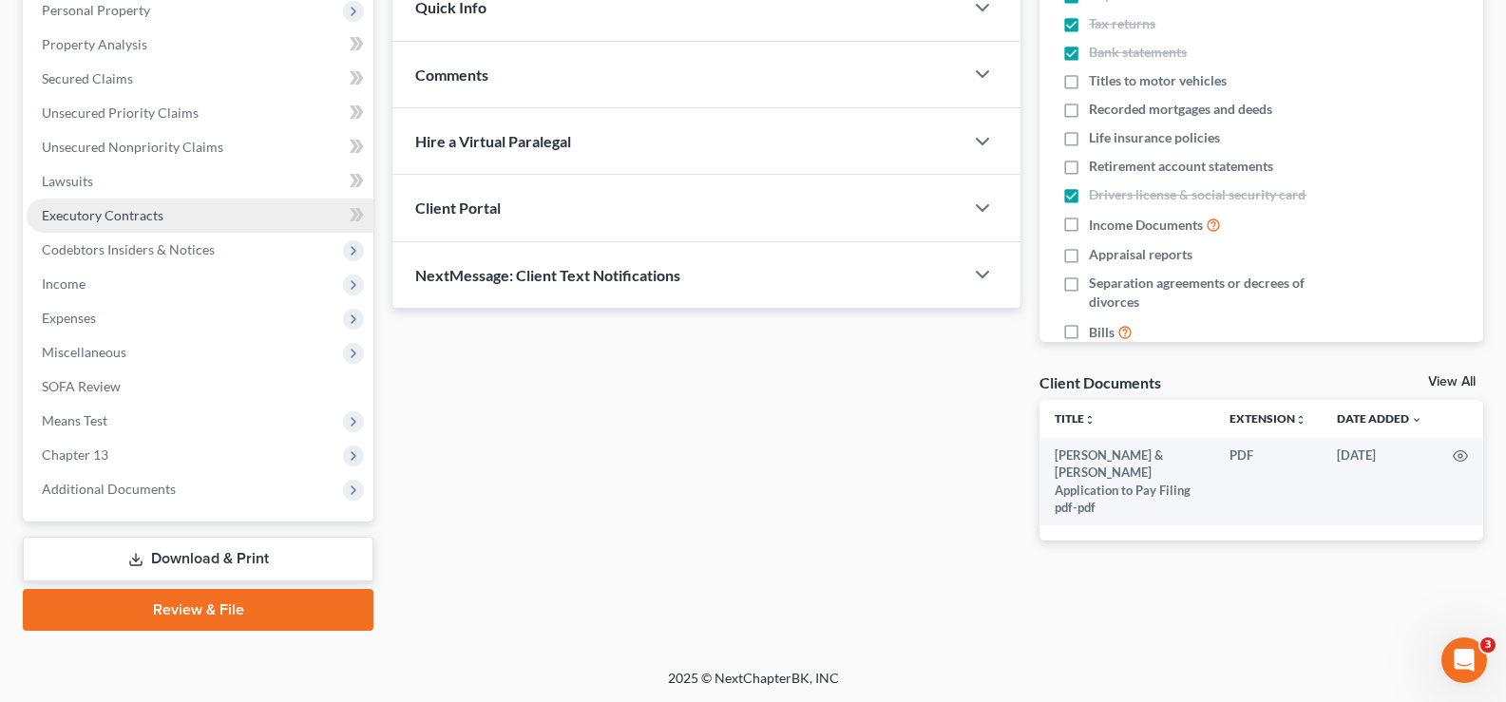
scroll to position [342, 0]
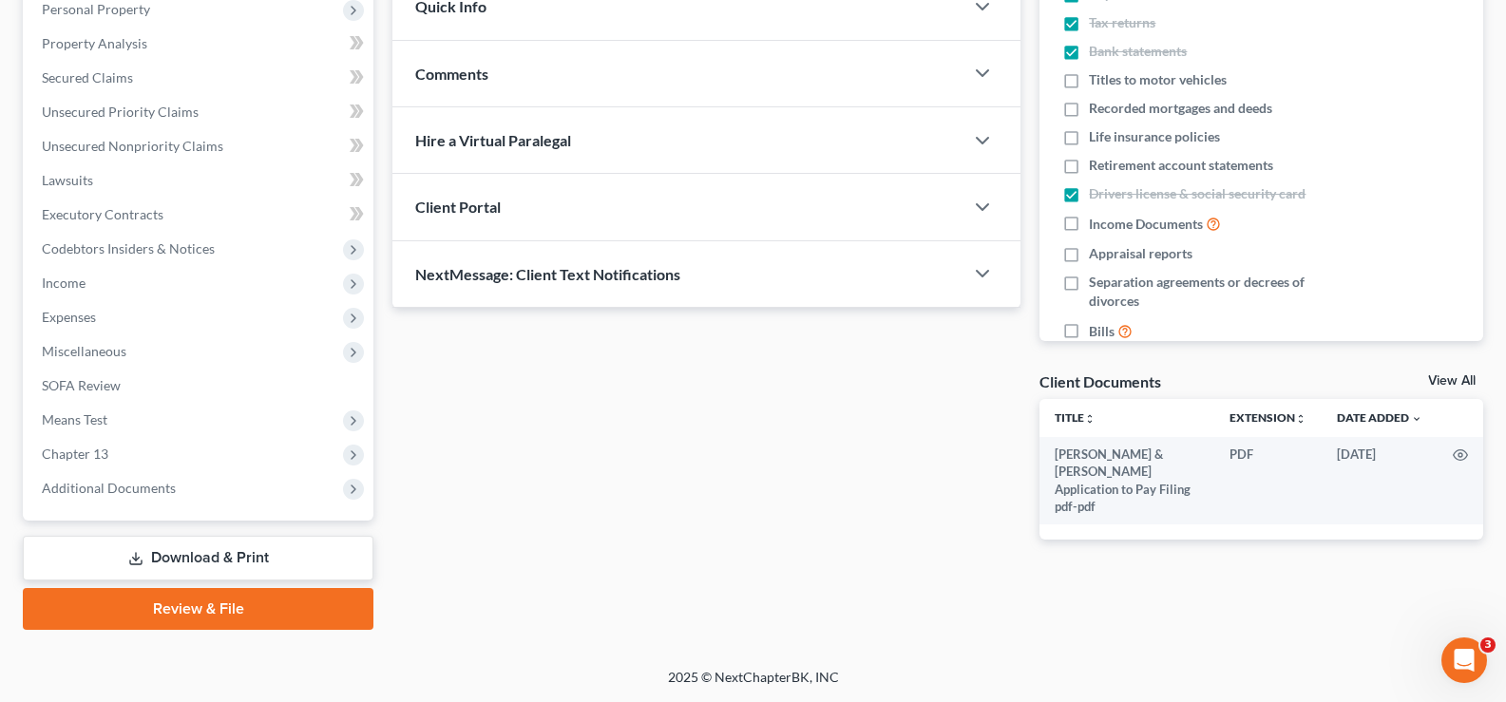
click at [179, 559] on link "Download & Print" at bounding box center [198, 558] width 351 height 45
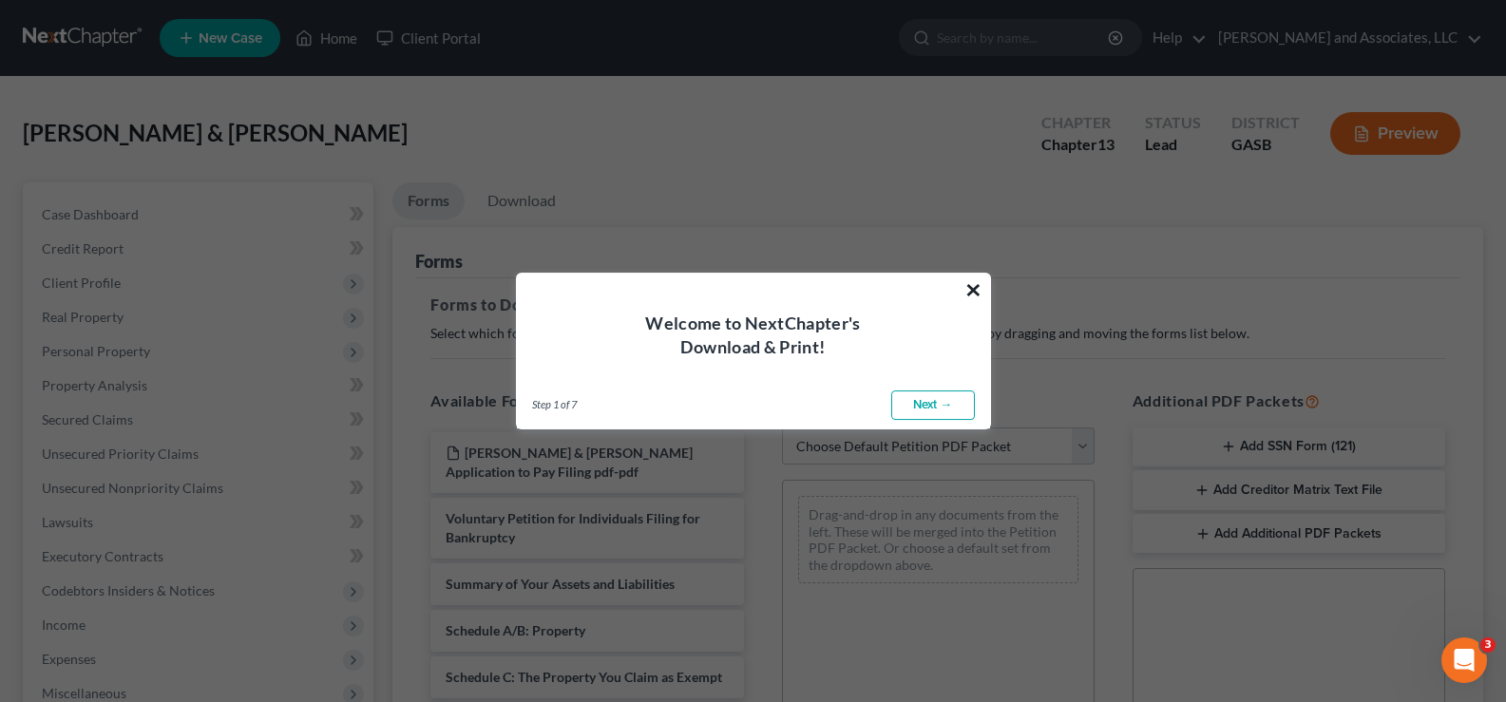
click at [973, 283] on button "×" at bounding box center [974, 290] width 18 height 30
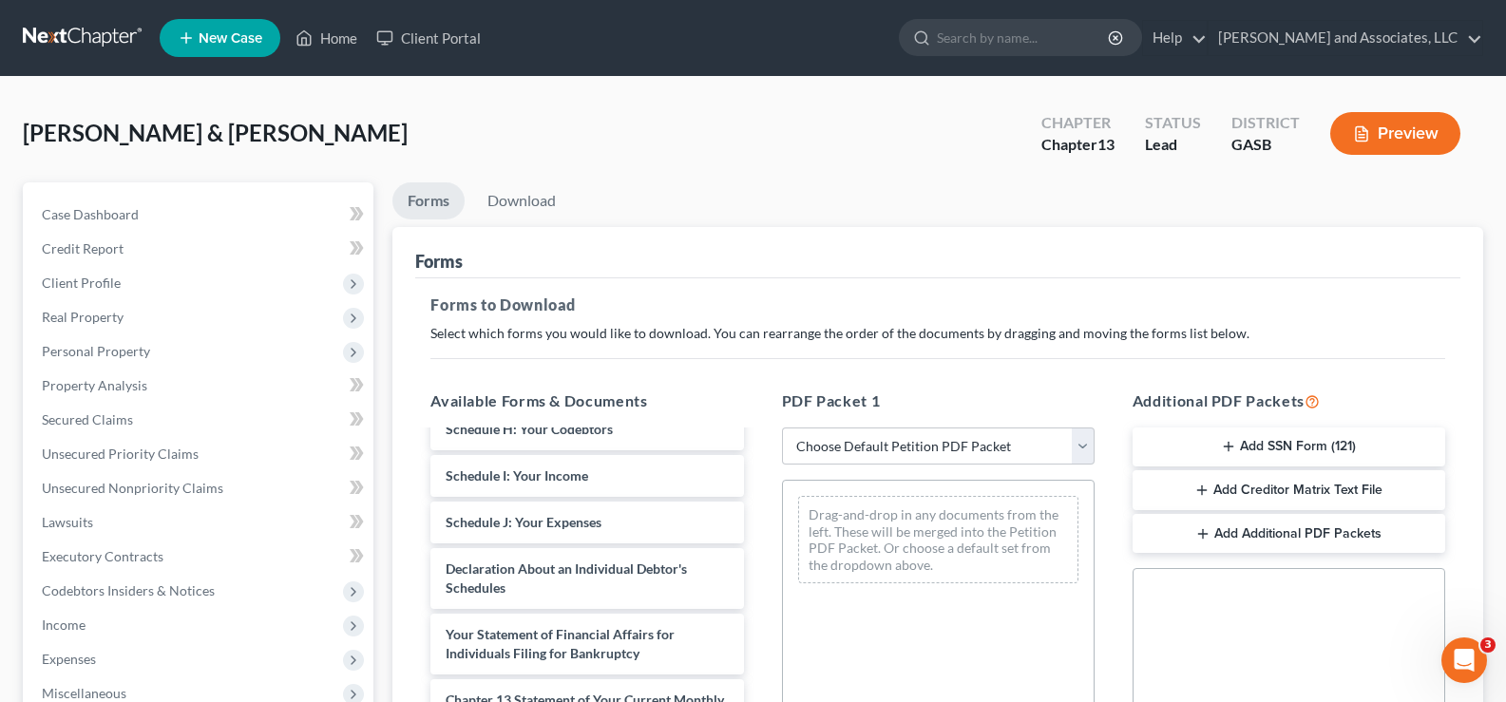
scroll to position [510, 0]
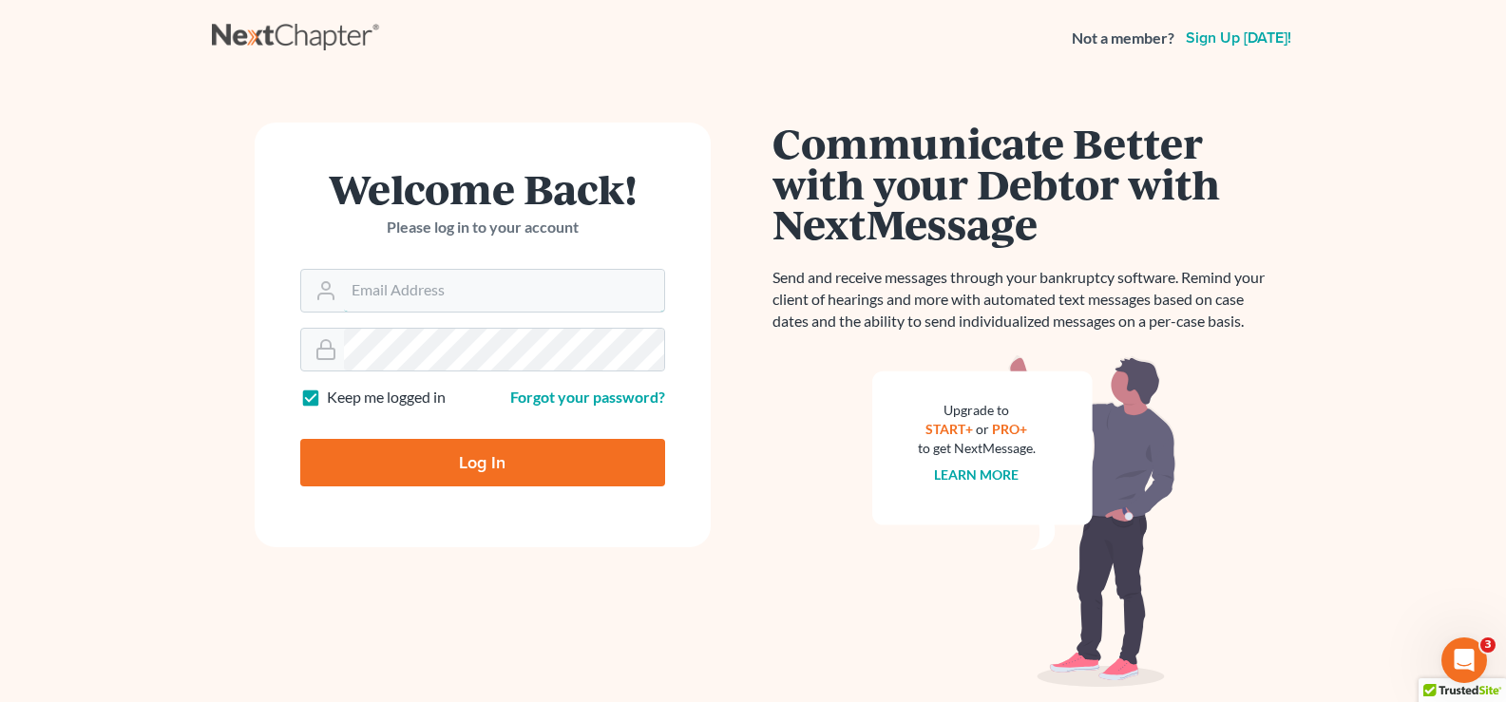
type input "[EMAIL_ADDRESS][DOMAIN_NAME]"
click at [524, 475] on input "Log In" at bounding box center [482, 463] width 365 height 48
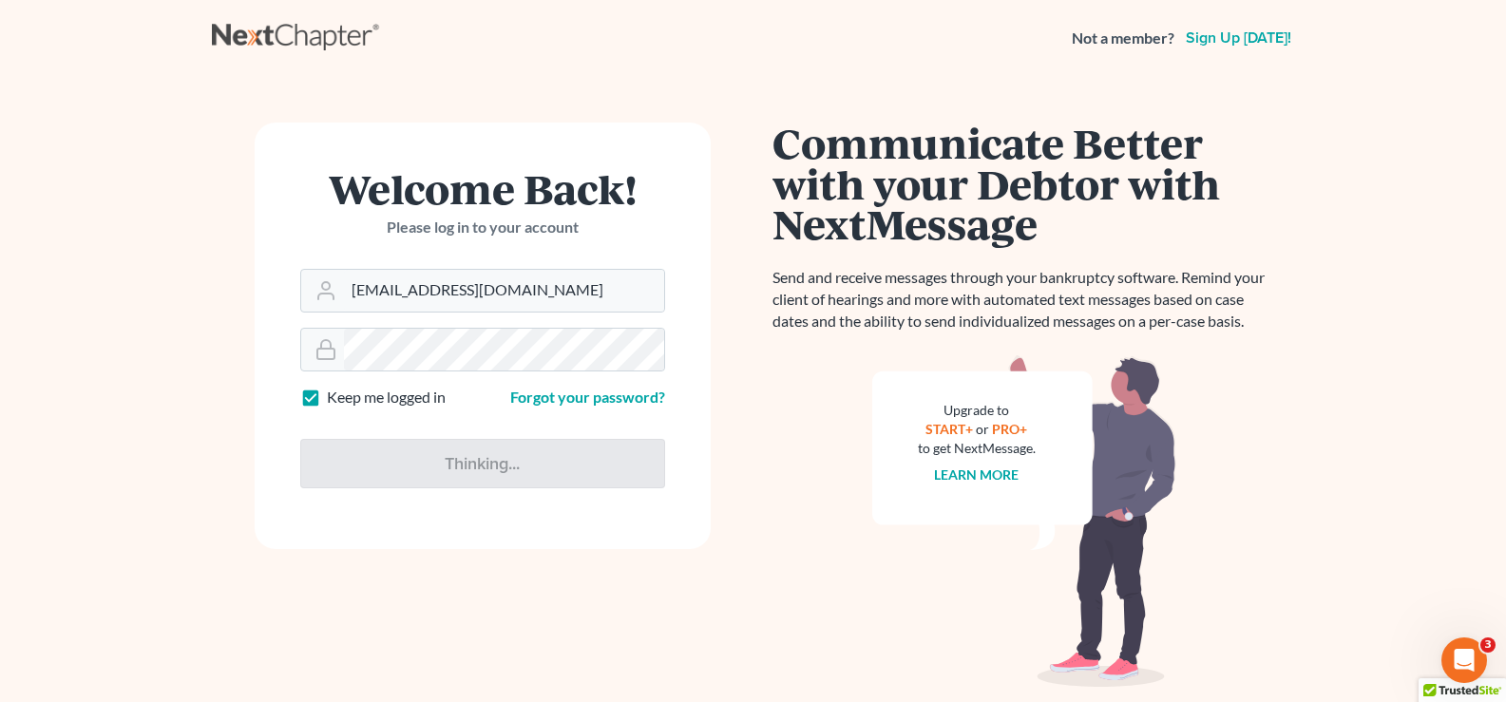
type input "Thinking..."
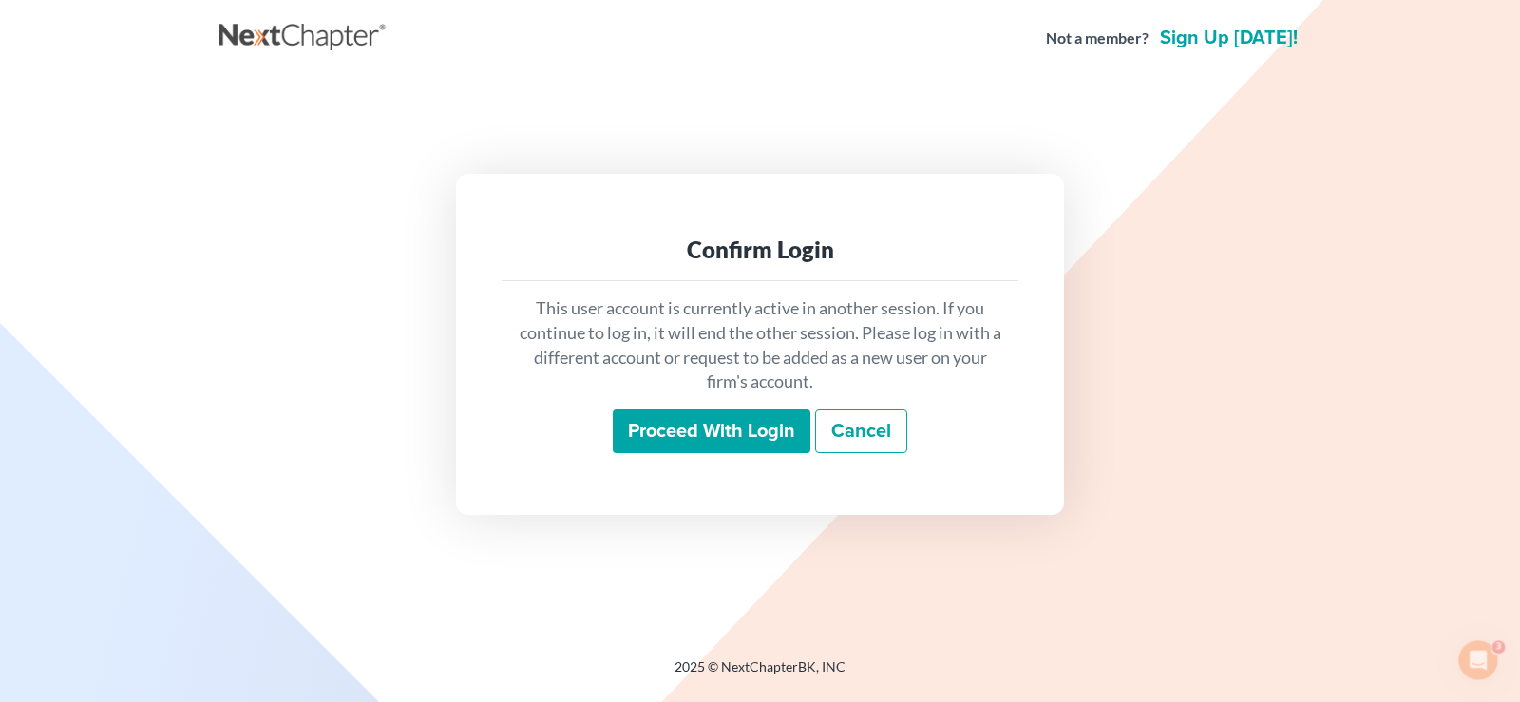
click at [727, 433] on input "Proceed with login" at bounding box center [712, 432] width 198 height 44
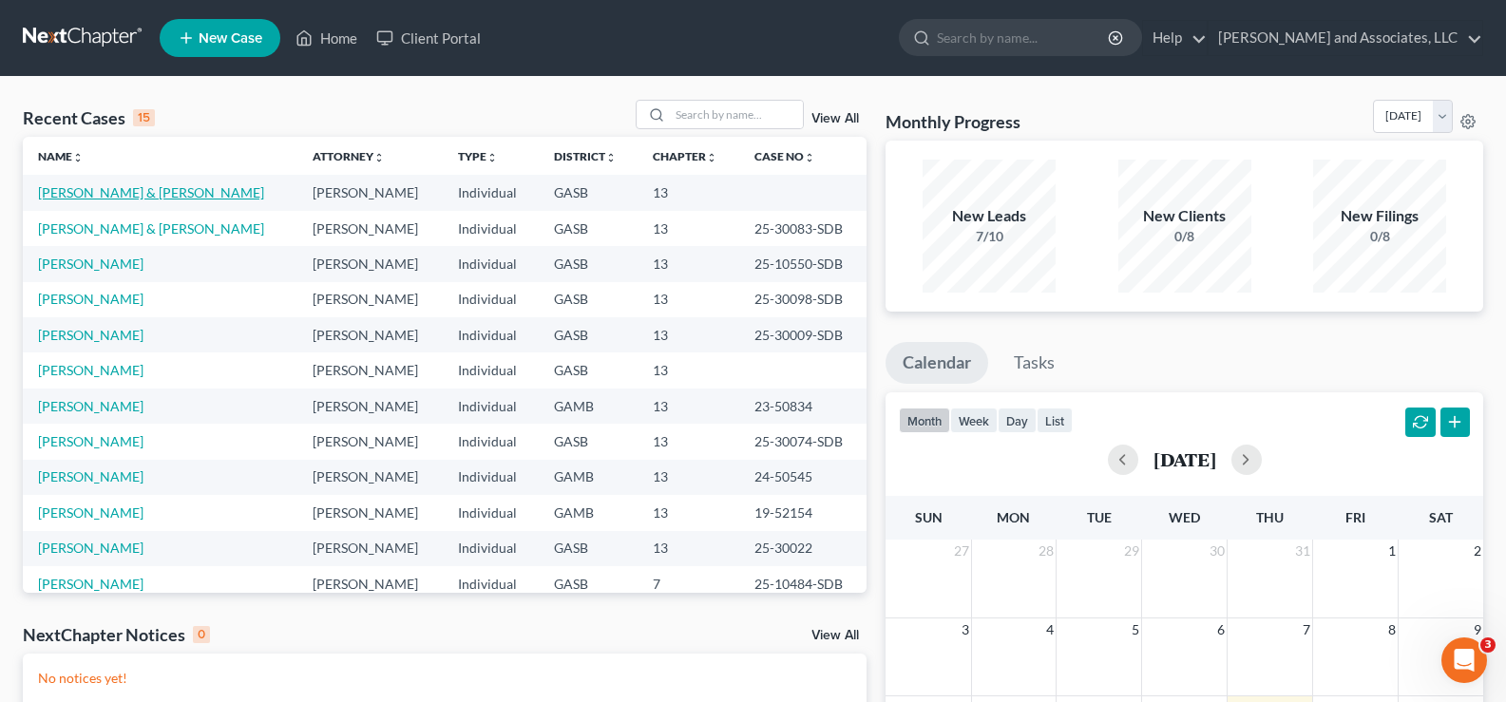
click at [98, 197] on link "[PERSON_NAME] & [PERSON_NAME]" at bounding box center [151, 192] width 226 height 16
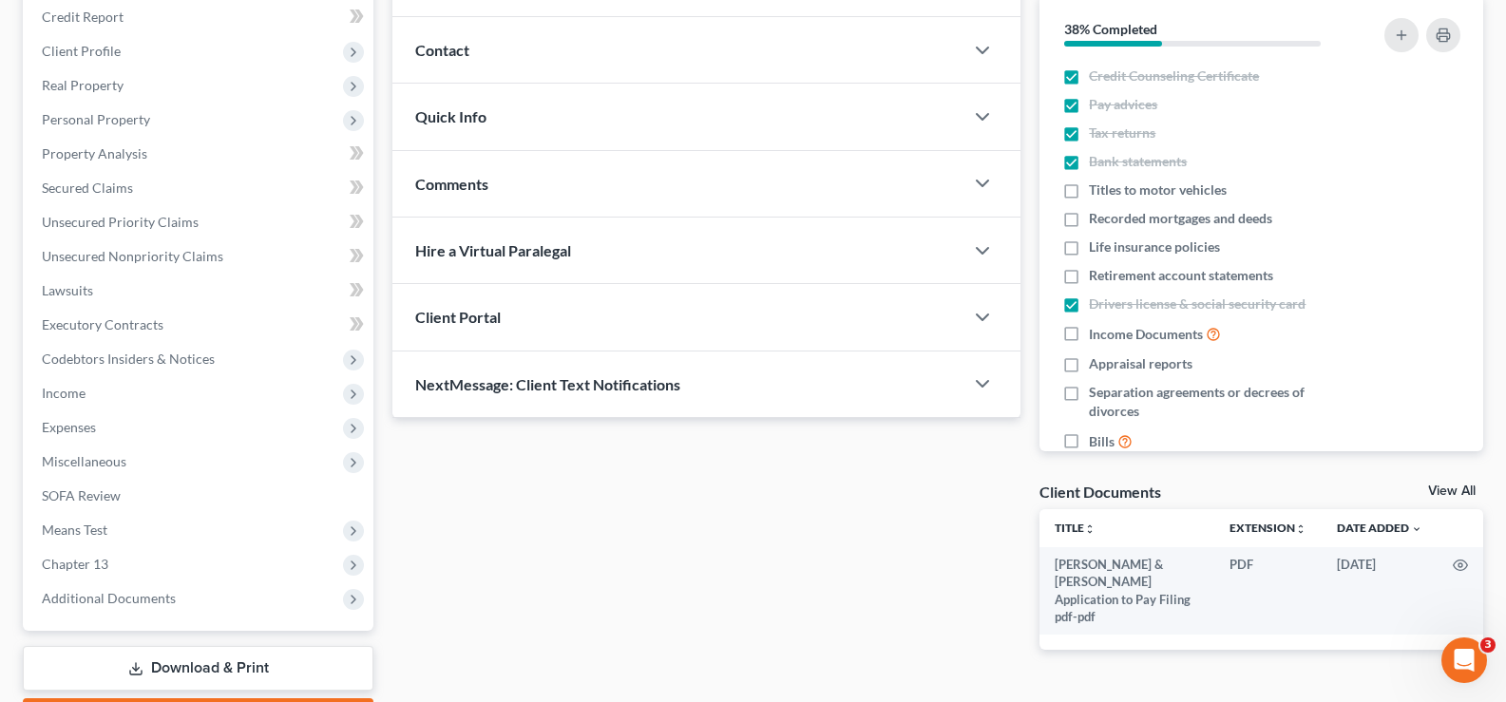
scroll to position [342, 0]
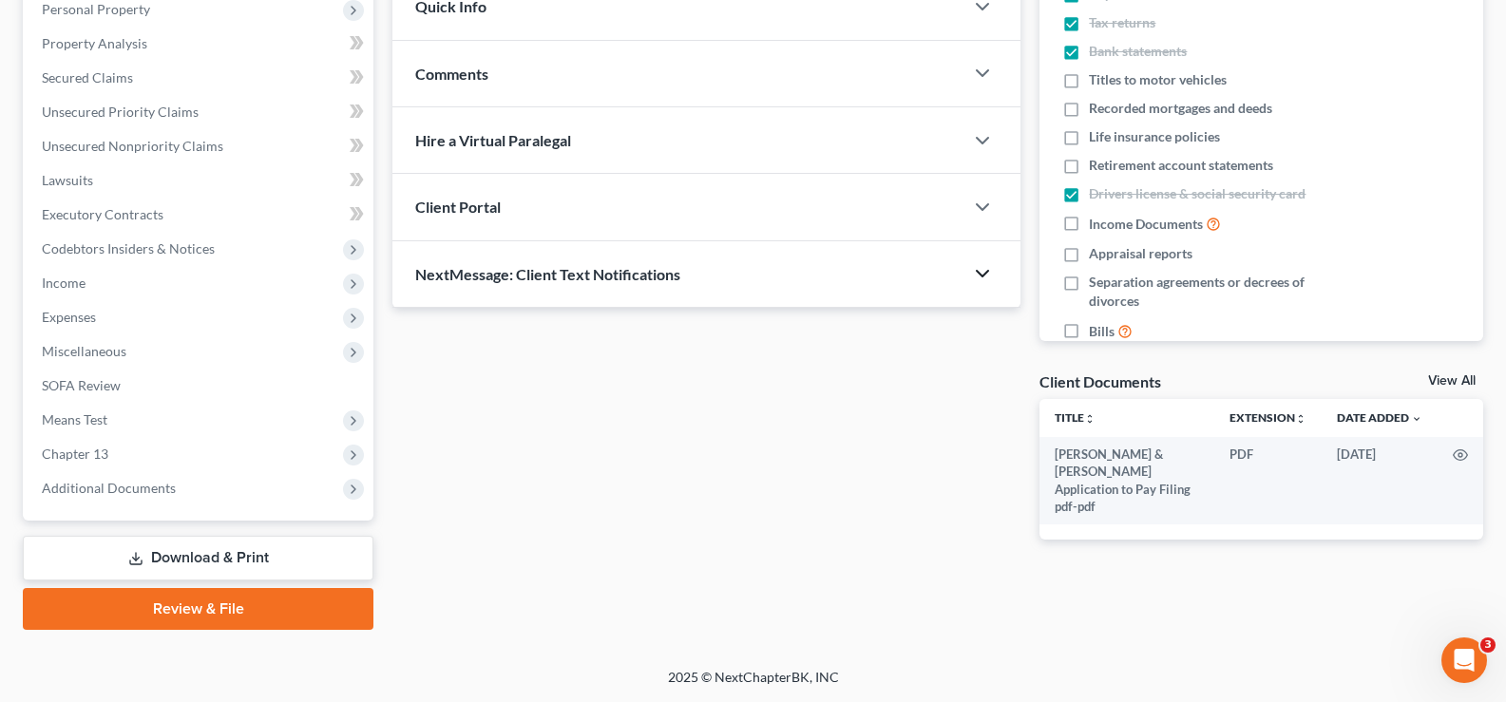
click at [980, 276] on icon "button" at bounding box center [982, 273] width 23 height 23
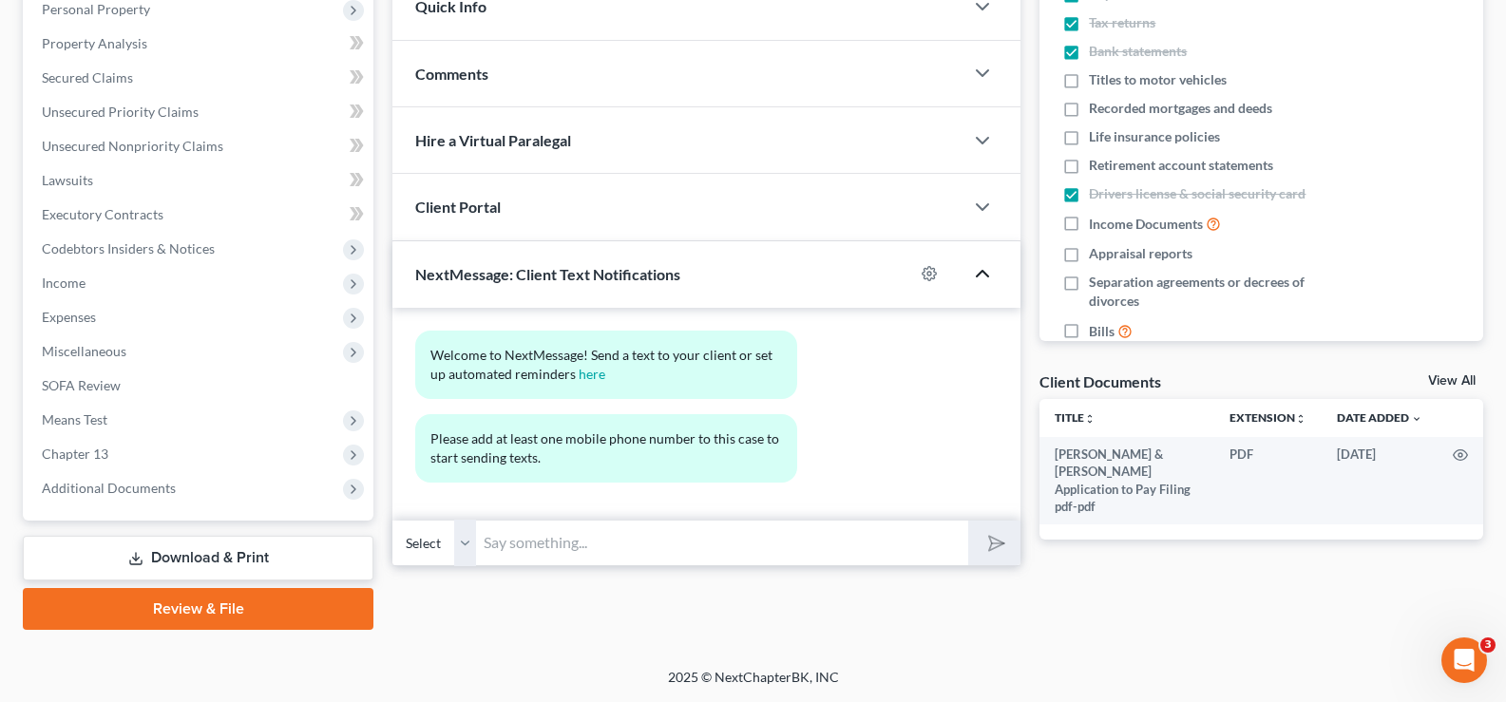
click at [463, 545] on select "Select" at bounding box center [434, 543] width 84 height 47
click at [796, 592] on div "Updates & News × Georgia Southern District Notes Take a look at NextChapter's D…" at bounding box center [938, 235] width 1110 height 790
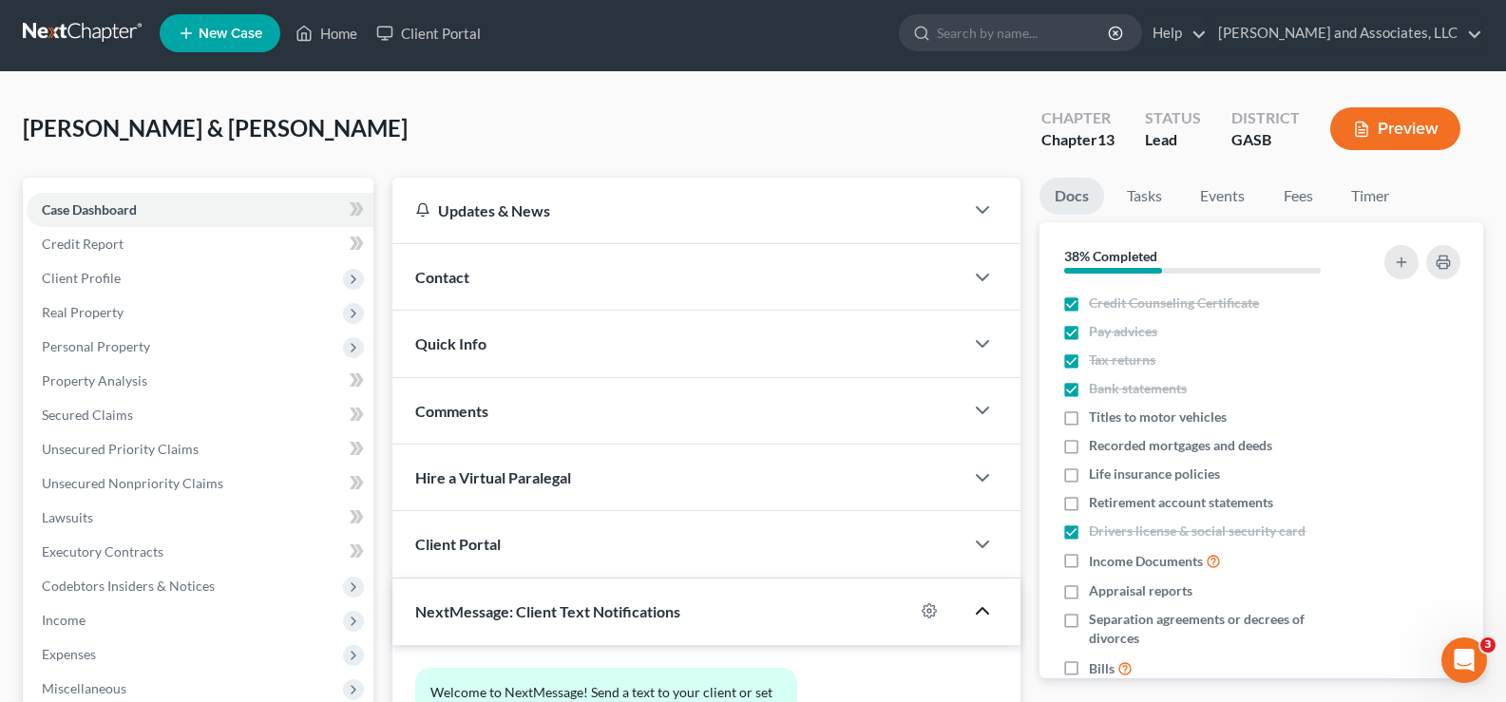
scroll to position [0, 0]
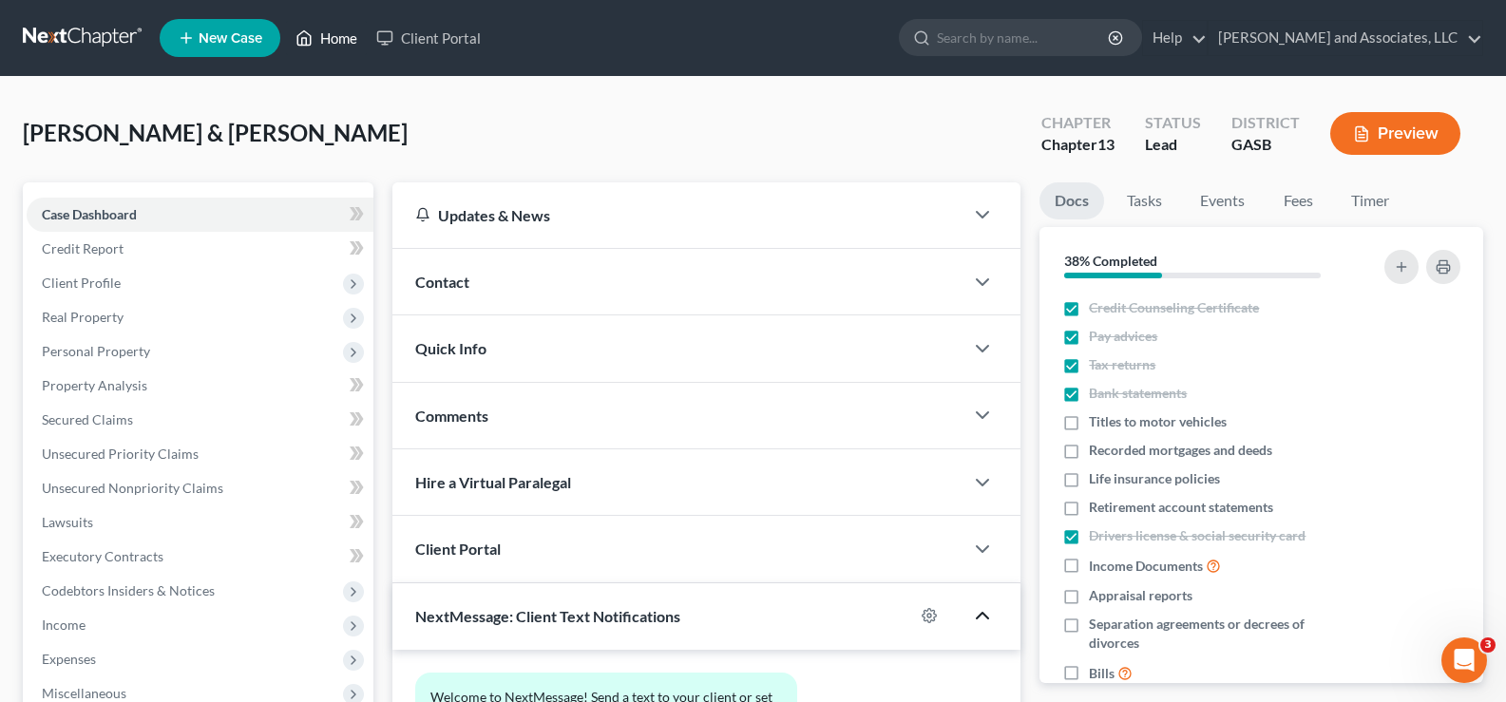
click at [346, 38] on link "Home" at bounding box center [326, 38] width 81 height 34
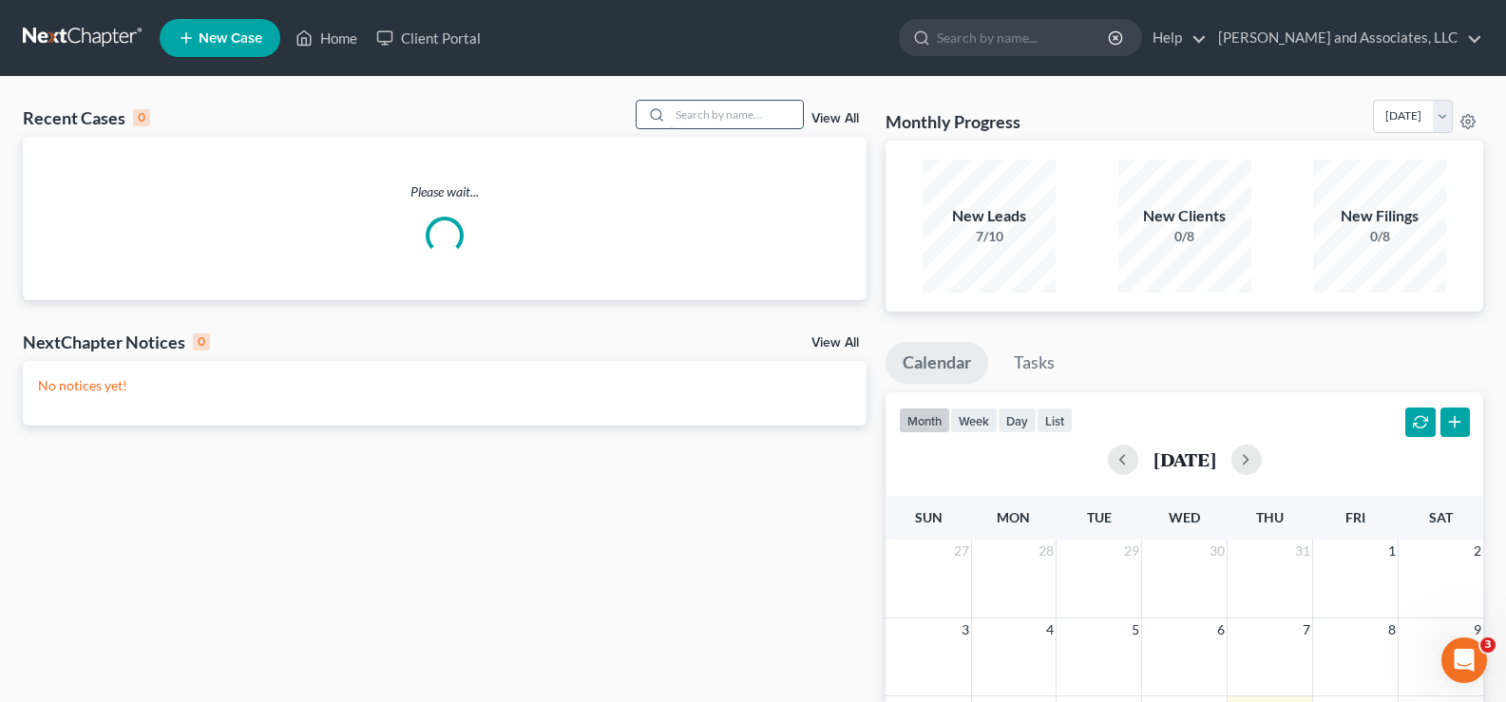
click at [756, 117] on input "search" at bounding box center [736, 115] width 133 height 28
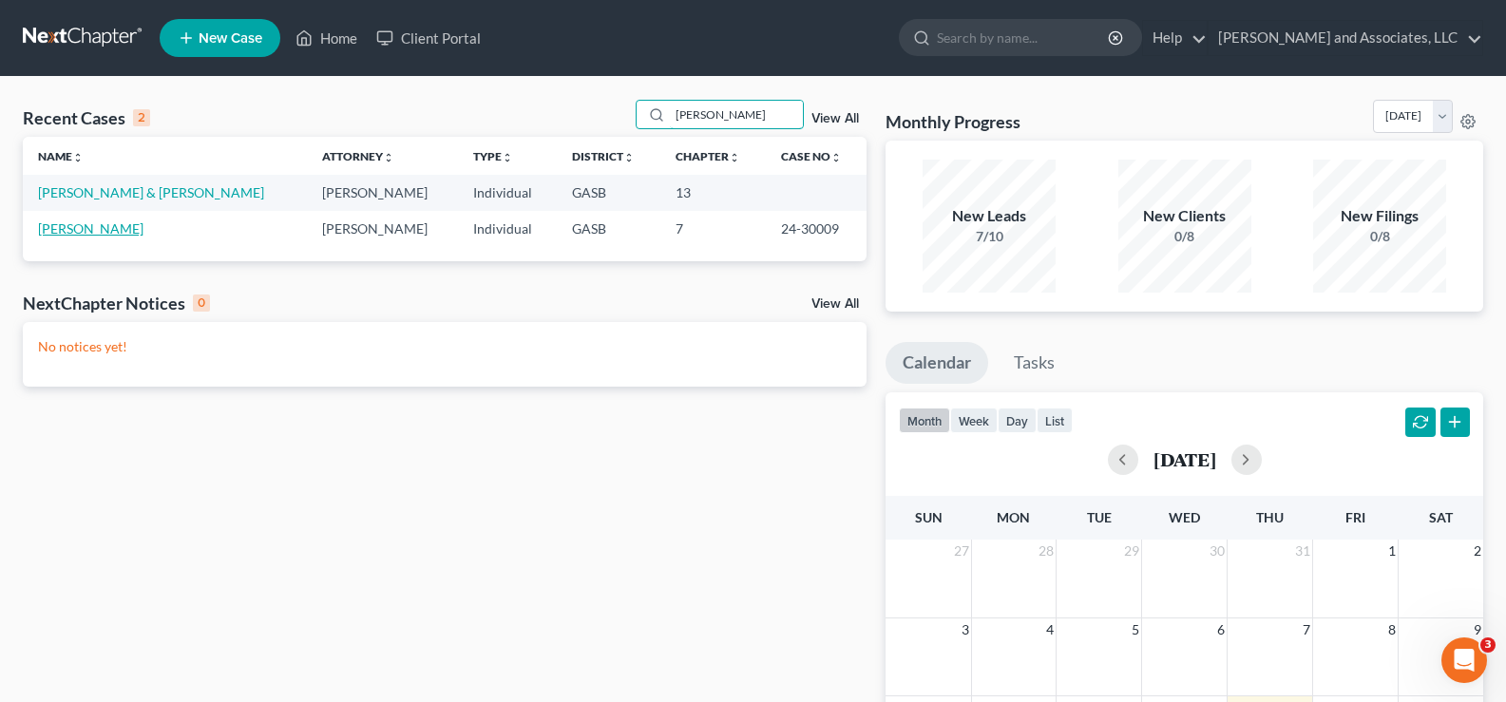
type input "fisher"
click at [91, 226] on link "[PERSON_NAME]" at bounding box center [90, 228] width 105 height 16
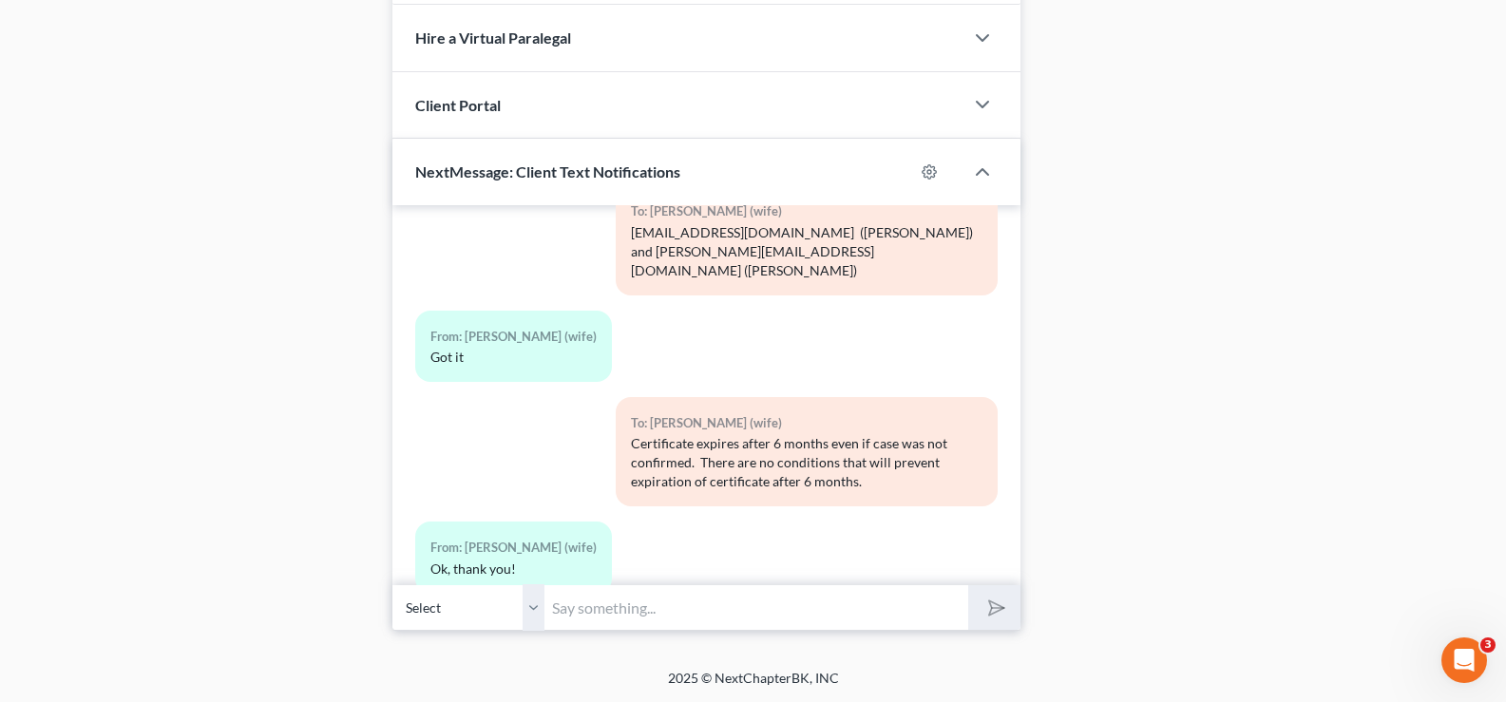
scroll to position [1118, 0]
click at [531, 604] on select "Select +1 (478) 595-5149 - Daniel Fisher III +1 (478) 279-1632 - Brittiany Fish…" at bounding box center [468, 606] width 152 height 47
select select "1"
click at [392, 583] on select "Select +1 (478) 595-5149 - Daniel Fisher III +1 (478) 279-1632 - Brittiany Fish…" at bounding box center [468, 606] width 152 height 47
click at [588, 619] on input "text" at bounding box center [757, 606] width 424 height 47
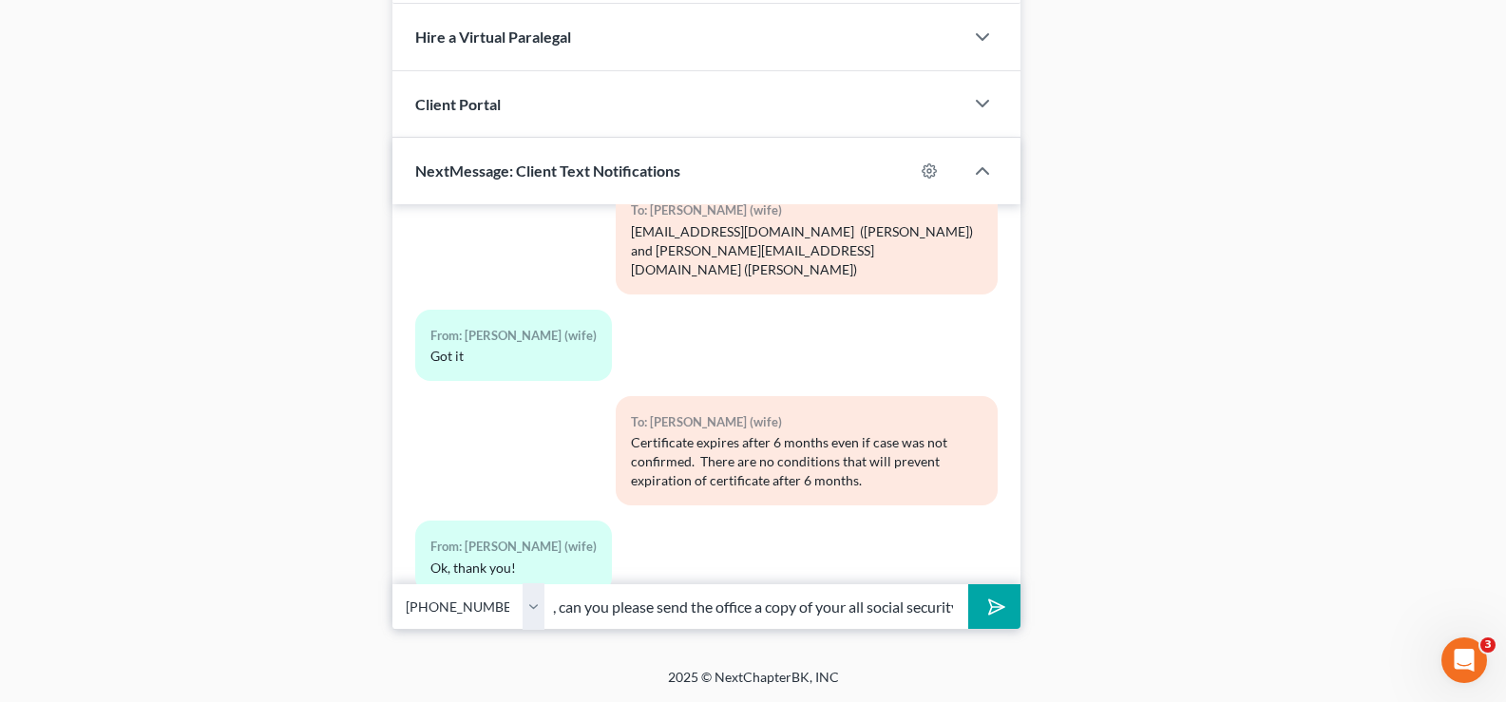
scroll to position [0, 163]
type input "Hello Mrs. Fisher, can you please send the office a copy of your all social sec…"
click at [968, 584] on button "submit" at bounding box center [994, 606] width 52 height 45
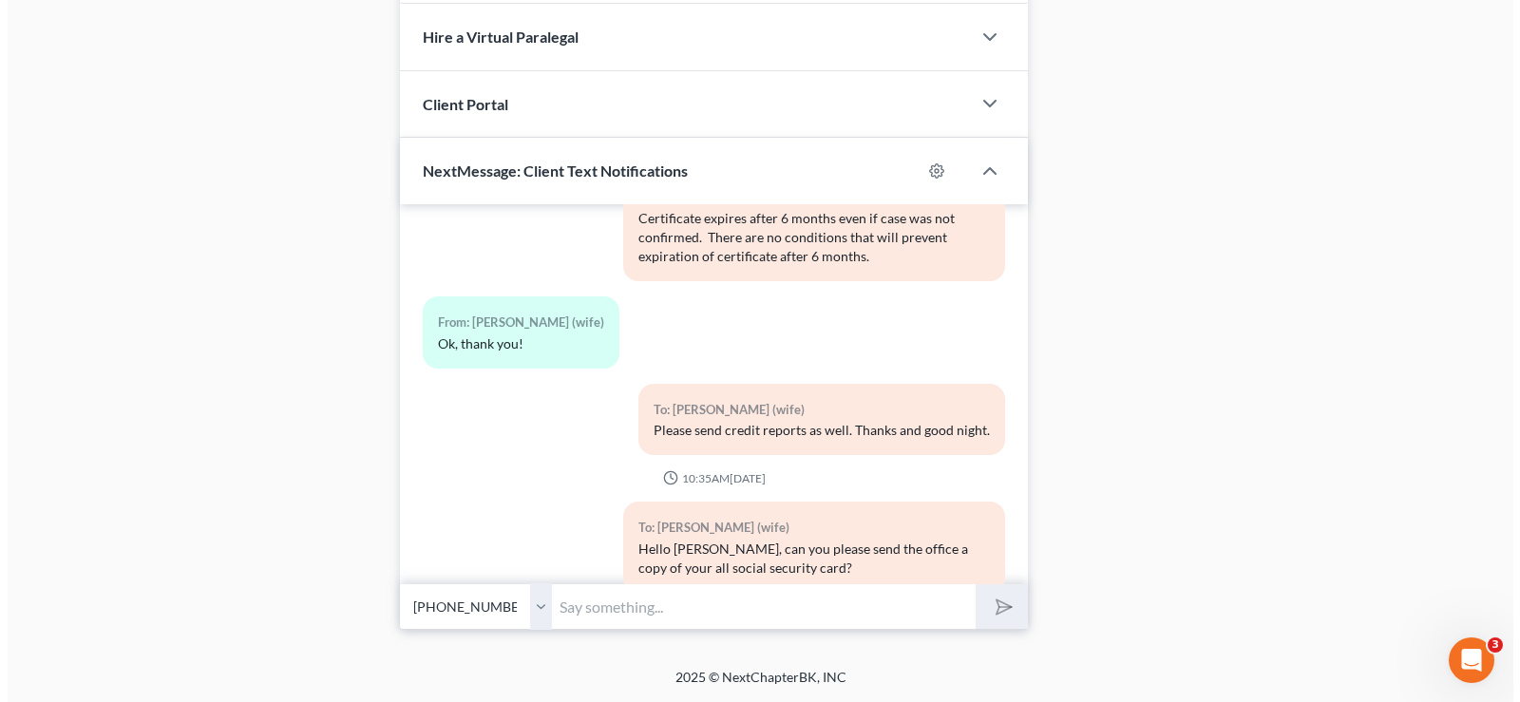
scroll to position [7084, 0]
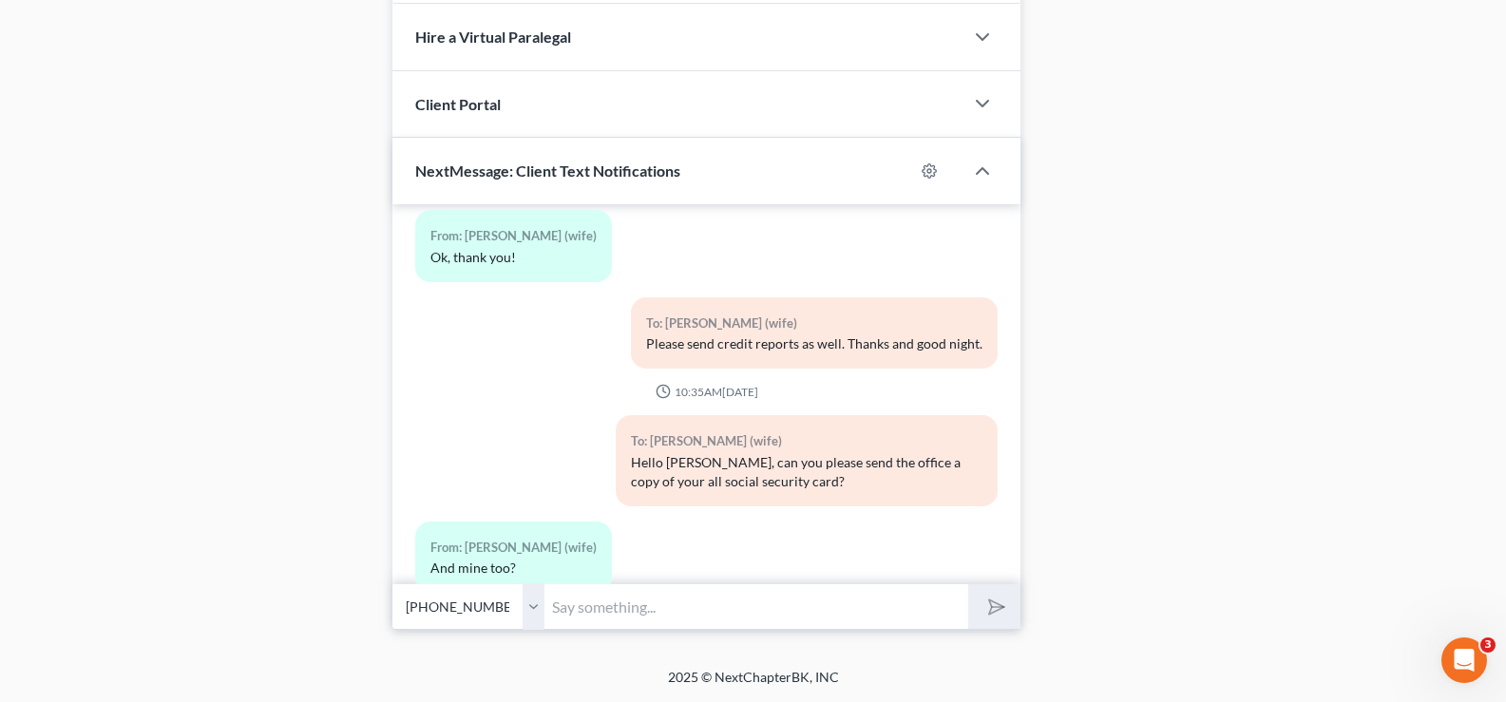
click at [508, 645] on div "Media1" at bounding box center [513, 654] width 166 height 19
click at [663, 605] on input "text" at bounding box center [757, 606] width 424 height 47
click at [452, 649] on icon "button" at bounding box center [445, 656] width 15 height 15
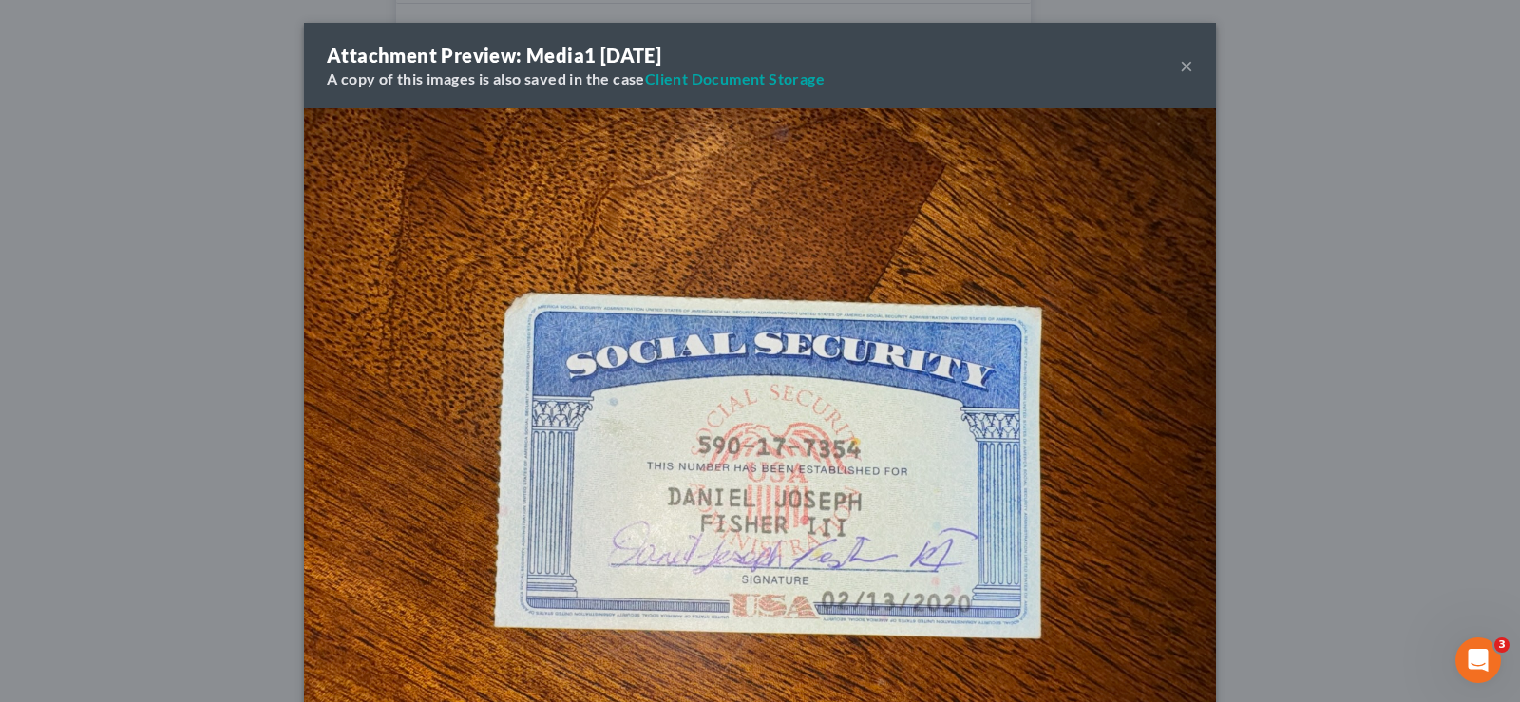
click at [452, 526] on div "Attachment Preview: Media1 08/14/2025 A copy of this images is also saved in th…" at bounding box center [760, 351] width 1520 height 702
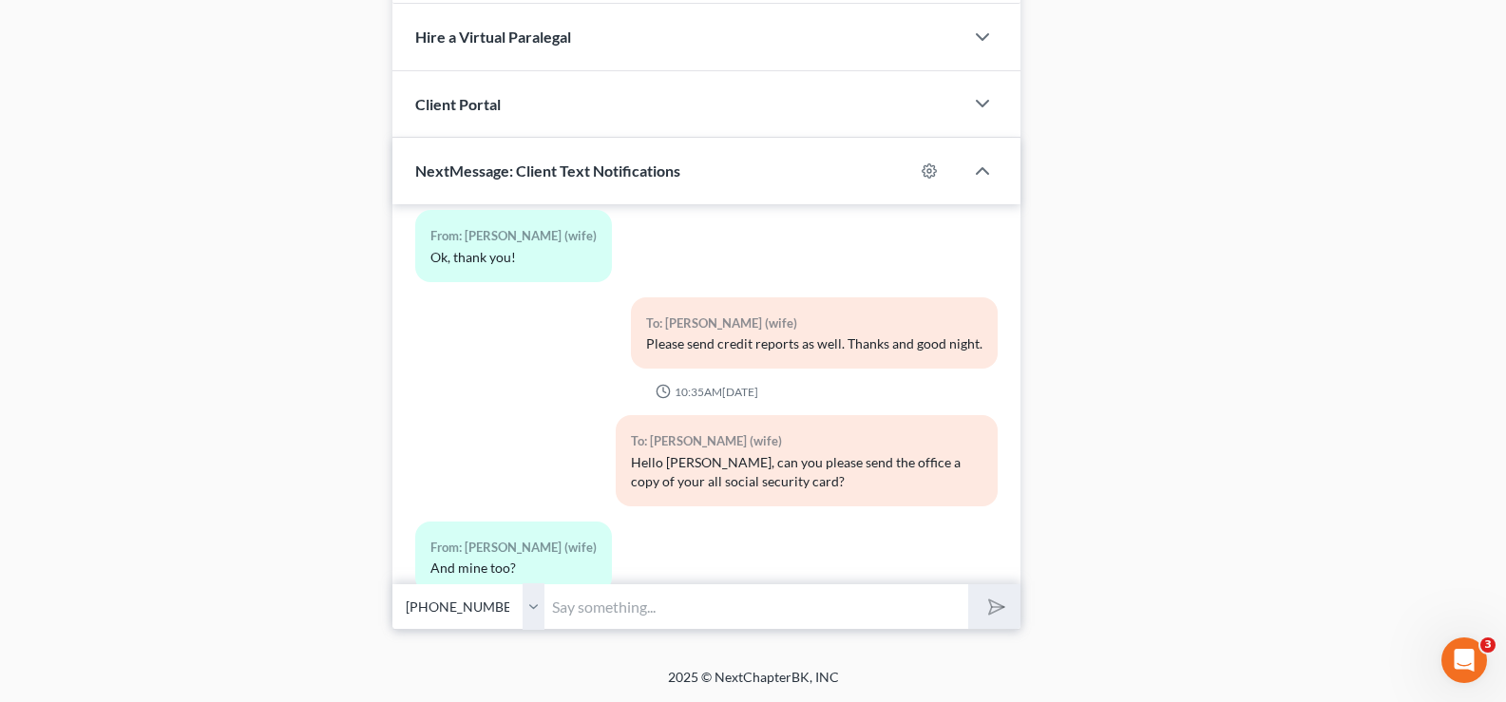
click at [449, 650] on icon "button" at bounding box center [446, 656] width 12 height 13
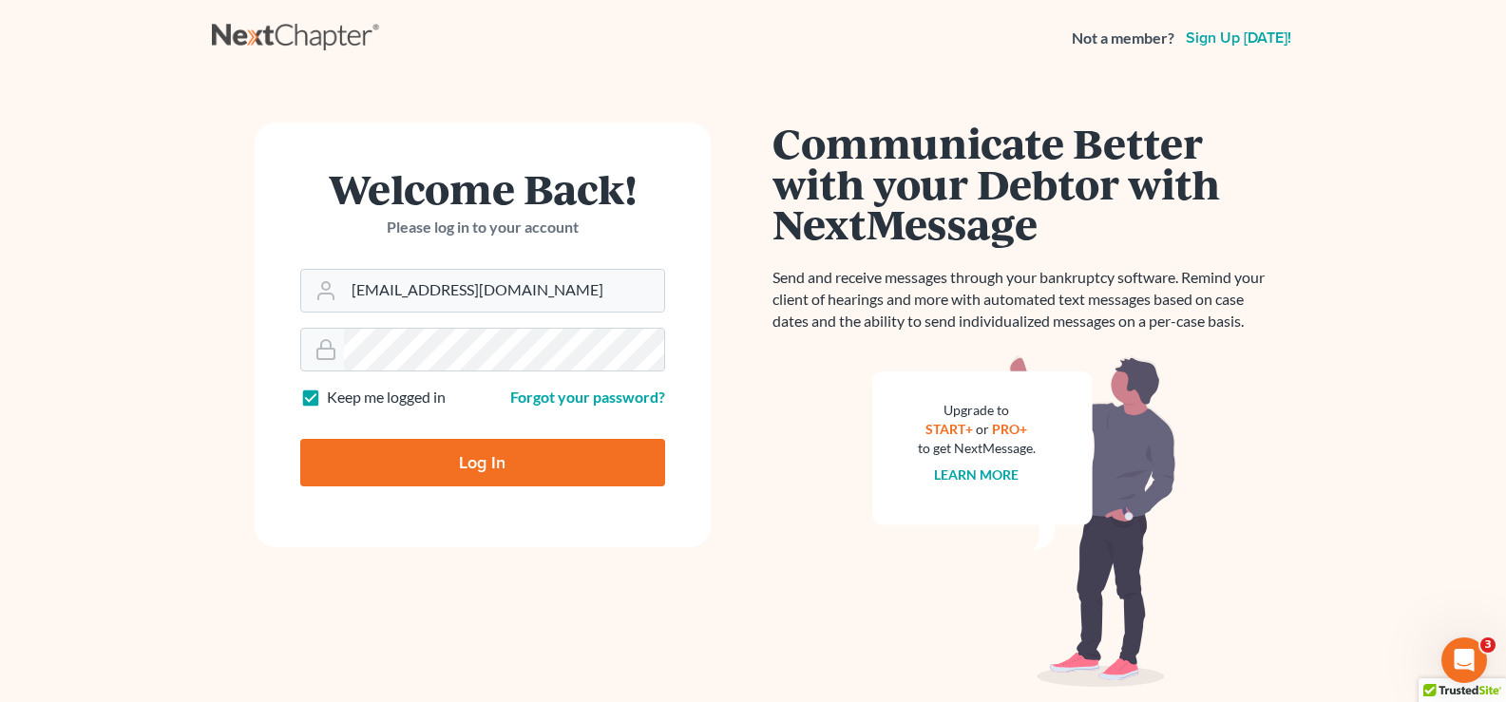
click at [538, 467] on input "Log In" at bounding box center [482, 463] width 365 height 48
type input "Thinking..."
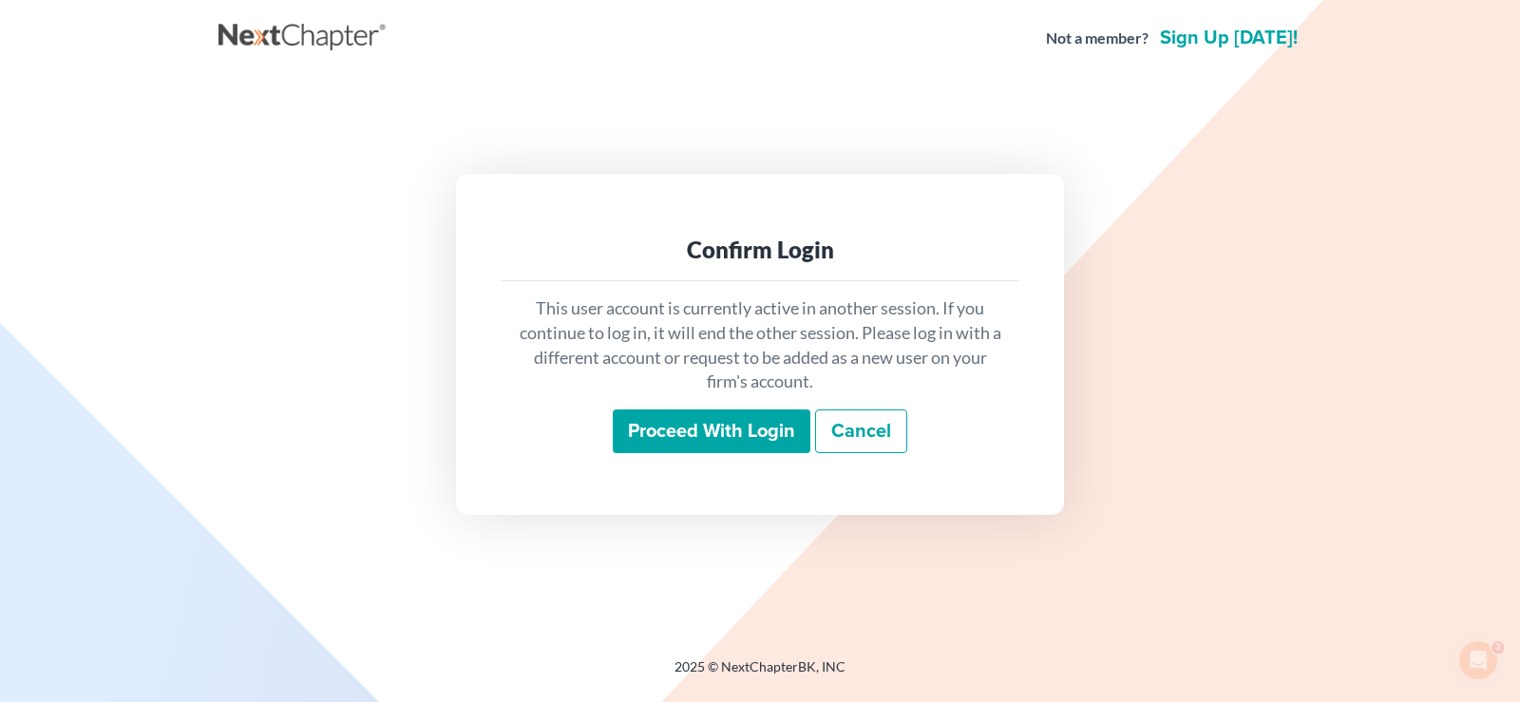
click at [664, 442] on input "Proceed with login" at bounding box center [712, 432] width 198 height 44
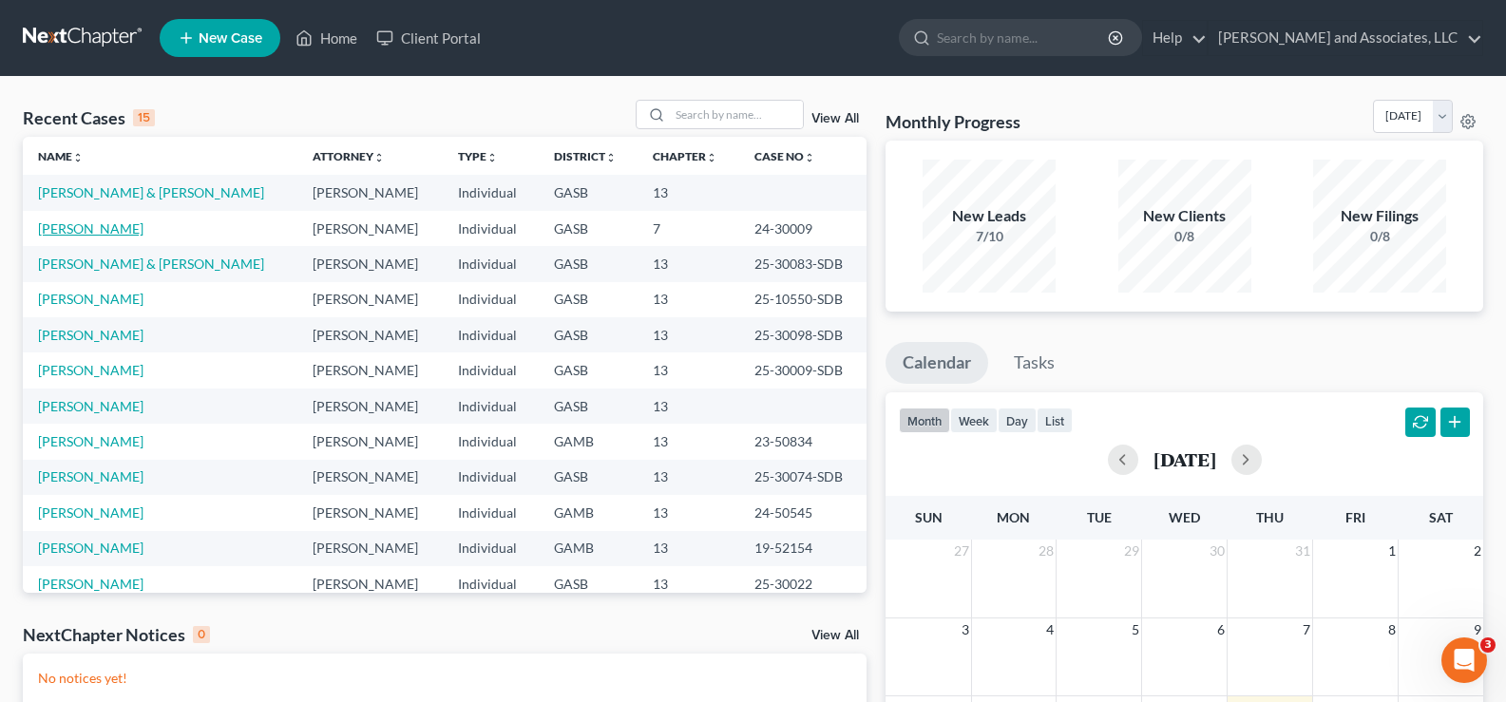
click at [113, 232] on link "Fisher, Daniel" at bounding box center [90, 228] width 105 height 16
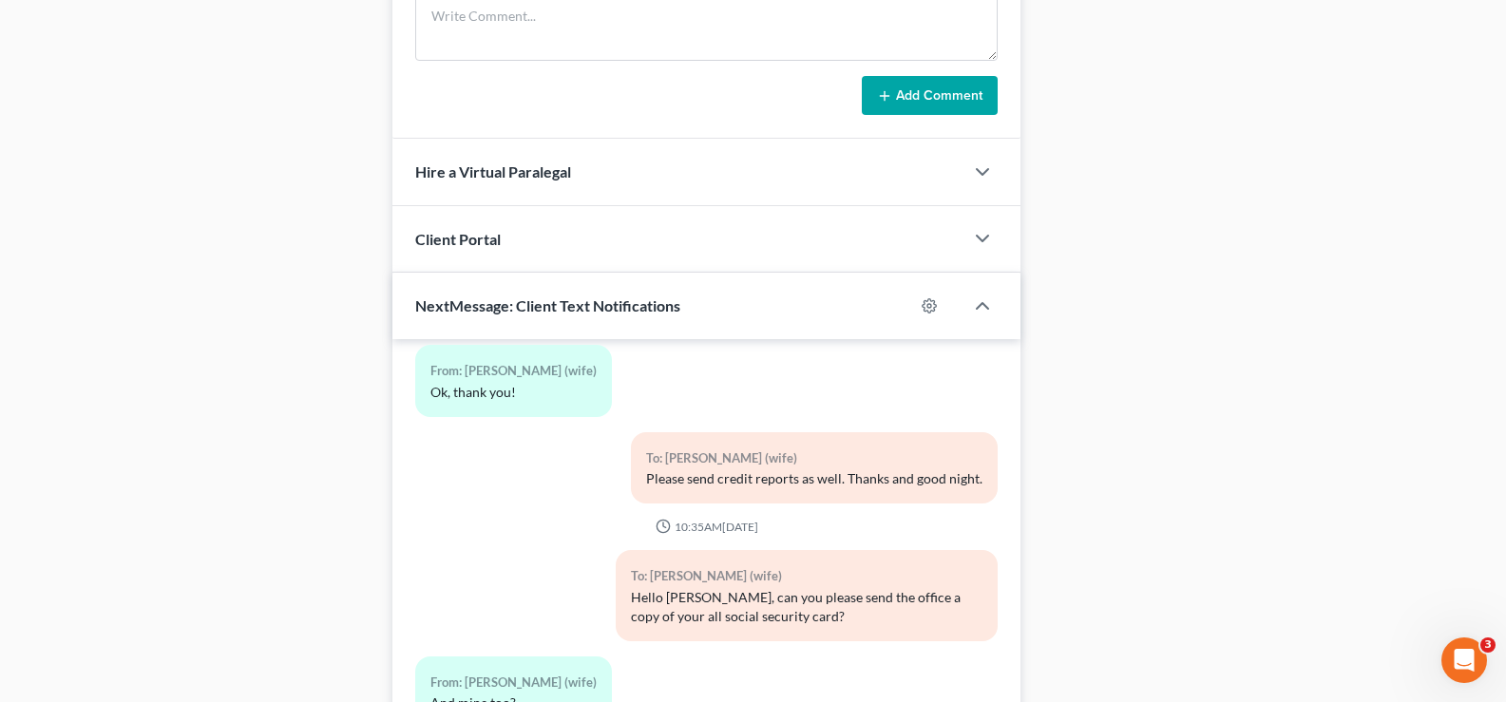
scroll to position [1118, 0]
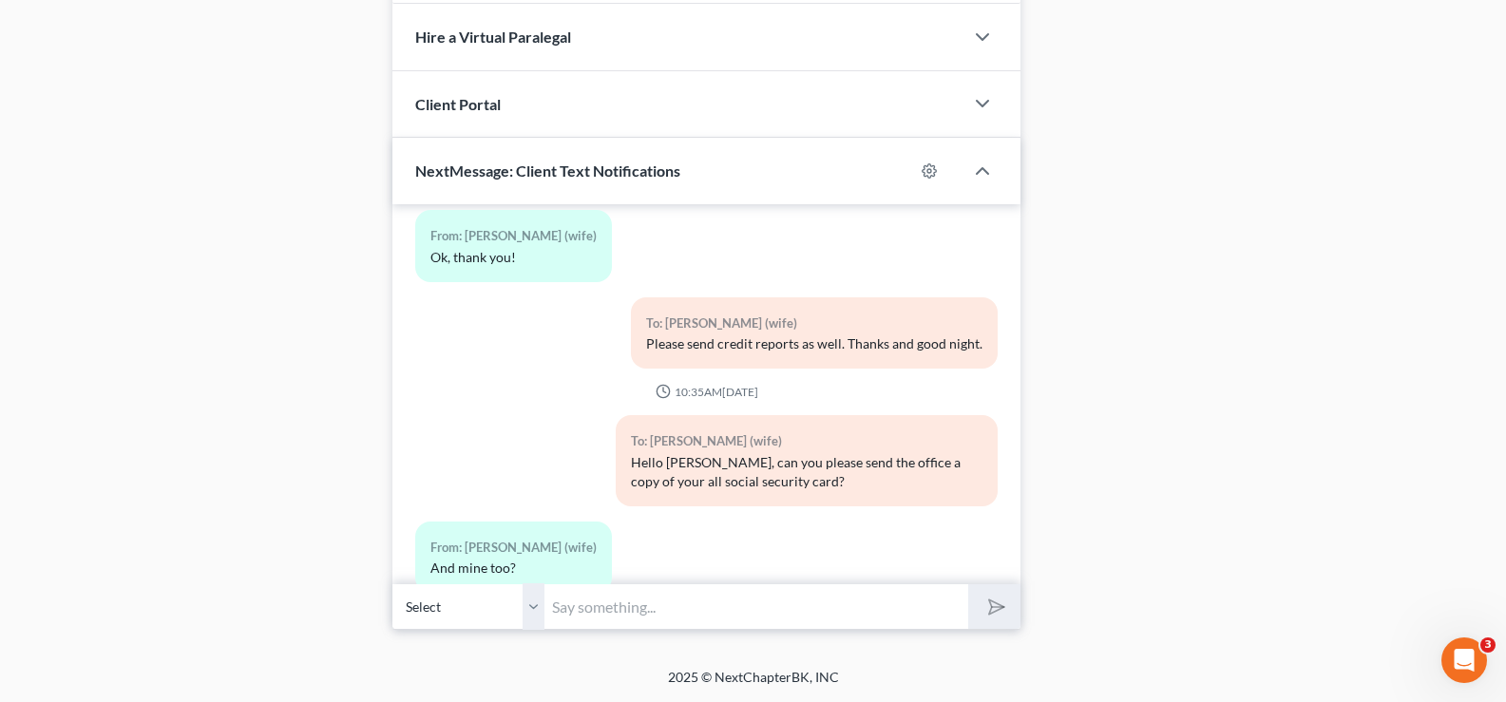
click at [648, 611] on input "text" at bounding box center [757, 606] width 424 height 47
type input "Thank you... I don't think so, if I do I will let you know."
click at [997, 616] on icon "submit" at bounding box center [993, 607] width 27 height 27
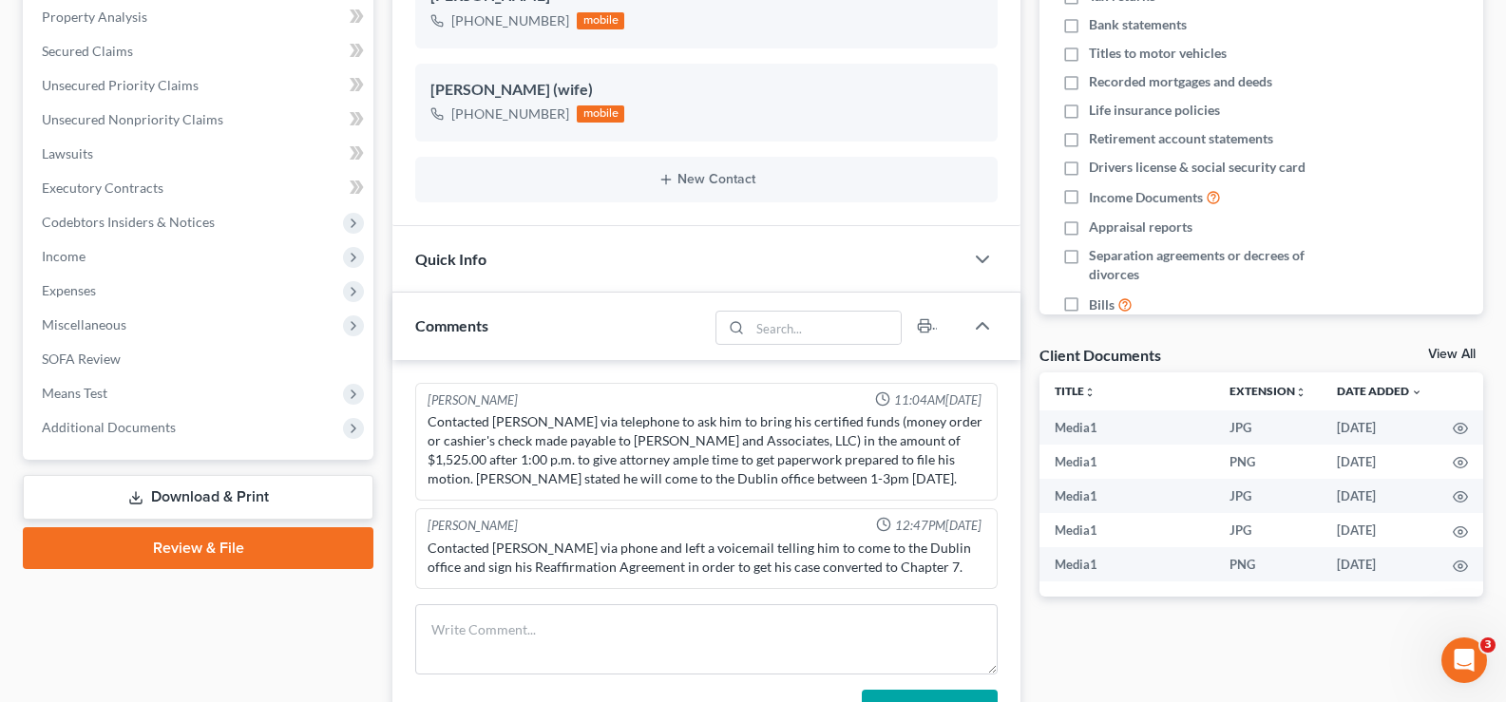
scroll to position [357, 0]
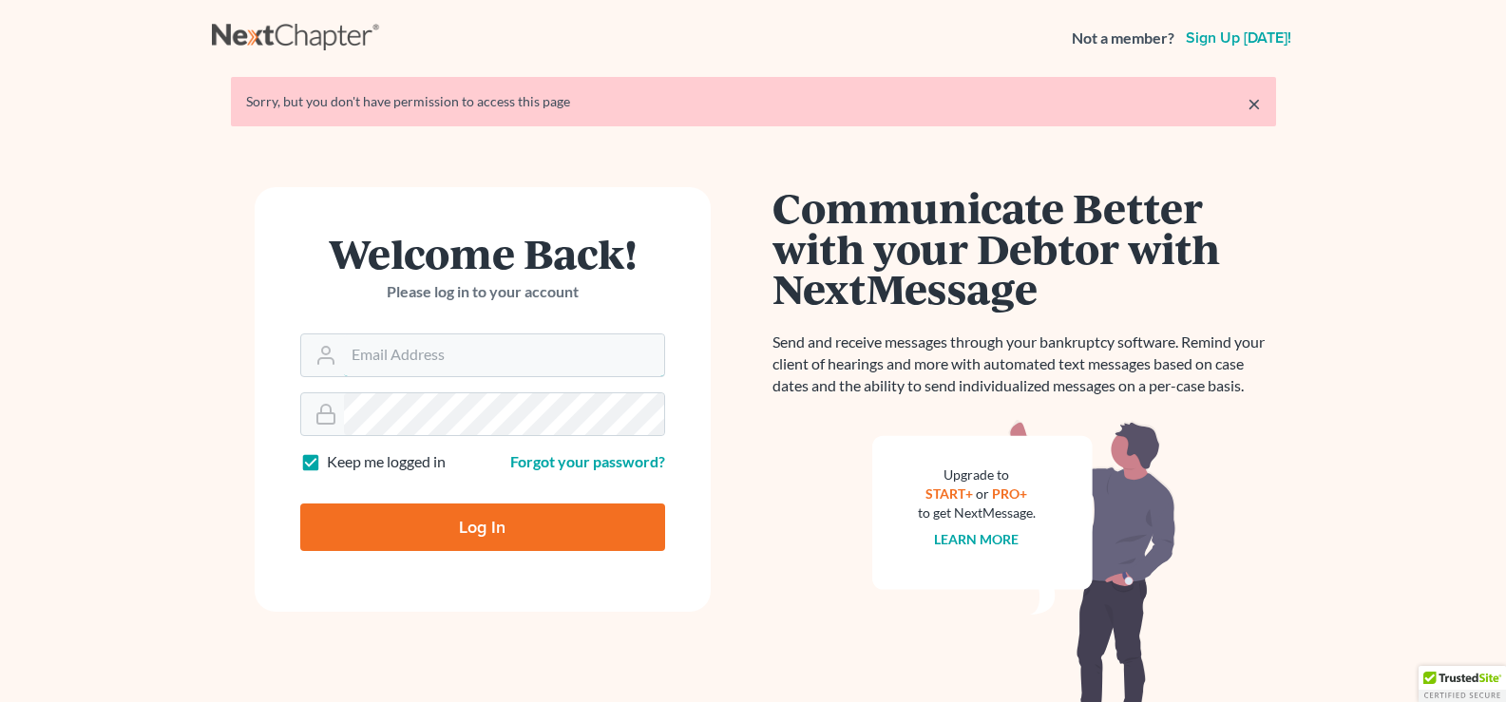
type input "[EMAIL_ADDRESS][DOMAIN_NAME]"
click at [594, 524] on input "Log In" at bounding box center [482, 528] width 365 height 48
type input "Thinking..."
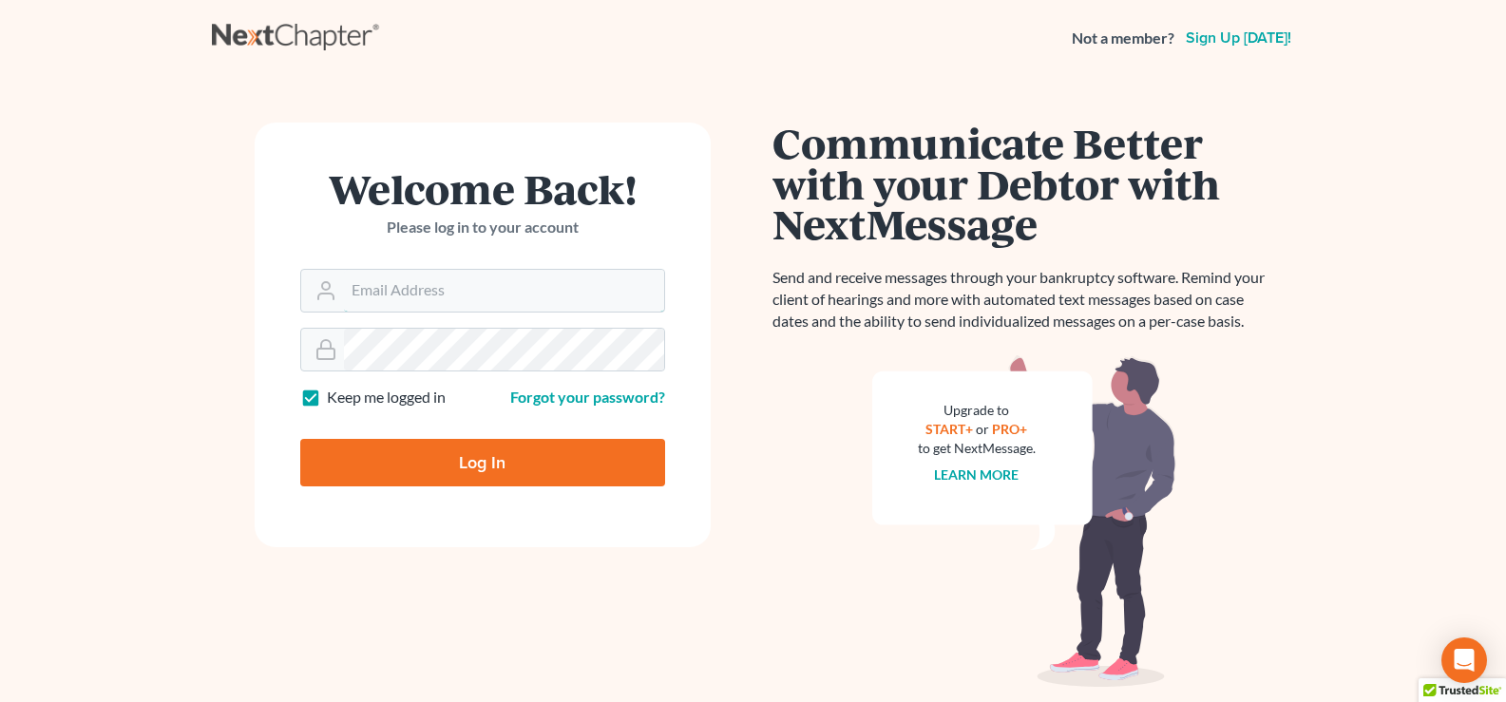
type input "[EMAIL_ADDRESS][DOMAIN_NAME]"
click at [515, 473] on input "Log In" at bounding box center [482, 463] width 365 height 48
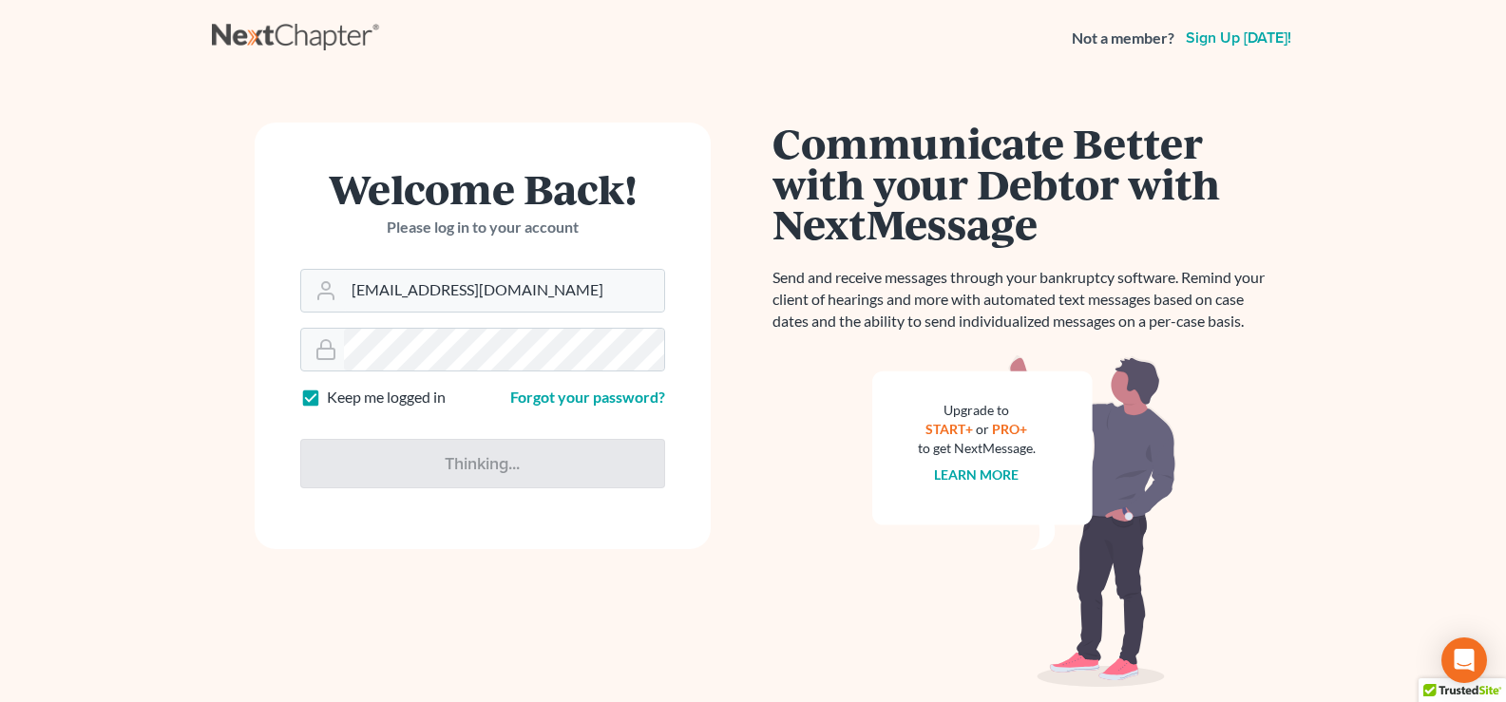
type input "Thinking..."
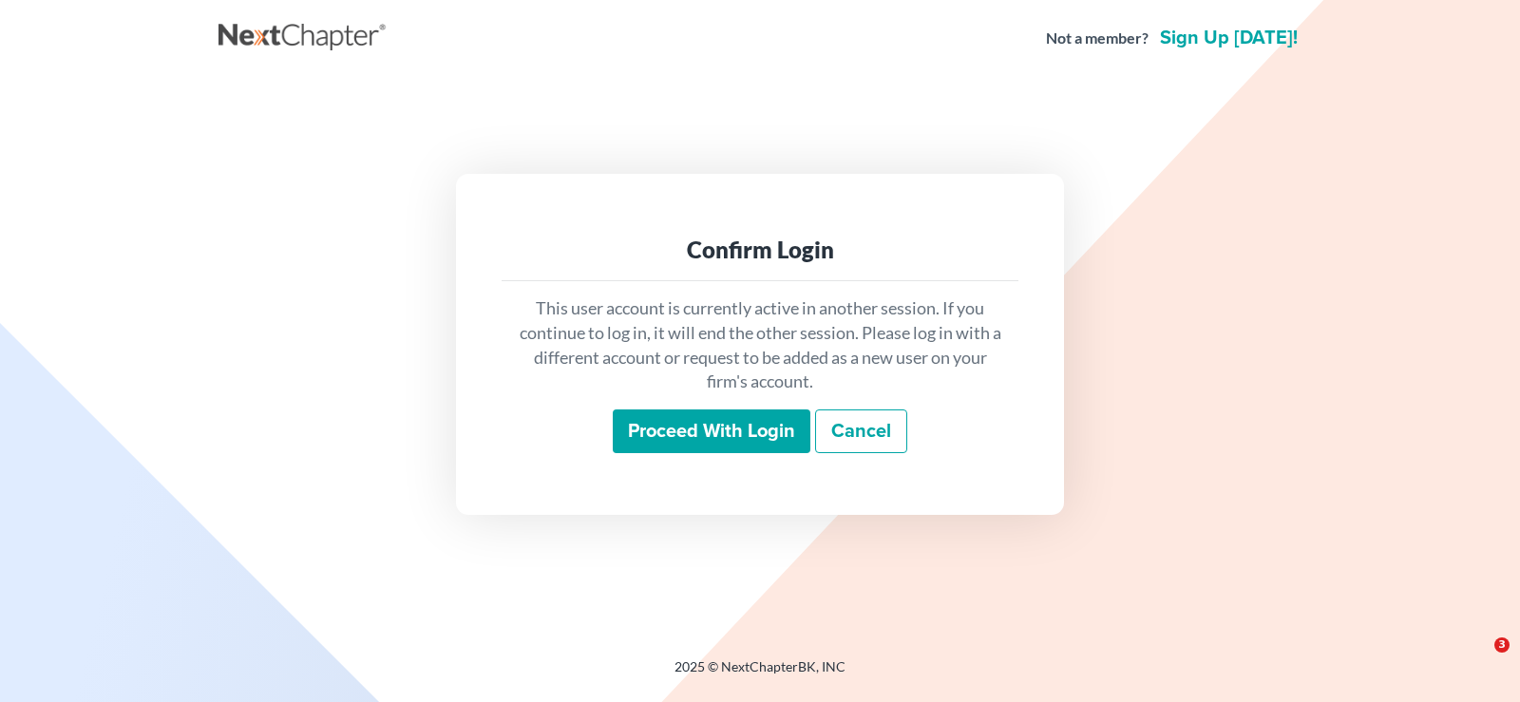
click at [702, 439] on input "Proceed with login" at bounding box center [712, 432] width 198 height 44
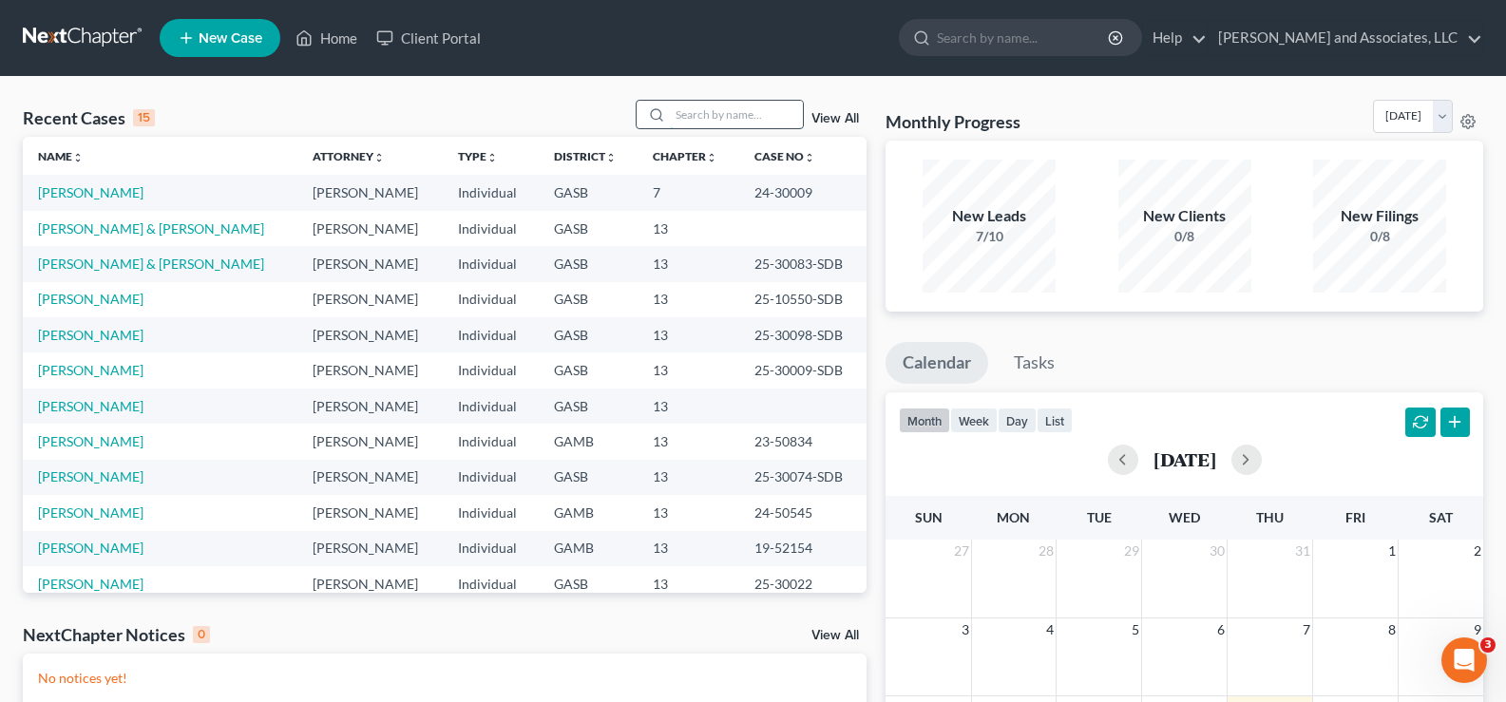
click at [740, 114] on input "search" at bounding box center [736, 115] width 133 height 28
click at [96, 296] on link "Simpson, Sharese" at bounding box center [90, 299] width 105 height 16
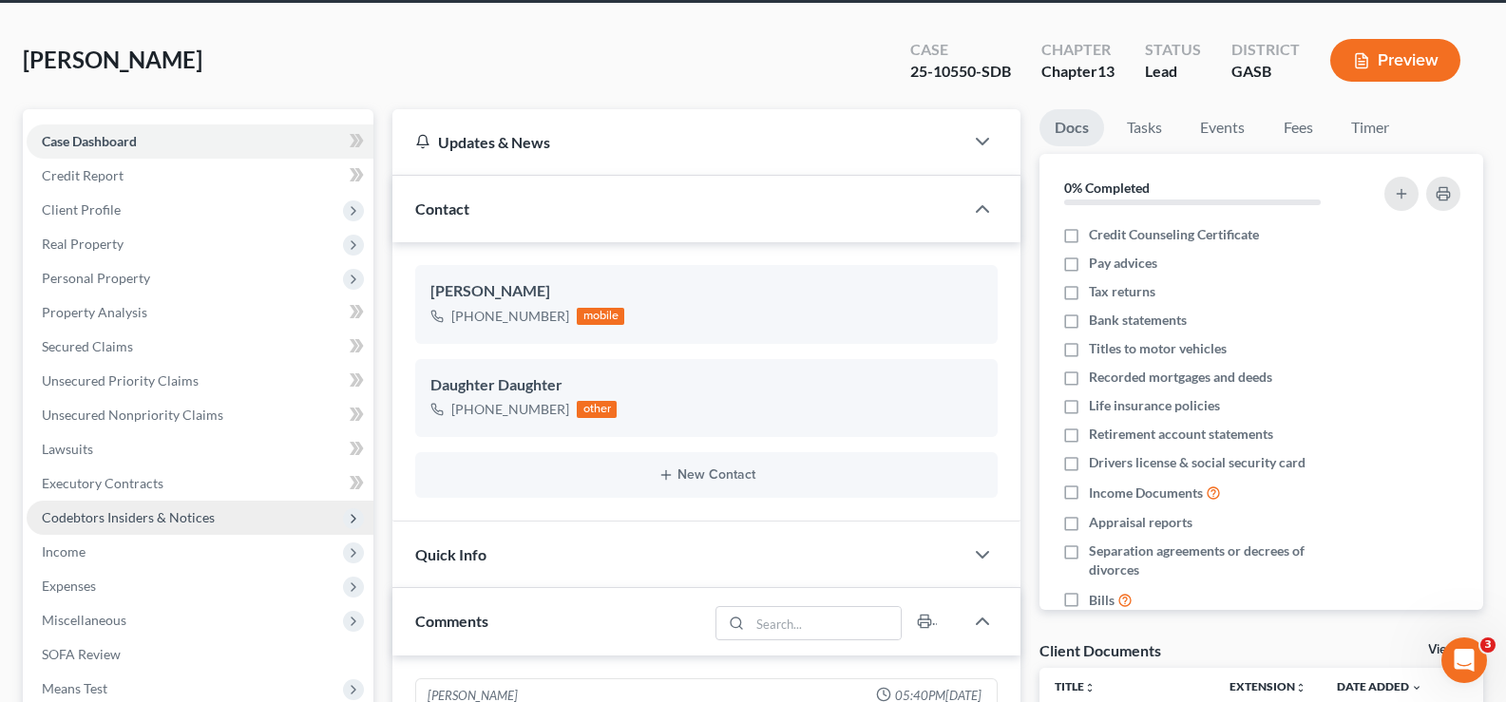
scroll to position [95, 0]
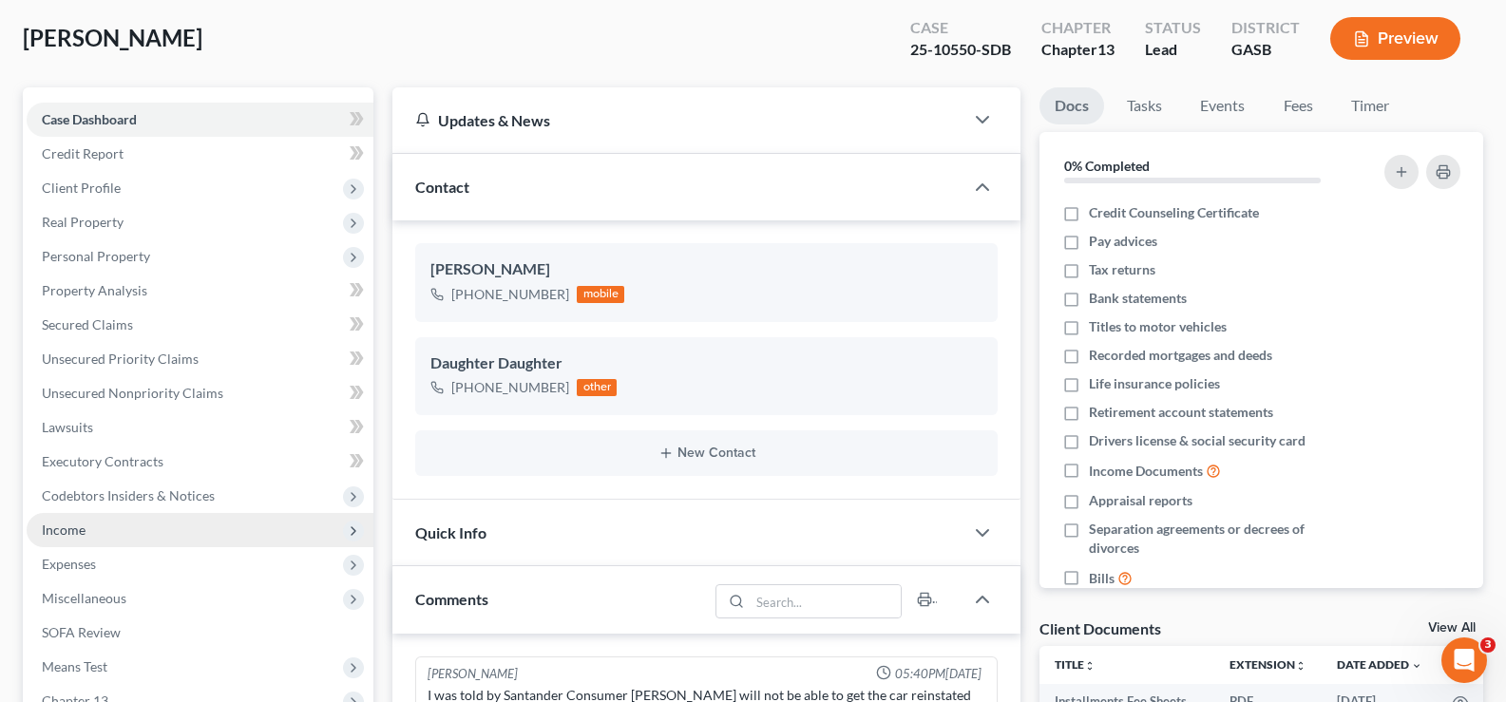
click at [79, 533] on span "Income" at bounding box center [64, 530] width 44 height 16
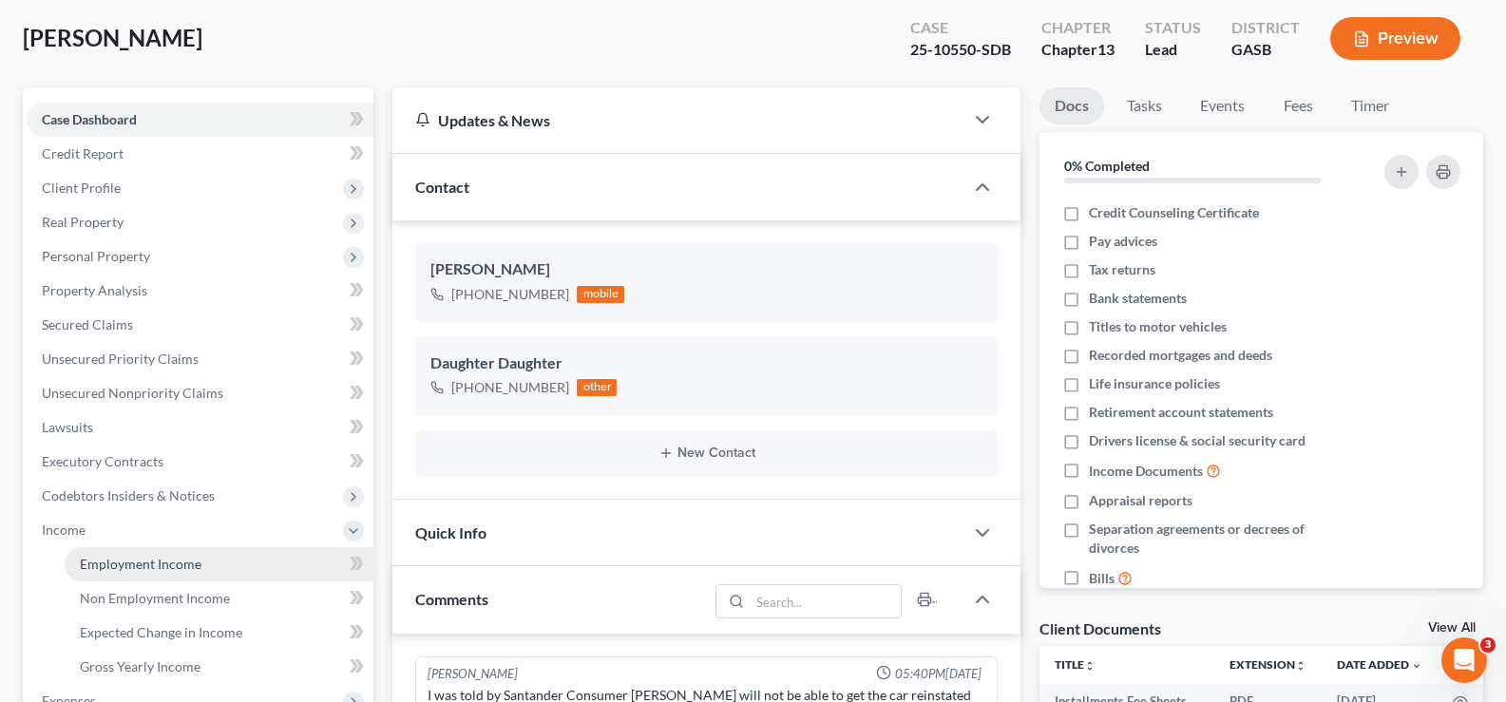
click at [117, 565] on span "Employment Income" at bounding box center [141, 564] width 122 height 16
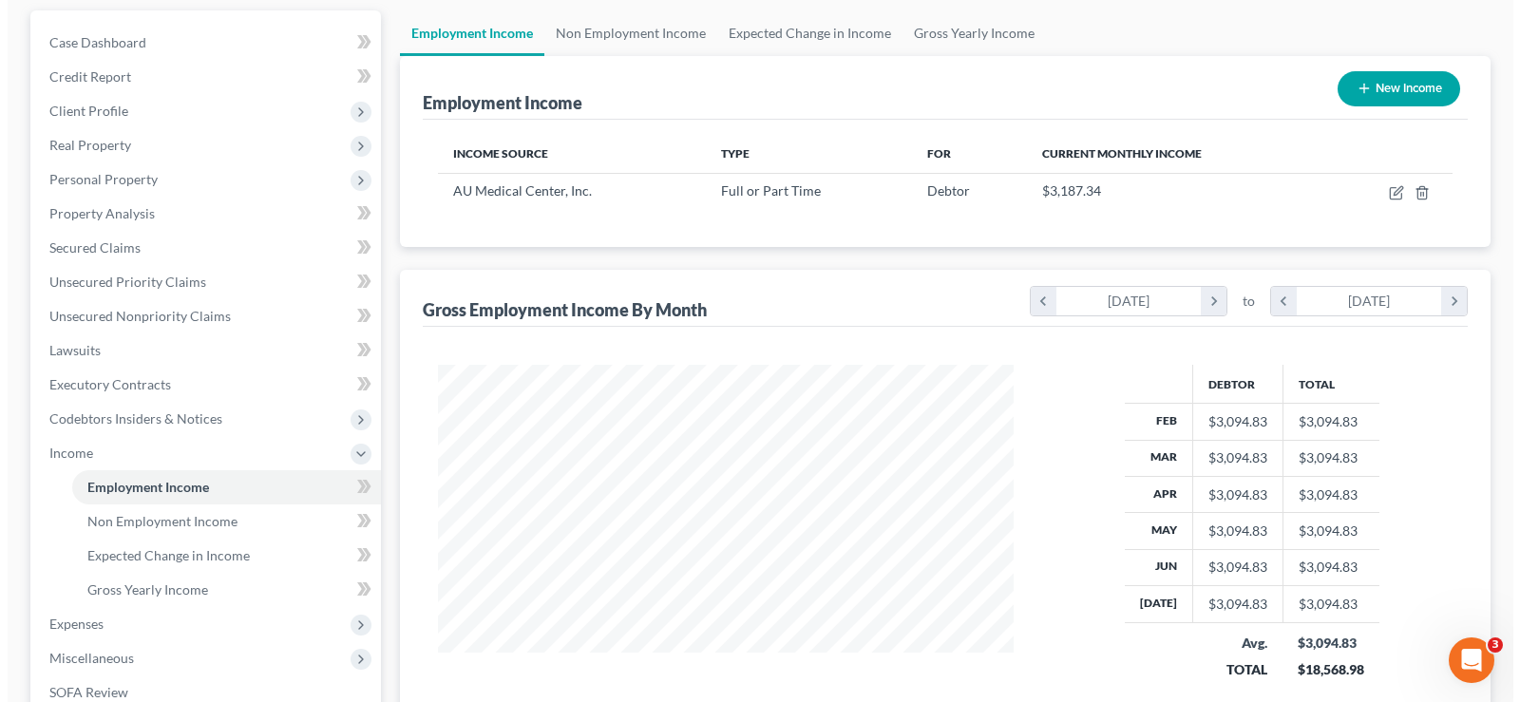
scroll to position [190, 0]
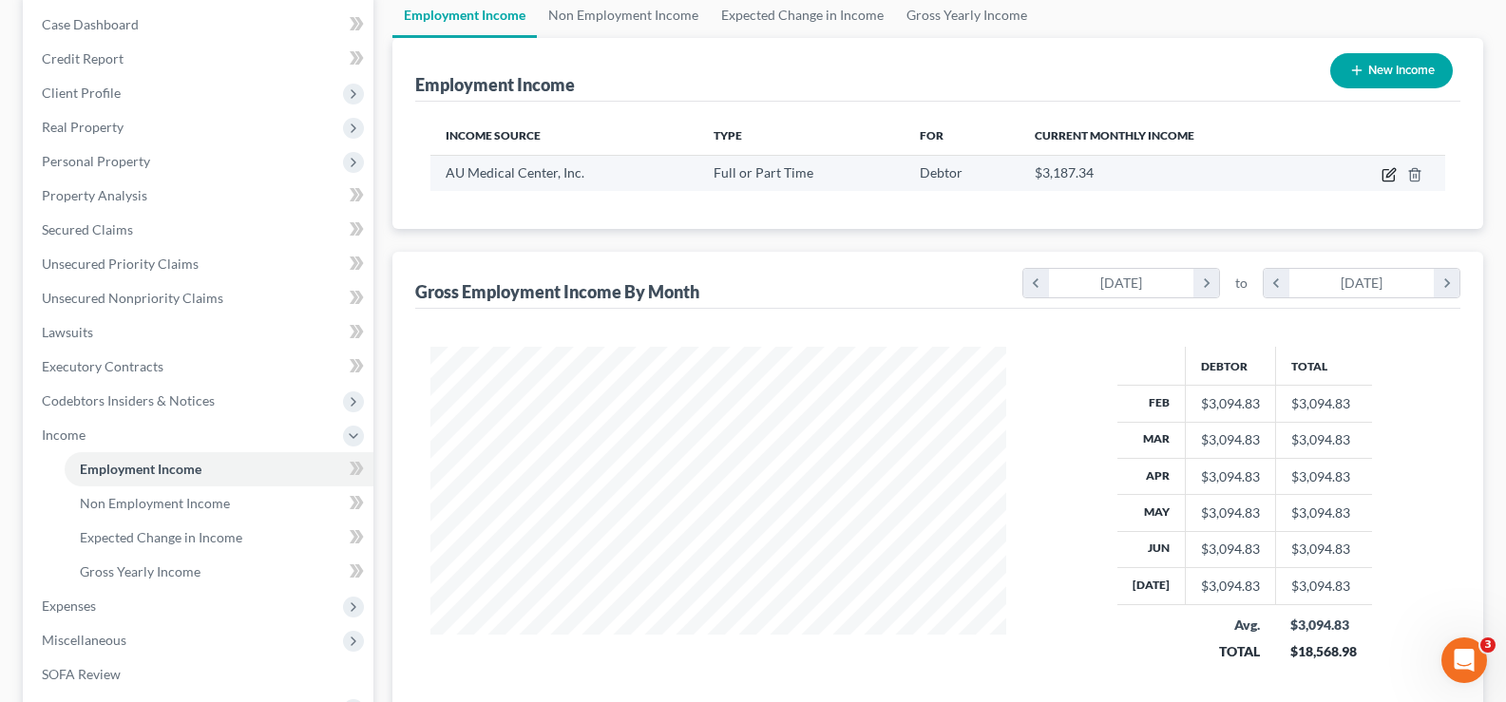
click at [1385, 176] on icon "button" at bounding box center [1389, 174] width 15 height 15
select select "0"
select select "10"
select select "0"
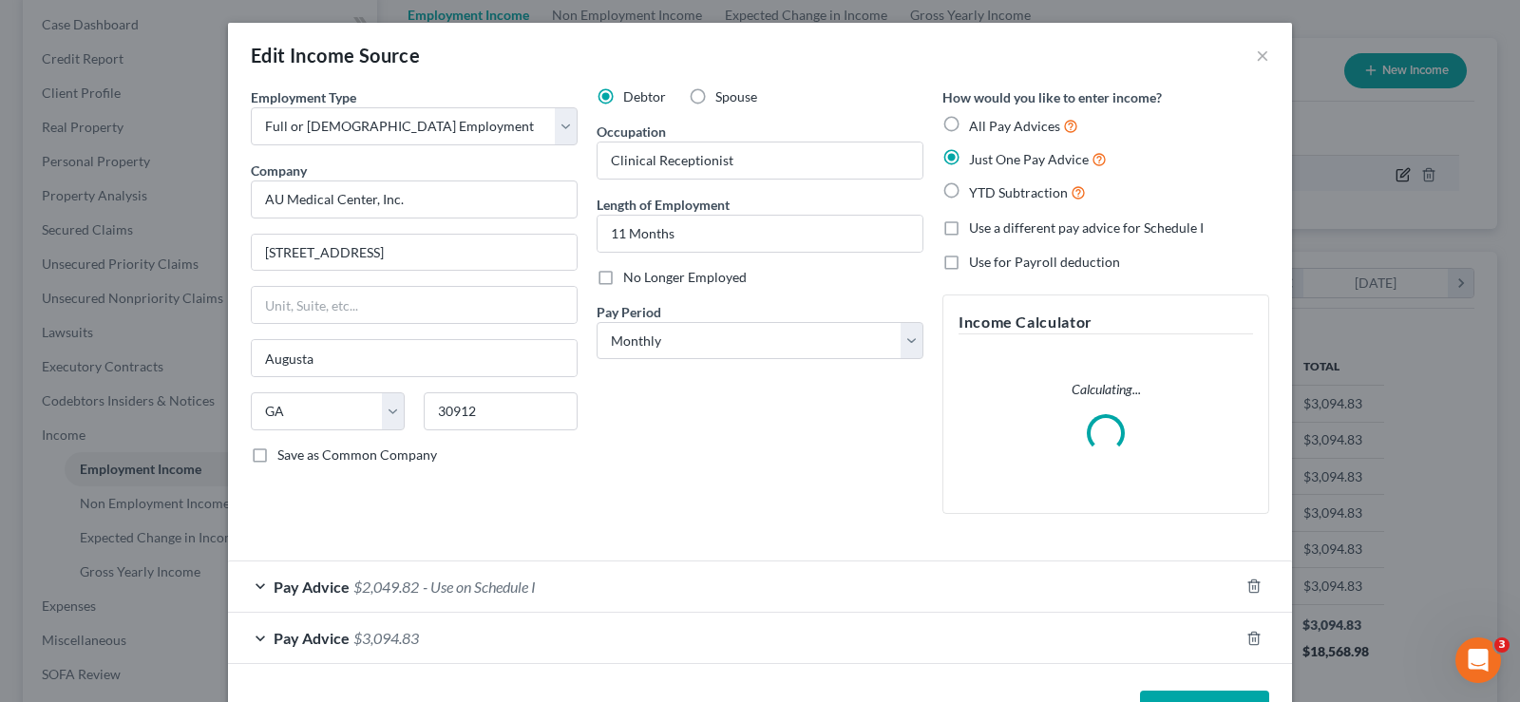
scroll to position [341, 621]
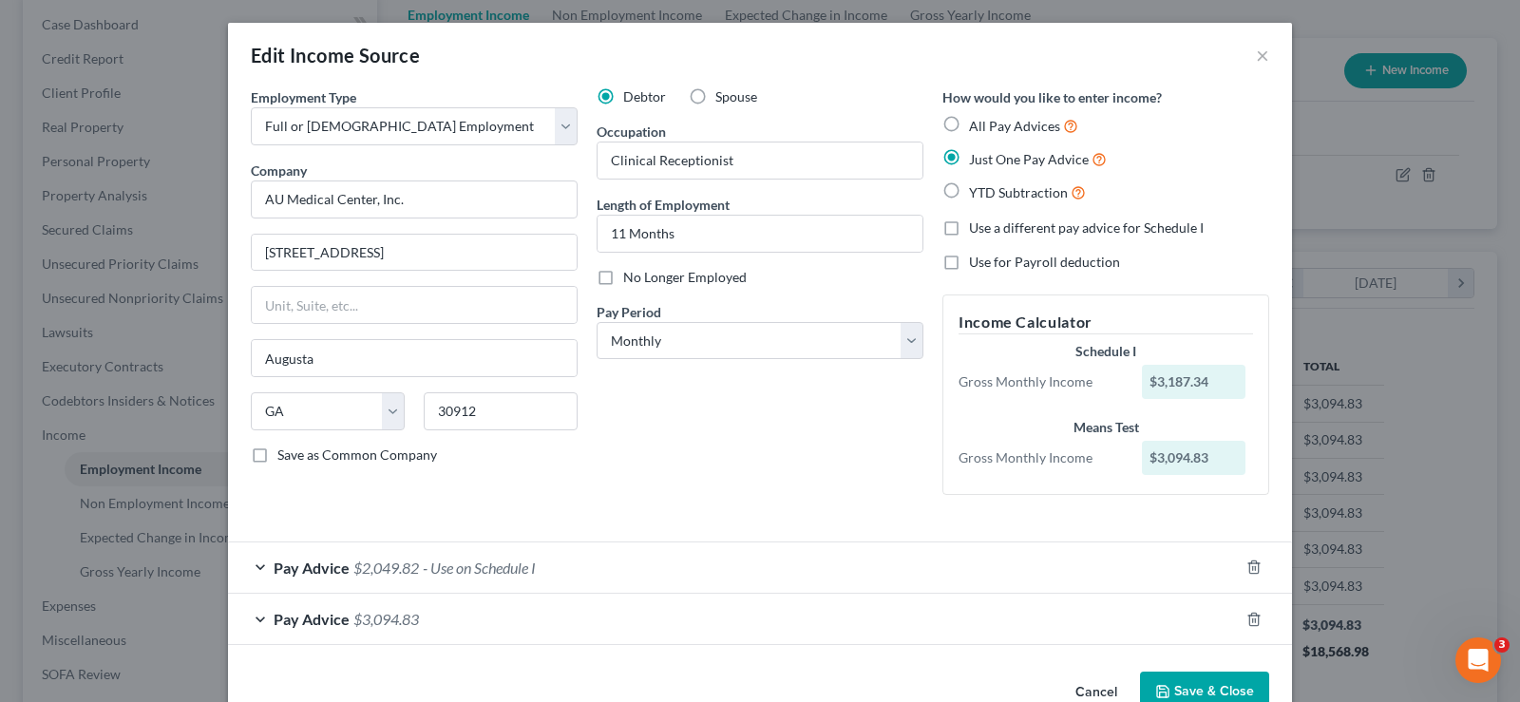
click at [414, 568] on div "Pay Advice $2,049.82 - Use on Schedule I" at bounding box center [733, 568] width 1011 height 50
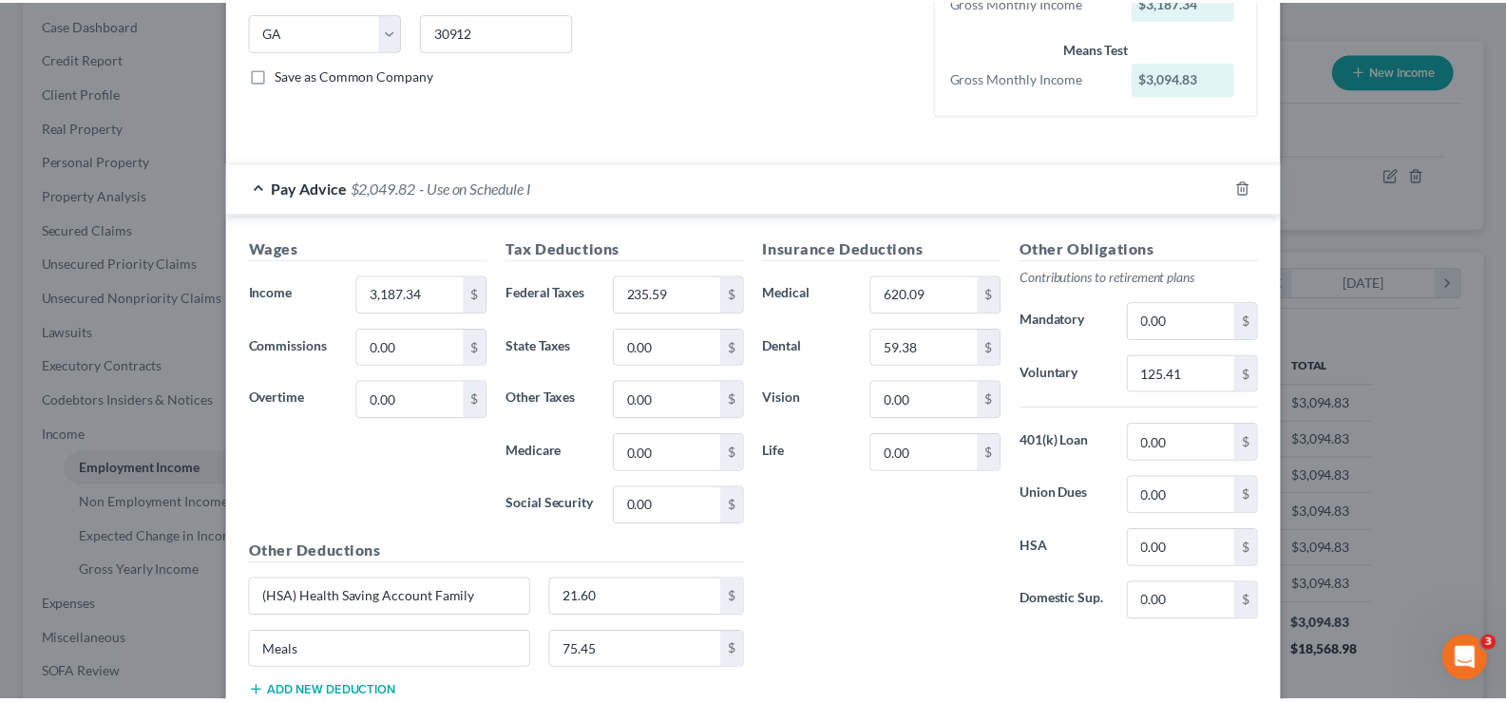
scroll to position [565, 0]
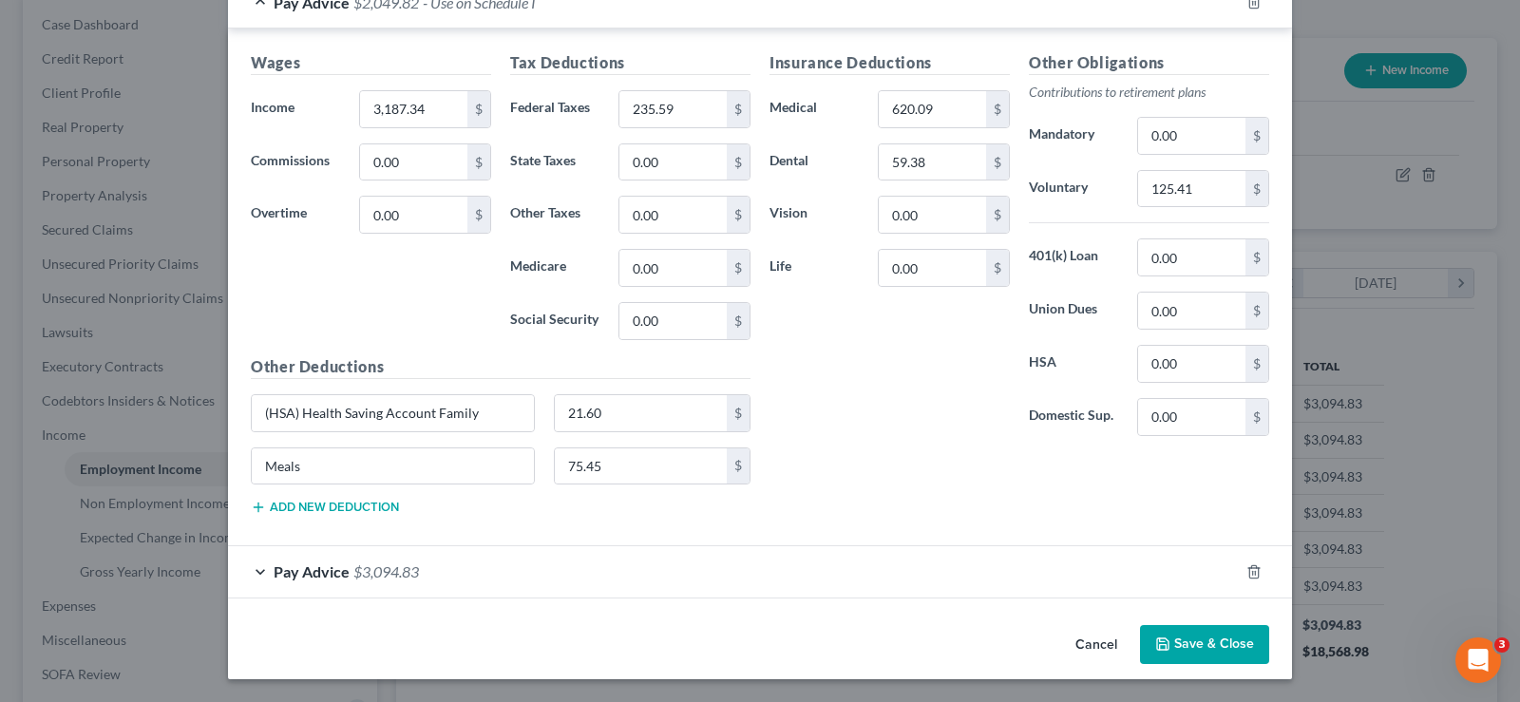
click at [1199, 641] on button "Save & Close" at bounding box center [1204, 645] width 129 height 40
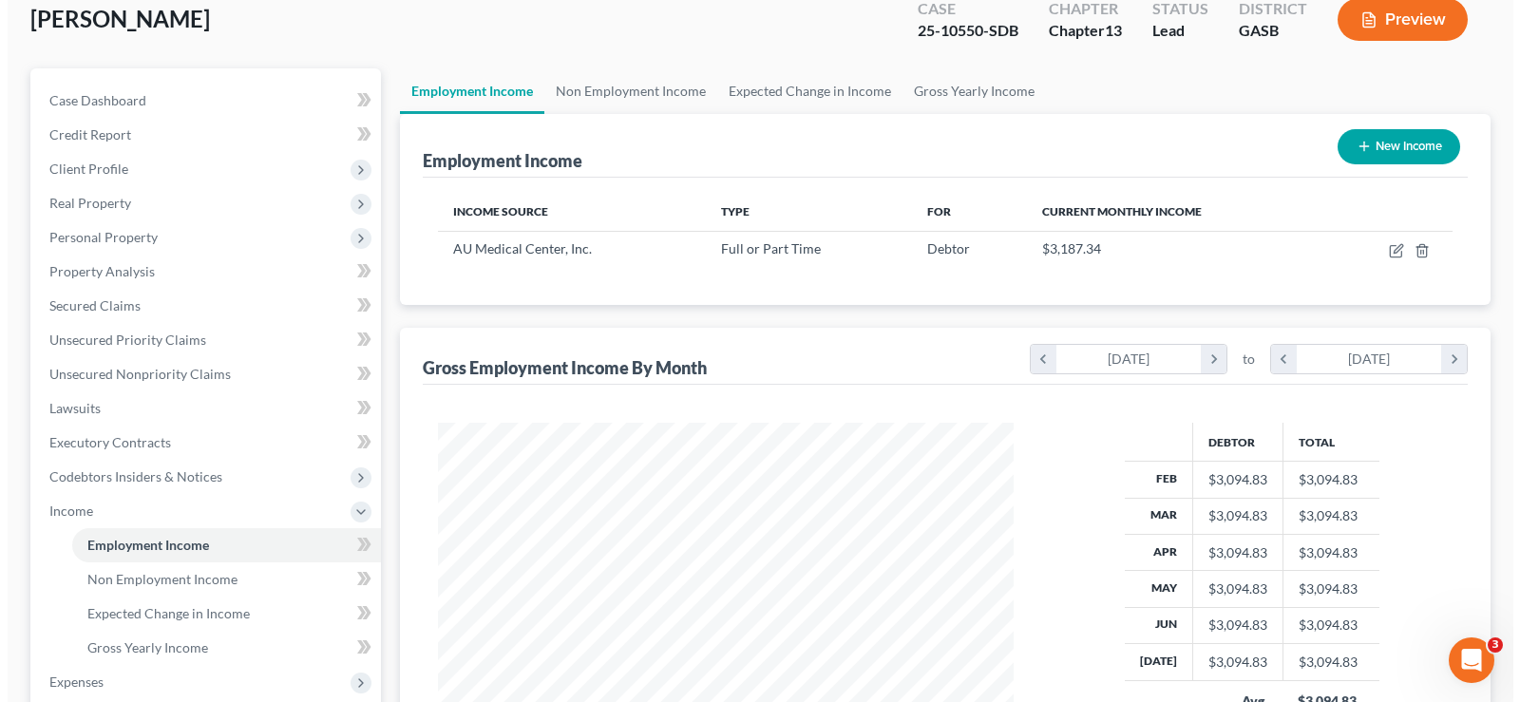
scroll to position [0, 0]
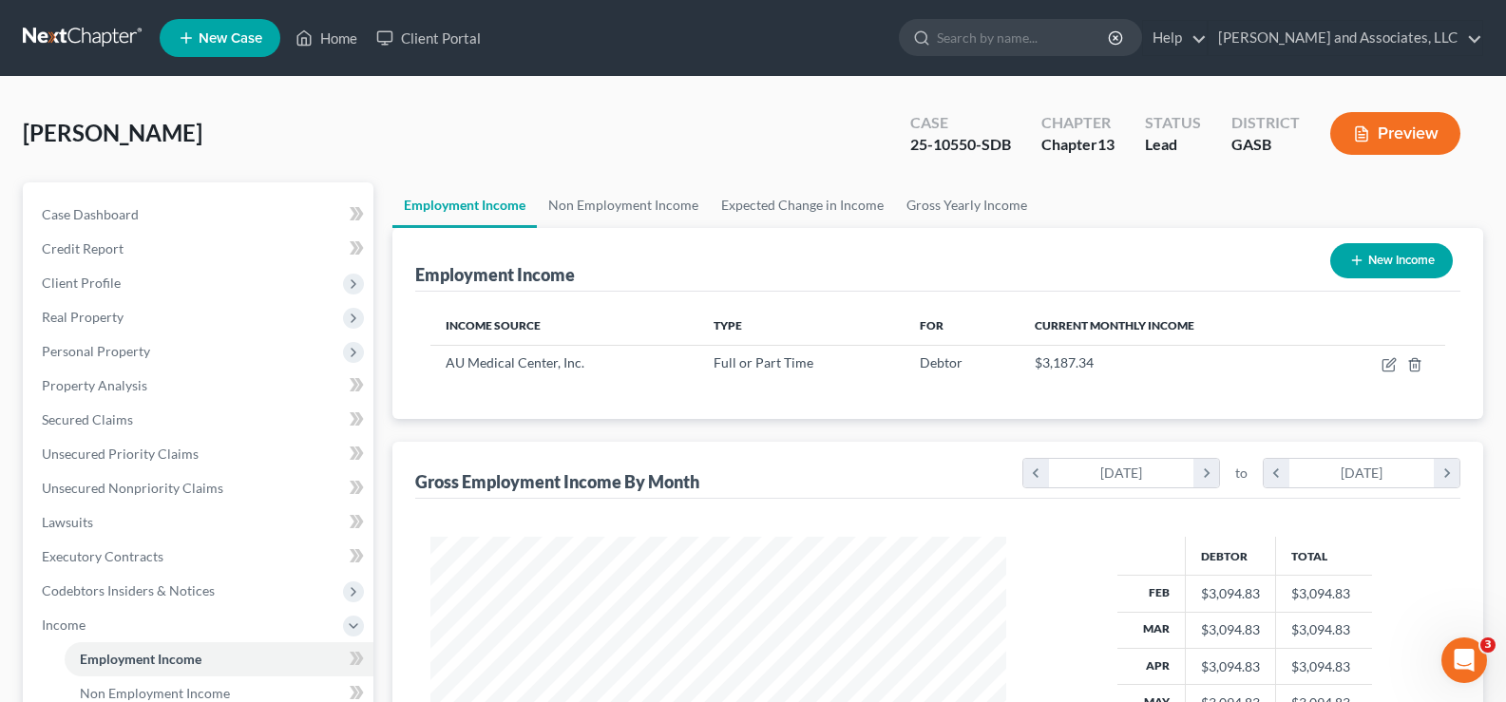
click at [1415, 135] on button "Preview" at bounding box center [1395, 133] width 130 height 43
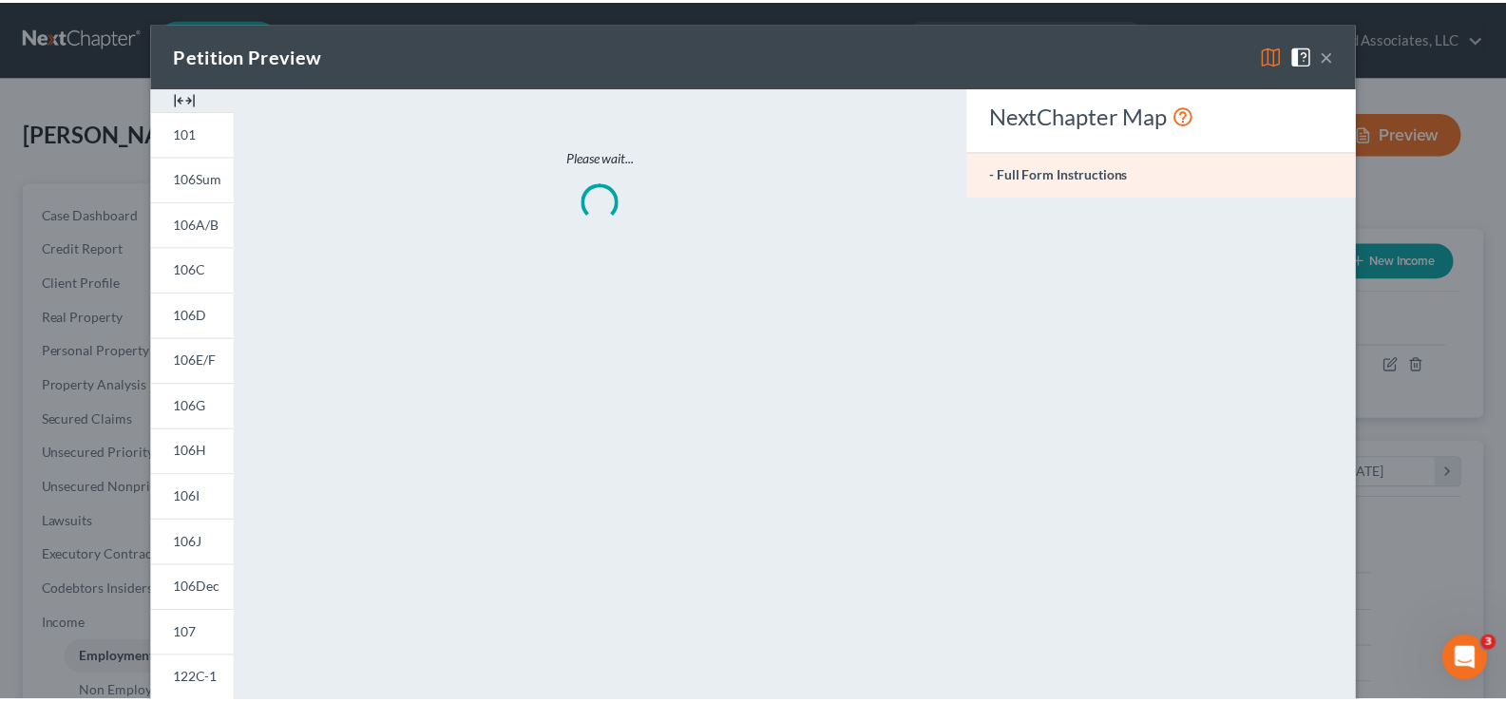
scroll to position [341, 621]
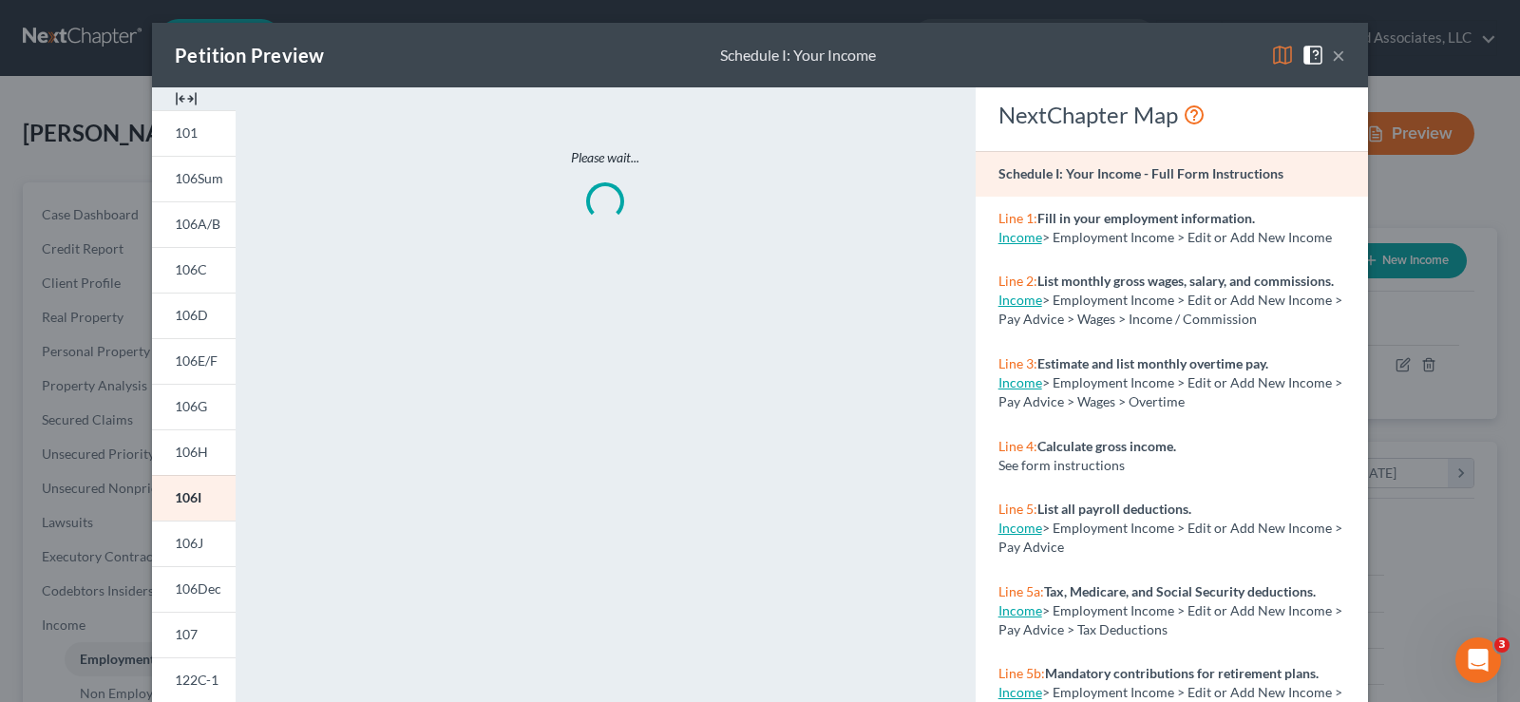
click at [186, 98] on img at bounding box center [186, 98] width 23 height 23
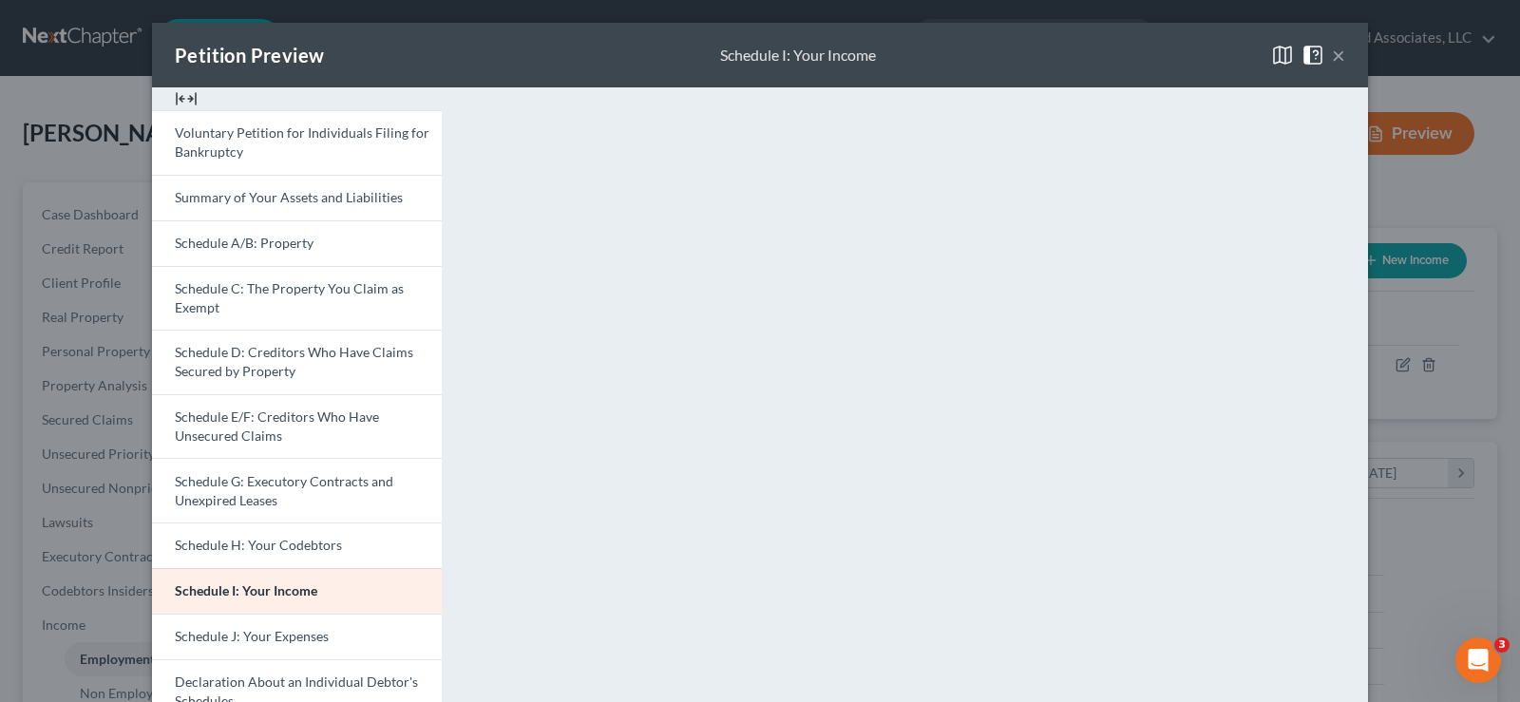
click at [1332, 53] on button "×" at bounding box center [1338, 55] width 13 height 23
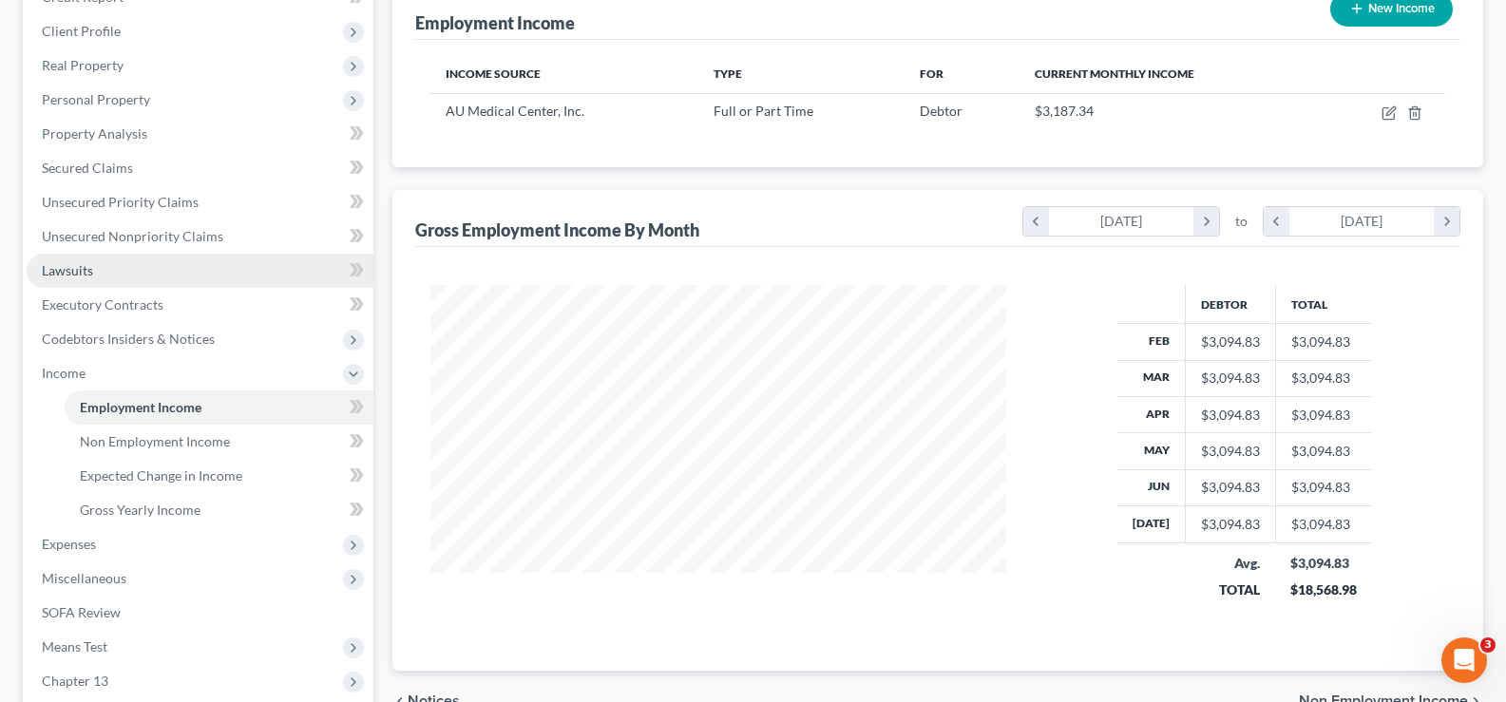
scroll to position [285, 0]
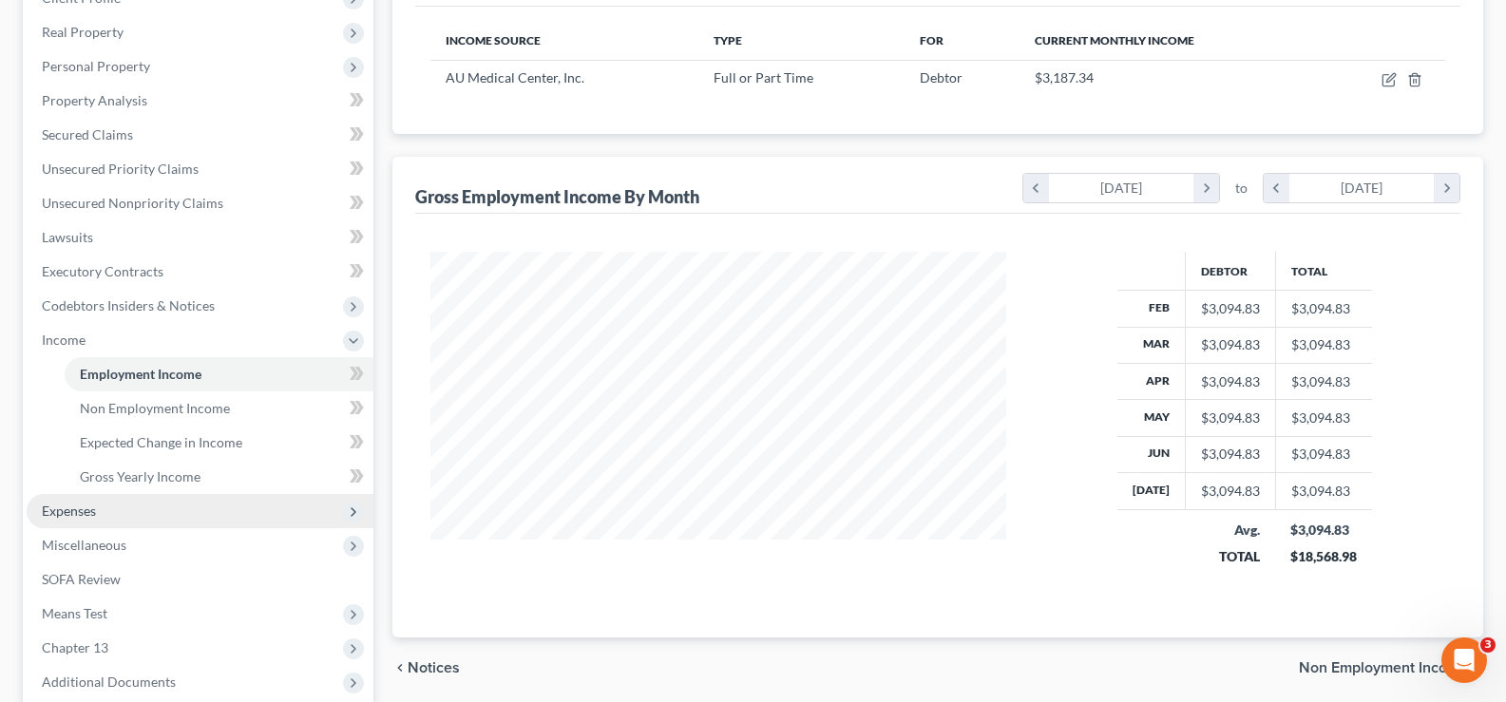
click at [74, 512] on span "Expenses" at bounding box center [69, 511] width 54 height 16
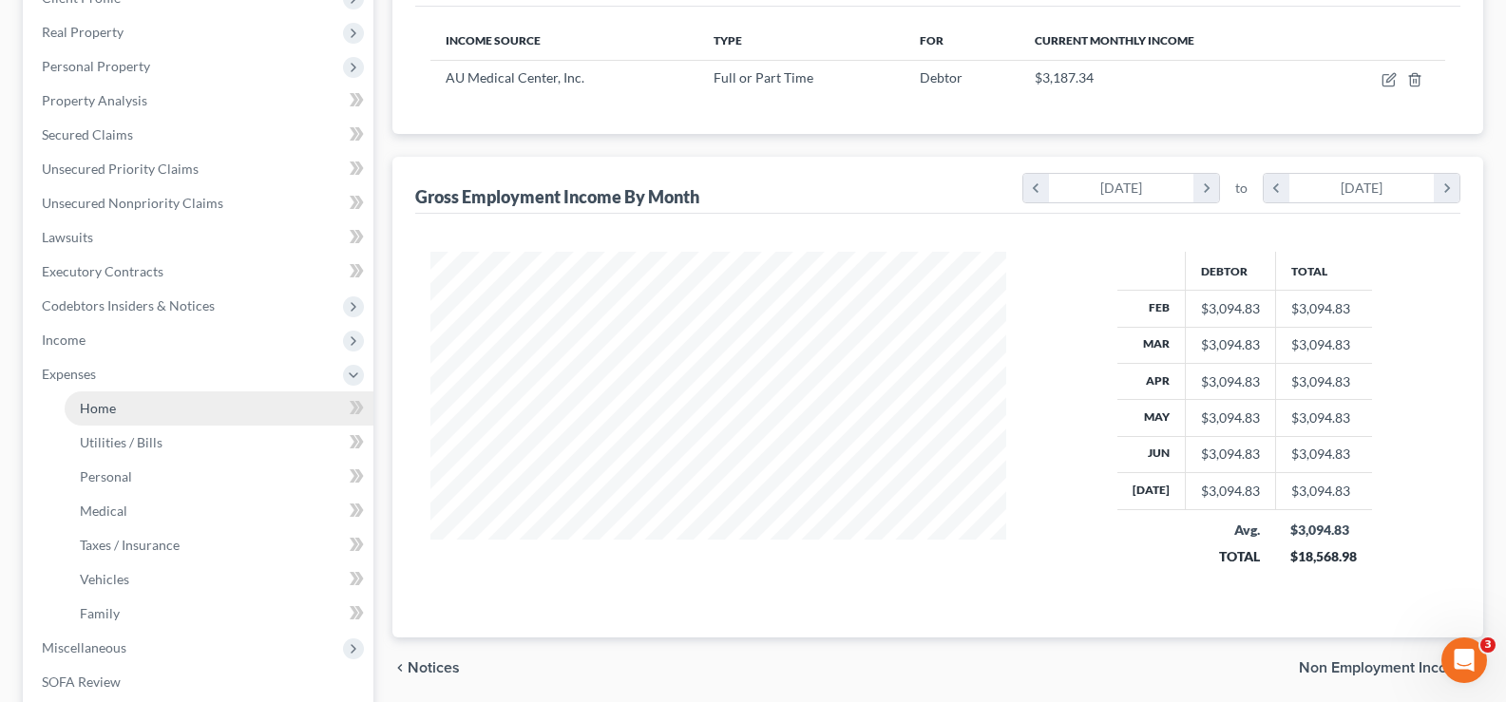
click at [111, 410] on span "Home" at bounding box center [98, 408] width 36 height 16
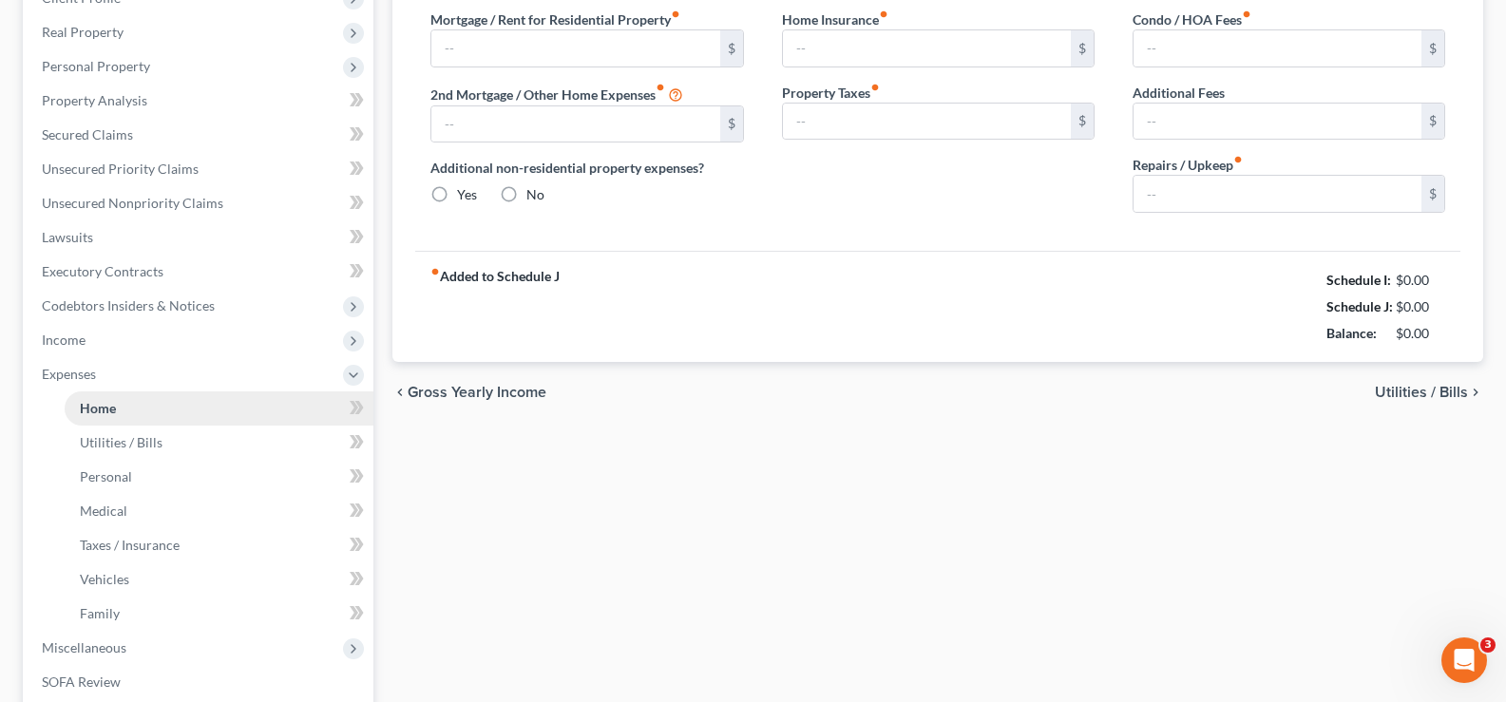
scroll to position [91, 0]
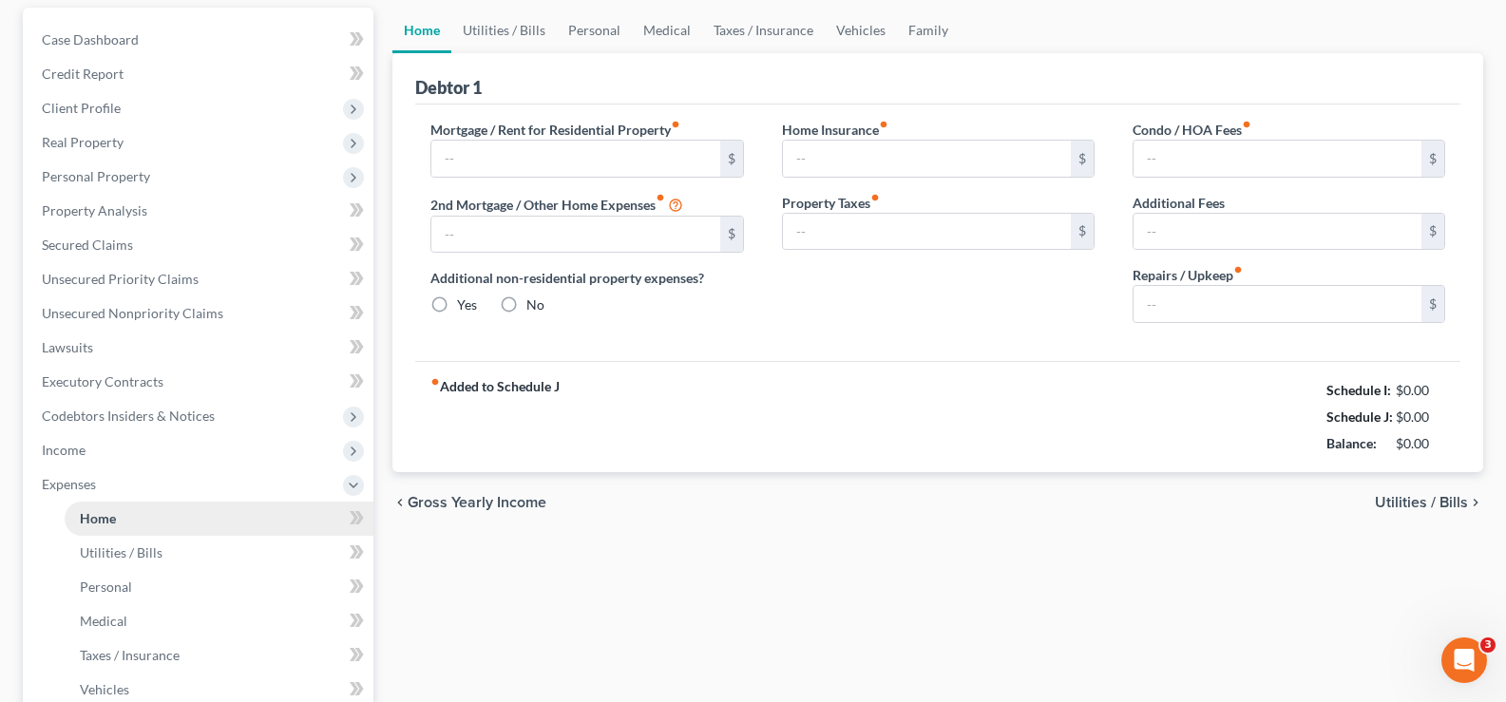
type input "0.00"
radio input "true"
type input "0.00"
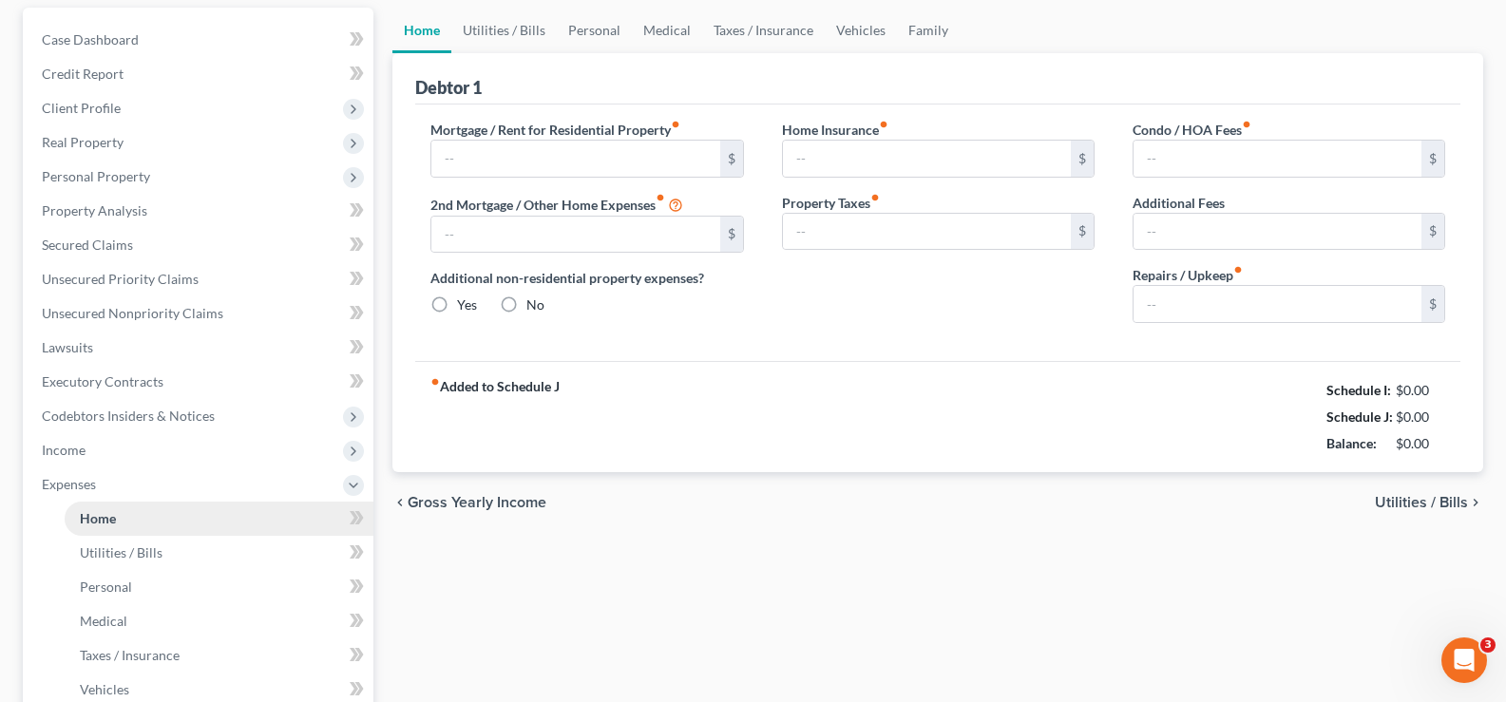
type input "0.00"
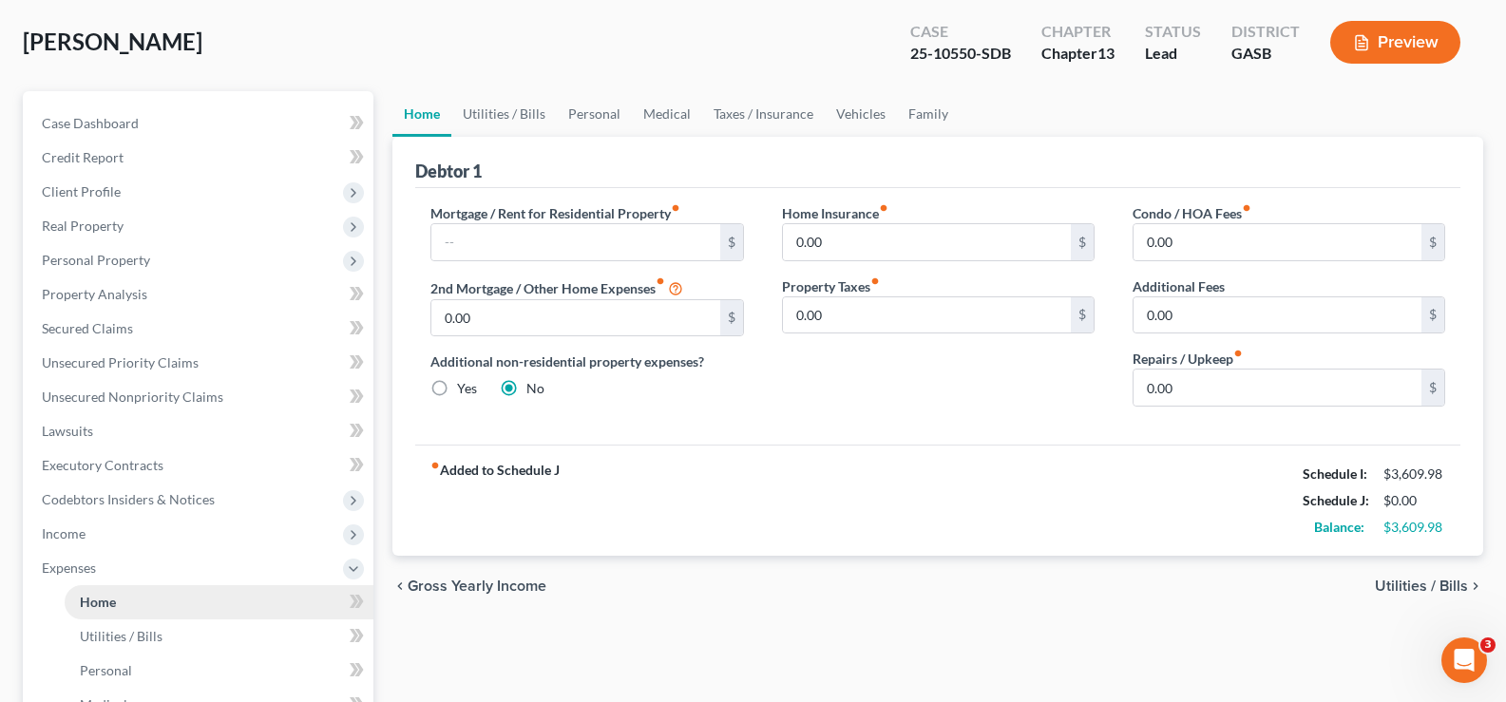
scroll to position [0, 0]
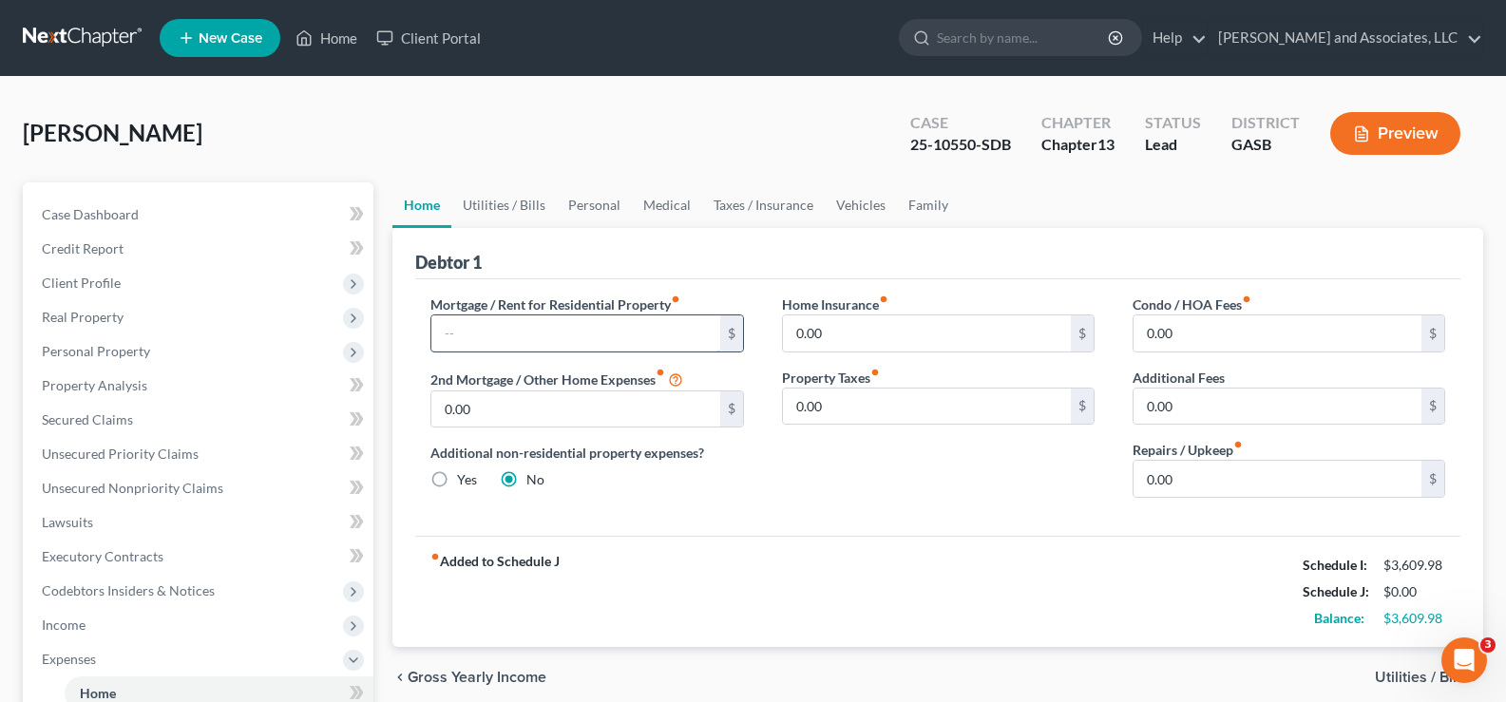
click at [481, 338] on input "text" at bounding box center [575, 334] width 288 height 36
type input "0.00"
click at [502, 212] on link "Utilities / Bills" at bounding box center [503, 205] width 105 height 46
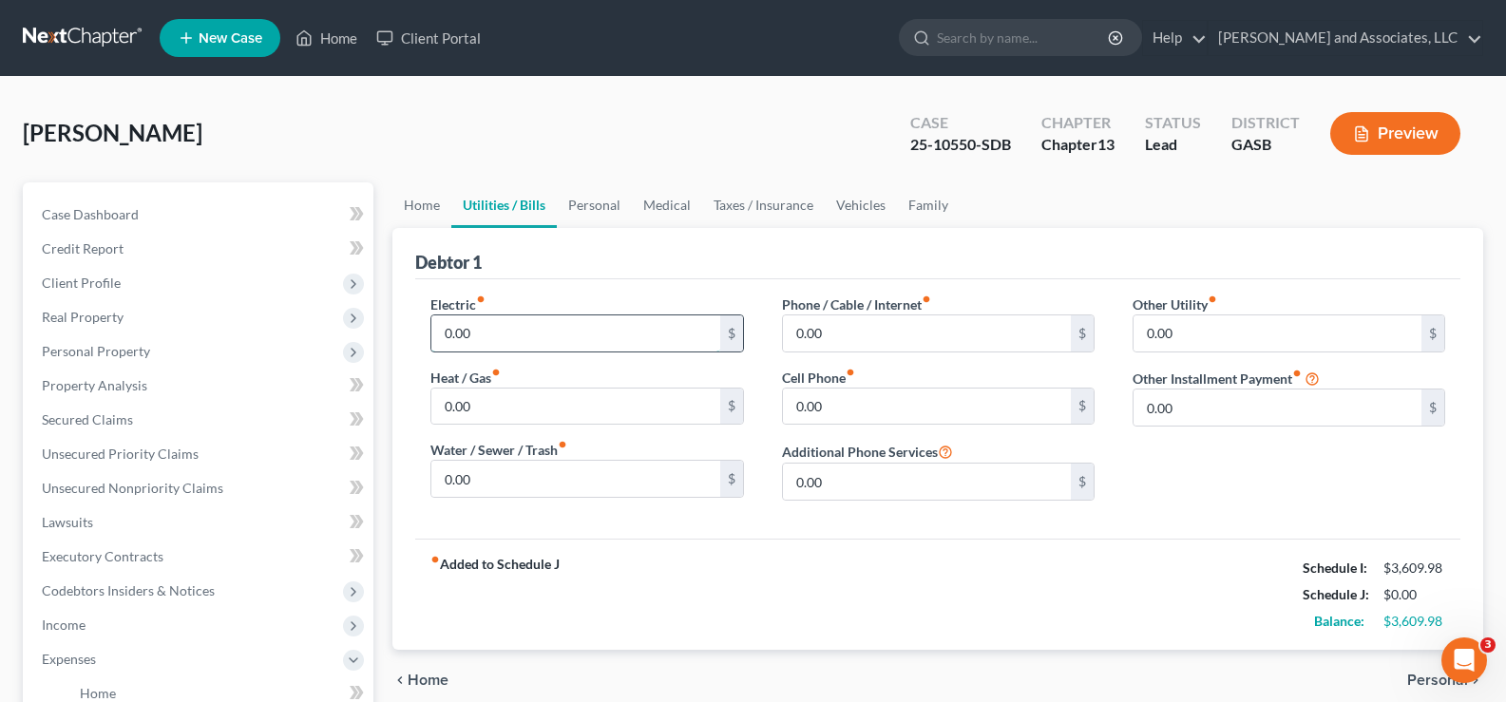
click at [564, 336] on input "0.00" at bounding box center [575, 334] width 288 height 36
type input "200.00"
click at [525, 471] on input "0.00" at bounding box center [575, 479] width 288 height 36
type input "72.00"
click at [910, 342] on input "0.00" at bounding box center [927, 334] width 288 height 36
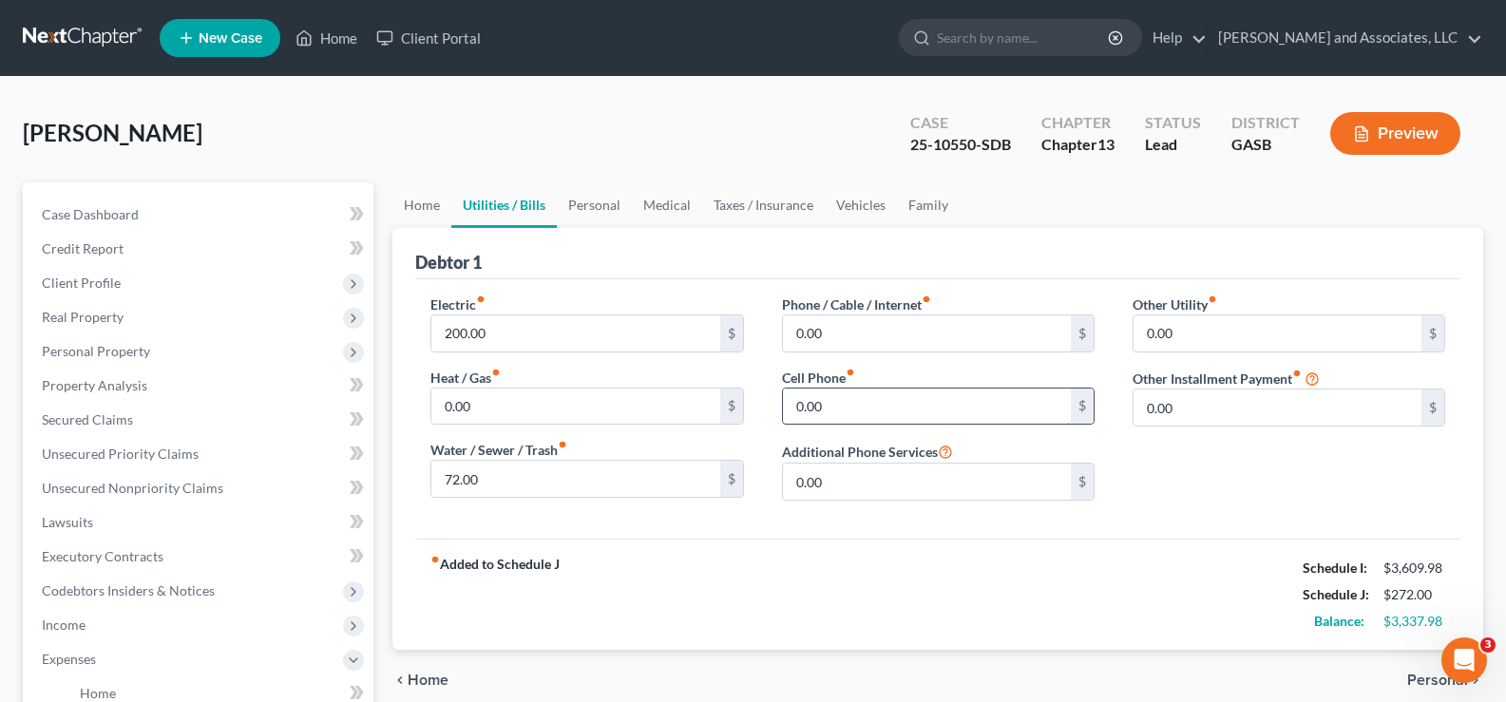
click at [858, 411] on input "0.00" at bounding box center [927, 407] width 288 height 36
type input "352.00"
click at [886, 341] on input "0.00" at bounding box center [927, 334] width 288 height 36
type input "185.00"
click at [593, 201] on link "Personal" at bounding box center [594, 205] width 75 height 46
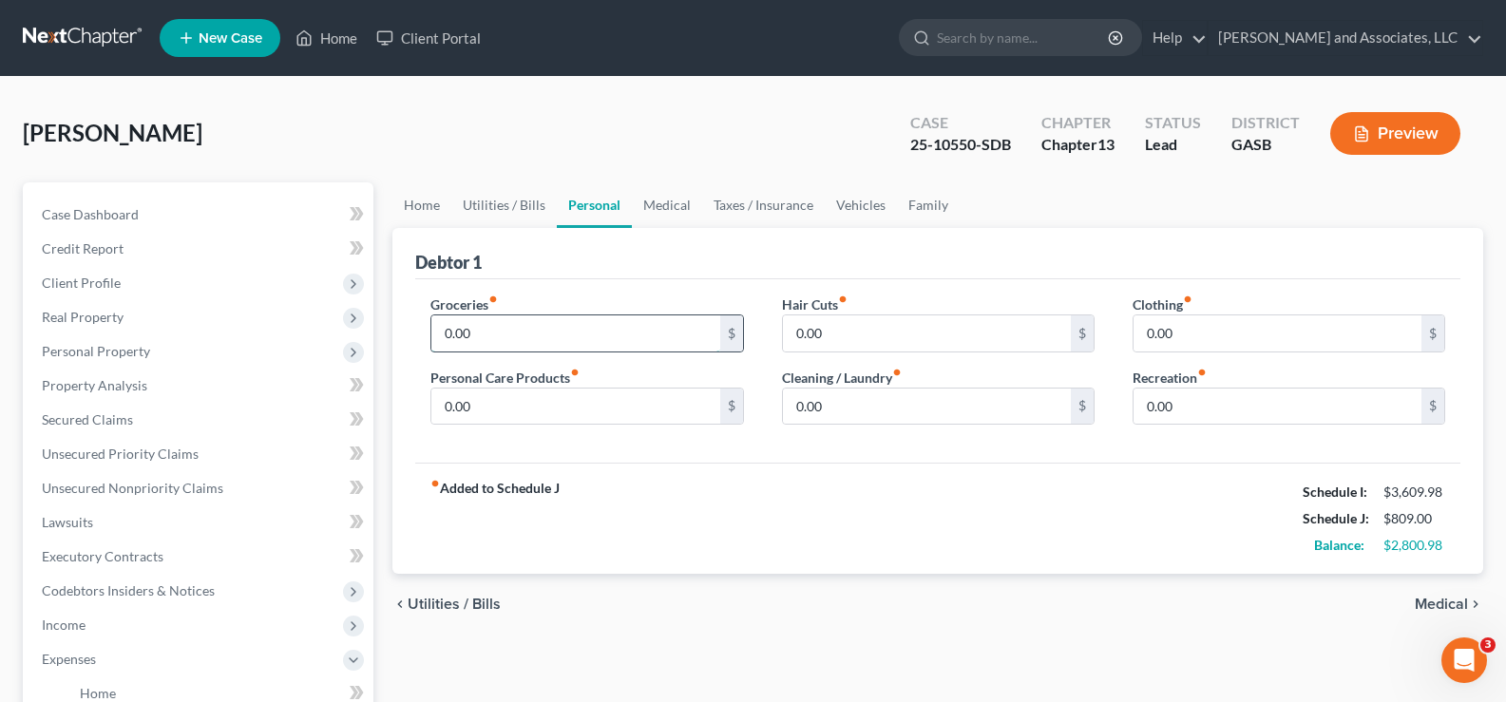
click at [549, 337] on input "0.00" at bounding box center [575, 334] width 288 height 36
type input "700.00"
click at [1210, 336] on input "0.00" at bounding box center [1278, 334] width 288 height 36
type input "100.00"
click at [926, 415] on input "0.00" at bounding box center [927, 407] width 288 height 36
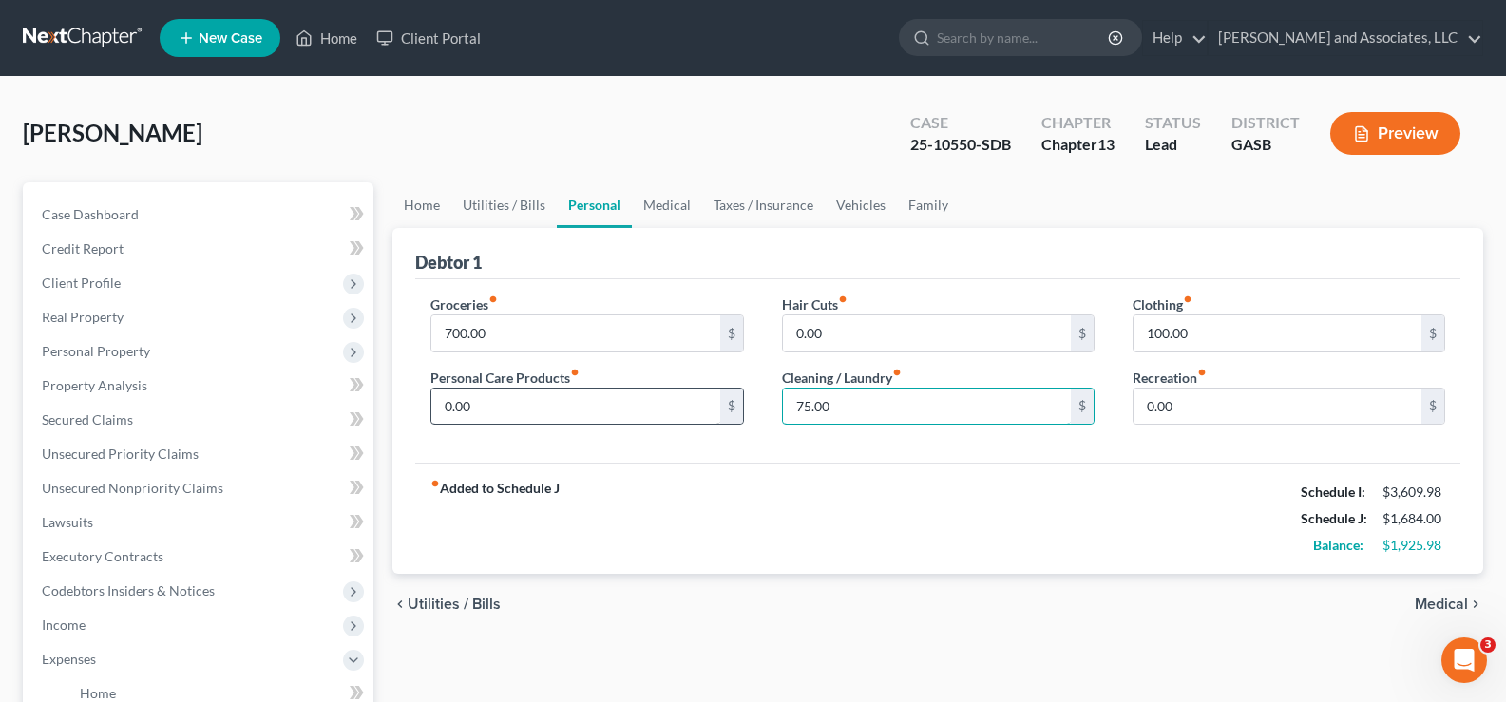
type input "75.00"
click at [568, 423] on input "0.00" at bounding box center [575, 407] width 288 height 36
type input "240.00"
click at [660, 204] on link "Medical" at bounding box center [667, 205] width 70 height 46
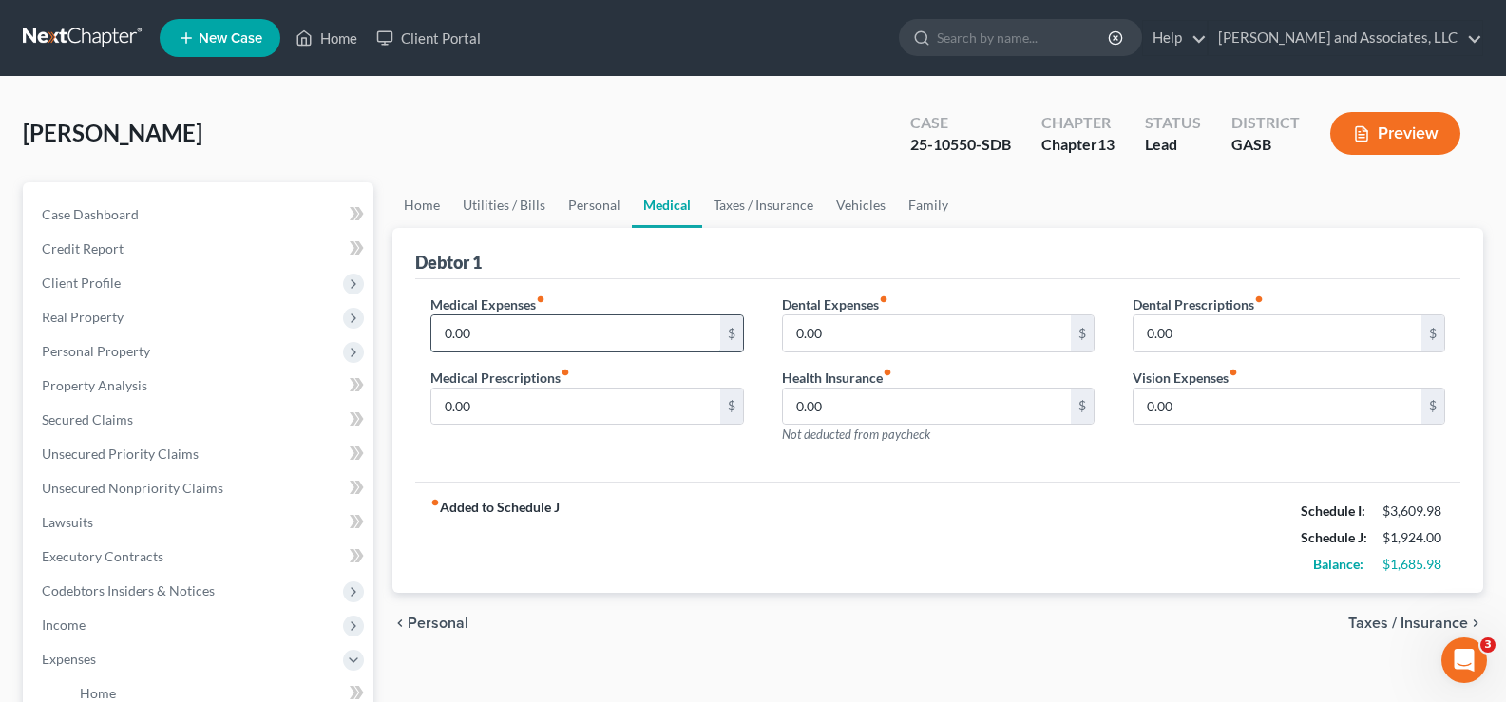
click at [554, 334] on input "0.00" at bounding box center [575, 334] width 288 height 36
type input "20.00"
click at [853, 211] on link "Vehicles" at bounding box center [861, 205] width 72 height 46
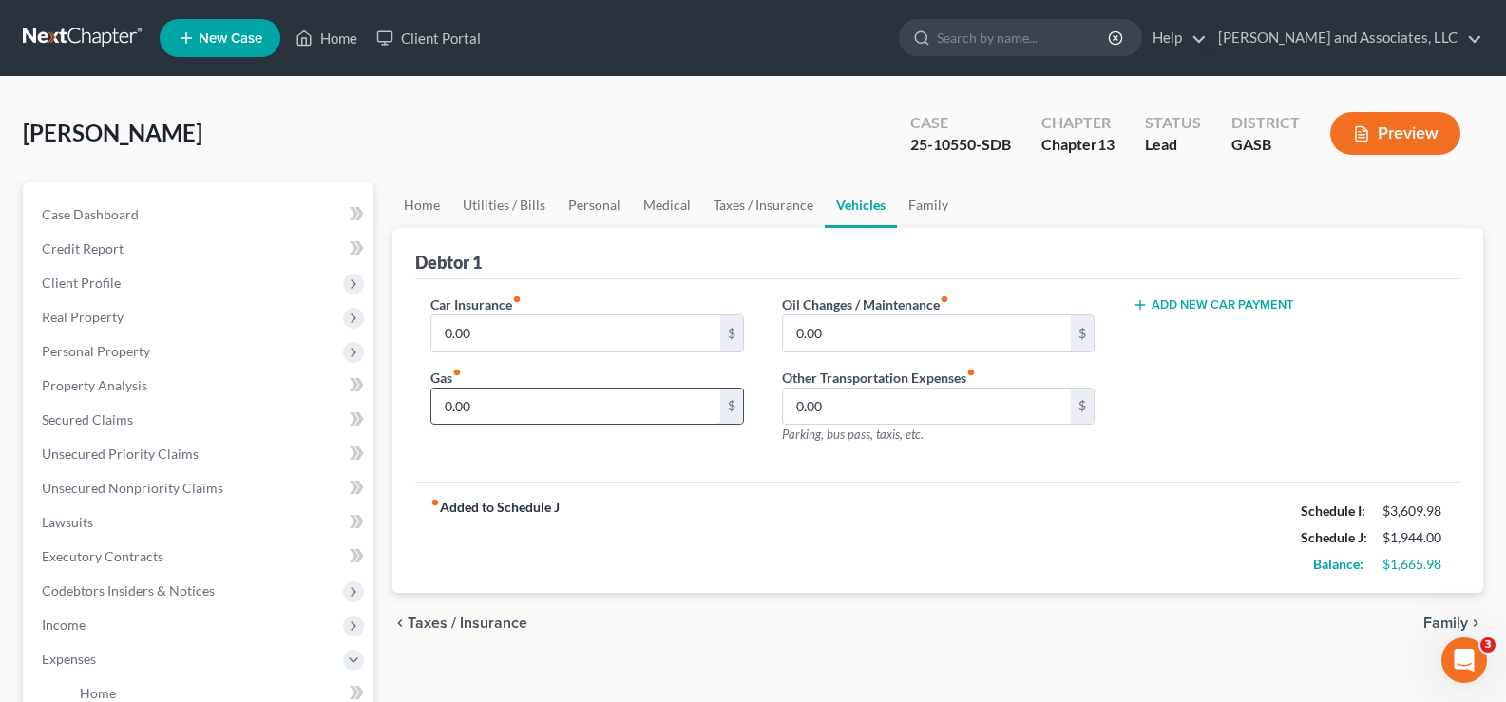
click at [545, 402] on input "0.00" at bounding box center [575, 407] width 288 height 36
type input "300.00"
click at [928, 198] on link "Family" at bounding box center [928, 205] width 63 height 46
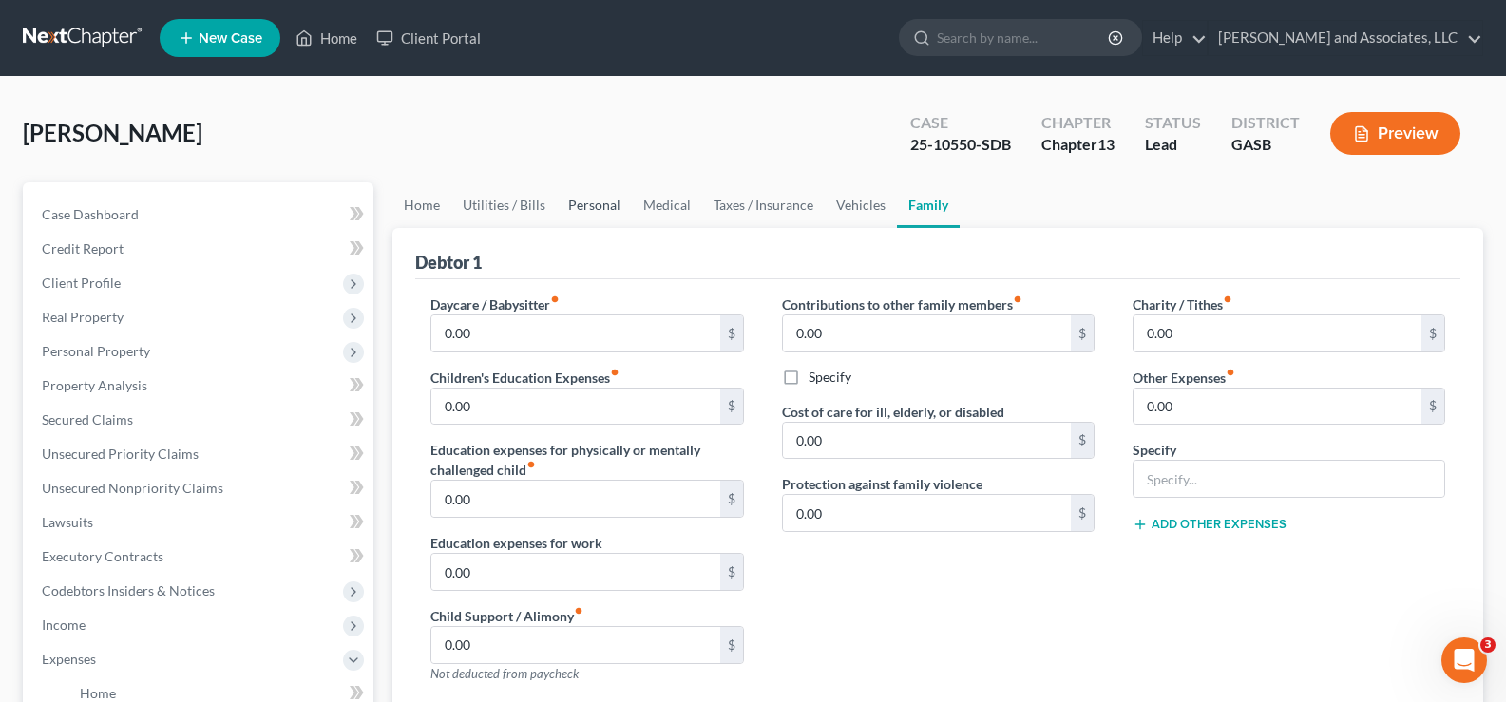
click at [609, 207] on link "Personal" at bounding box center [594, 205] width 75 height 46
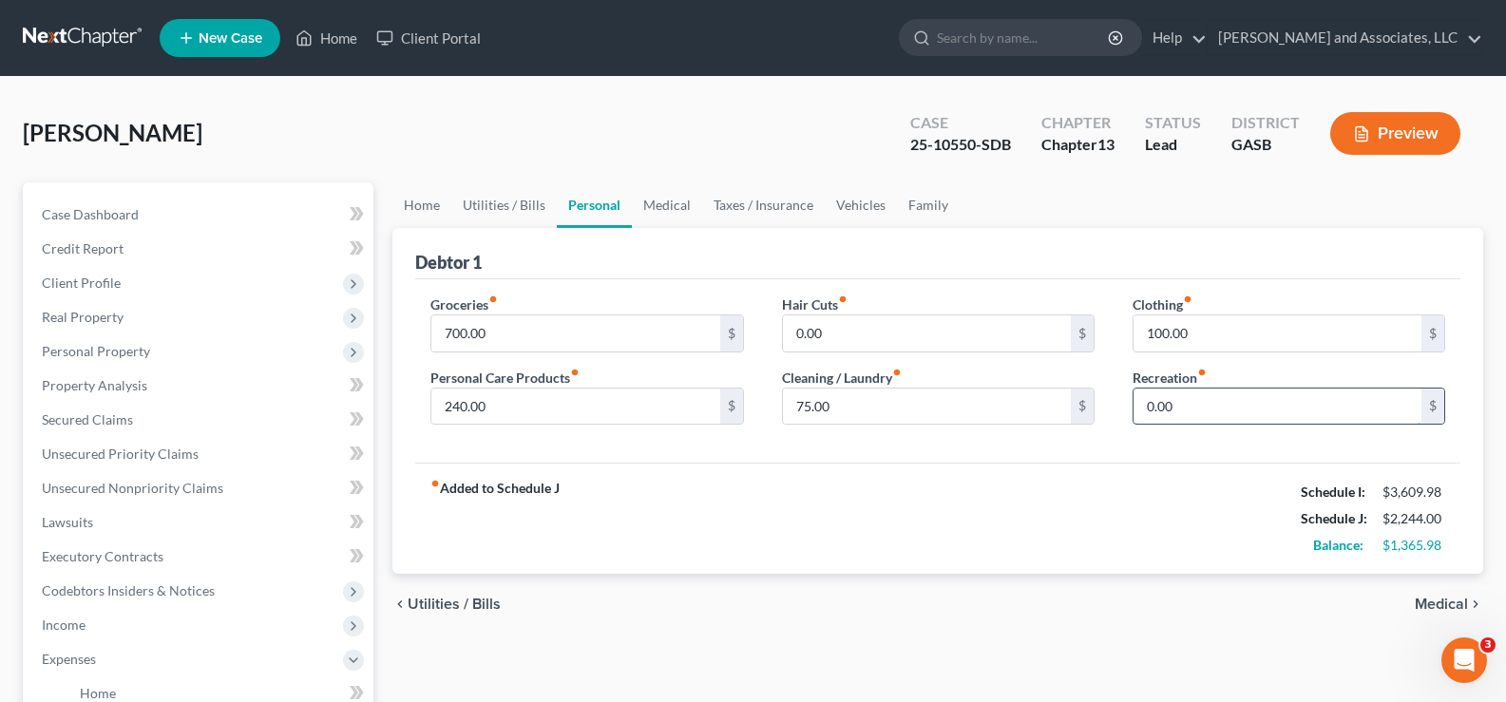
click at [1219, 411] on input "0.00" at bounding box center [1278, 407] width 288 height 36
type input "40.00"
click at [922, 204] on link "Family" at bounding box center [928, 205] width 63 height 46
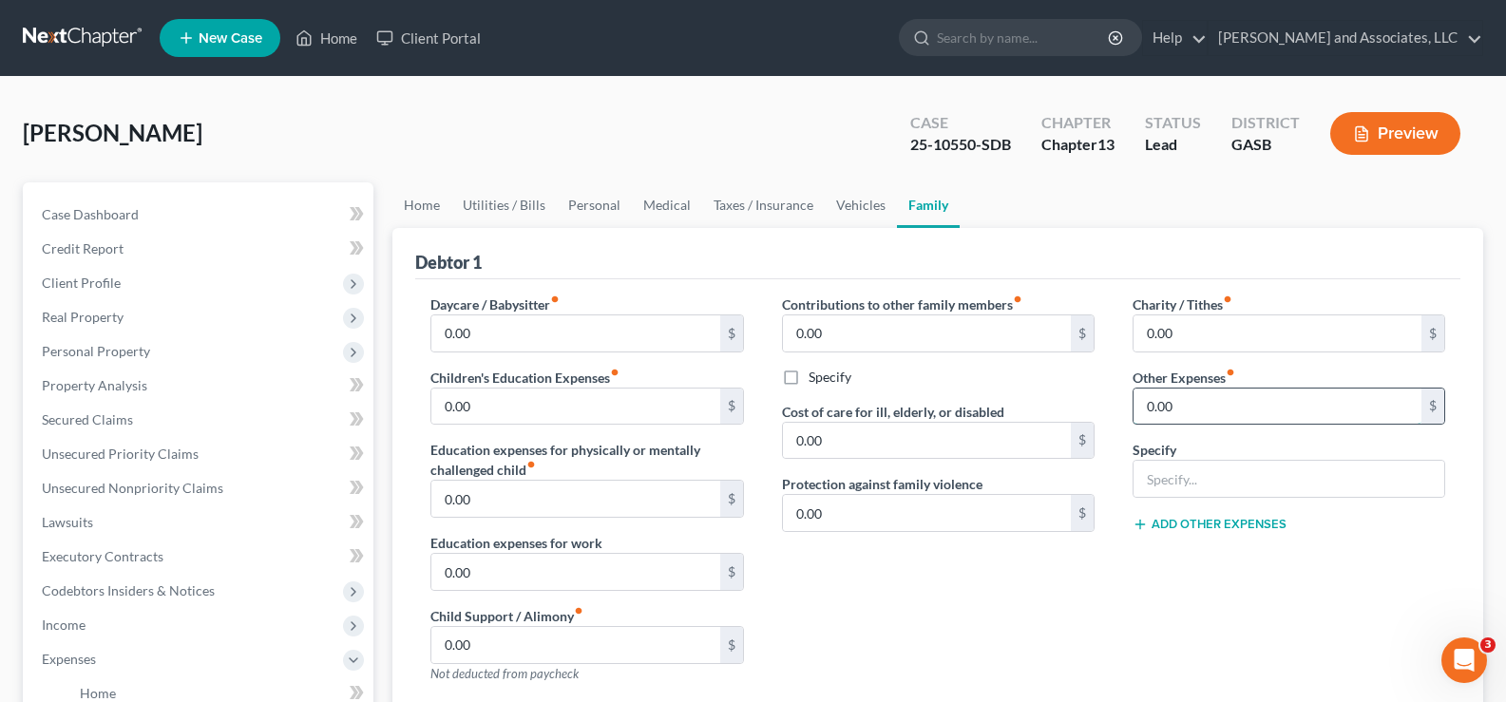
click at [1209, 407] on input "0.00" at bounding box center [1278, 407] width 288 height 36
type input "356.00"
click at [1186, 492] on input "text" at bounding box center [1289, 479] width 311 height 36
type input "o"
type input "Orthodontist/Braces for Debtor and Daughter"
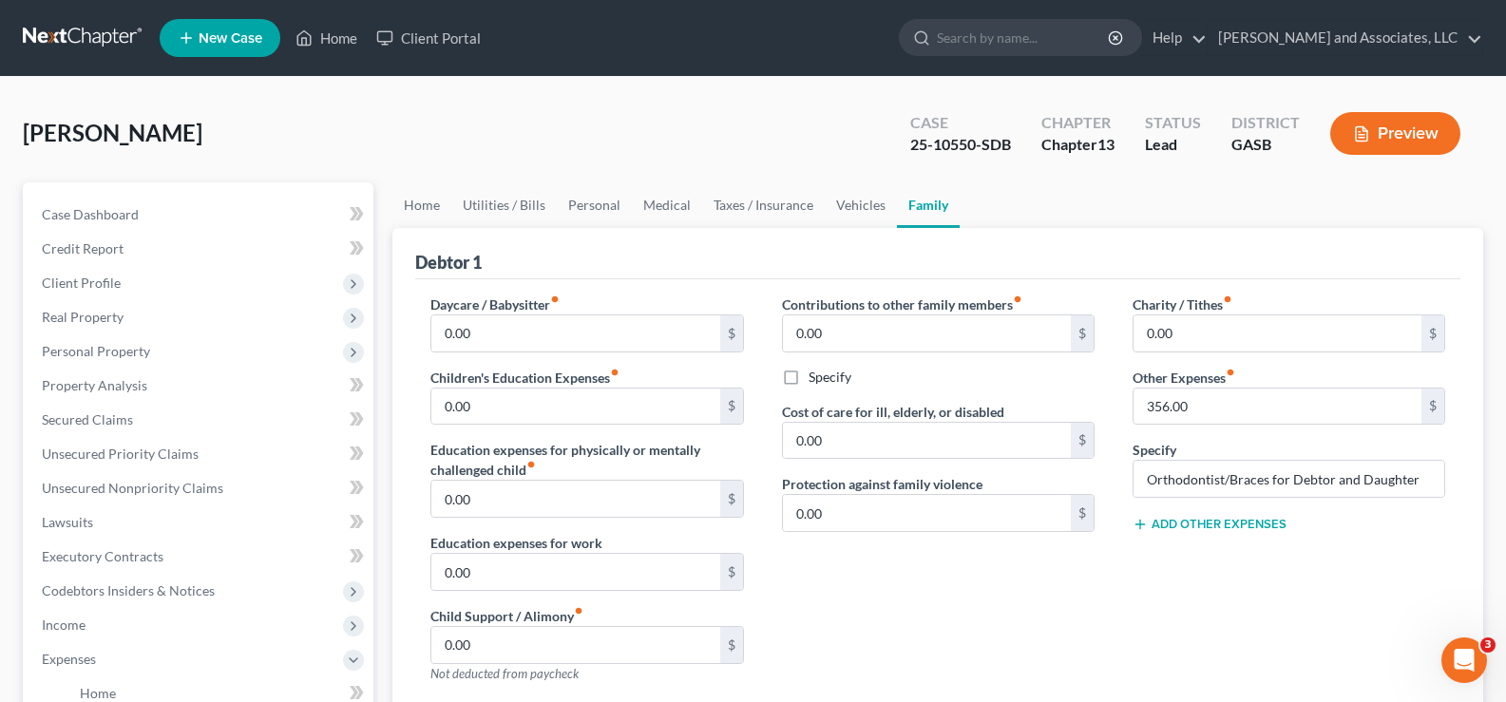
click at [1226, 526] on button "Add Other Expenses" at bounding box center [1210, 524] width 154 height 15
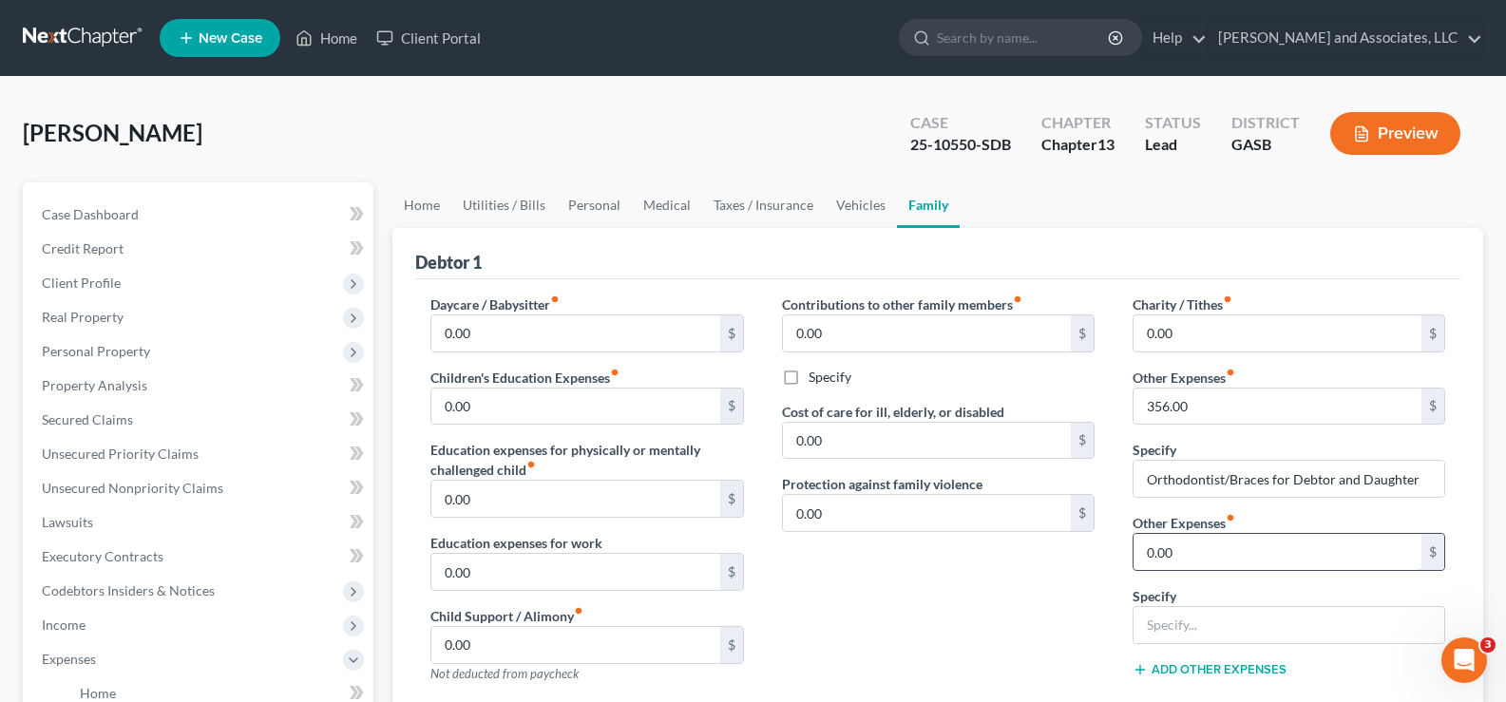
click at [1197, 557] on input "0.00" at bounding box center [1278, 552] width 288 height 36
type input "170.00"
click at [1183, 631] on input "text" at bounding box center [1289, 625] width 311 height 36
type input "School Supplies/Activities"
click at [764, 211] on link "Taxes / Insurance" at bounding box center [763, 205] width 123 height 46
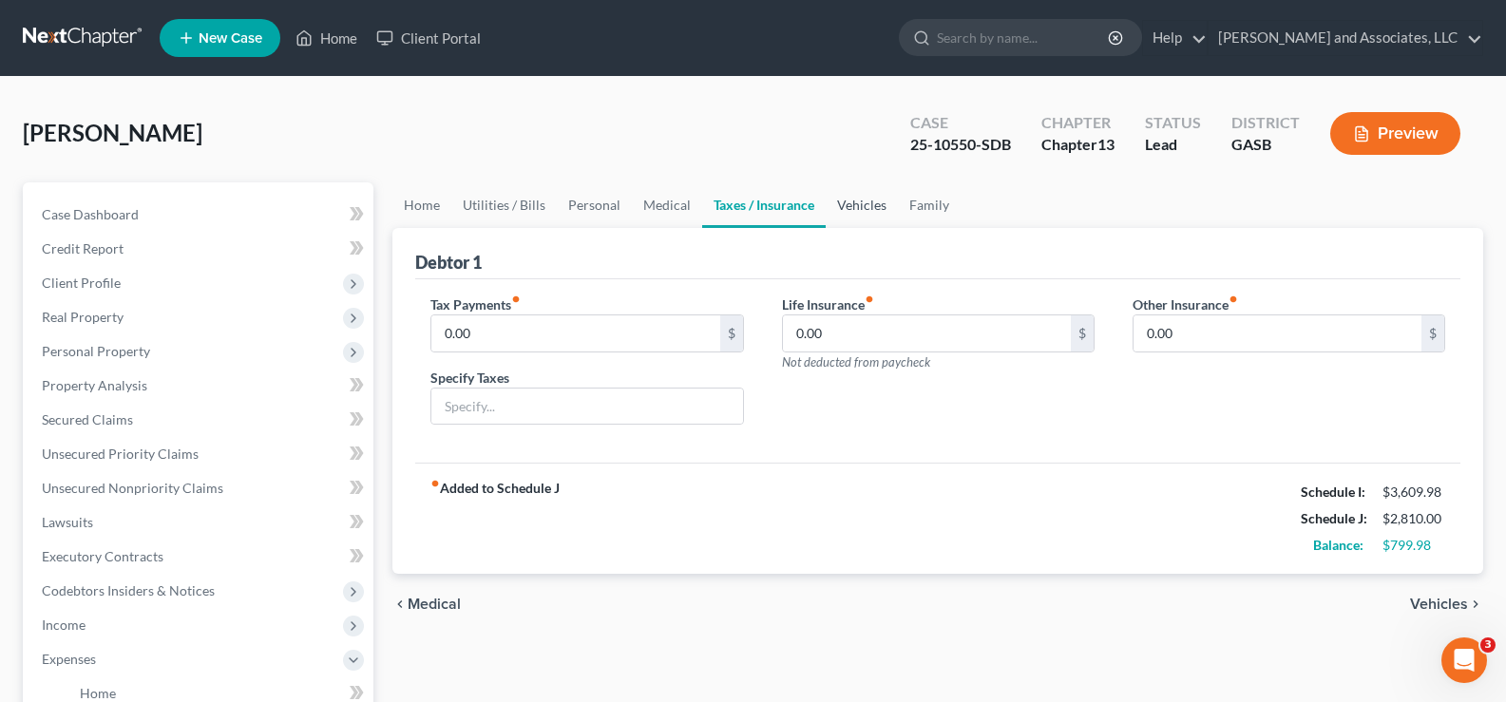
click at [869, 199] on link "Vehicles" at bounding box center [862, 205] width 72 height 46
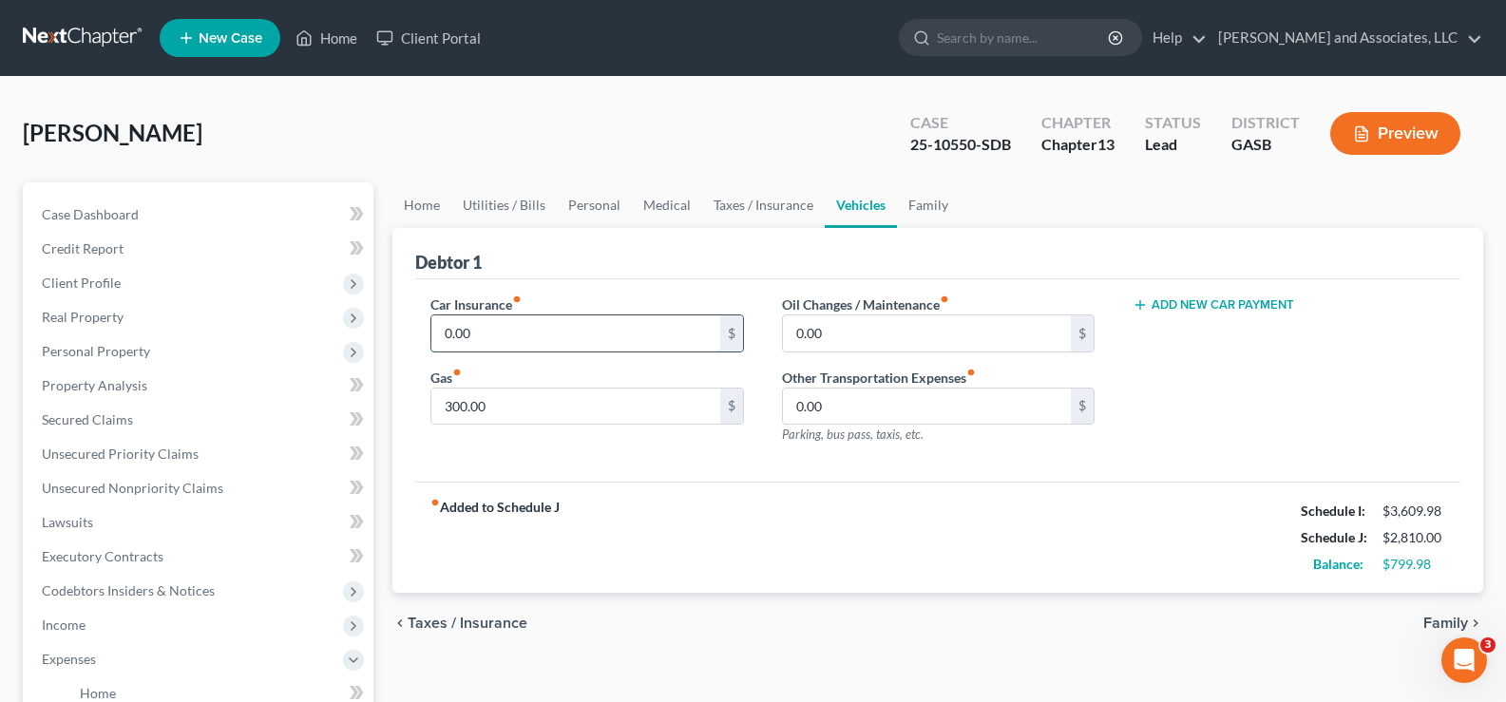
click at [574, 336] on input "0.00" at bounding box center [575, 334] width 288 height 36
type input "175.00"
click at [97, 207] on span "Case Dashboard" at bounding box center [90, 214] width 97 height 16
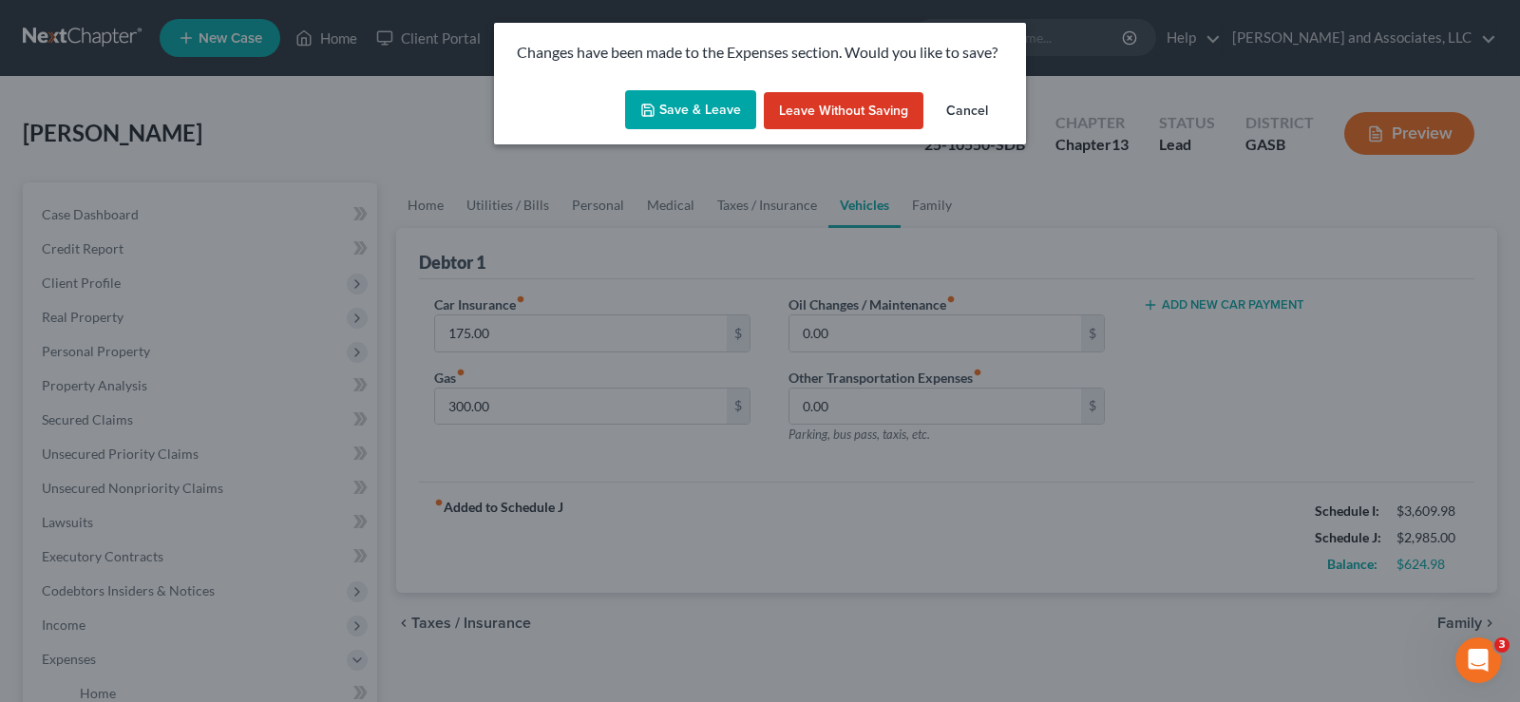
click at [714, 111] on button "Save & Leave" at bounding box center [690, 110] width 131 height 40
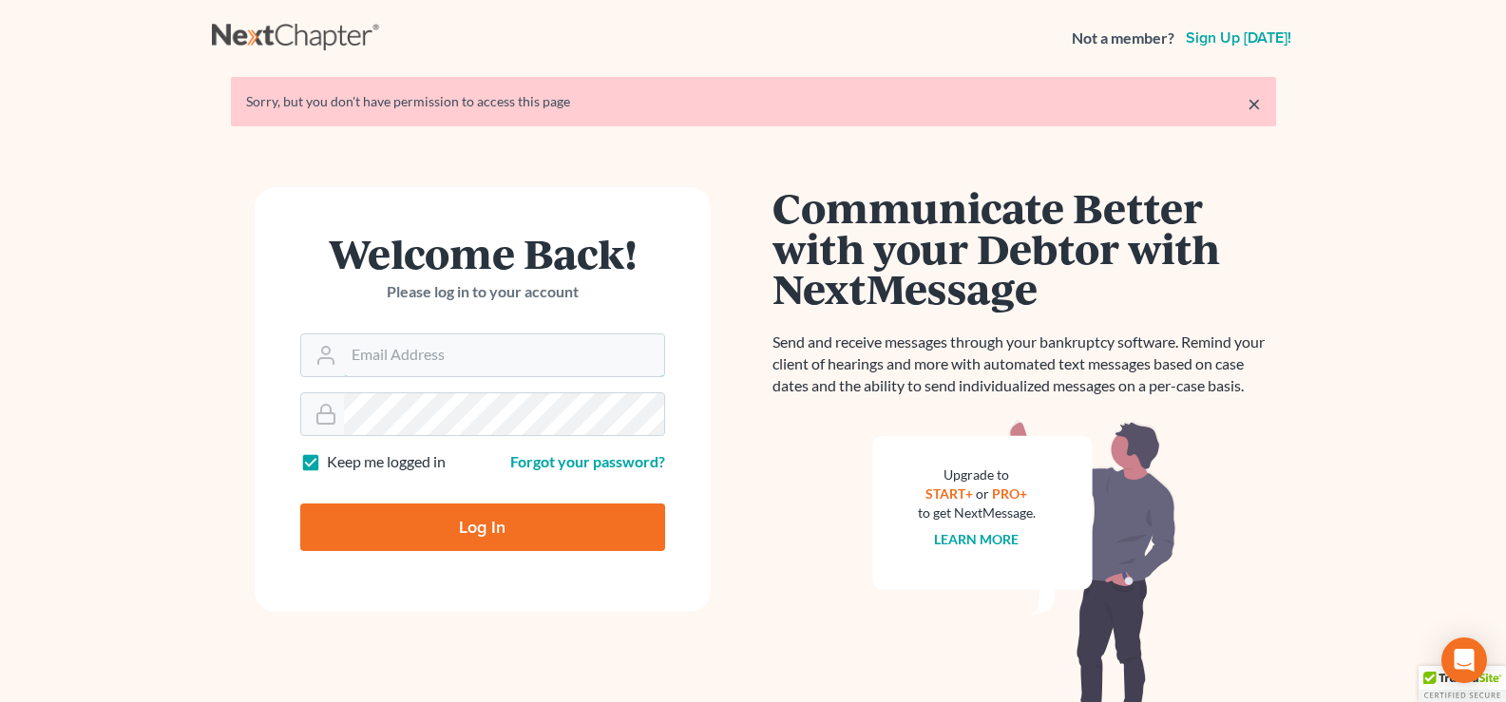
type input "[EMAIL_ADDRESS][DOMAIN_NAME]"
click at [509, 535] on input "Log In" at bounding box center [482, 528] width 365 height 48
type input "Thinking..."
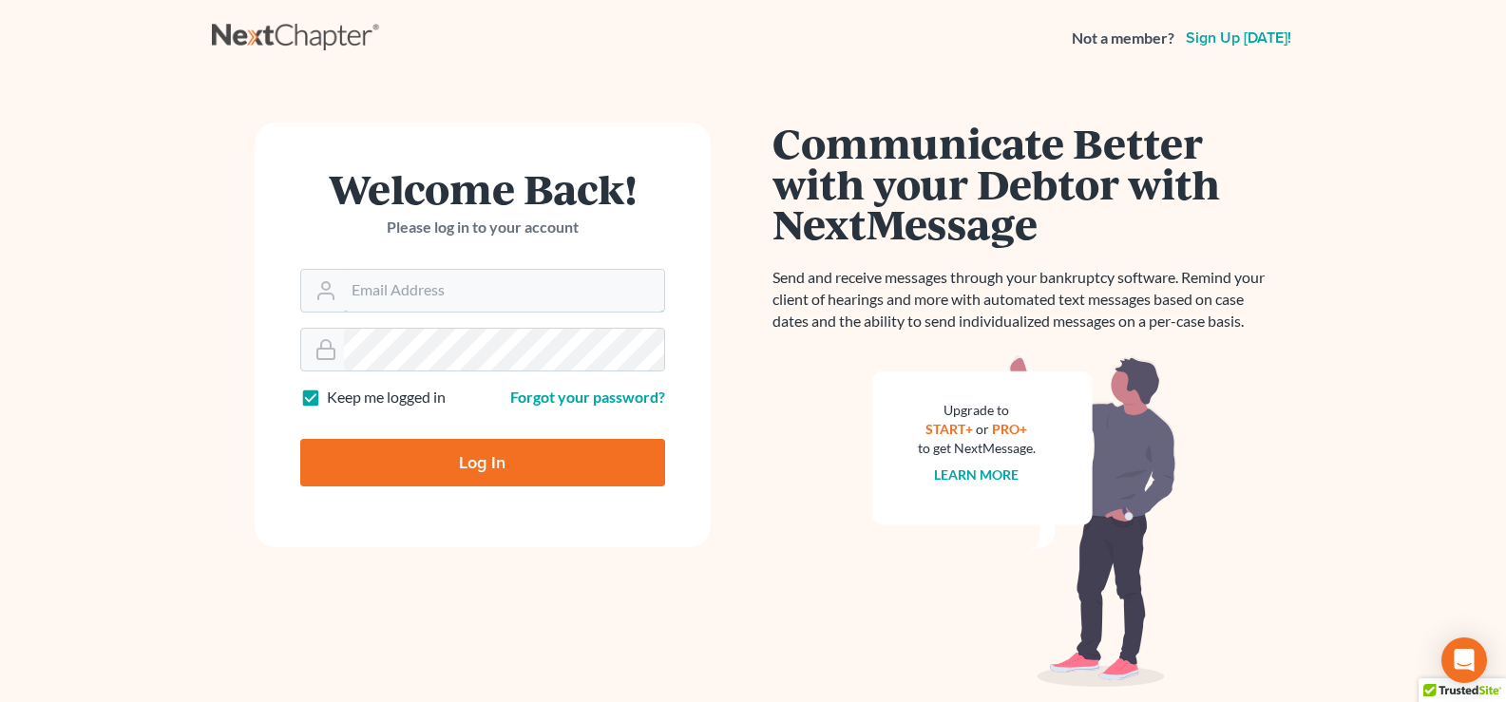
type input "[EMAIL_ADDRESS][DOMAIN_NAME]"
click at [504, 461] on input "Log In" at bounding box center [482, 463] width 365 height 48
type input "Thinking..."
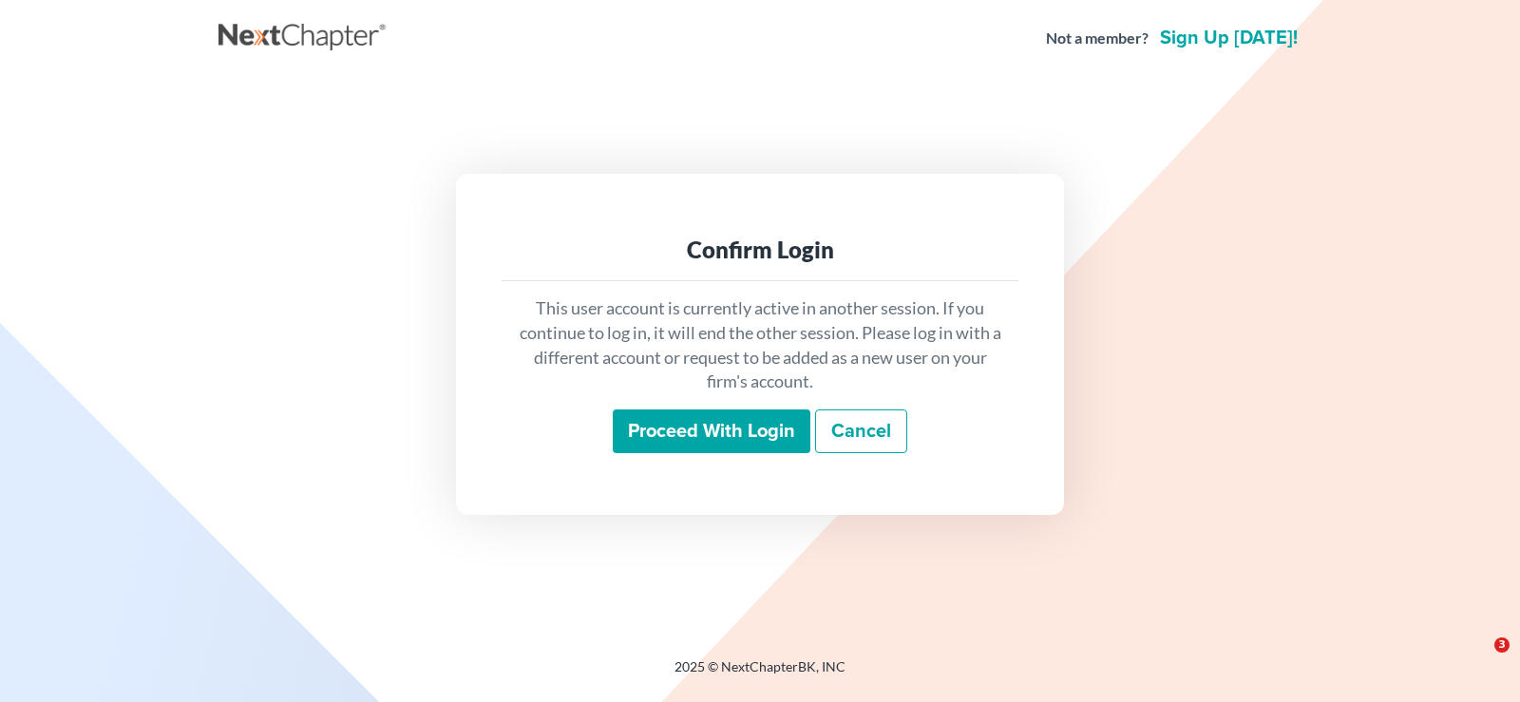
click at [663, 439] on input "Proceed with login" at bounding box center [712, 432] width 198 height 44
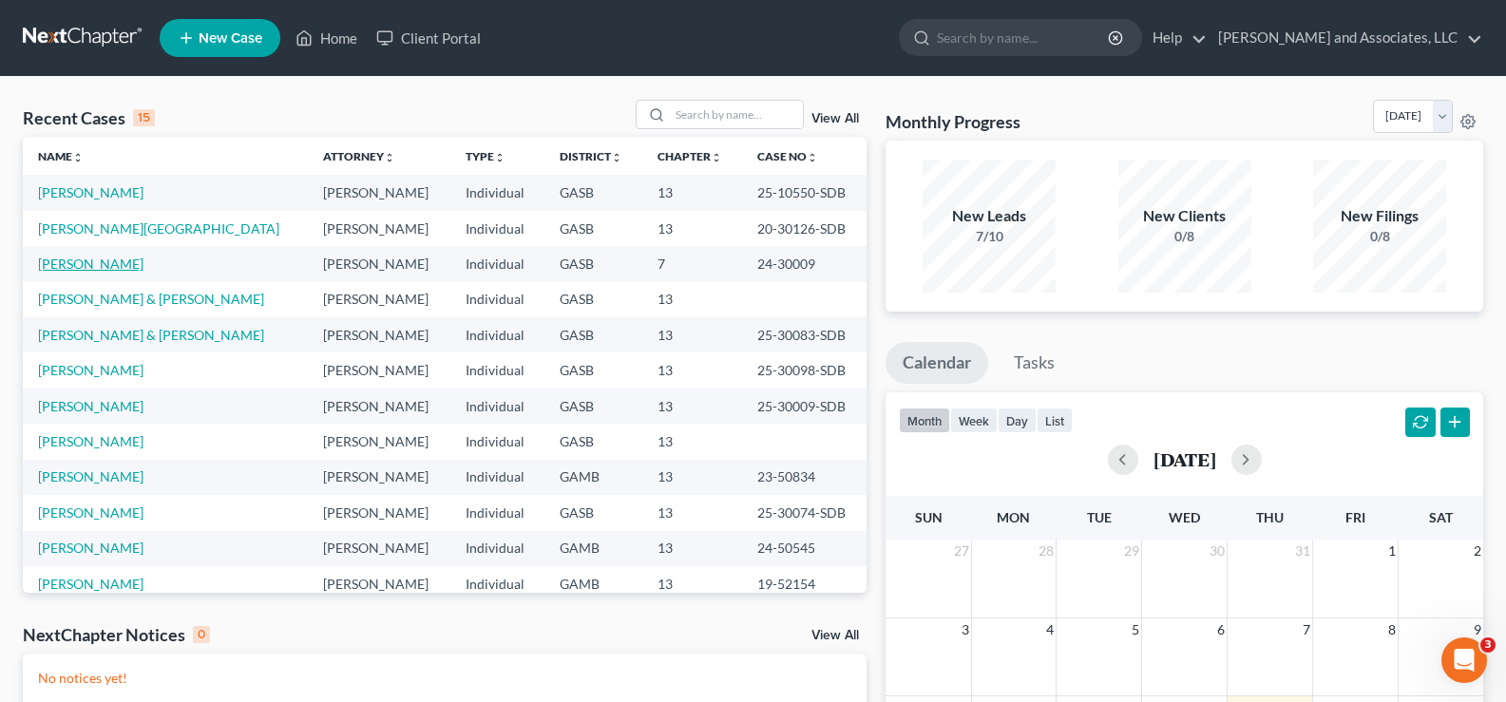
click at [97, 262] on link "Fisher, Daniel" at bounding box center [90, 264] width 105 height 16
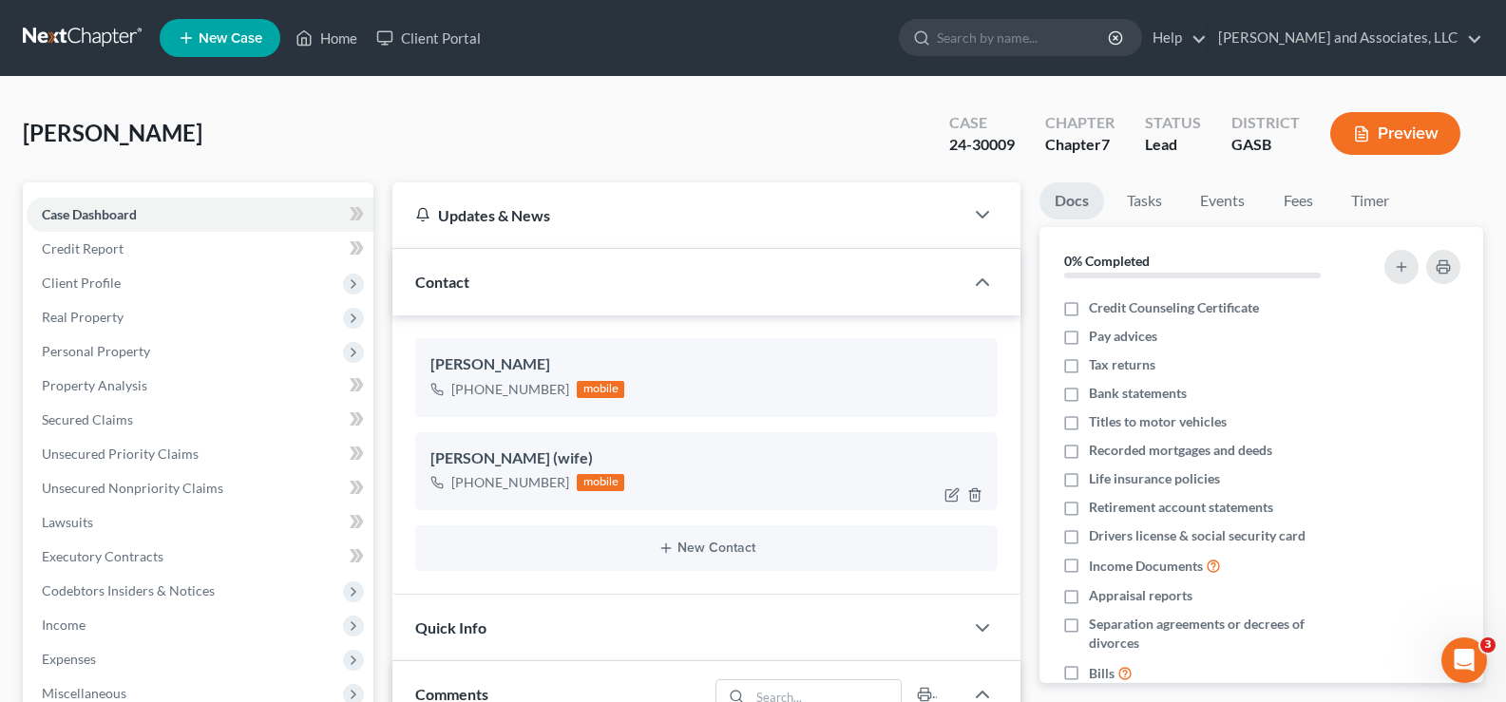
scroll to position [7170, 0]
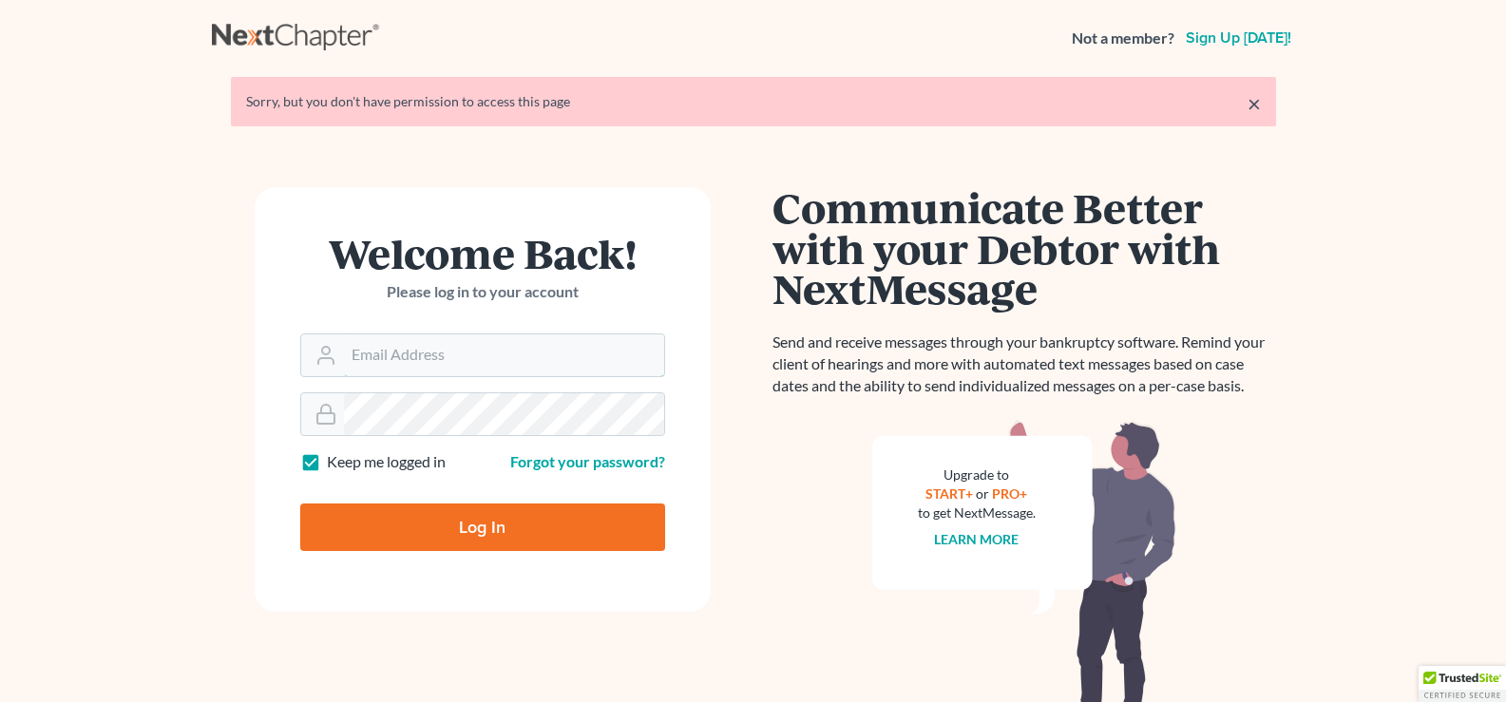
type input "[EMAIL_ADDRESS][DOMAIN_NAME]"
click at [545, 523] on input "Log In" at bounding box center [482, 528] width 365 height 48
type input "Thinking..."
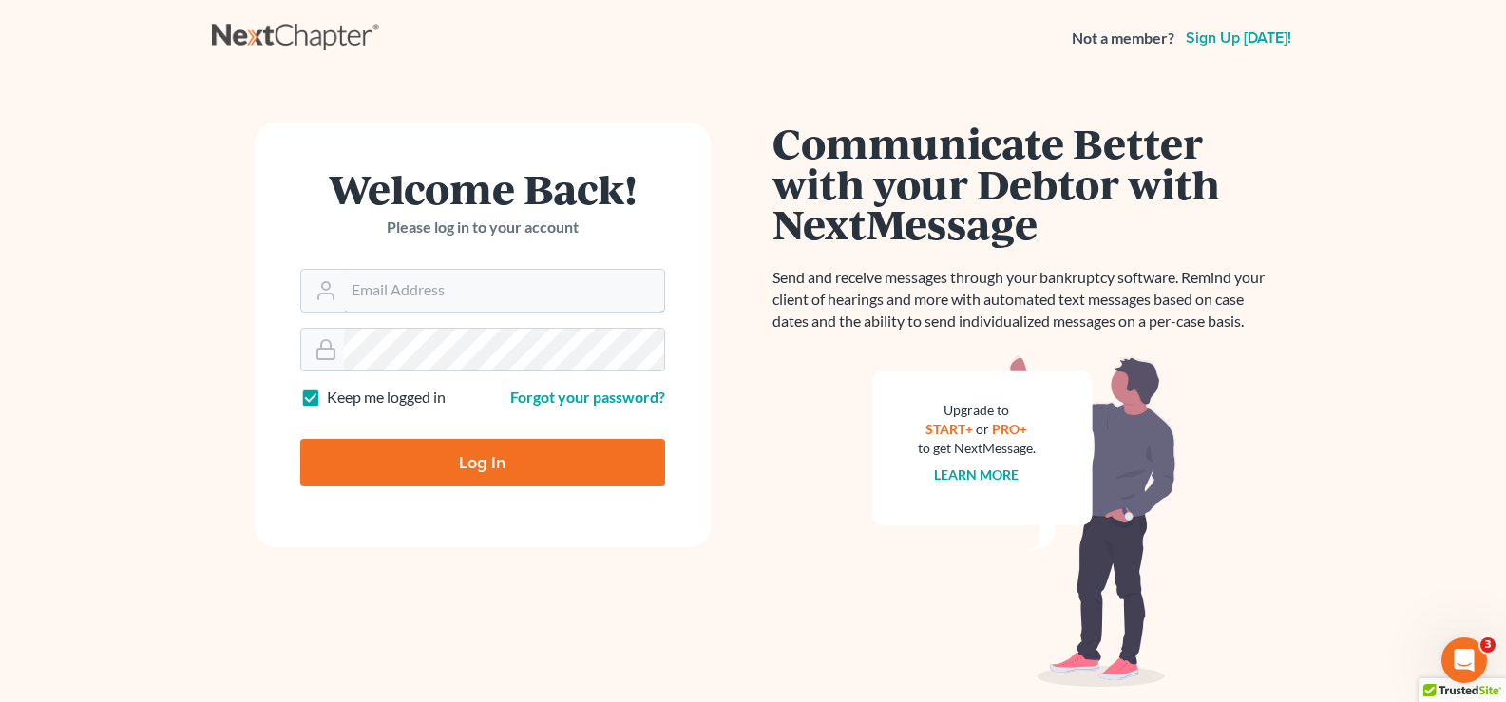
type input "[EMAIL_ADDRESS][DOMAIN_NAME]"
drag, startPoint x: 514, startPoint y: 460, endPoint x: 508, endPoint y: 469, distance: 10.3
click at [513, 461] on input "Log In" at bounding box center [482, 463] width 365 height 48
type input "Thinking..."
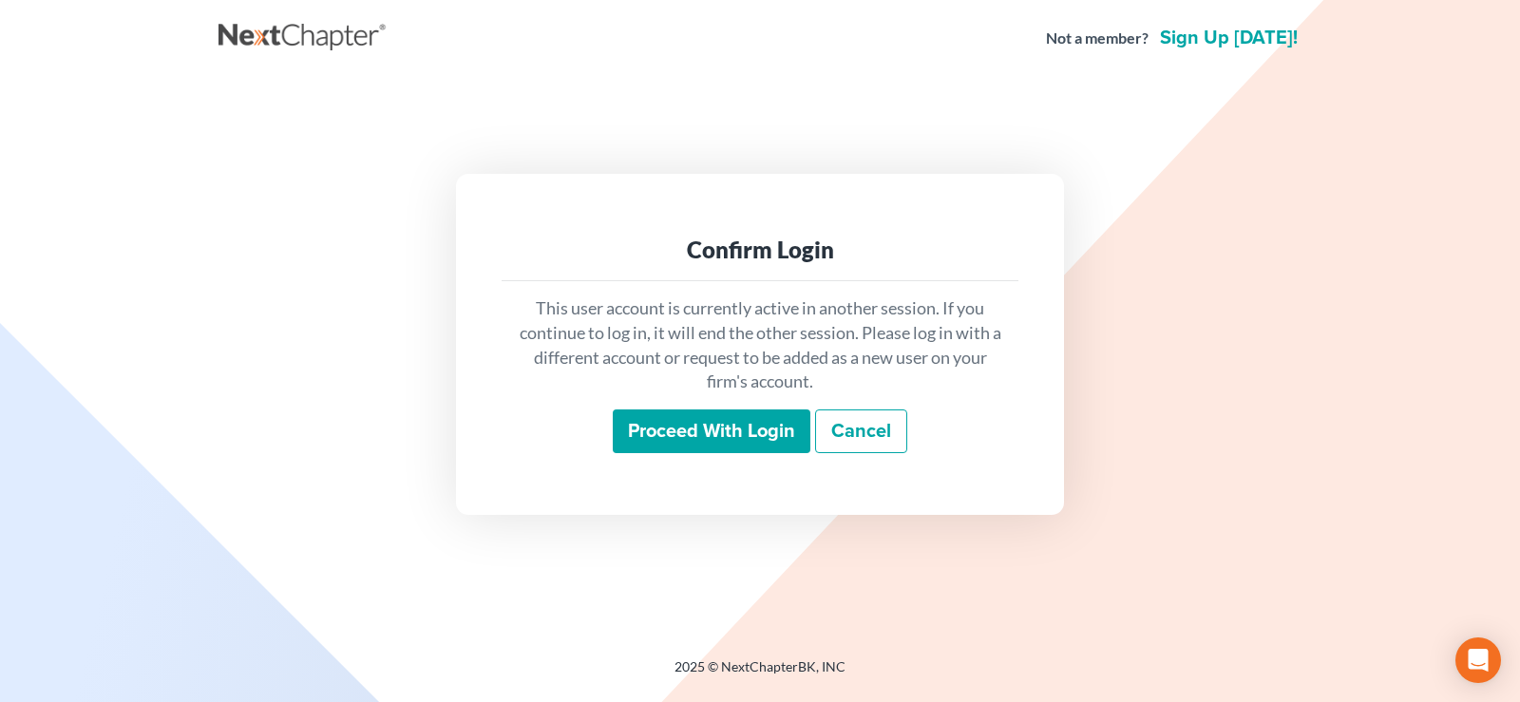
click at [768, 440] on input "Proceed with login" at bounding box center [712, 432] width 198 height 44
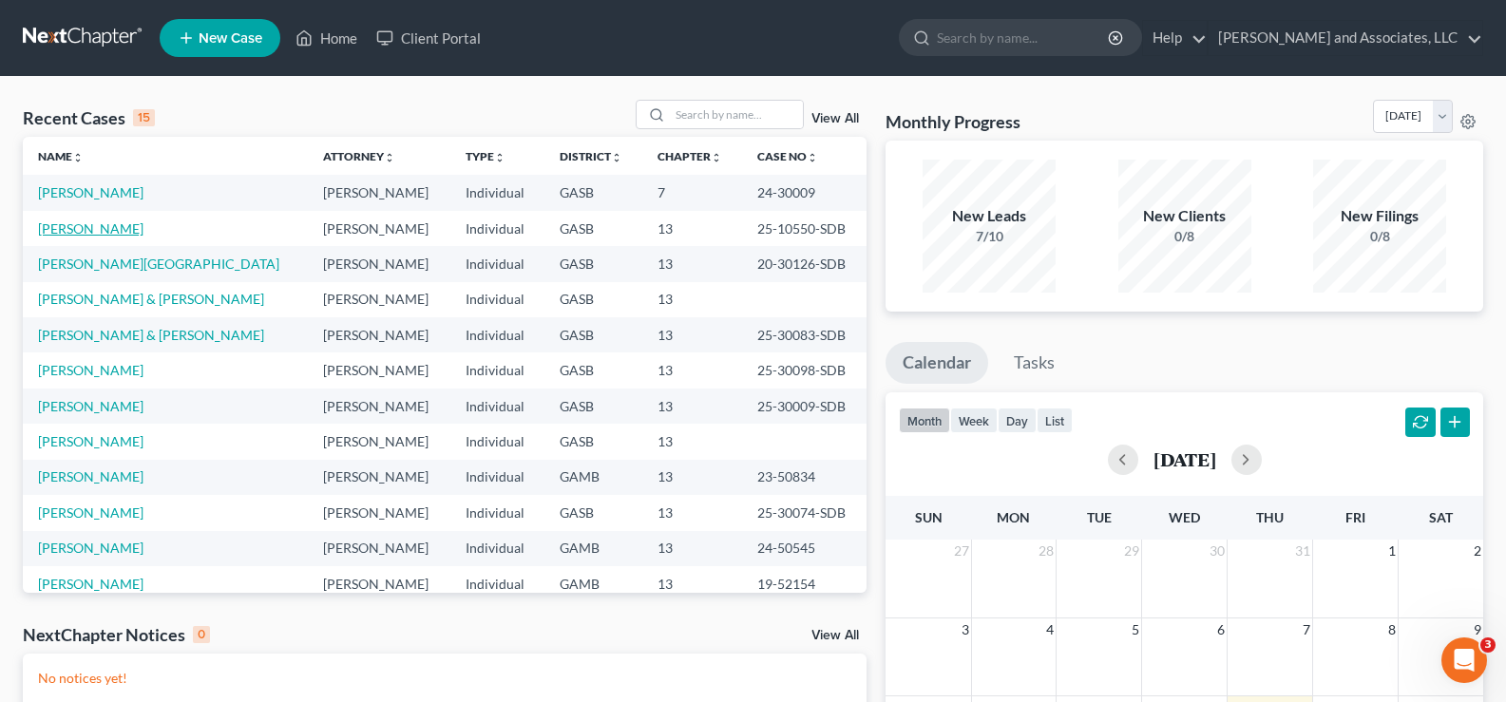
click at [112, 228] on link "Simpson, Sharese" at bounding box center [90, 228] width 105 height 16
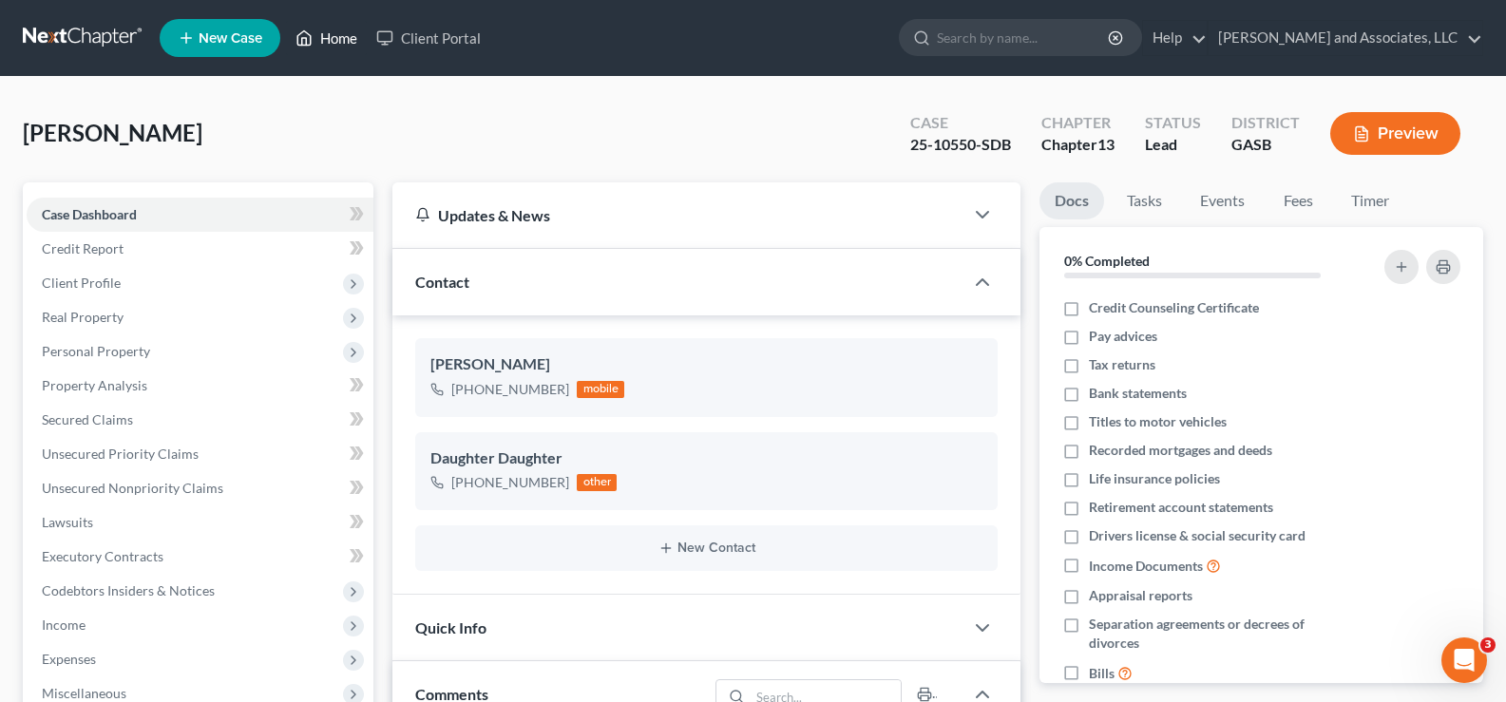
click at [345, 31] on link "Home" at bounding box center [326, 38] width 81 height 34
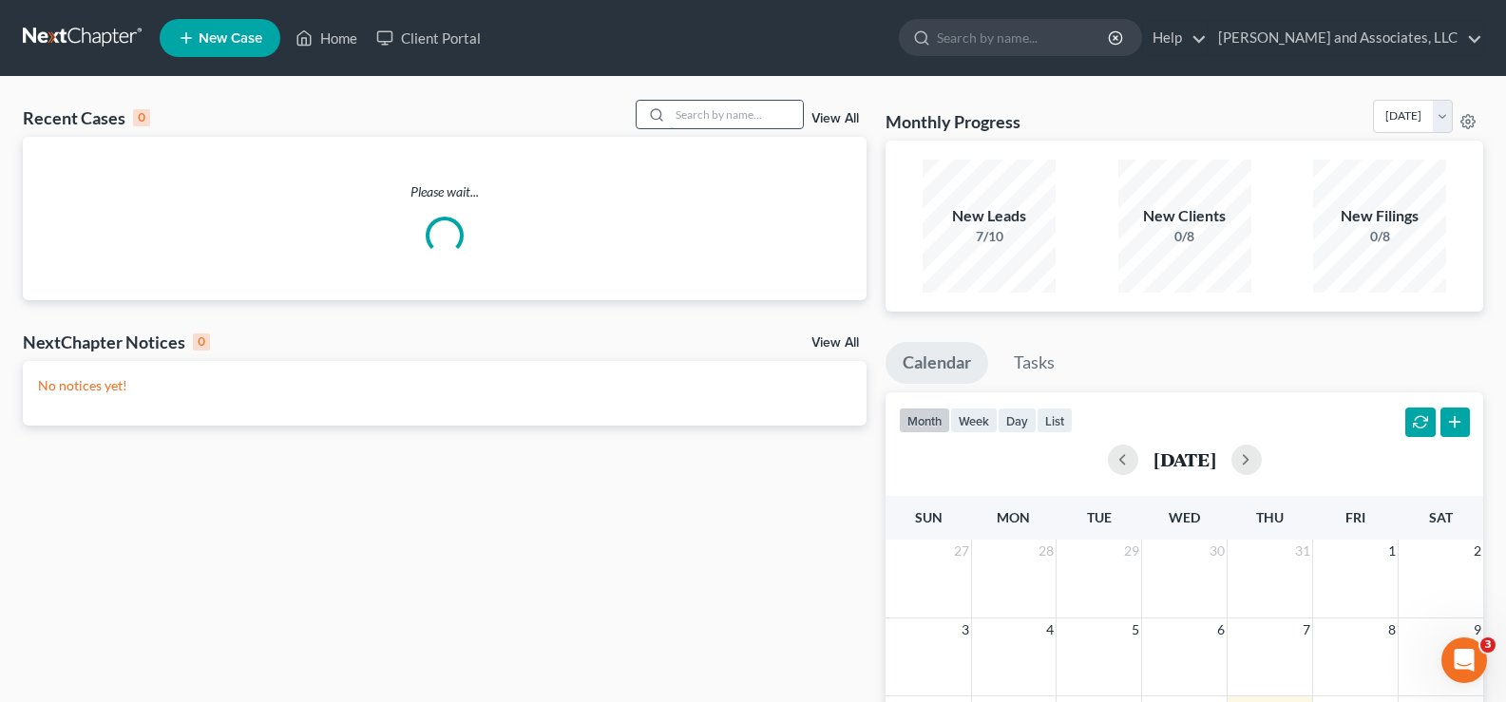
click at [716, 116] on input "search" at bounding box center [736, 115] width 133 height 28
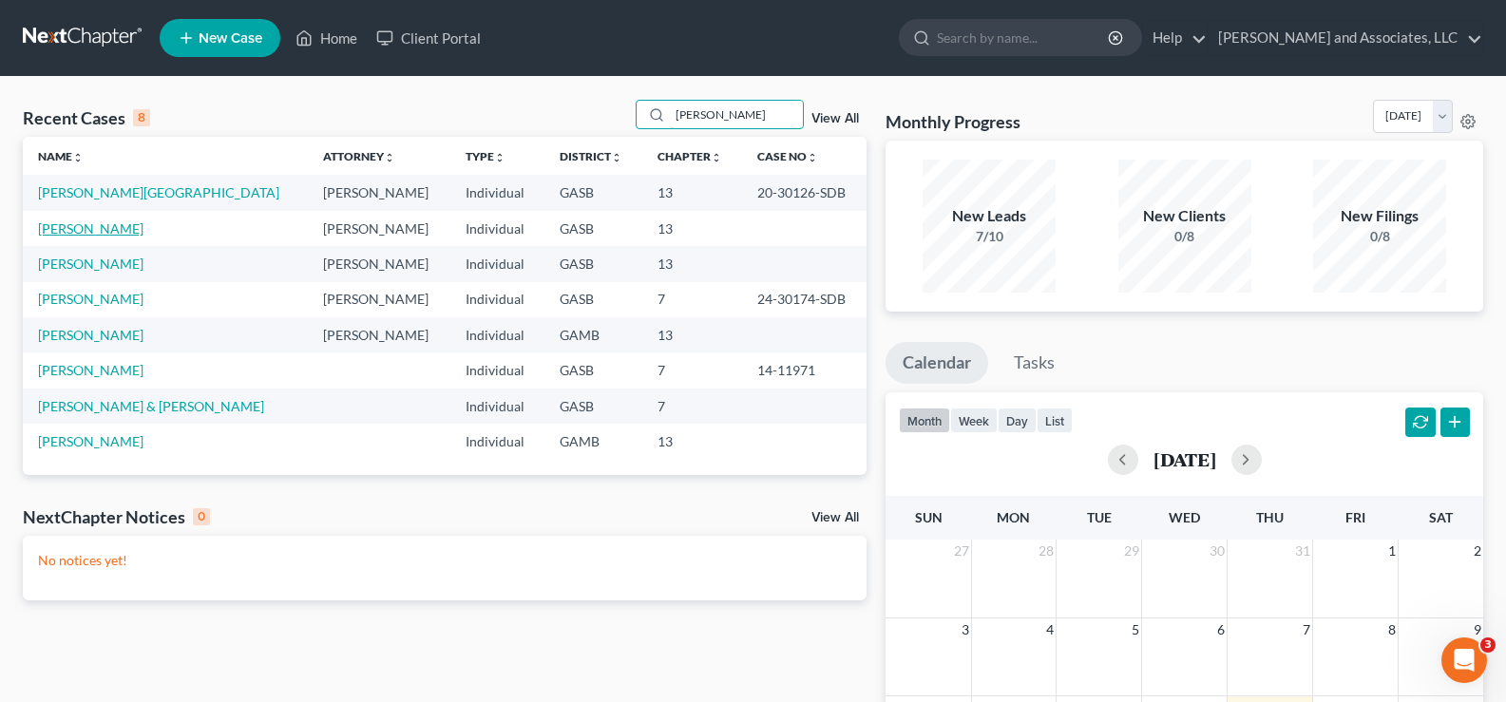
type input "shannon"
click at [116, 229] on link "Horne, Shannon" at bounding box center [90, 228] width 105 height 16
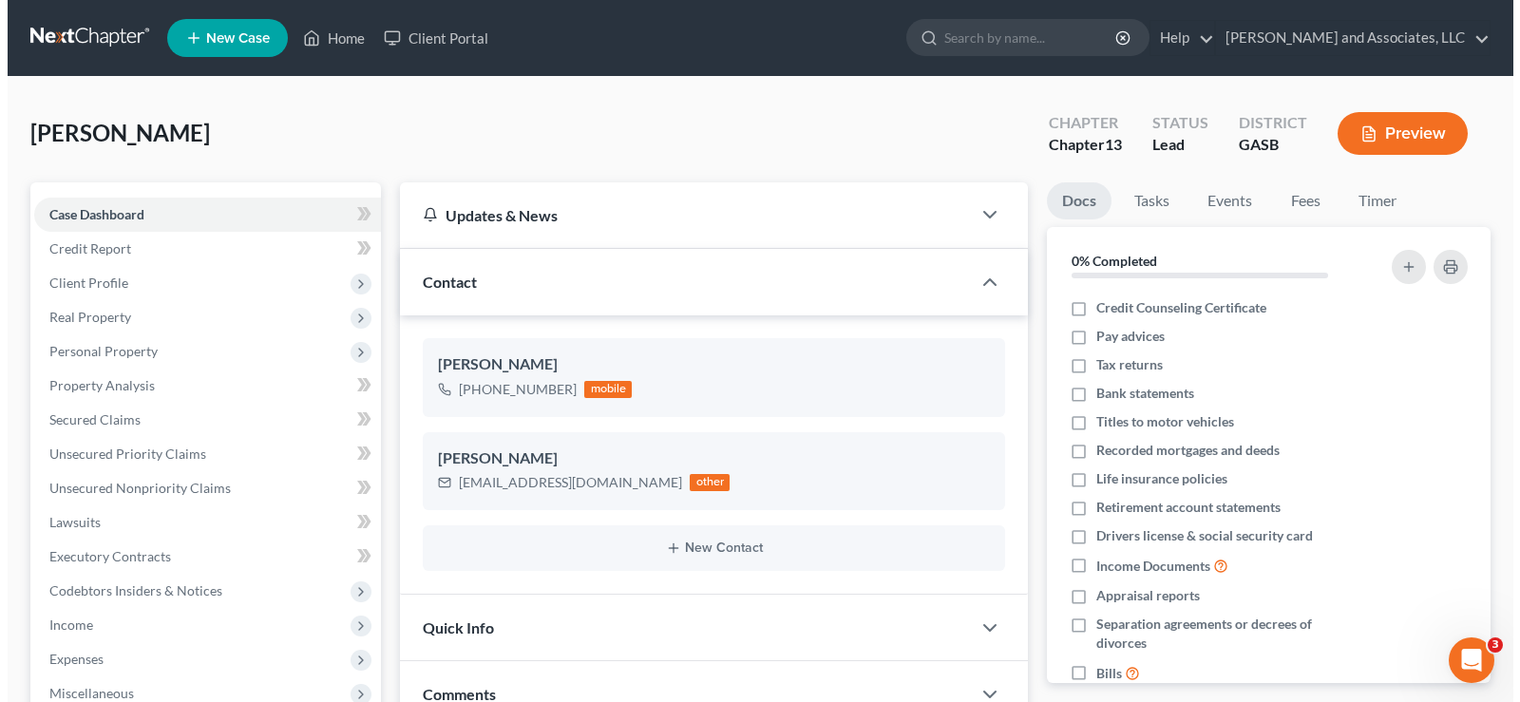
scroll to position [452, 0]
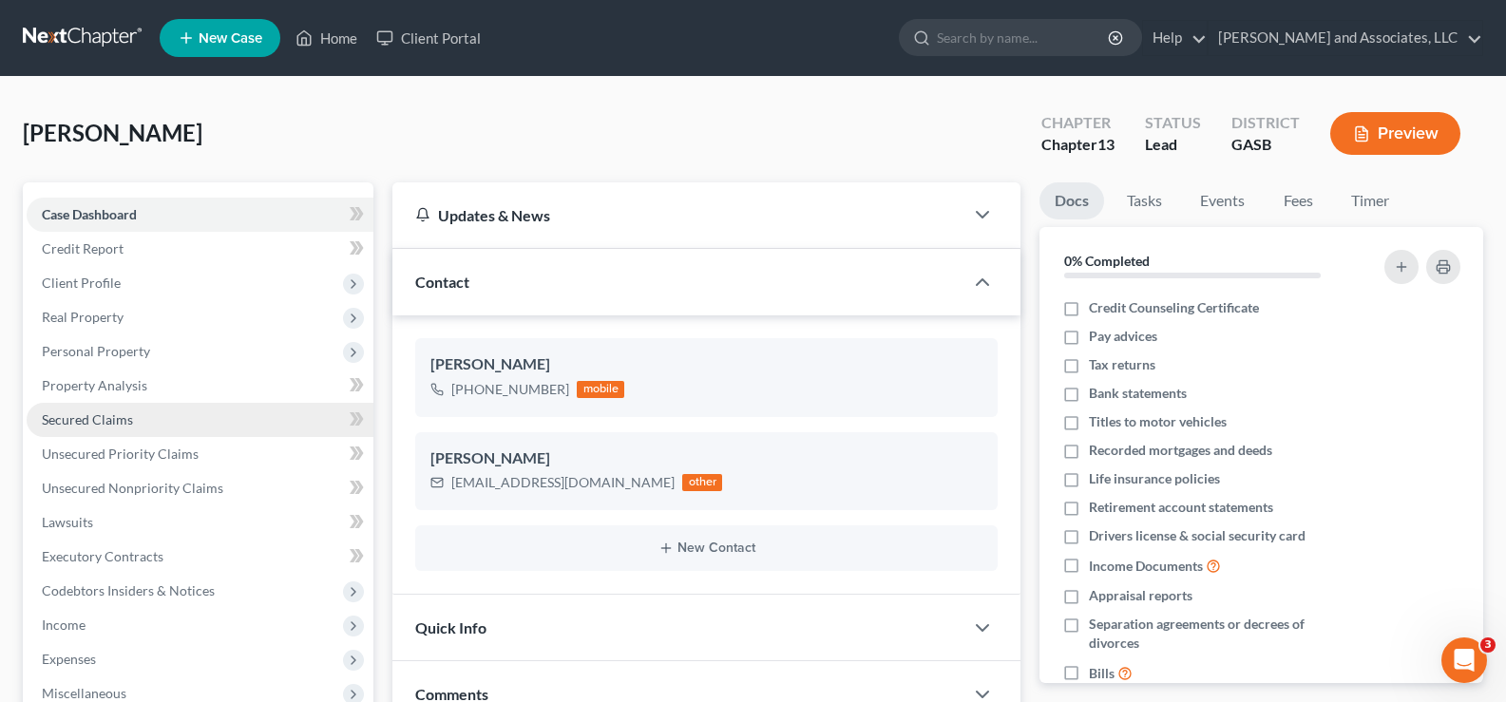
click at [101, 424] on span "Secured Claims" at bounding box center [87, 419] width 91 height 16
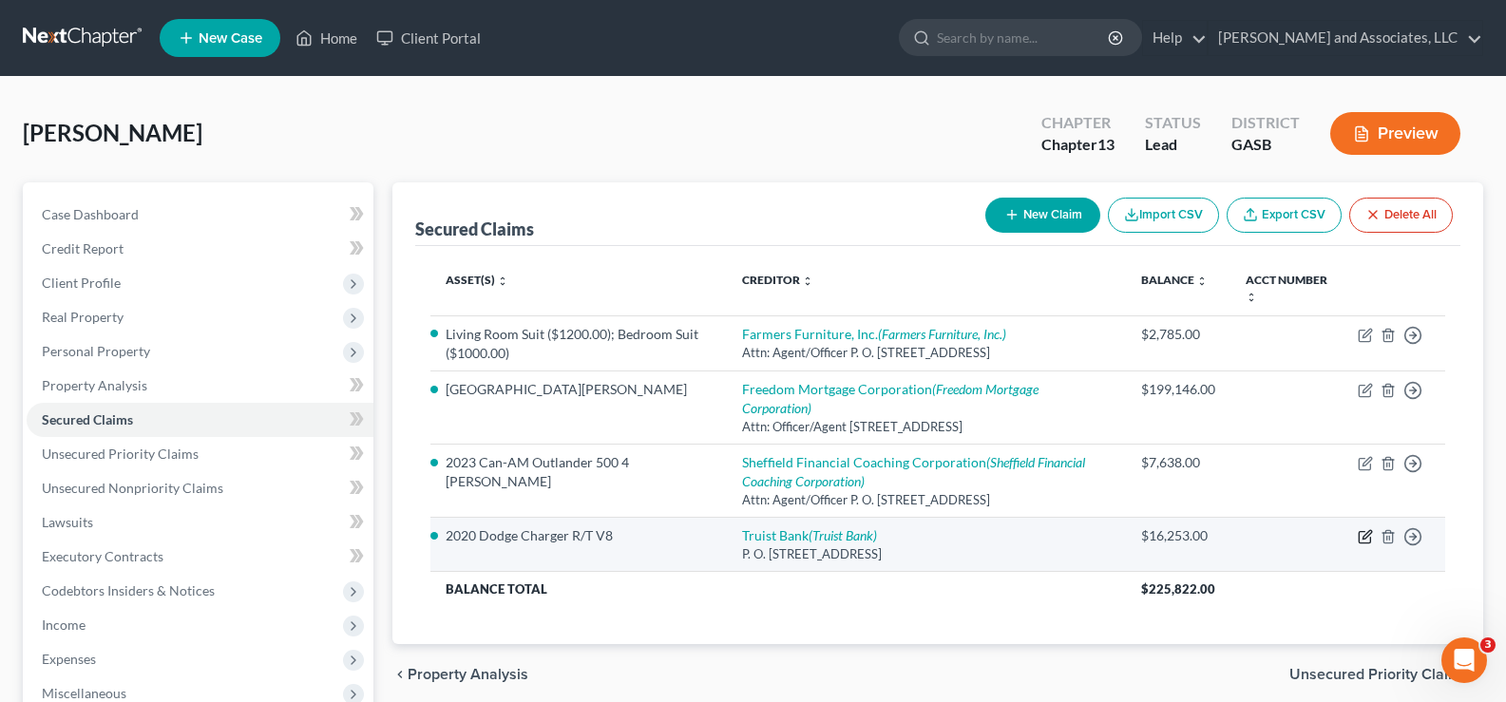
click at [1368, 536] on icon "button" at bounding box center [1365, 536] width 15 height 15
select select "28"
select select "0"
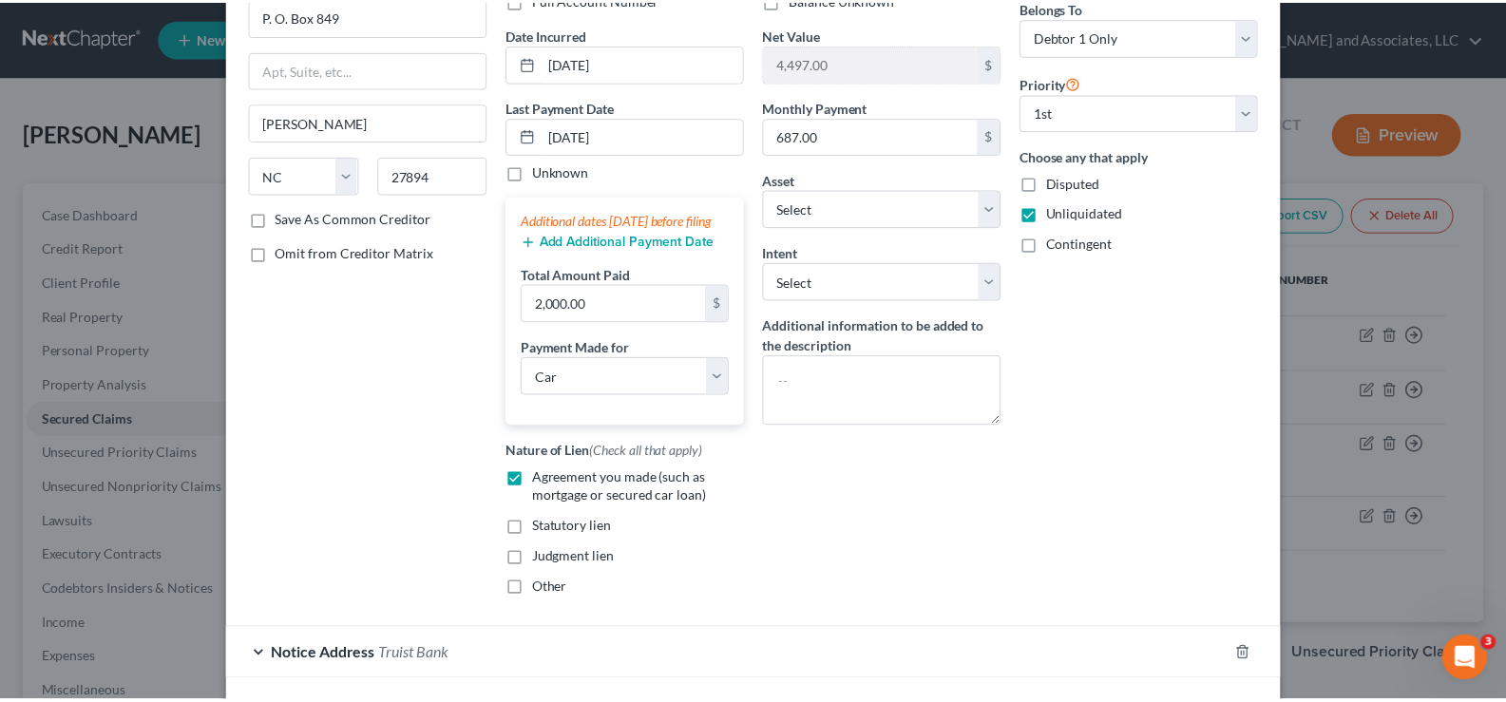
scroll to position [319, 0]
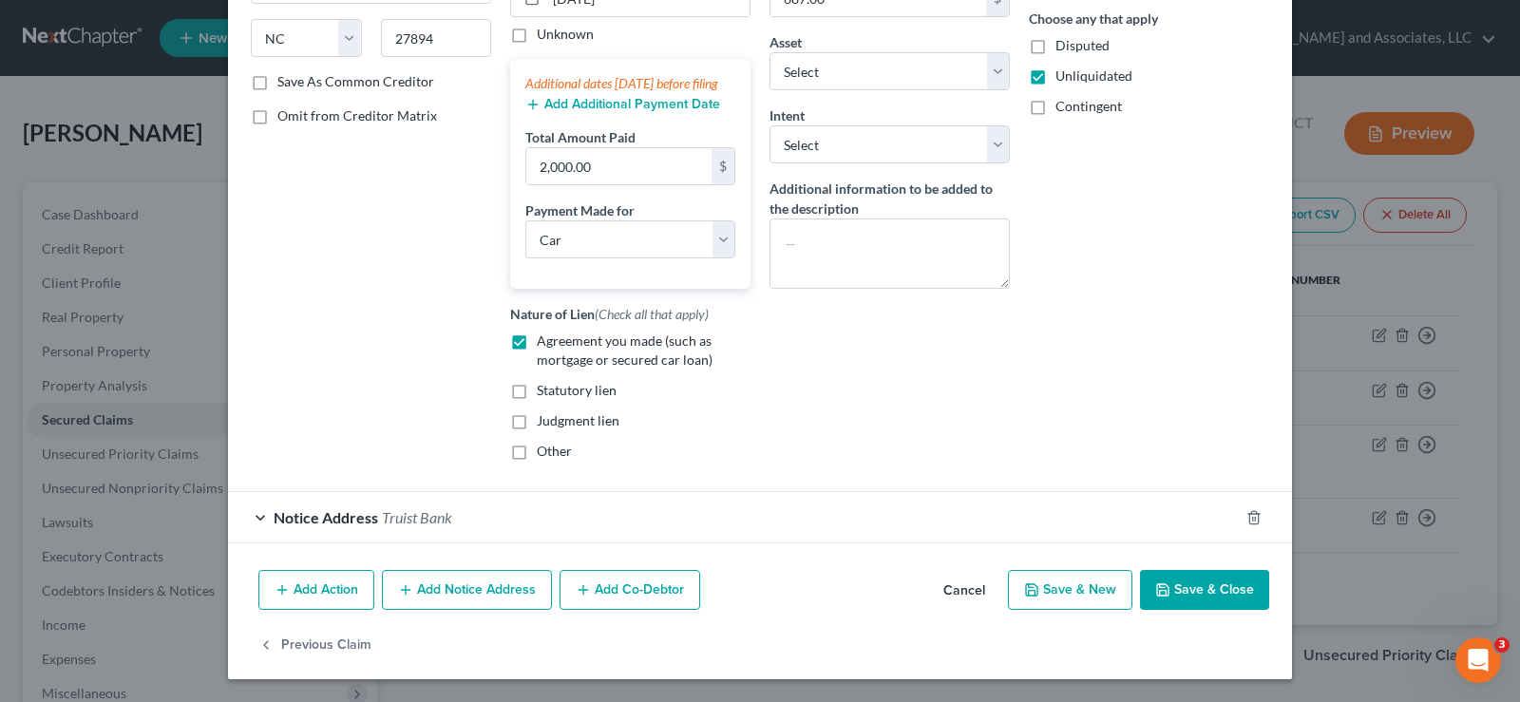
click at [1222, 594] on button "Save & Close" at bounding box center [1204, 590] width 129 height 40
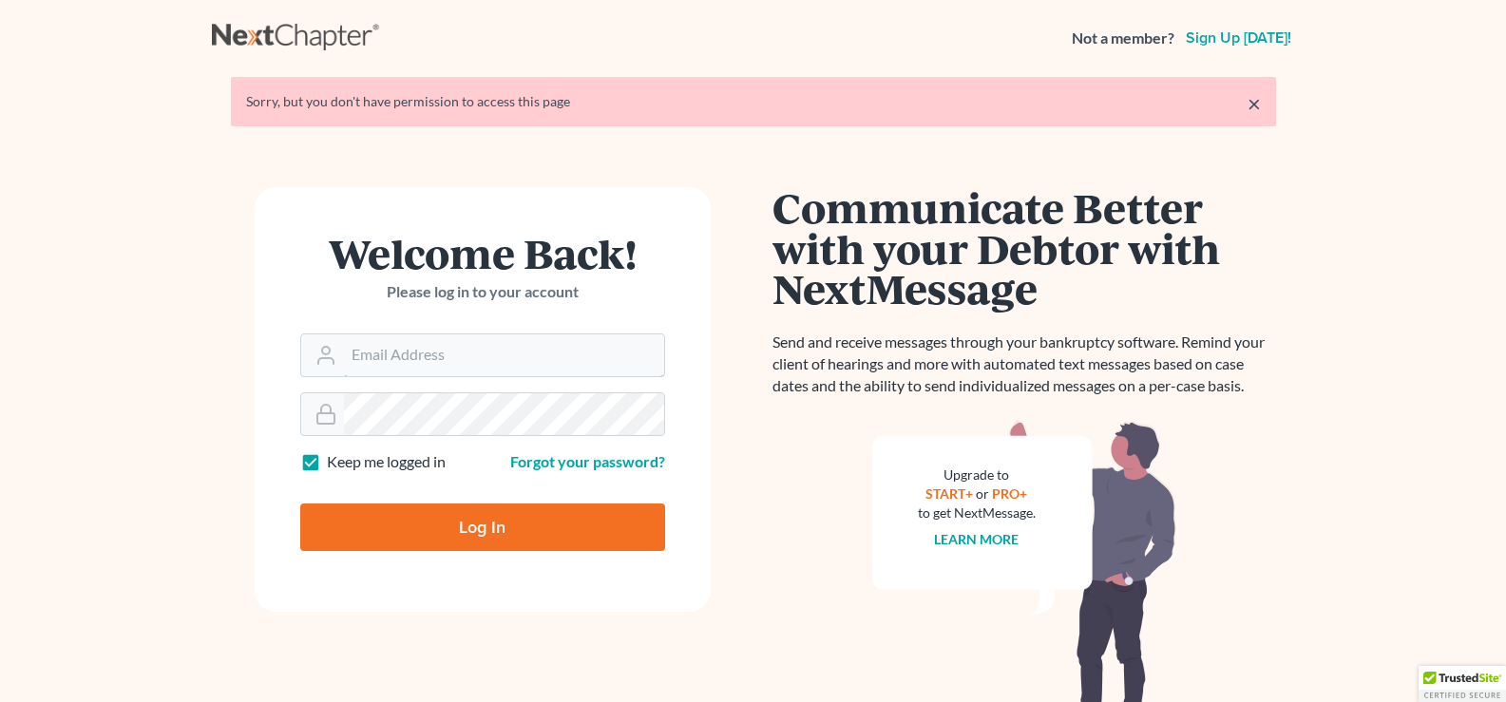
type input "[EMAIL_ADDRESS][DOMAIN_NAME]"
click at [514, 538] on input "Log In" at bounding box center [482, 528] width 365 height 48
type input "Thinking..."
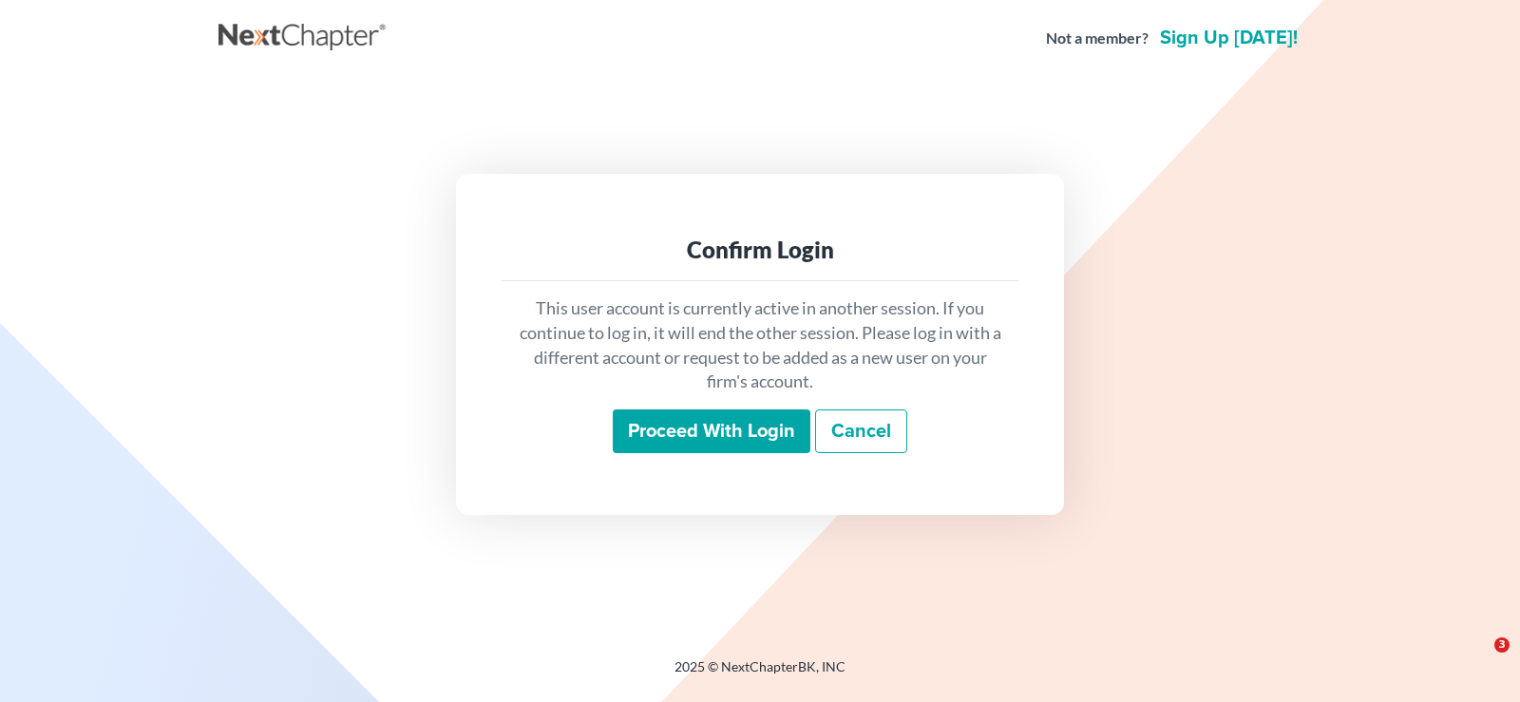
click at [660, 441] on input "Proceed with login" at bounding box center [712, 432] width 198 height 44
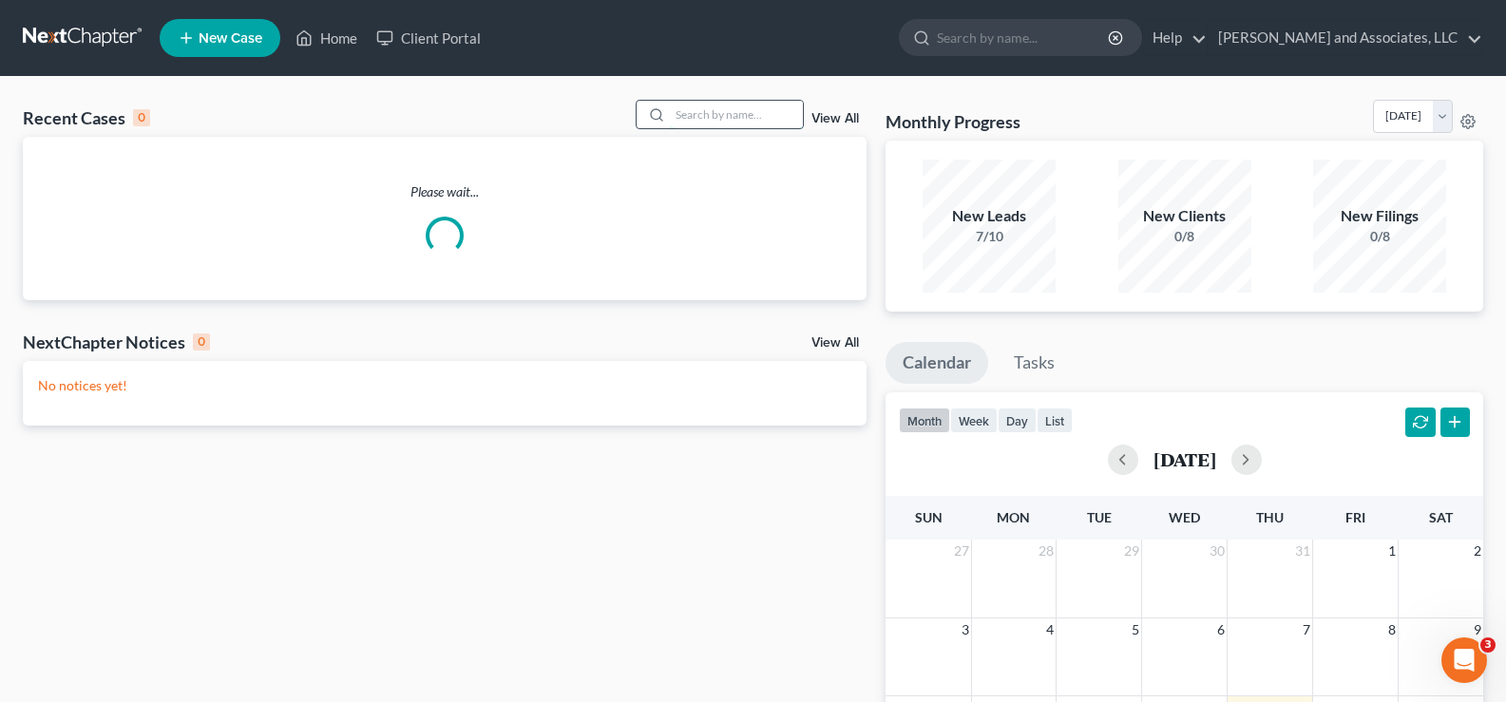
click at [689, 124] on input "search" at bounding box center [736, 115] width 133 height 28
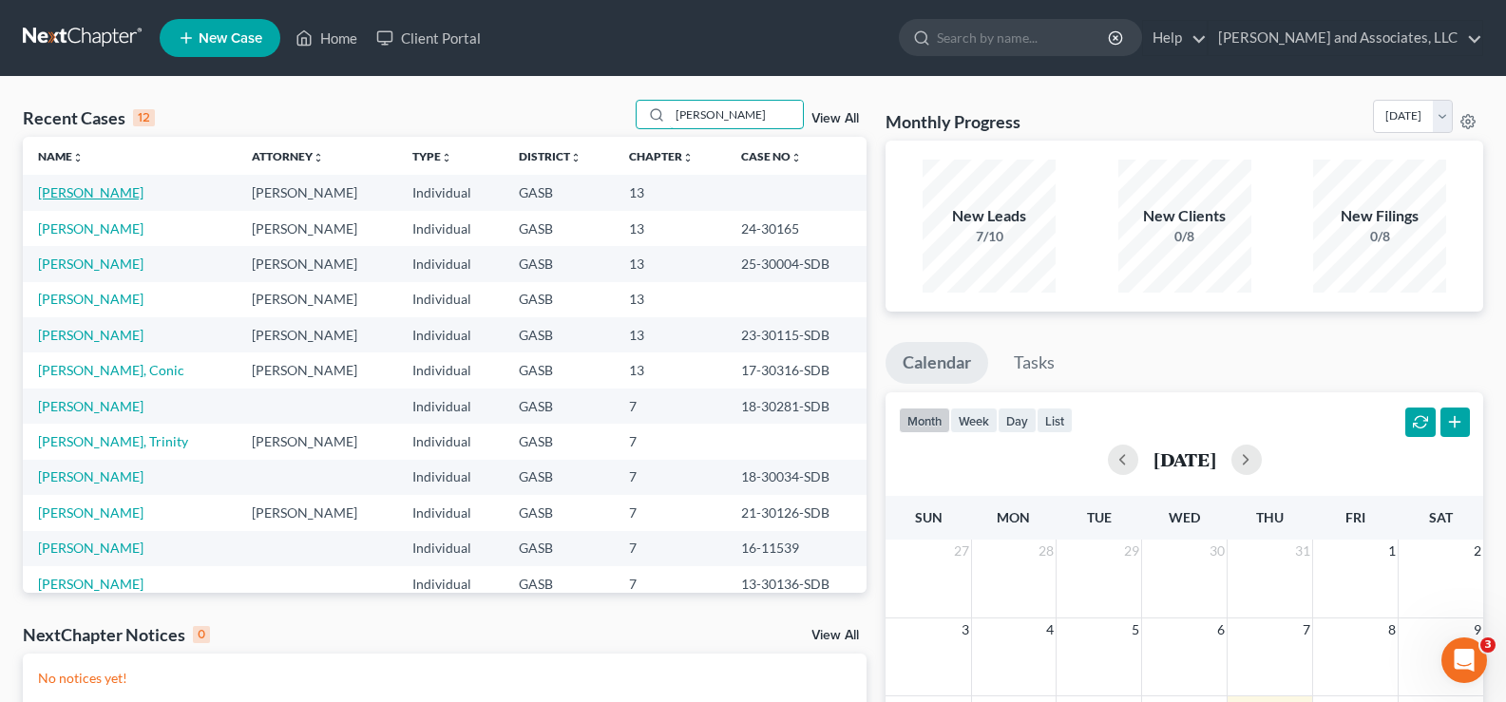
type input "[PERSON_NAME]"
click at [110, 187] on link "[PERSON_NAME]" at bounding box center [90, 192] width 105 height 16
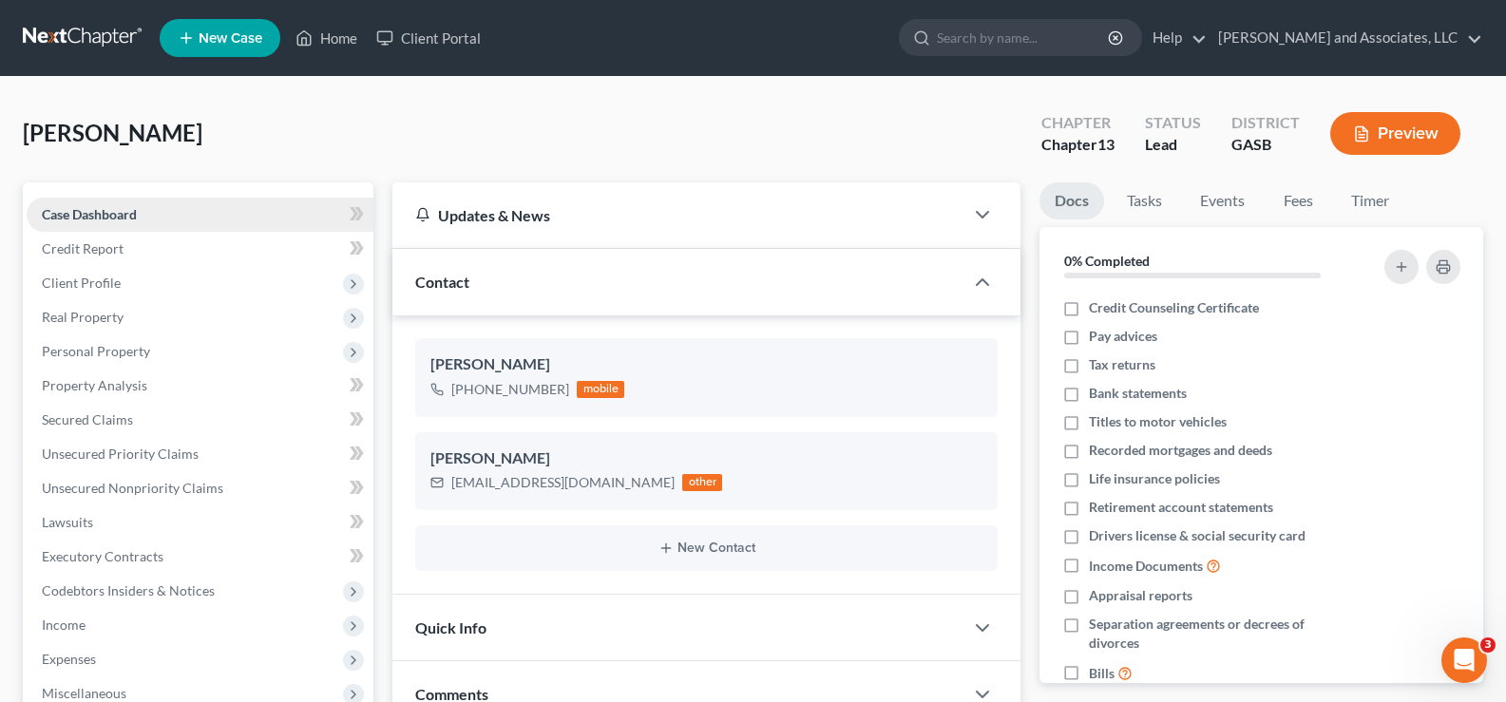
scroll to position [452, 0]
click at [355, 33] on link "Home" at bounding box center [326, 38] width 81 height 34
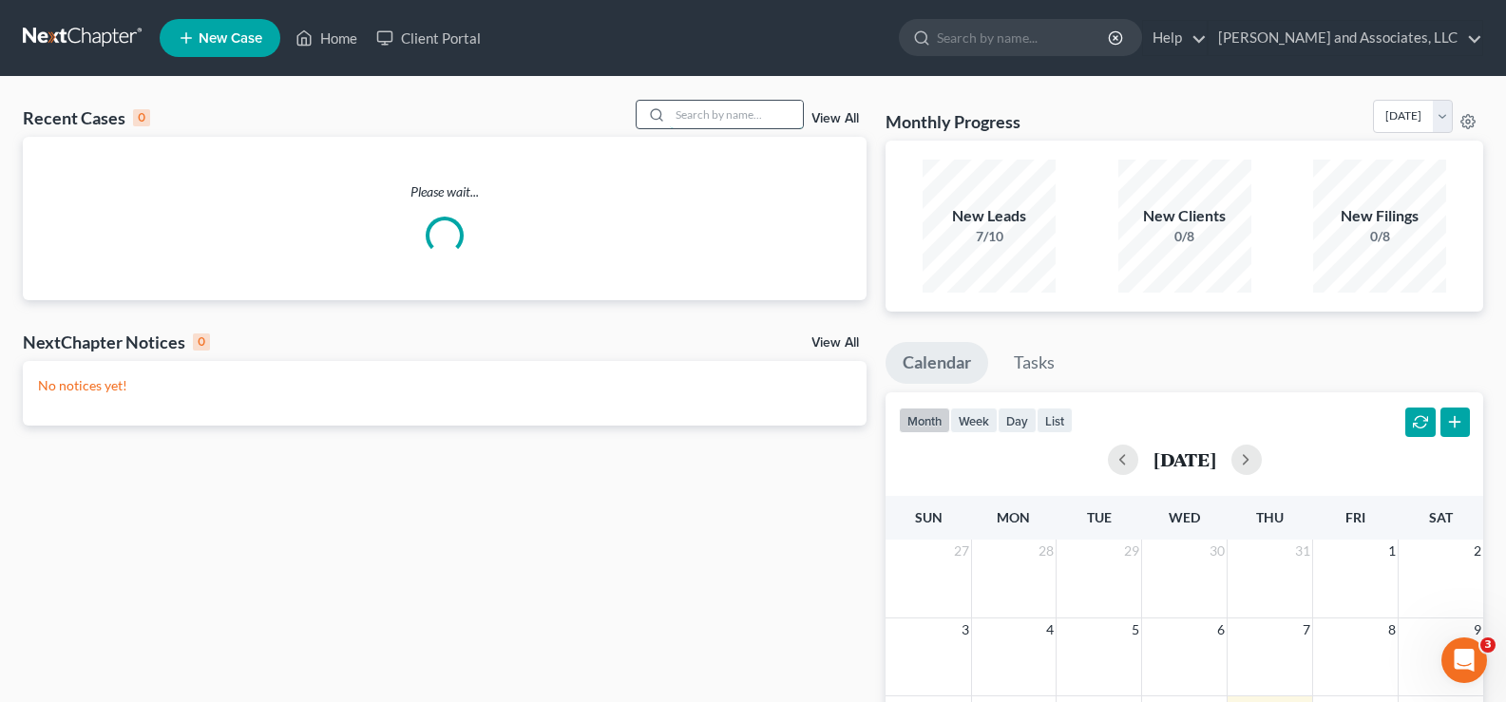
click at [740, 117] on input "search" at bounding box center [736, 115] width 133 height 28
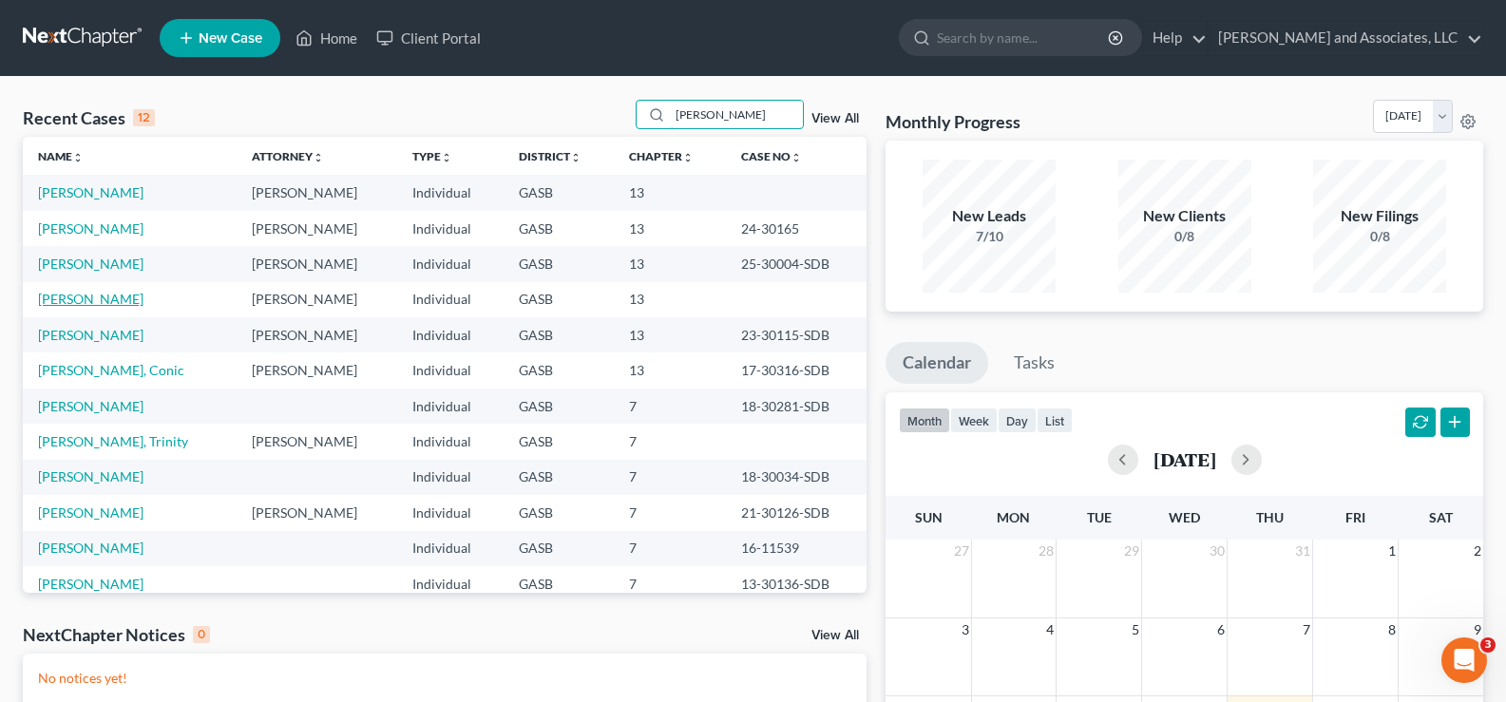
type input "[PERSON_NAME]"
click at [120, 297] on link "[PERSON_NAME]" at bounding box center [90, 299] width 105 height 16
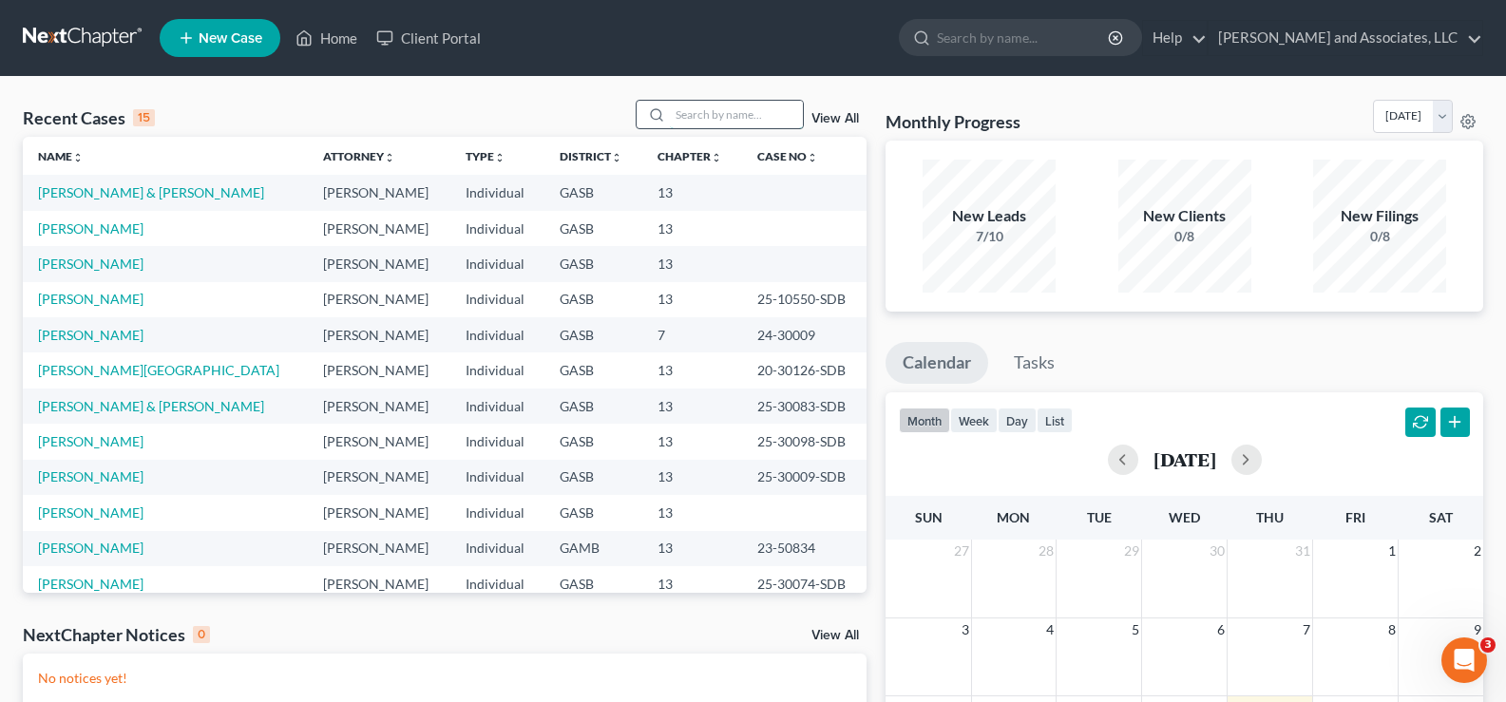
click at [708, 111] on input "search" at bounding box center [736, 115] width 133 height 28
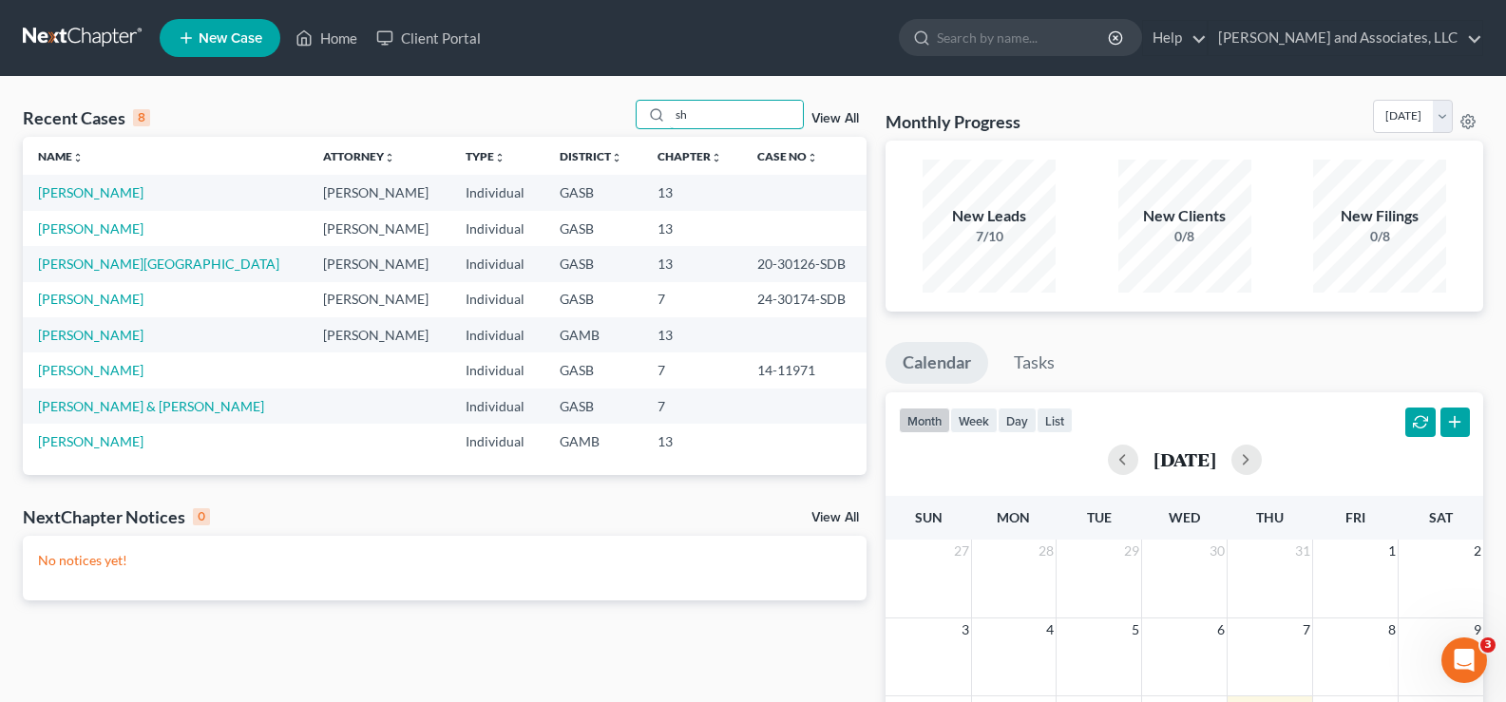
type input "s"
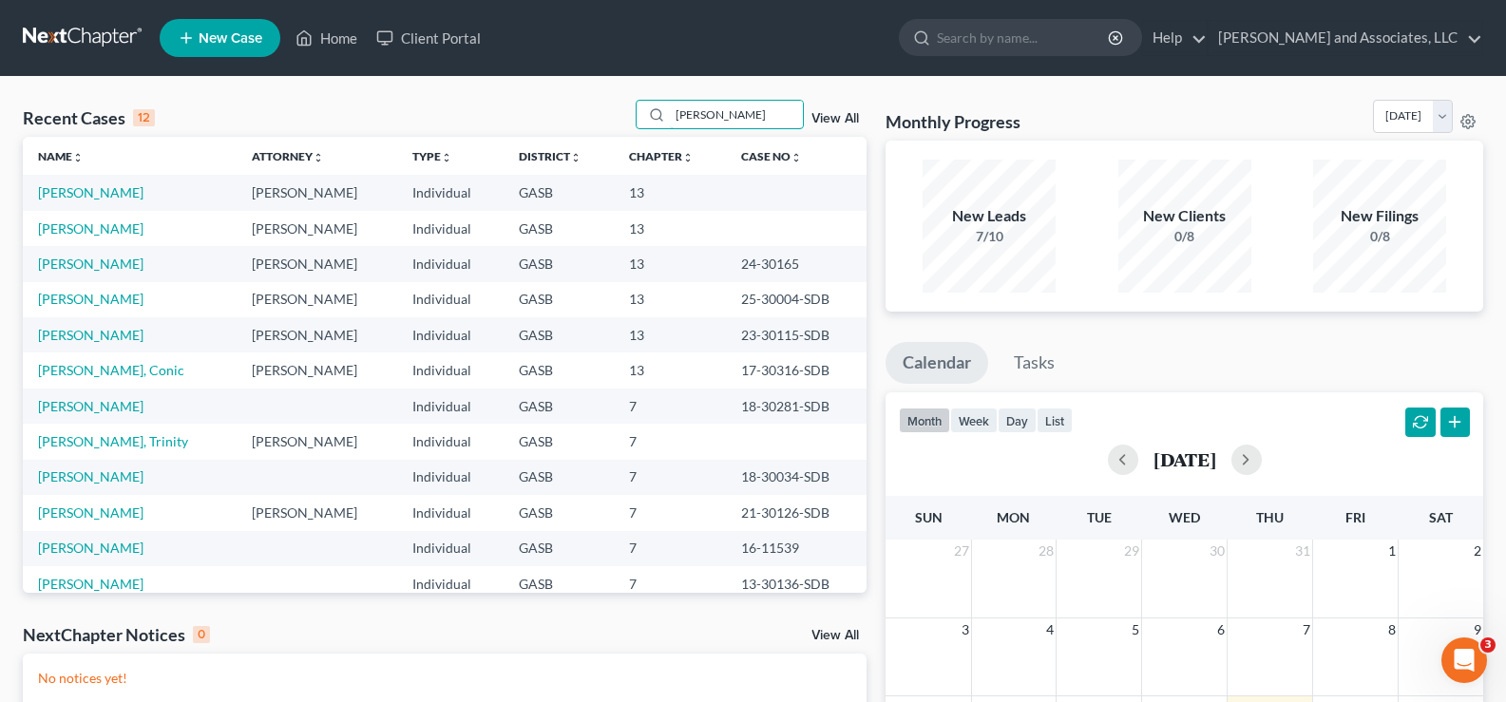
type input "[PERSON_NAME]"
